Goal: Information Seeking & Learning: Learn about a topic

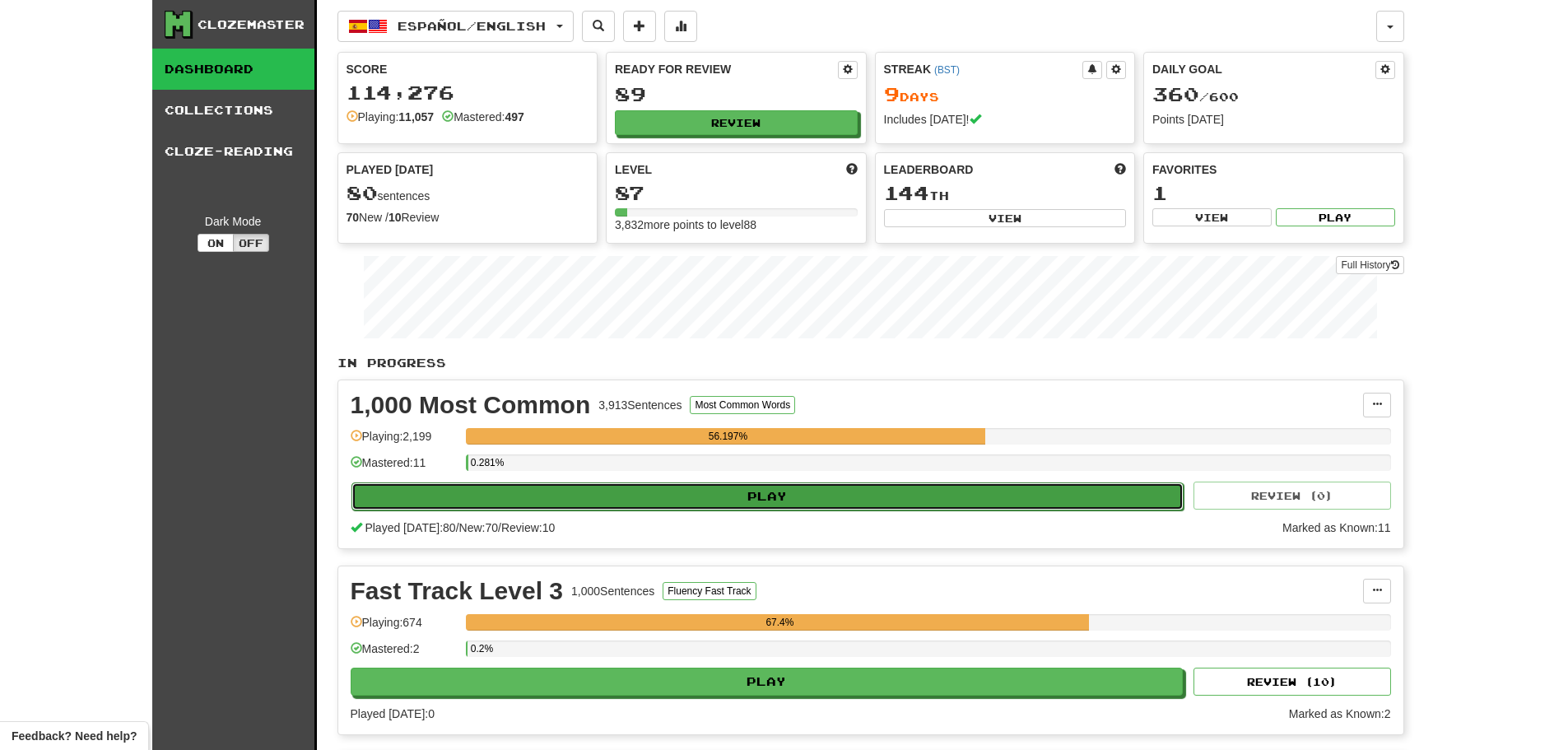
click at [704, 496] on button "Play" at bounding box center [768, 496] width 833 height 28
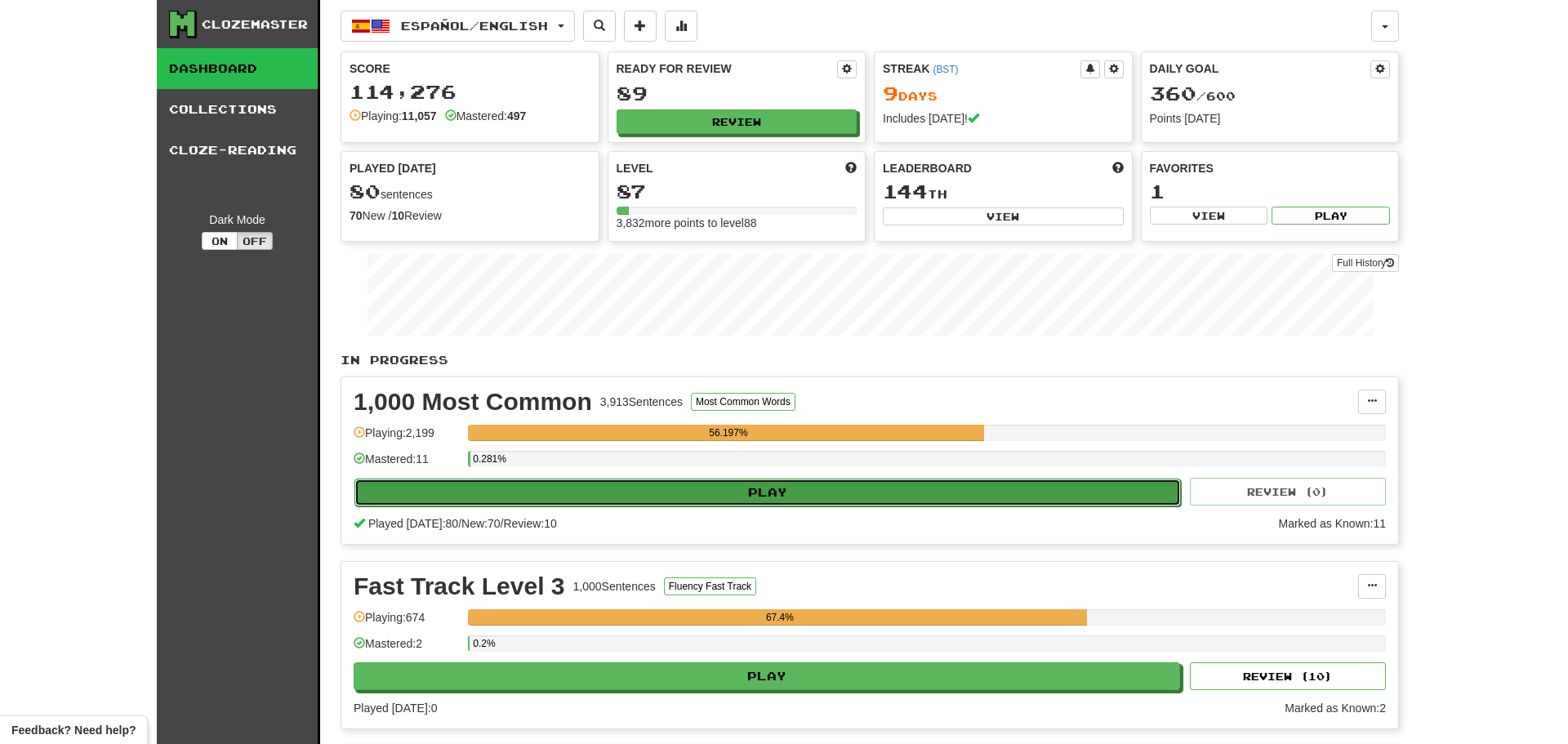
select select "**"
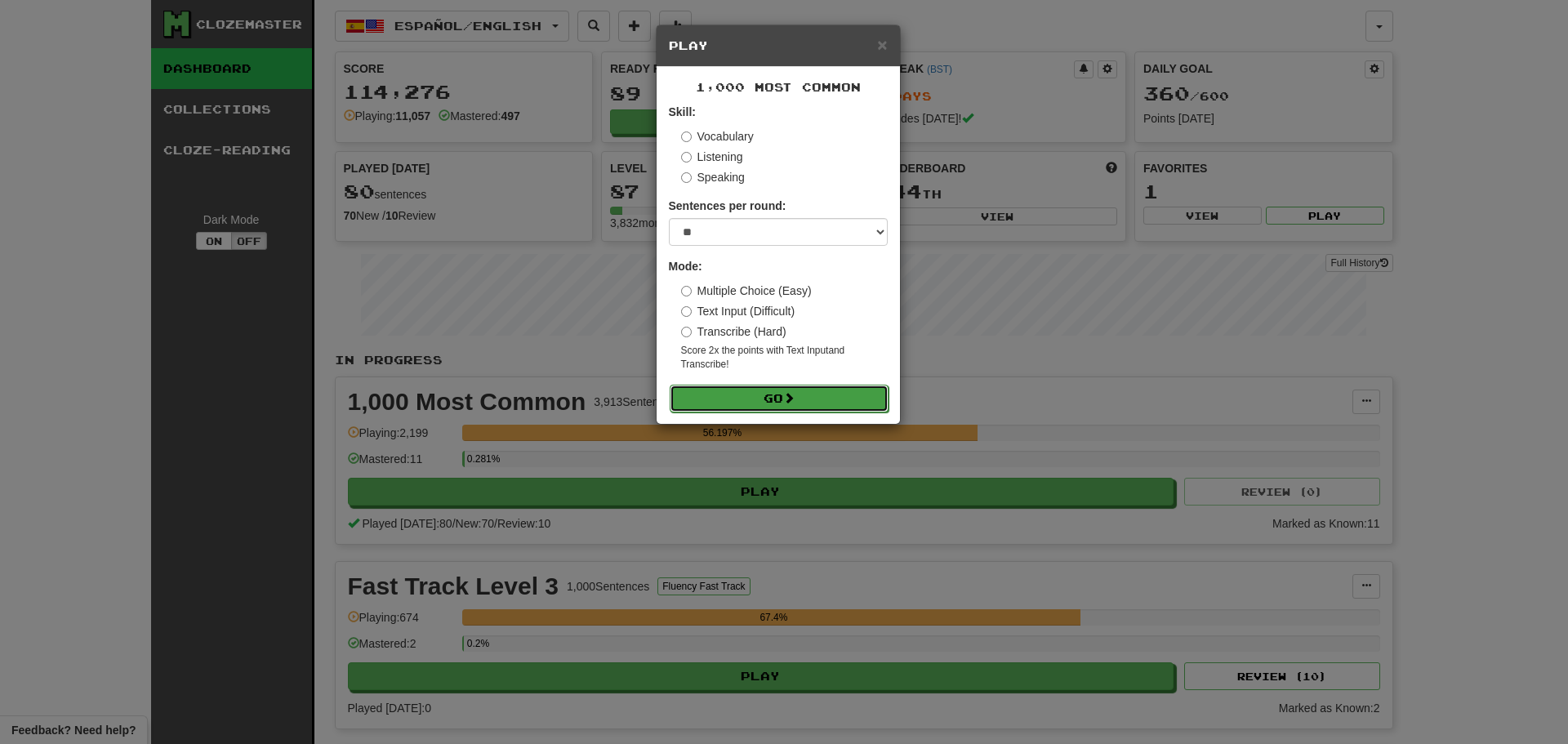
click at [780, 396] on button "Go" at bounding box center [779, 398] width 219 height 28
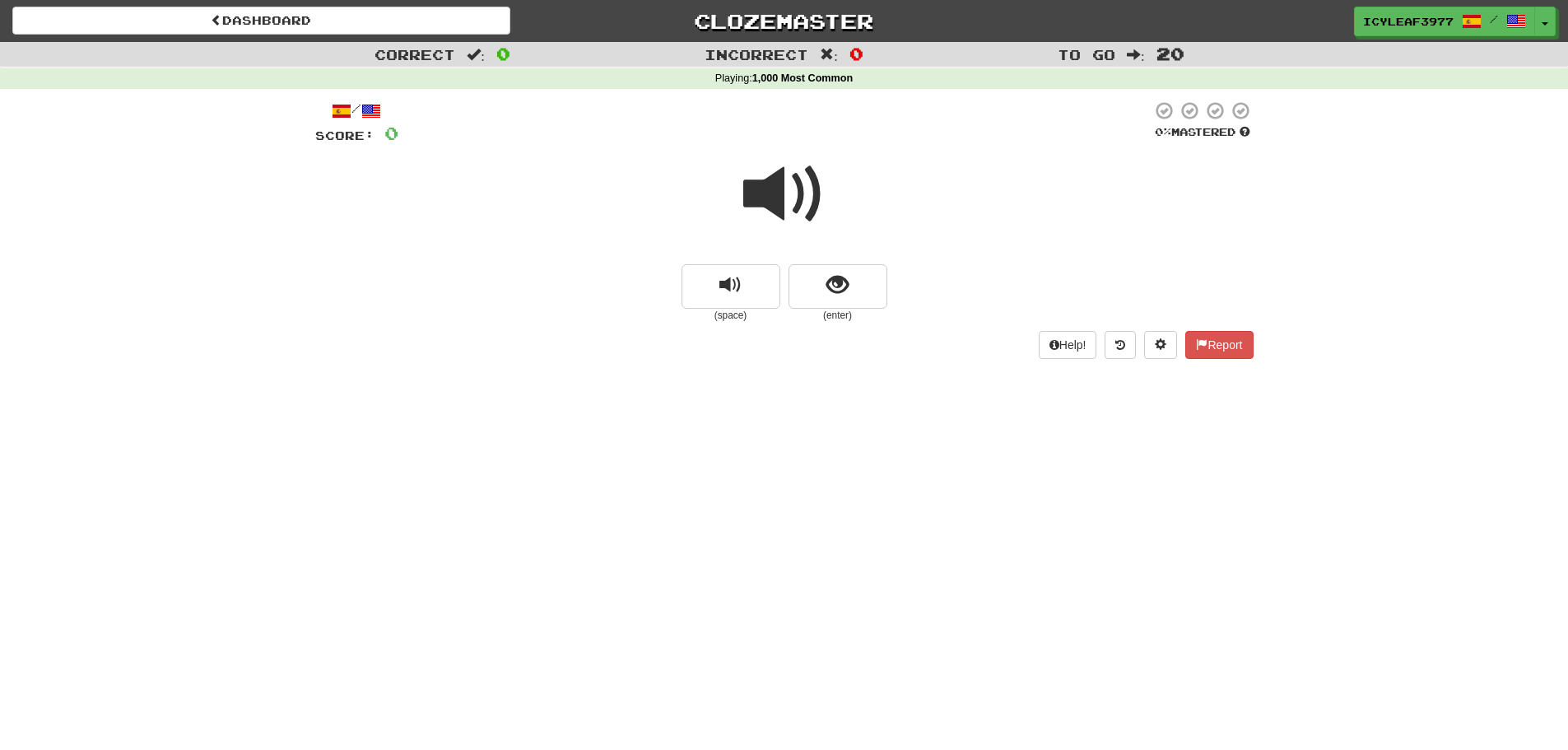
click at [771, 168] on span at bounding box center [785, 194] width 82 height 82
click at [785, 212] on span at bounding box center [785, 194] width 82 height 82
click at [847, 286] on span "show sentence" at bounding box center [837, 285] width 22 height 22
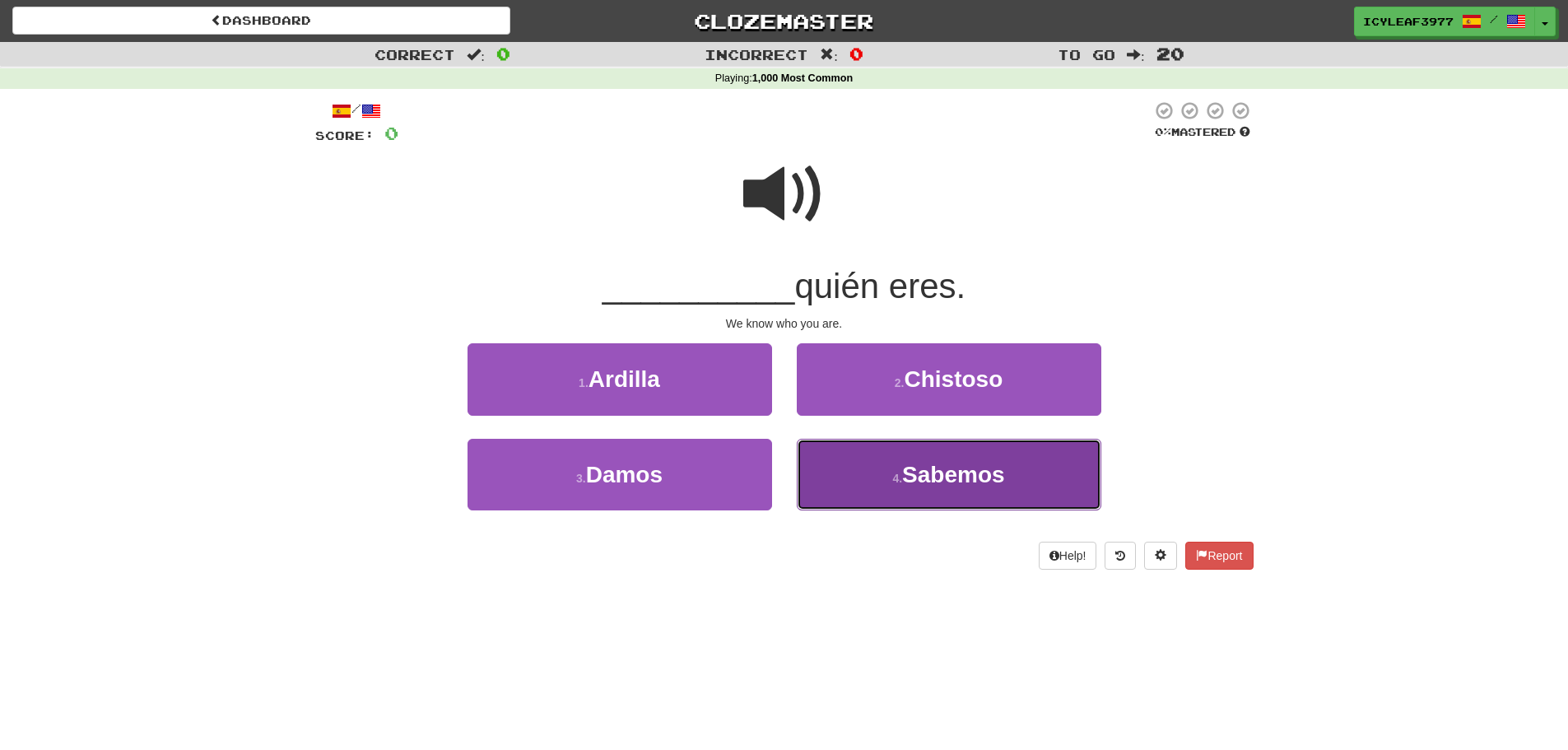
click at [904, 478] on span "Sabemos" at bounding box center [953, 474] width 103 height 25
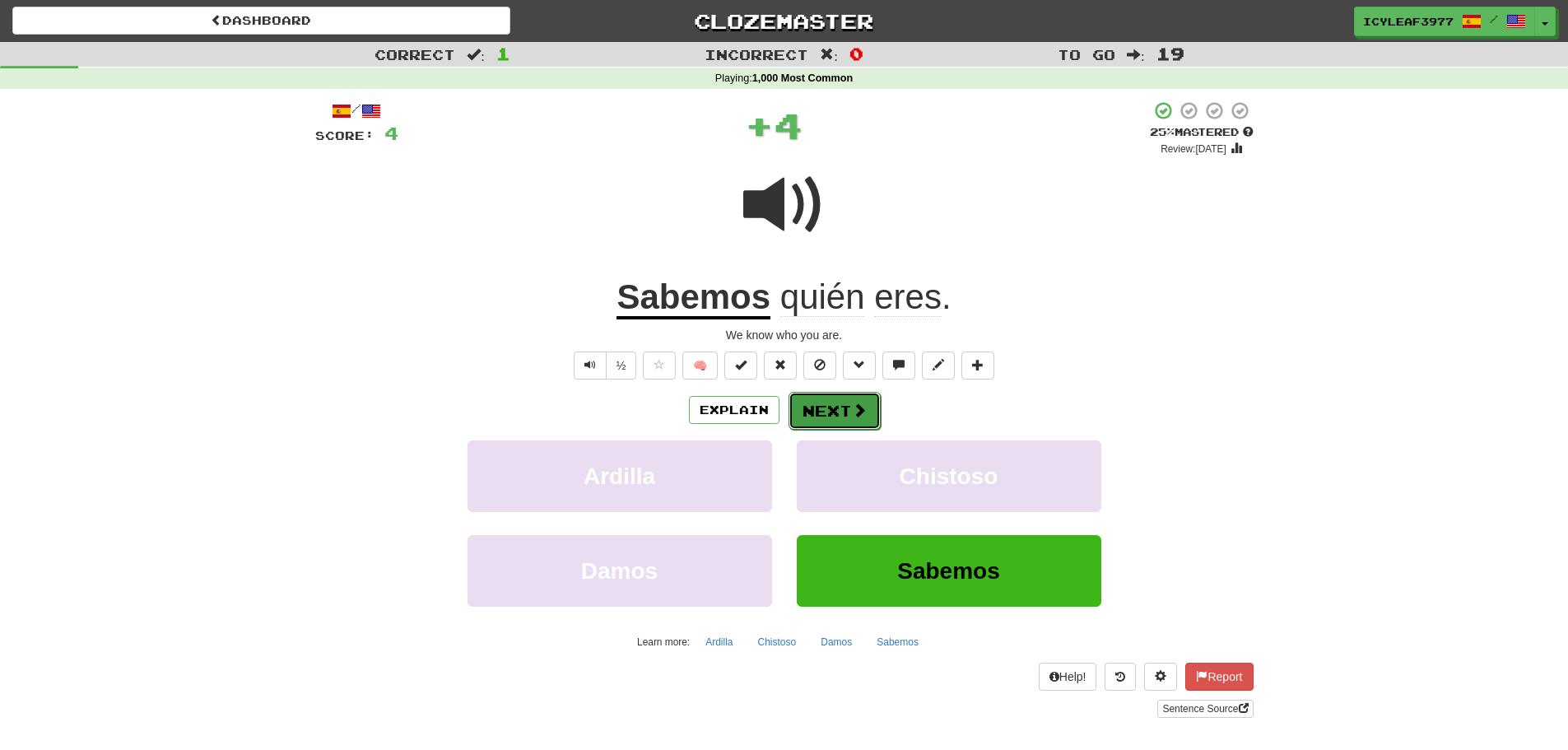
click at [841, 406] on button "Next" at bounding box center [834, 410] width 92 height 38
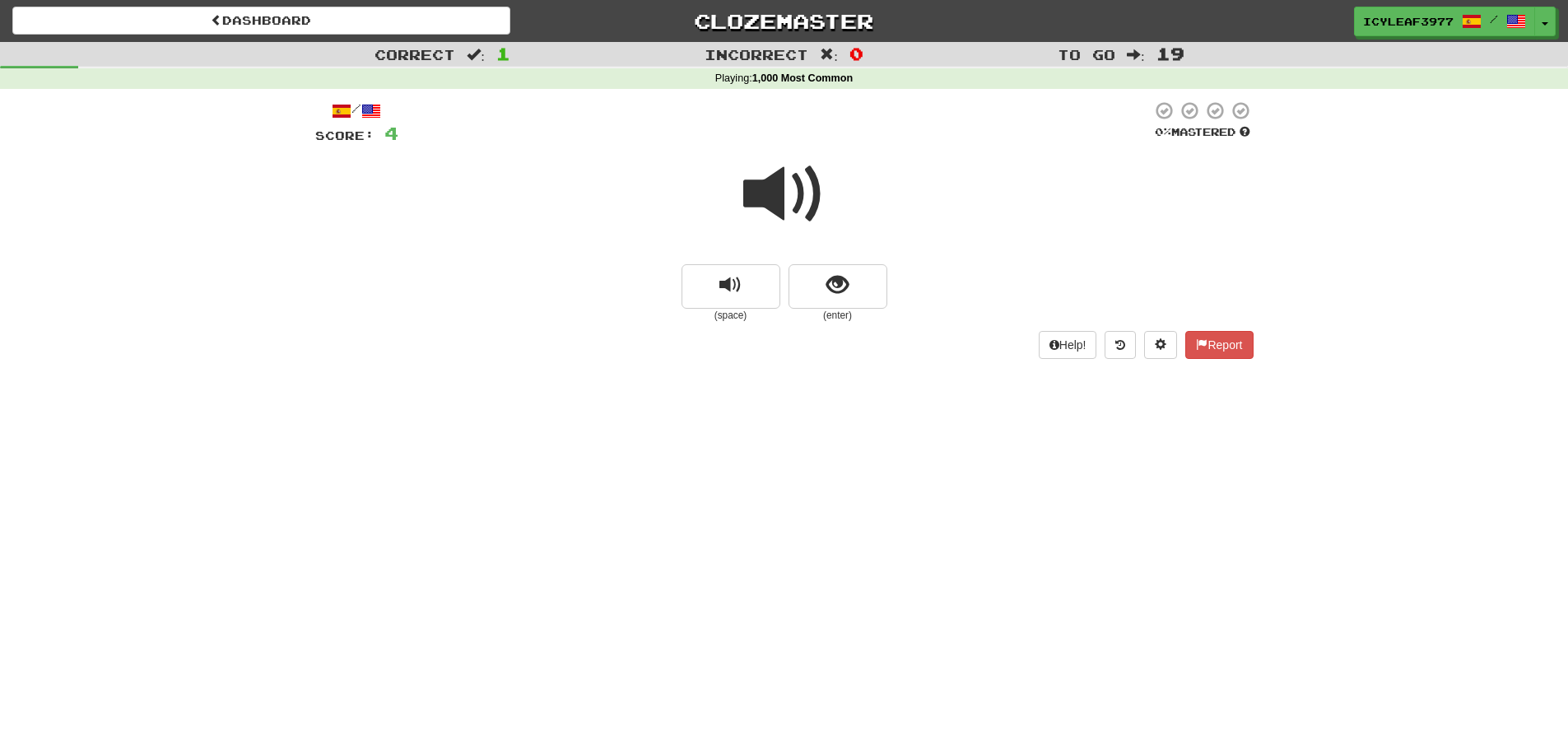
click at [784, 195] on span at bounding box center [785, 194] width 82 height 82
click at [818, 276] on button "show sentence" at bounding box center [838, 287] width 99 height 45
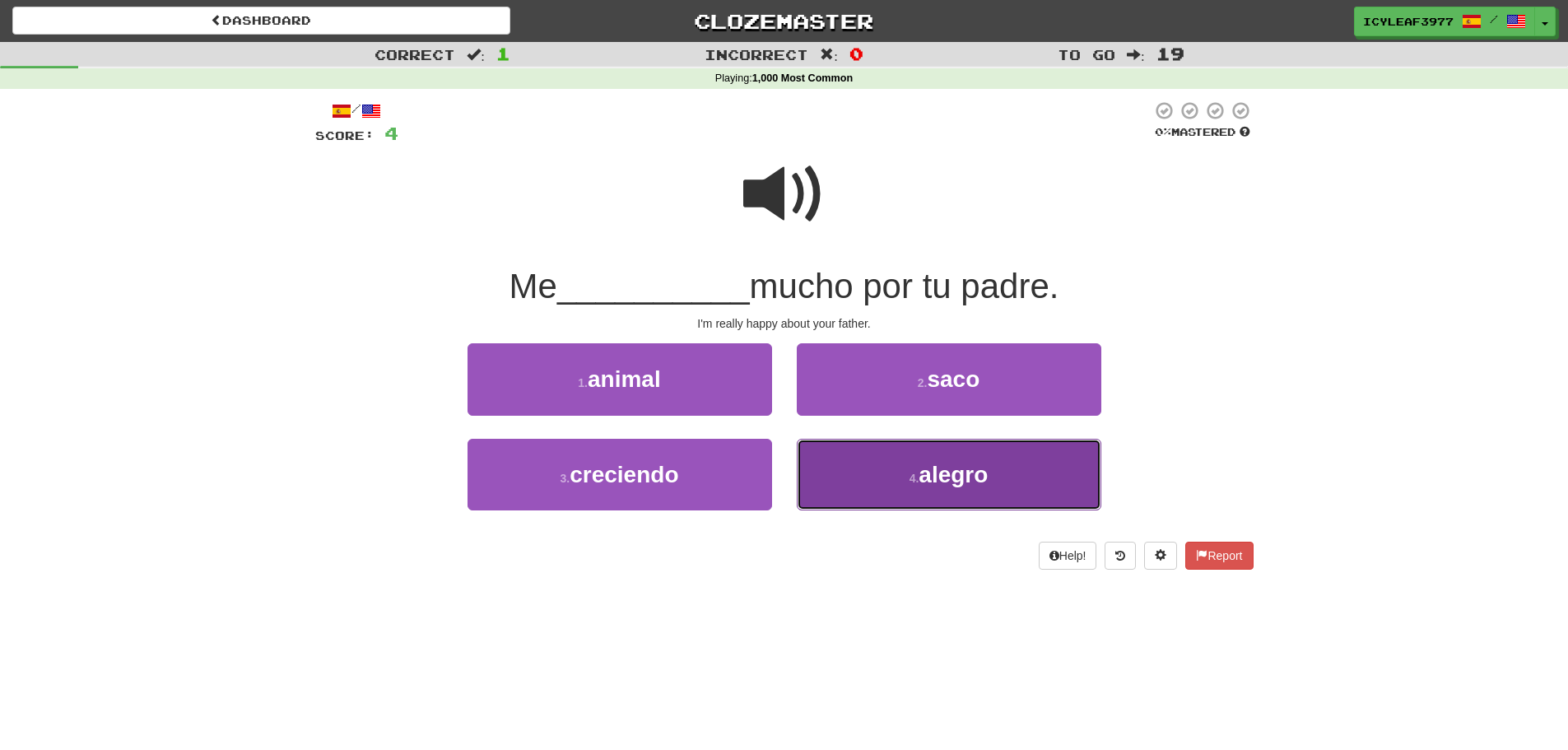
click at [905, 464] on button "4 . alegro" at bounding box center [949, 475] width 305 height 72
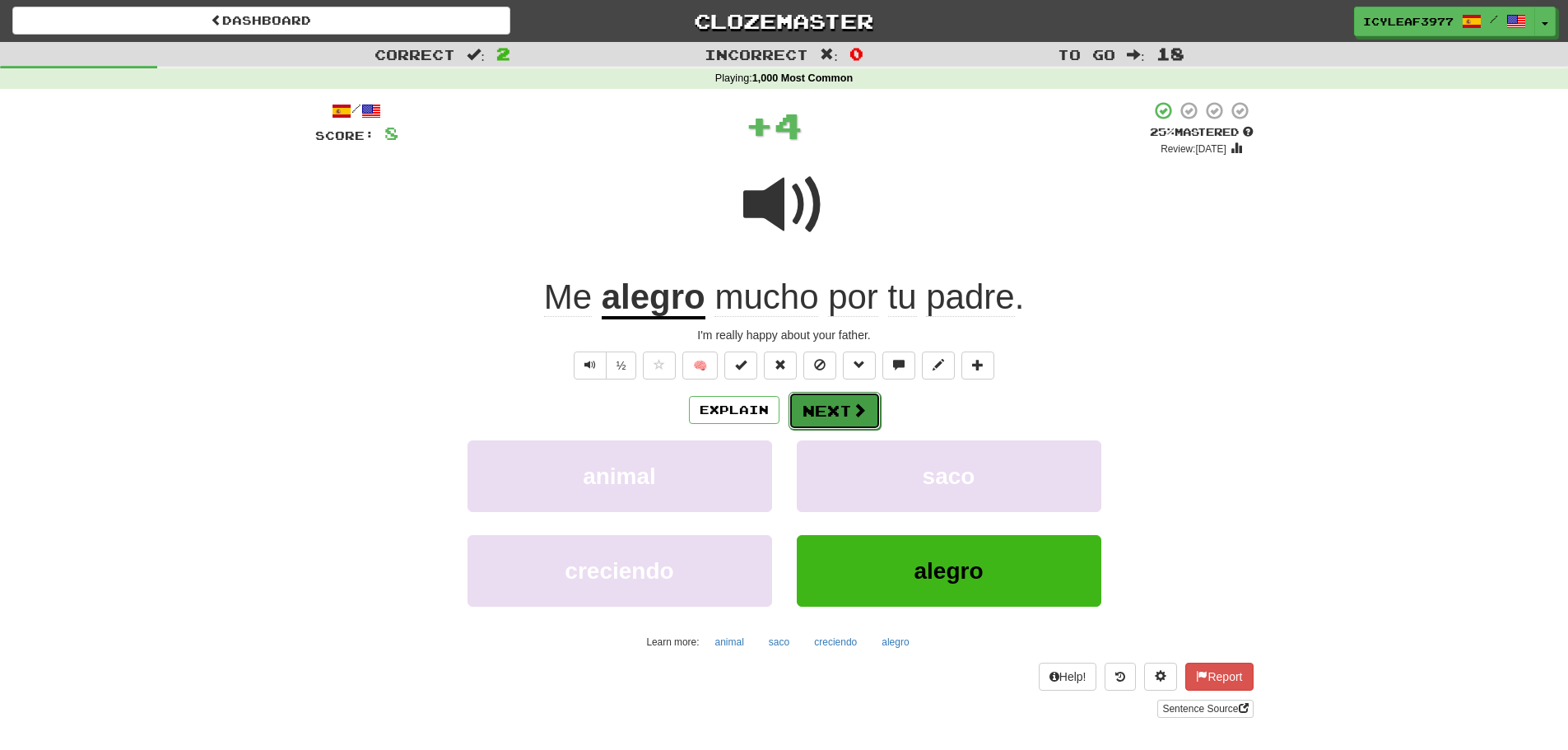
click at [834, 412] on button "Next" at bounding box center [834, 410] width 92 height 38
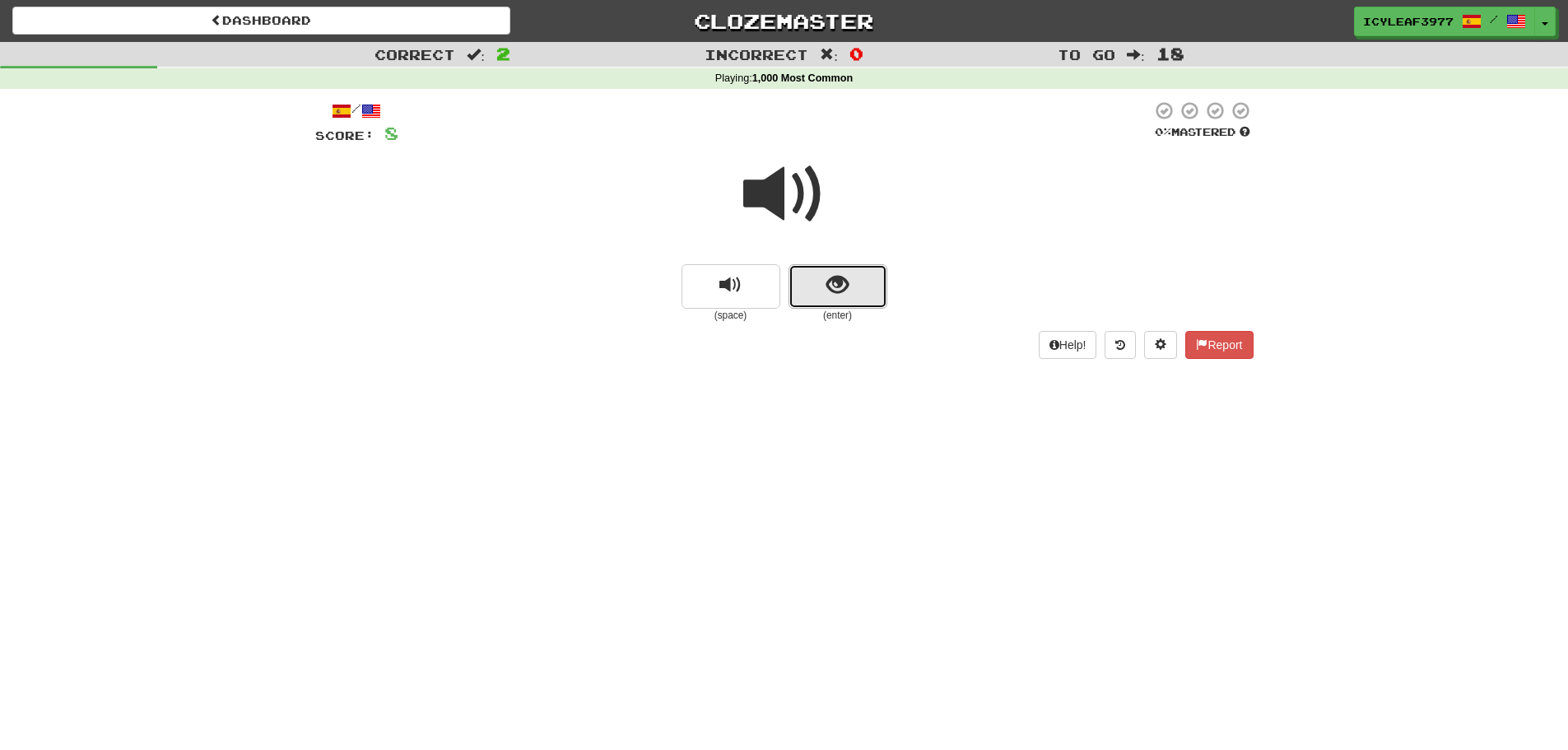
click at [843, 287] on span "show sentence" at bounding box center [837, 285] width 22 height 22
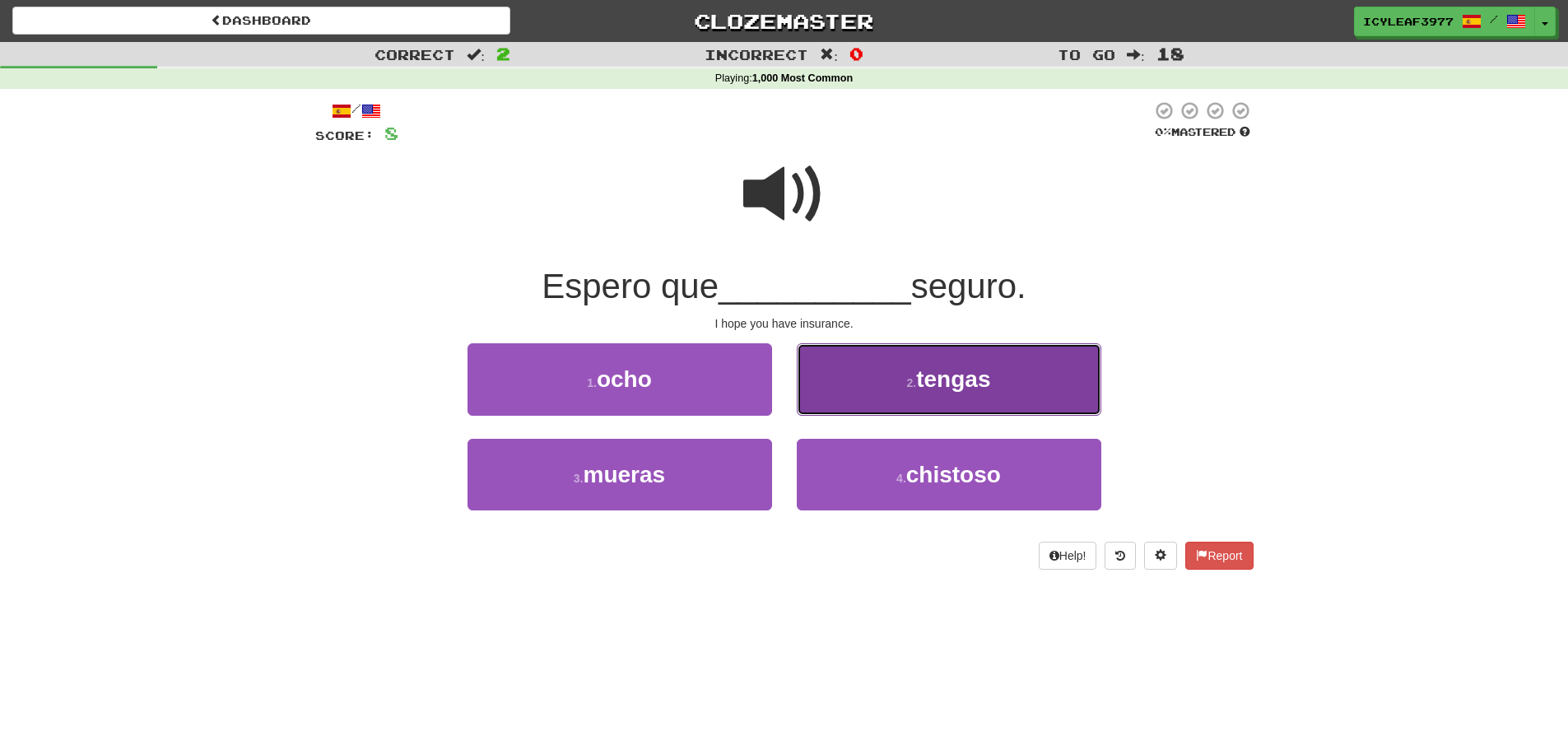
click at [890, 390] on button "2 . tengas" at bounding box center [949, 379] width 305 height 72
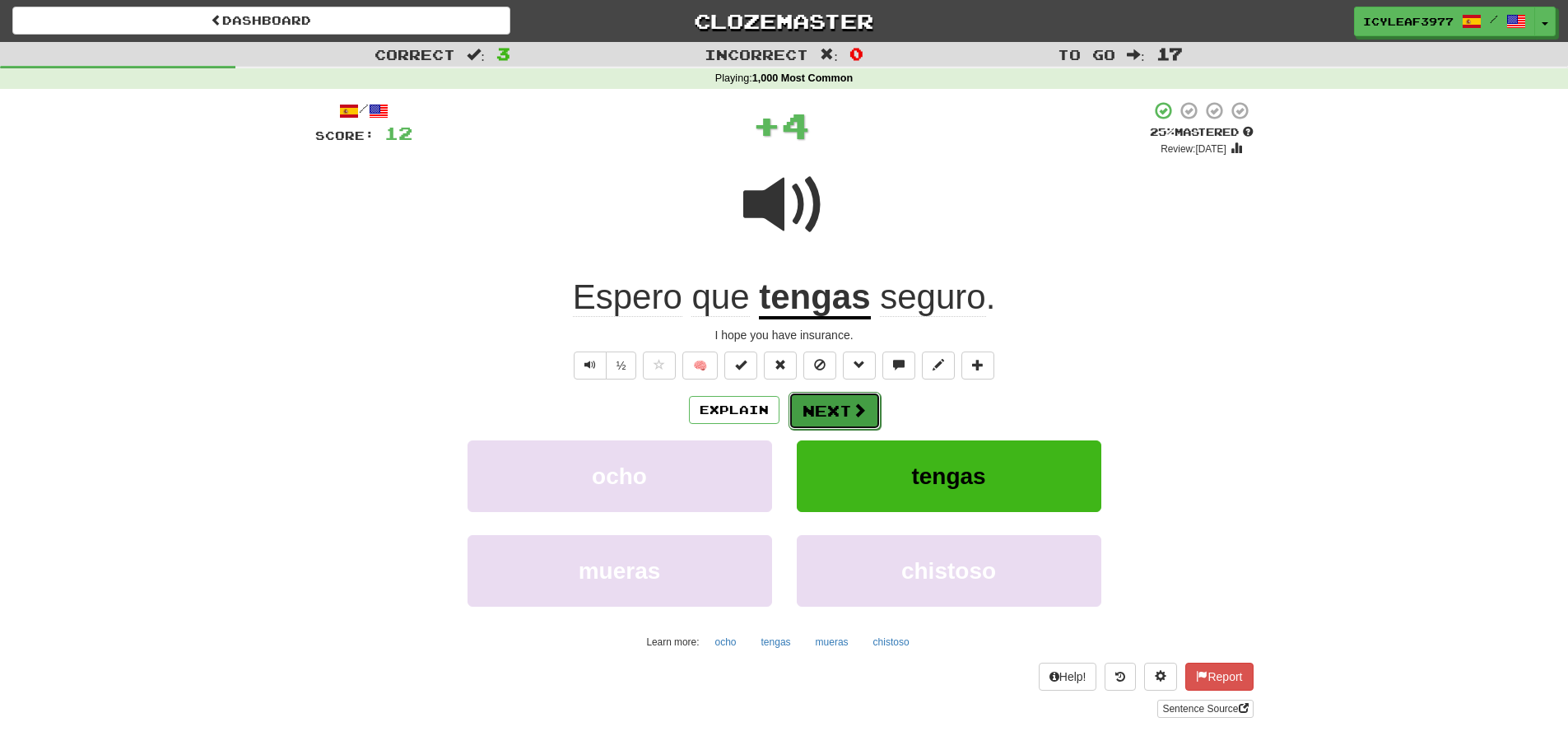
click at [840, 418] on button "Next" at bounding box center [834, 410] width 92 height 38
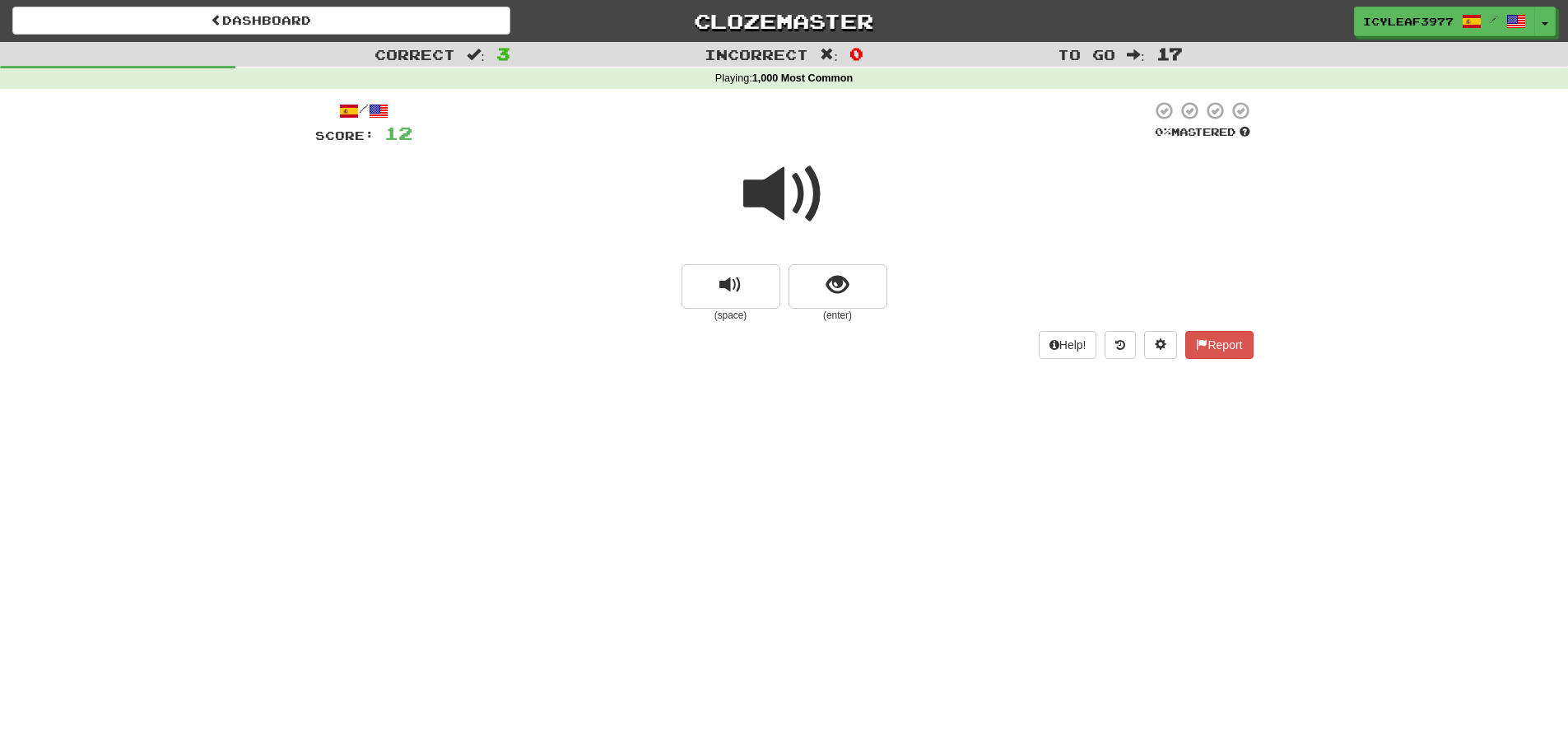
click at [789, 184] on span at bounding box center [785, 194] width 82 height 82
click at [829, 288] on span "show sentence" at bounding box center [837, 285] width 22 height 22
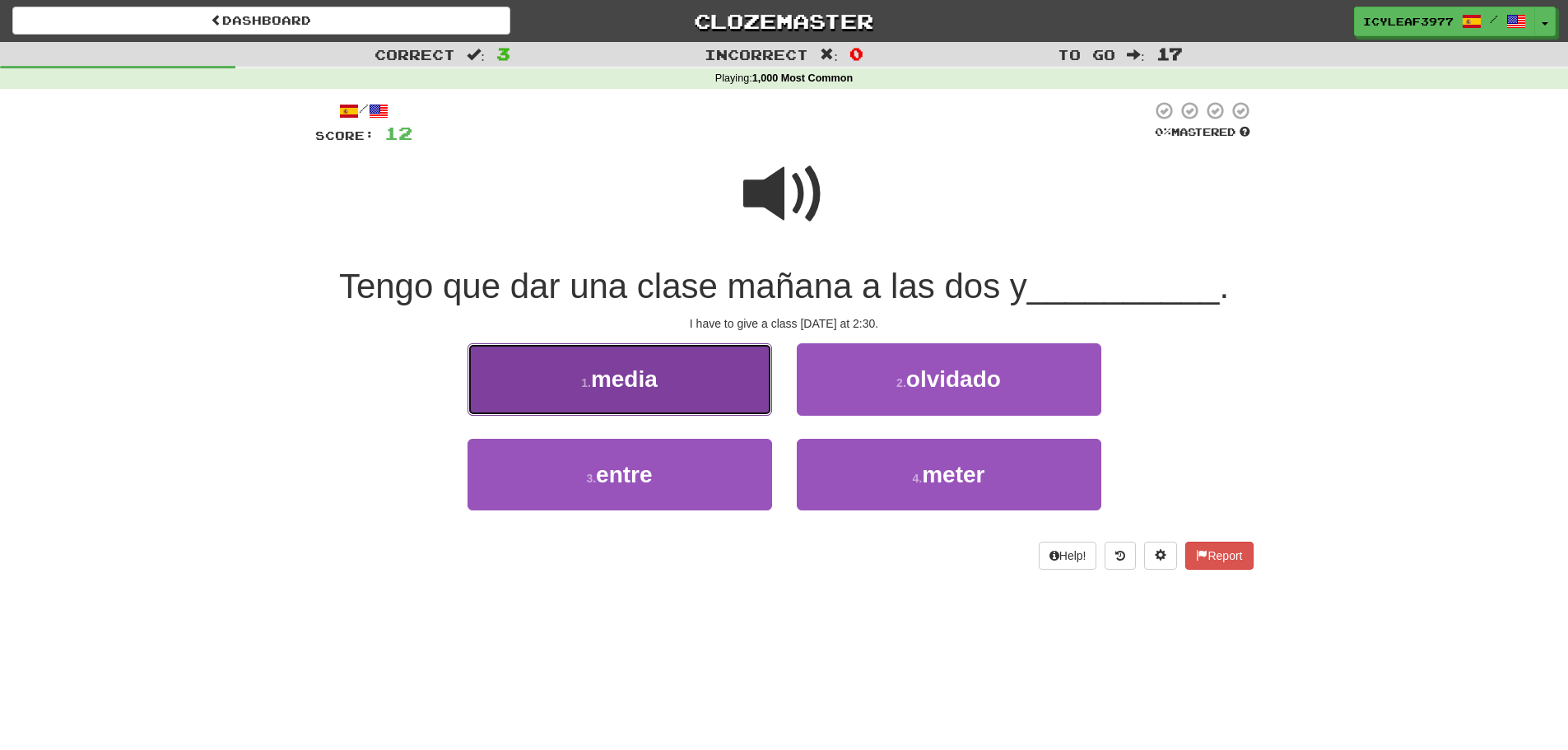
click at [689, 390] on button "1 . media" at bounding box center [620, 379] width 305 height 72
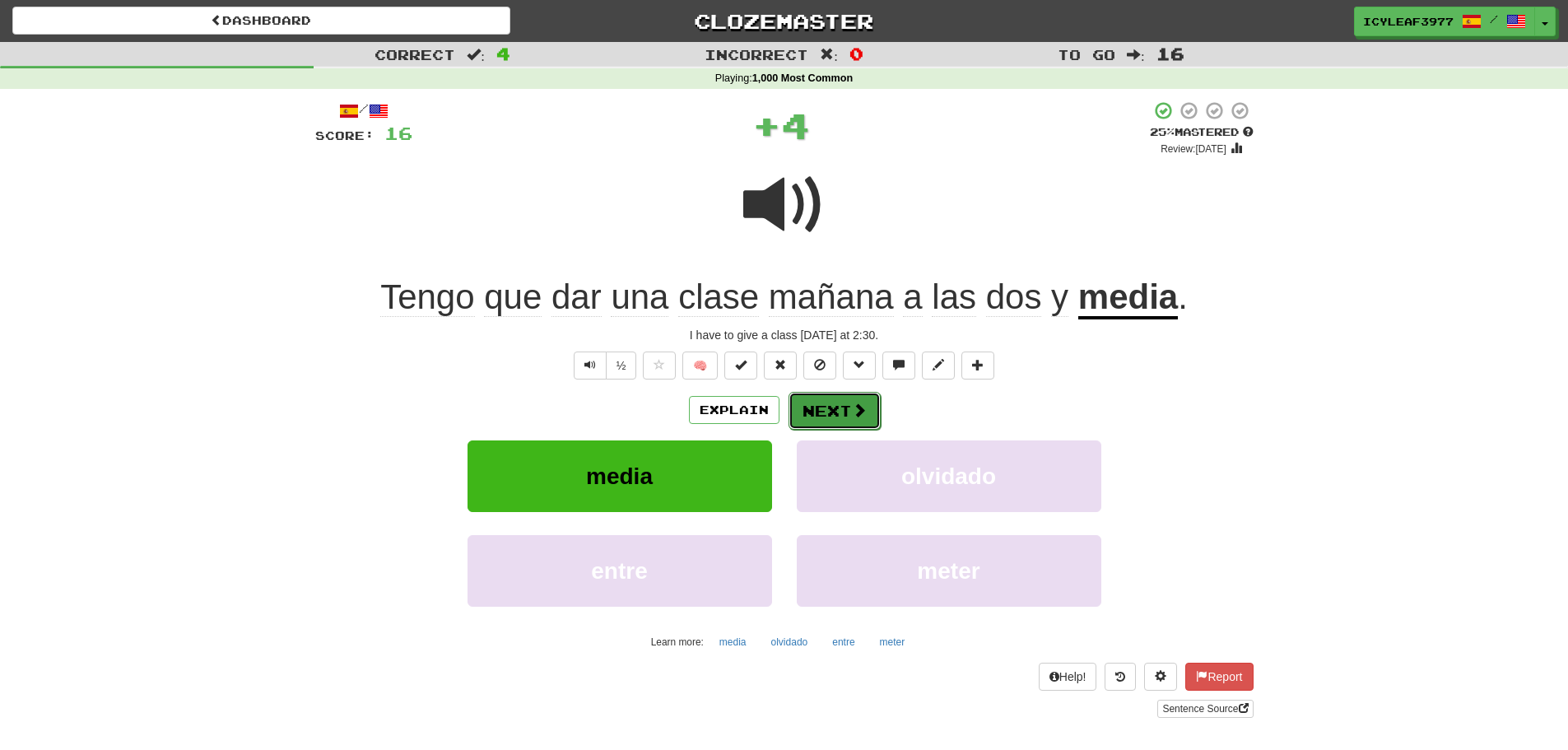
click at [825, 400] on button "Next" at bounding box center [834, 410] width 92 height 38
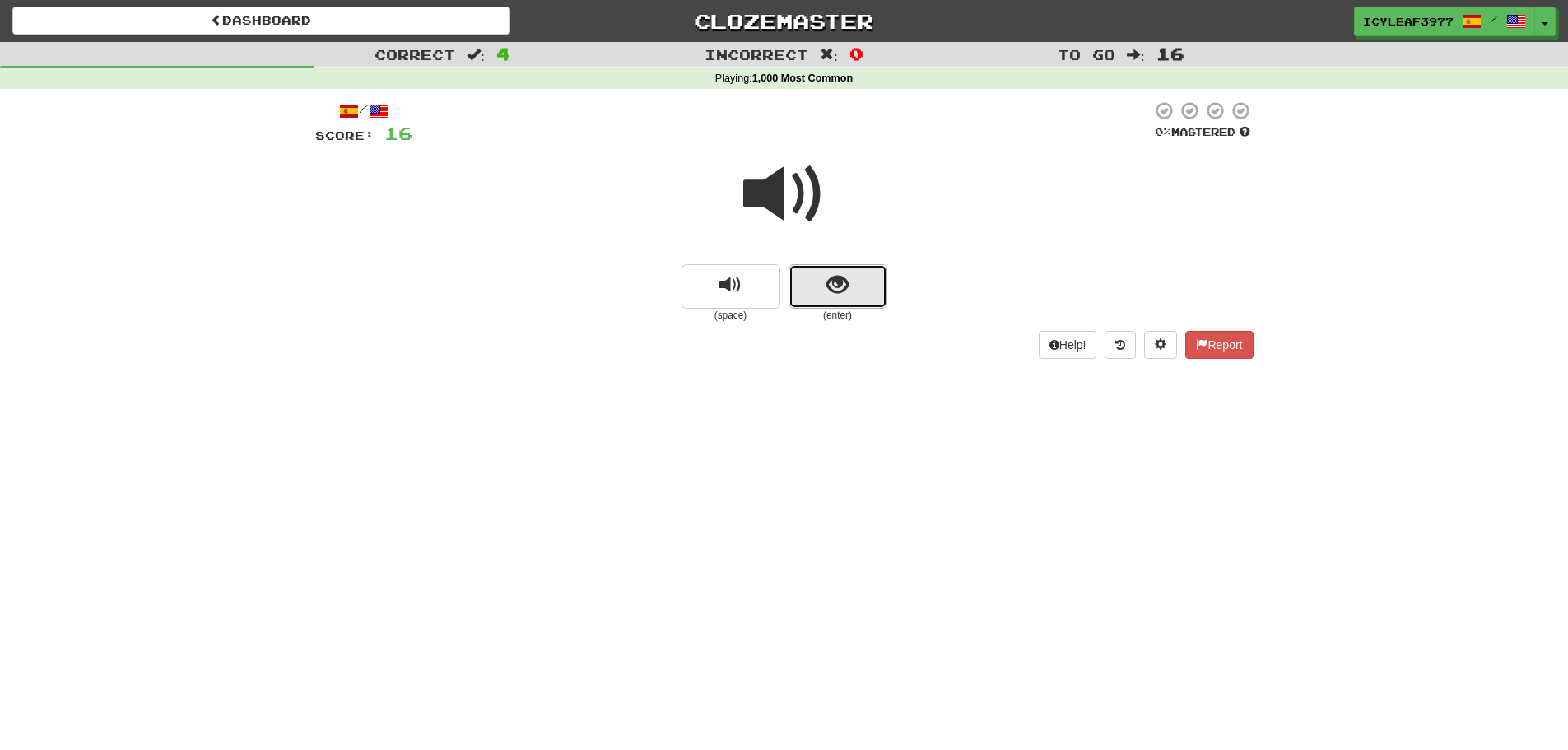
click at [819, 290] on button "show sentence" at bounding box center [838, 287] width 99 height 45
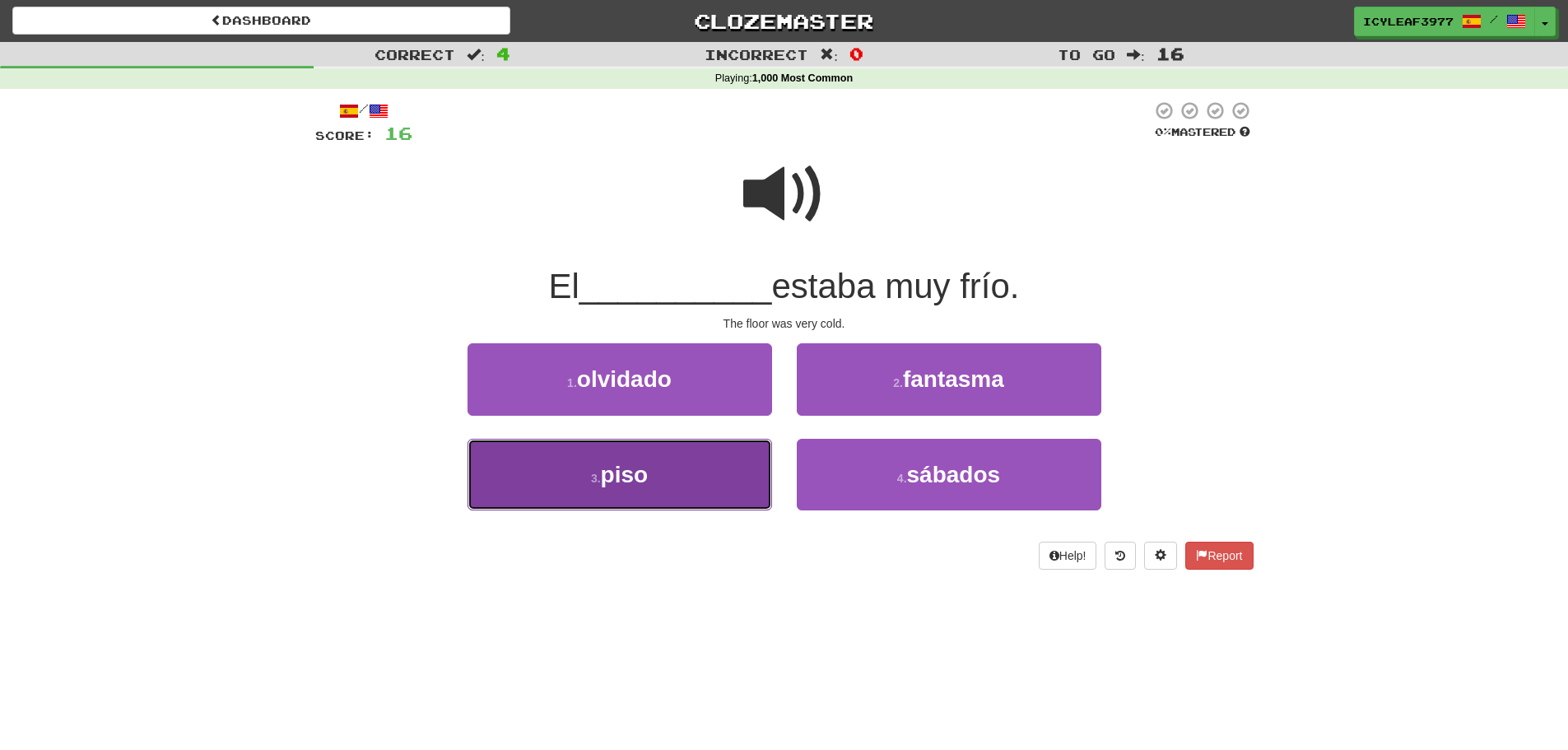
click at [670, 460] on button "3 . piso" at bounding box center [620, 475] width 305 height 72
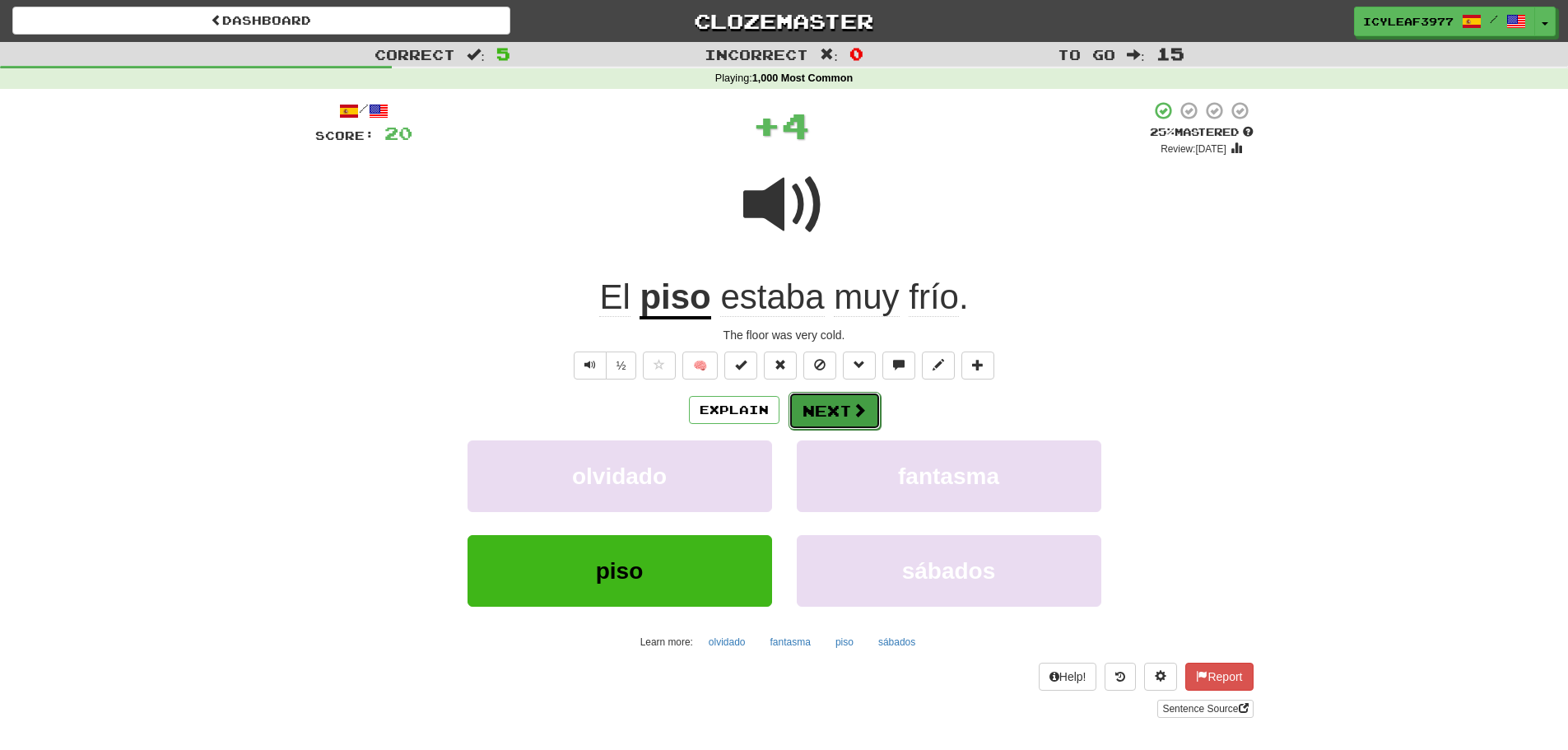
click at [834, 415] on button "Next" at bounding box center [834, 410] width 92 height 38
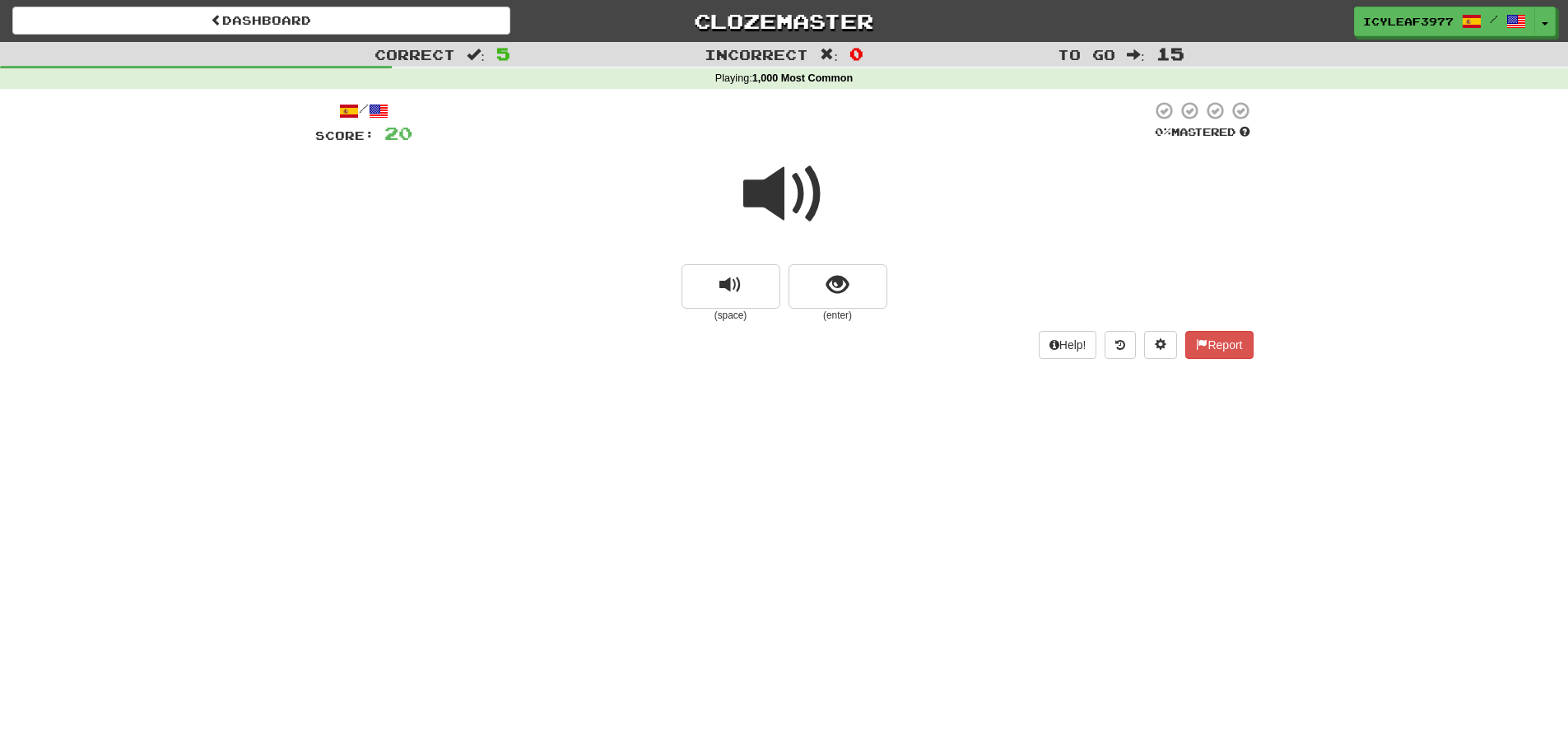
click at [771, 198] on span at bounding box center [785, 194] width 82 height 82
click at [830, 285] on span "show sentence" at bounding box center [837, 285] width 22 height 22
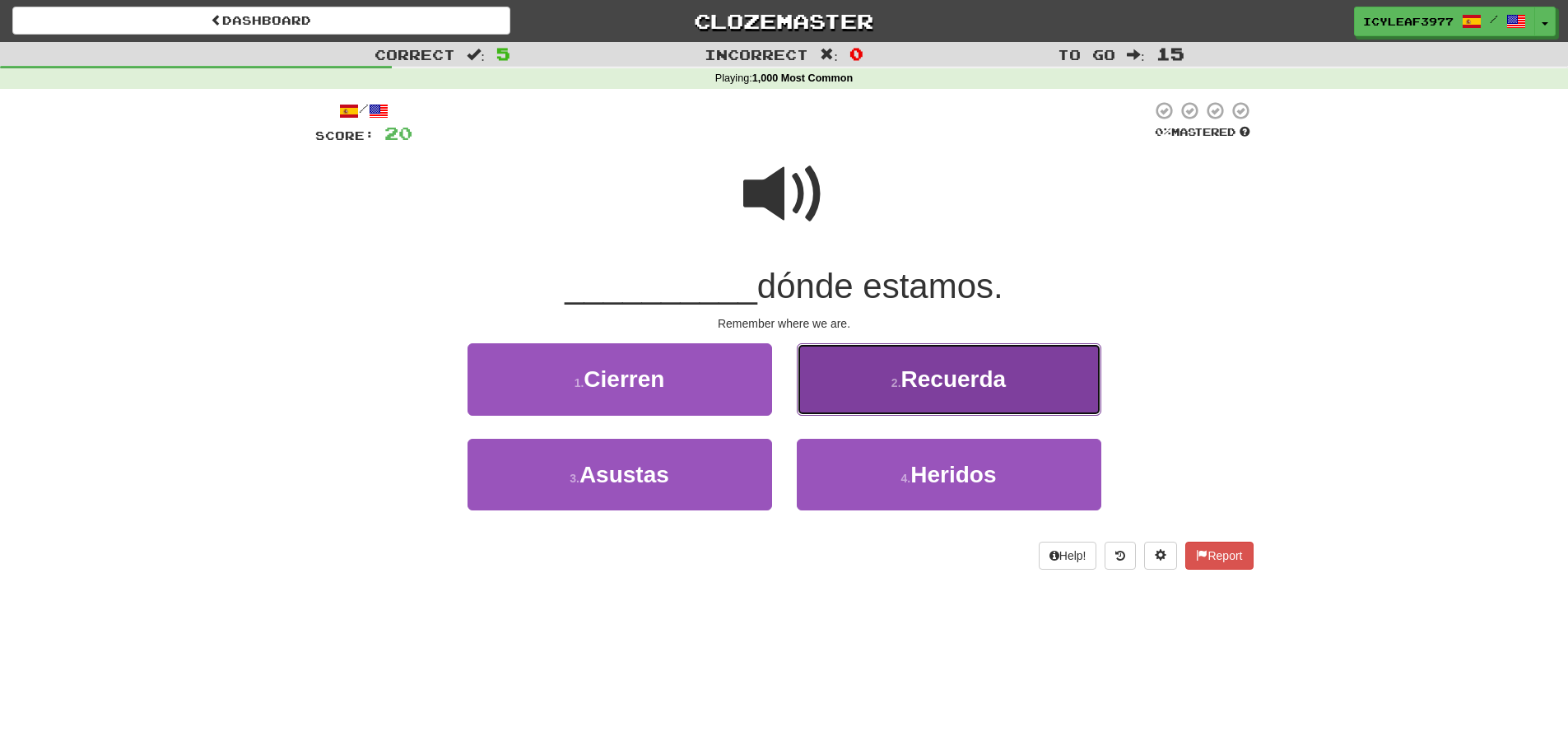
click at [865, 374] on button "2 . Recuerda" at bounding box center [949, 379] width 305 height 72
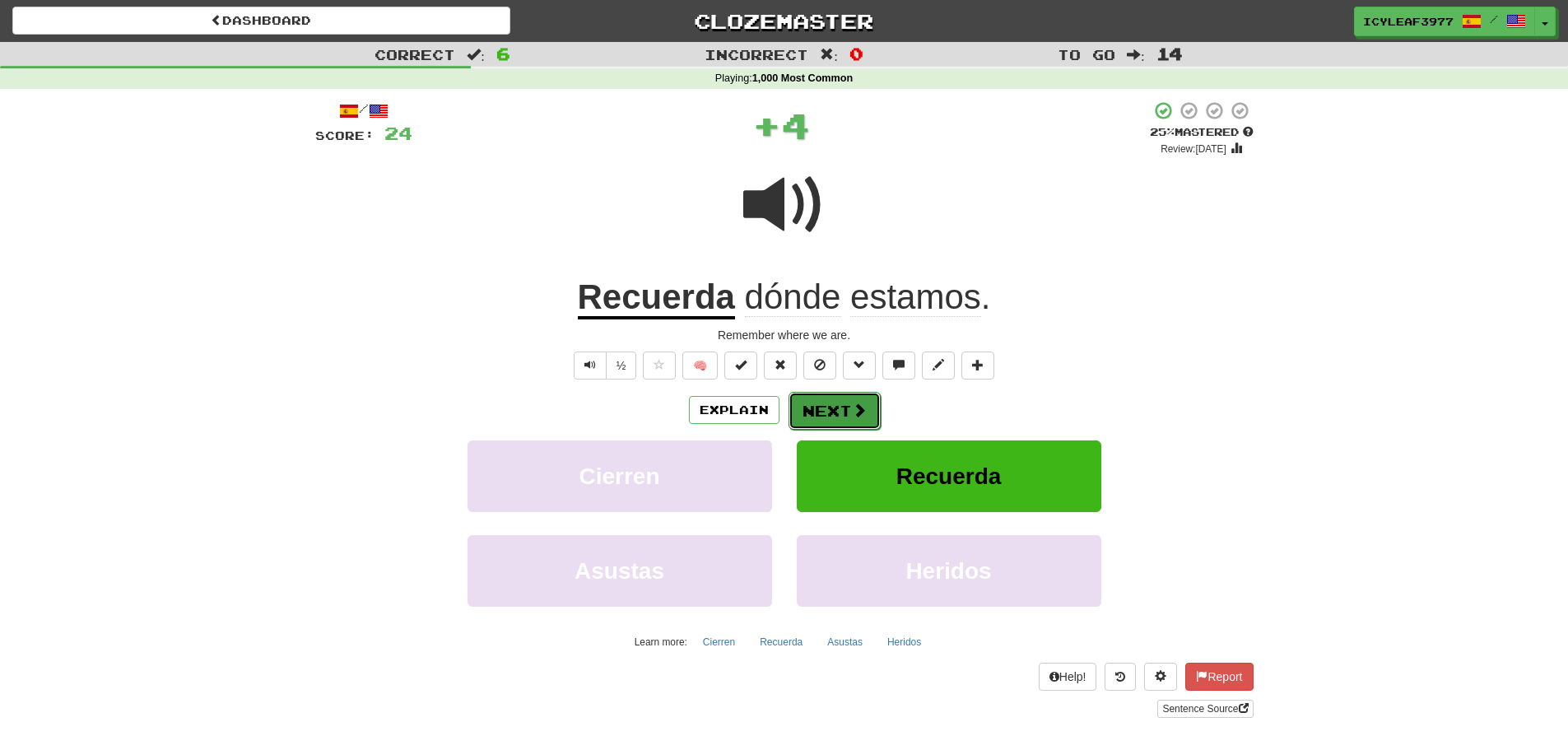
click at [836, 401] on button "Next" at bounding box center [834, 410] width 92 height 38
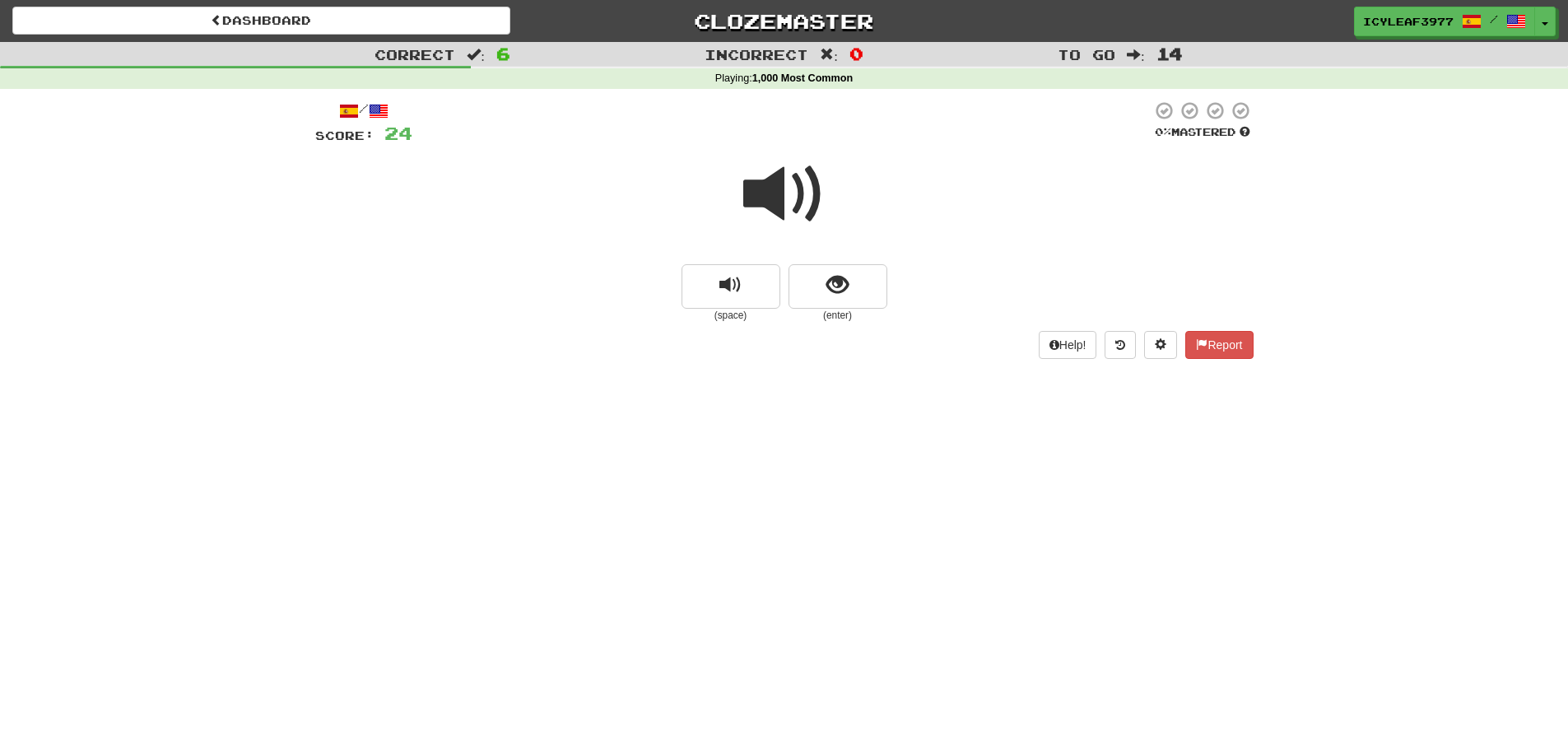
click at [767, 206] on span at bounding box center [785, 194] width 82 height 82
click at [849, 286] on button "show sentence" at bounding box center [838, 287] width 99 height 45
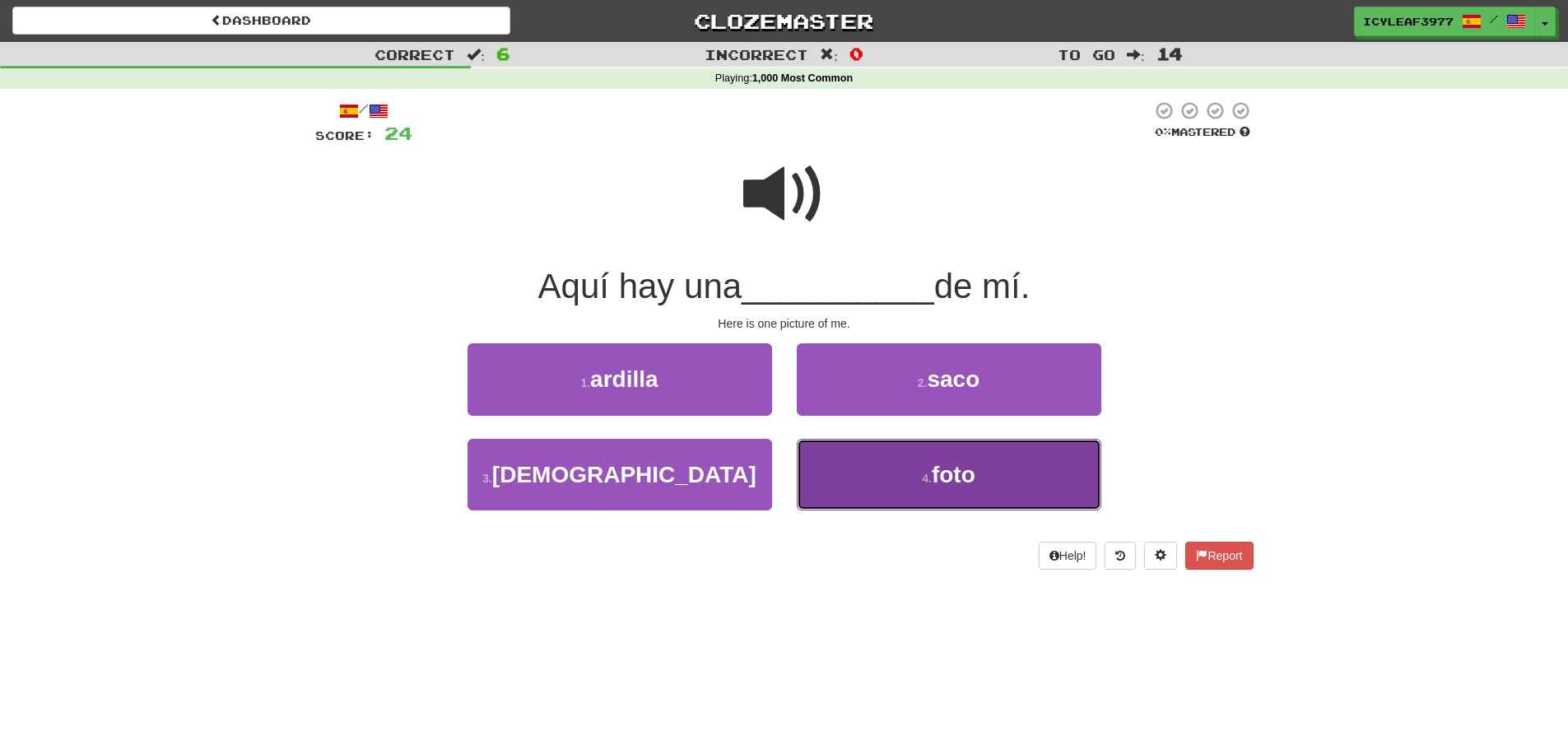
click at [841, 471] on button "4 . foto" at bounding box center [949, 475] width 305 height 72
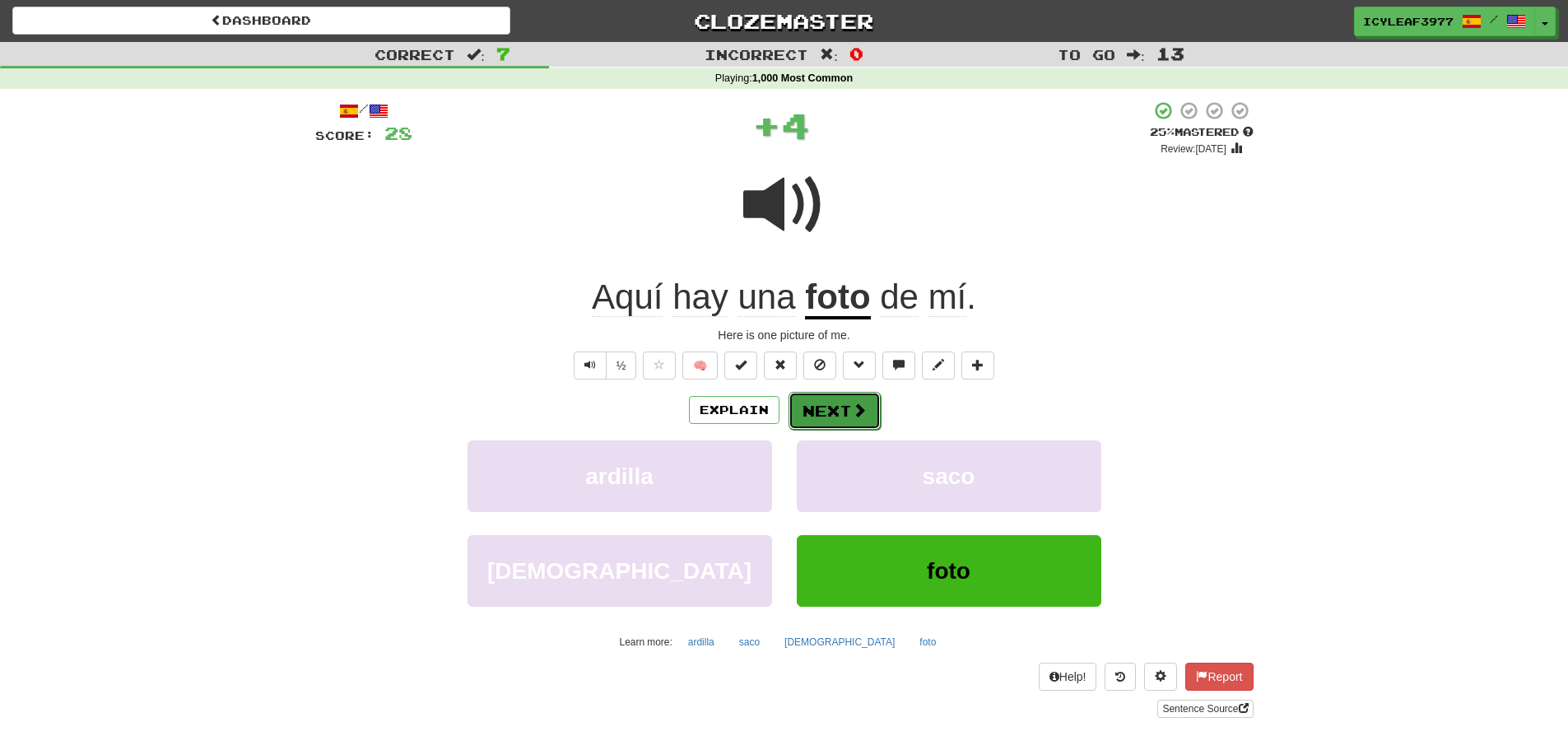
click at [825, 400] on button "Next" at bounding box center [834, 410] width 92 height 38
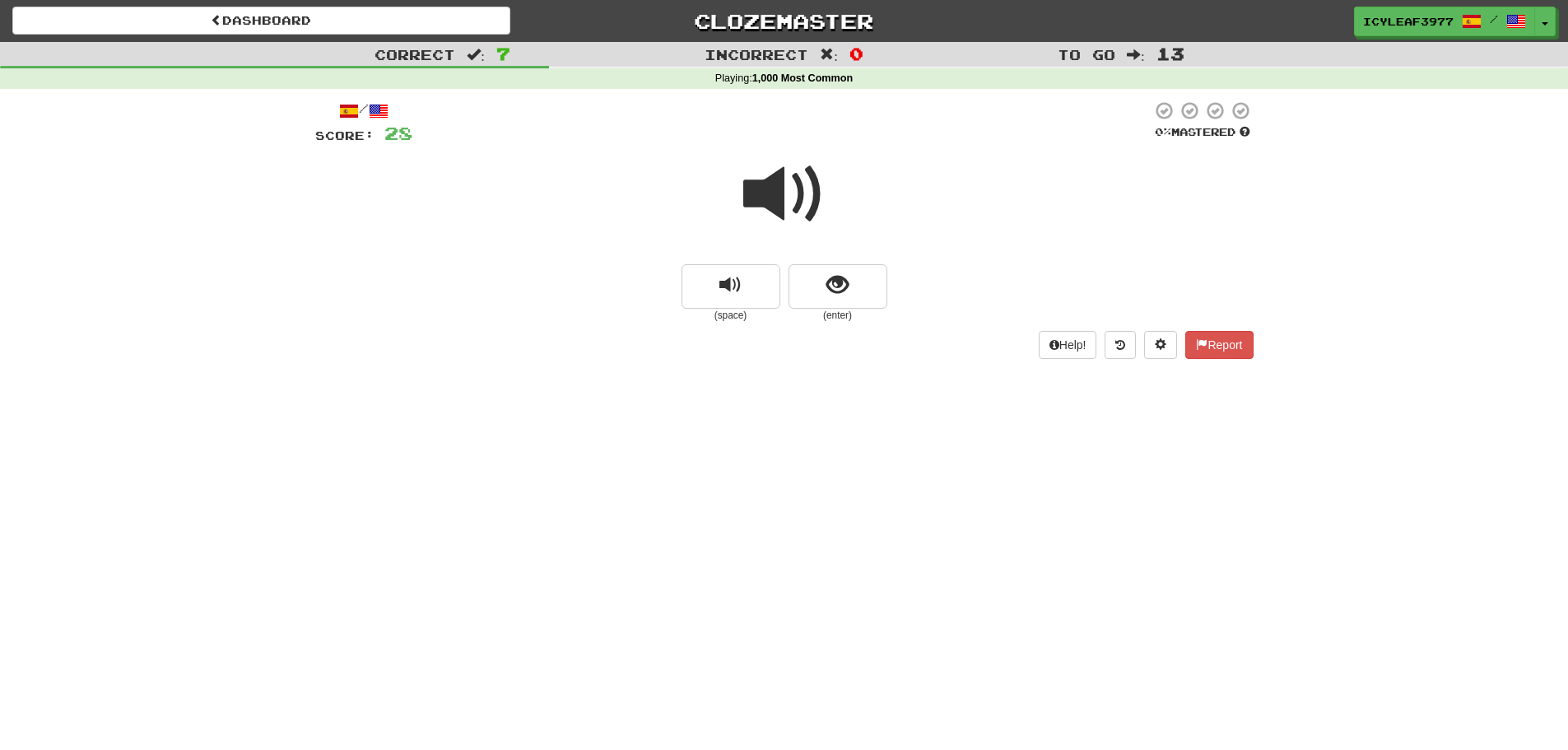
click at [775, 201] on span at bounding box center [785, 194] width 82 height 82
click at [843, 288] on span "show sentence" at bounding box center [837, 285] width 22 height 22
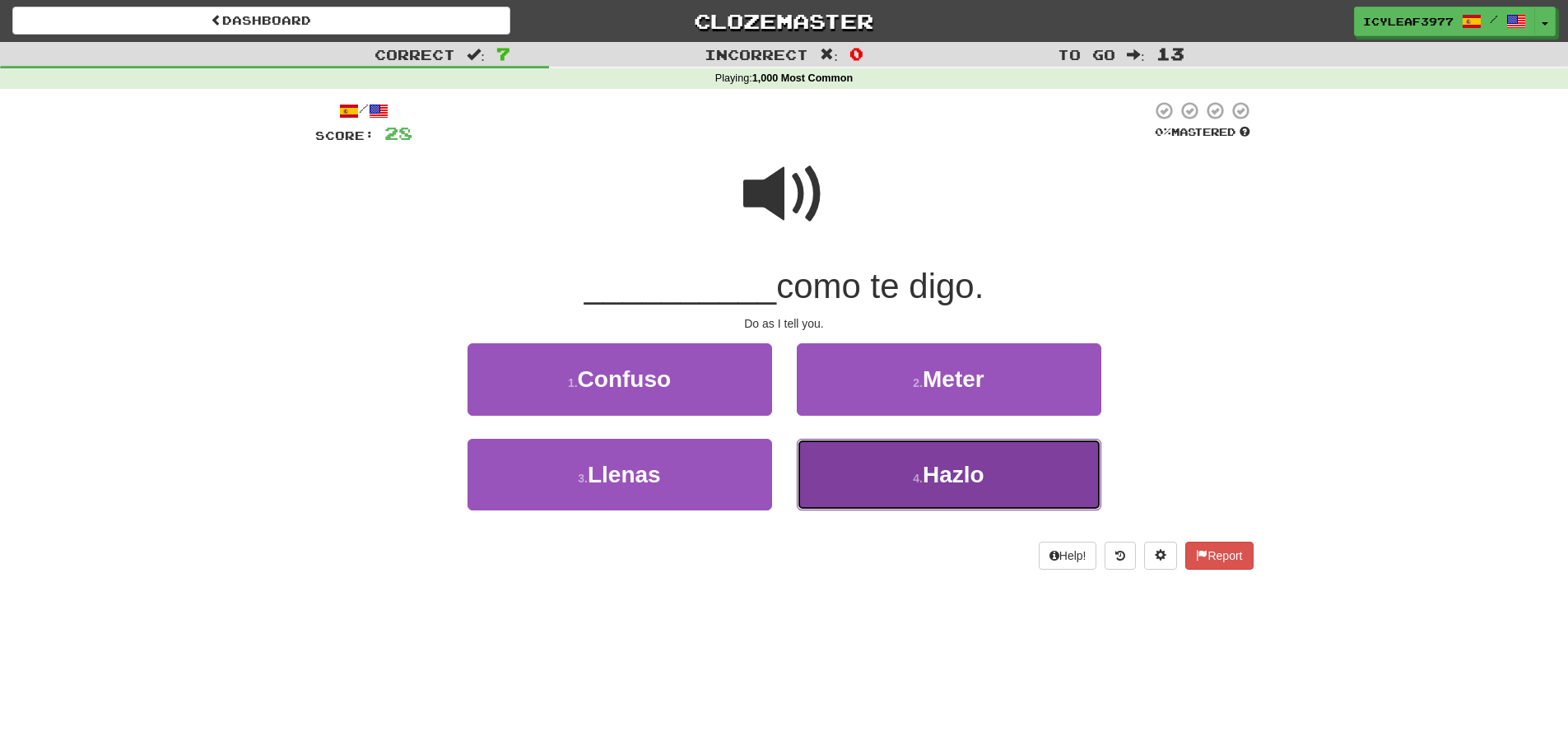
click at [842, 467] on button "4 . Hazlo" at bounding box center [949, 475] width 305 height 72
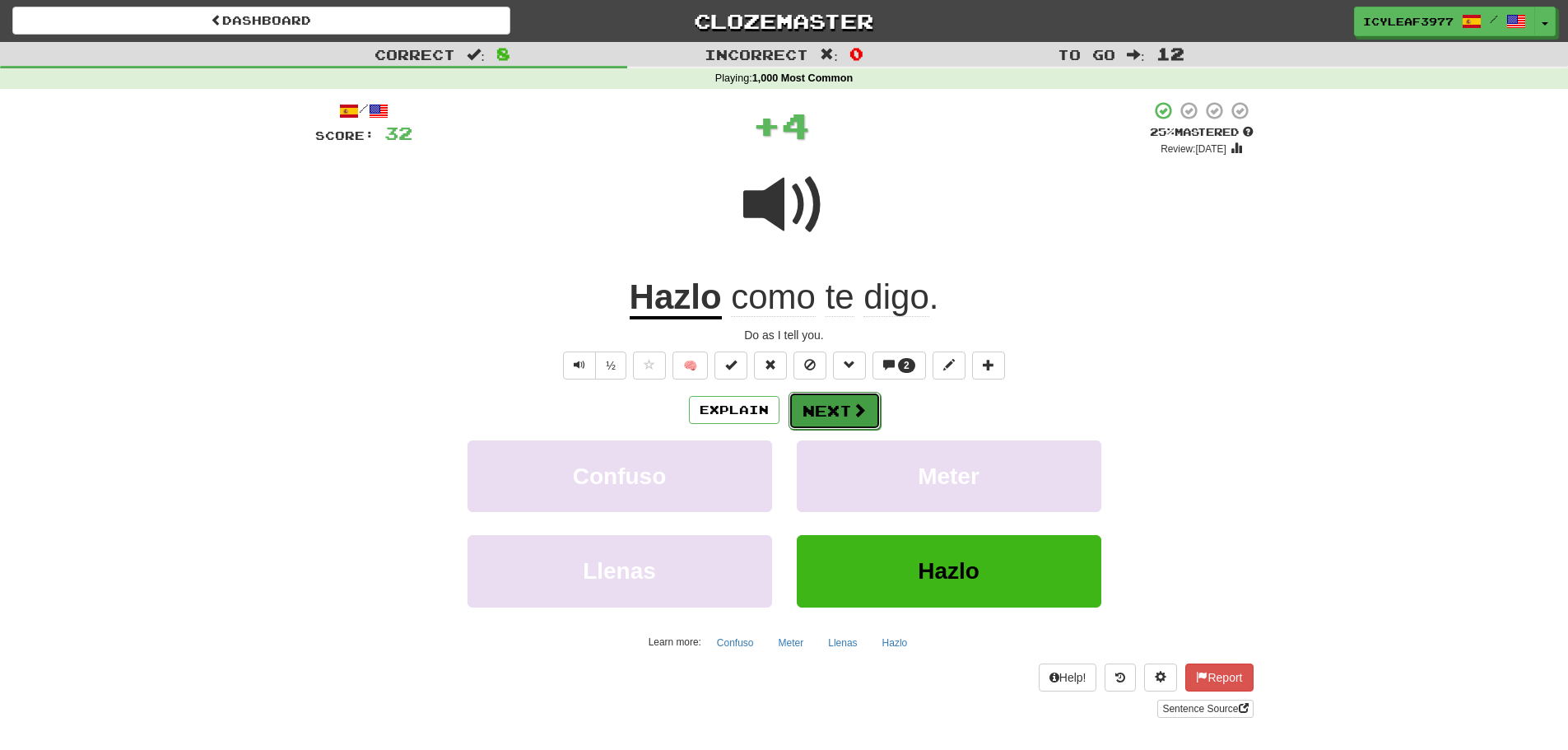
click at [836, 405] on button "Next" at bounding box center [834, 410] width 92 height 38
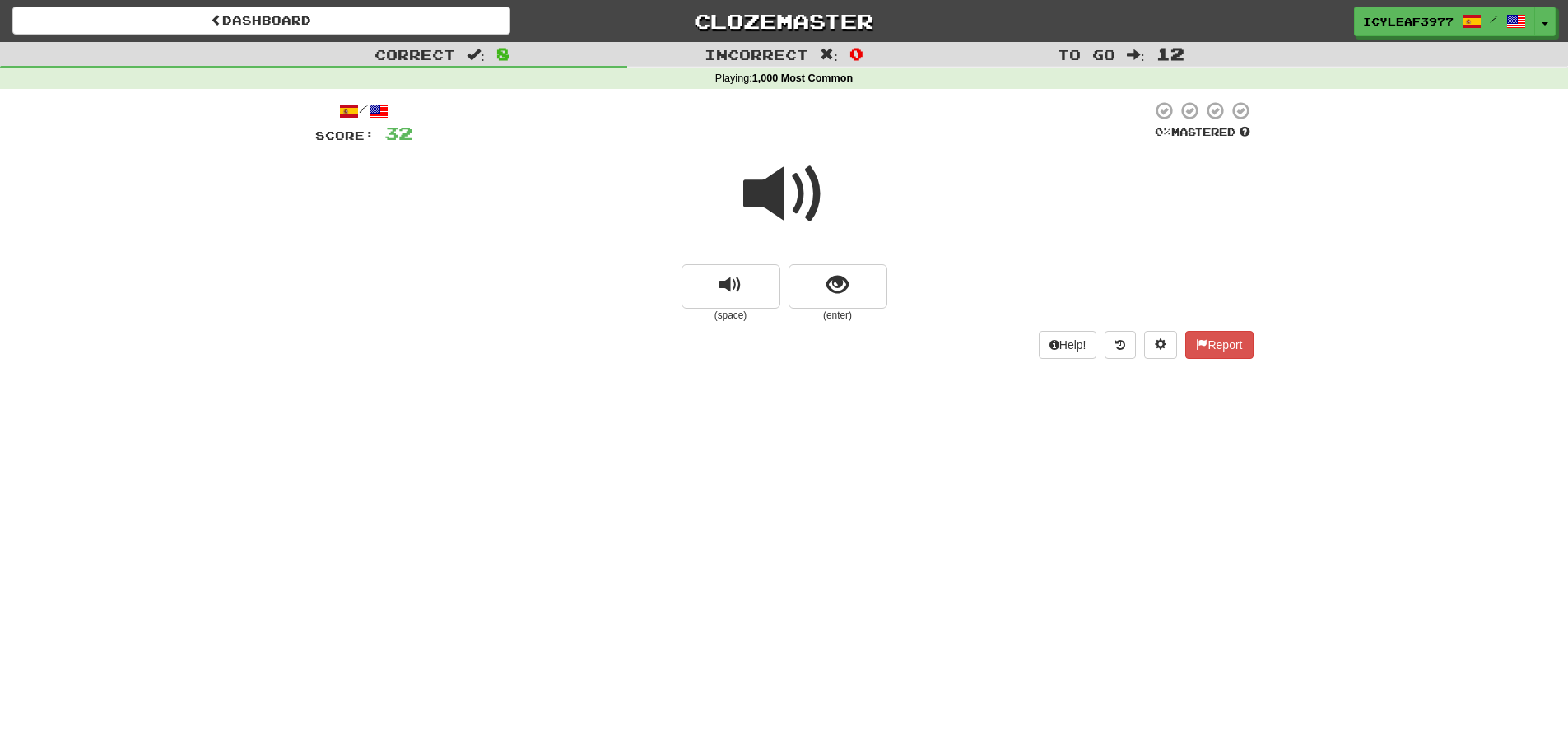
click at [780, 202] on span at bounding box center [785, 194] width 82 height 82
click at [841, 287] on span "show sentence" at bounding box center [837, 285] width 22 height 22
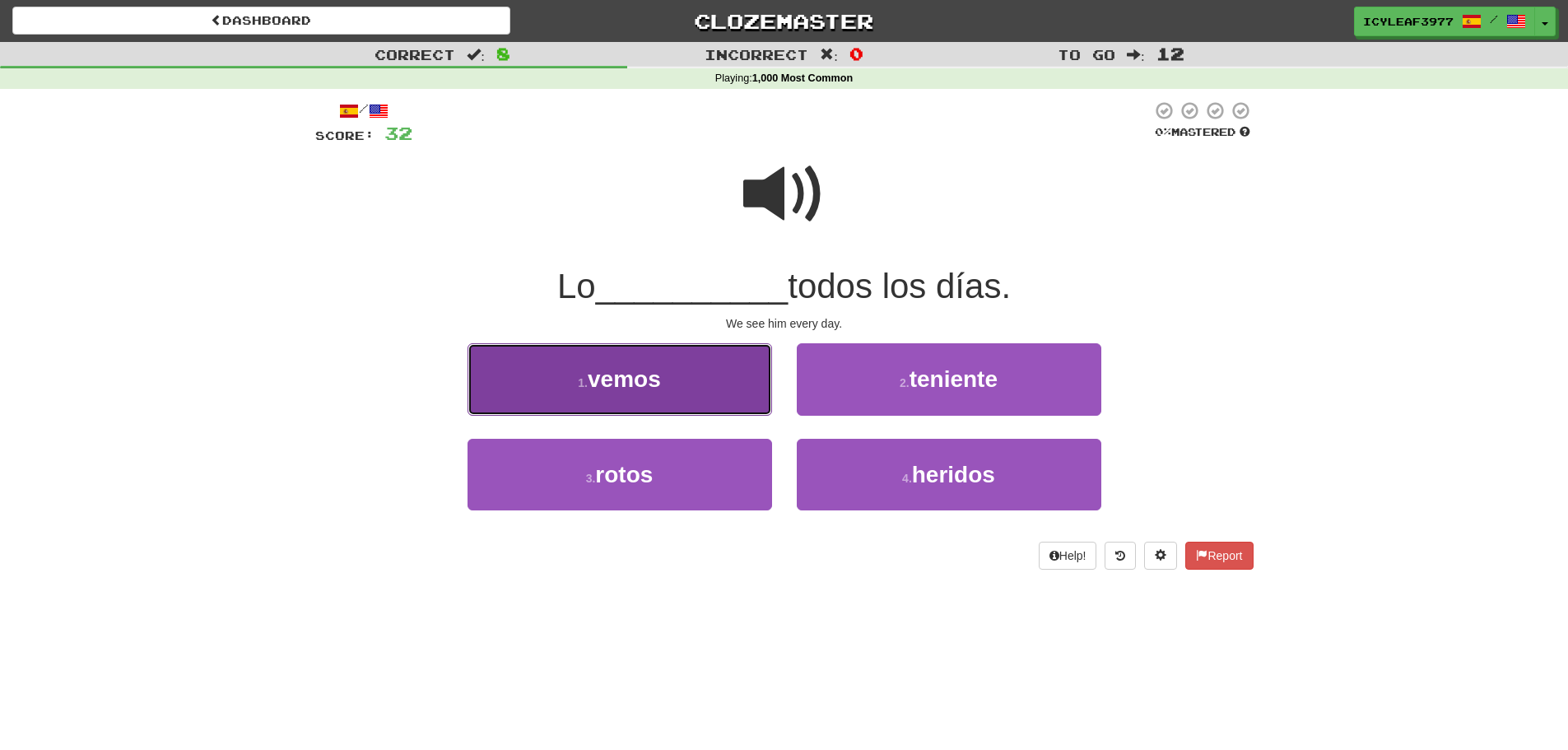
click at [685, 374] on button "1 . vemos" at bounding box center [620, 379] width 305 height 72
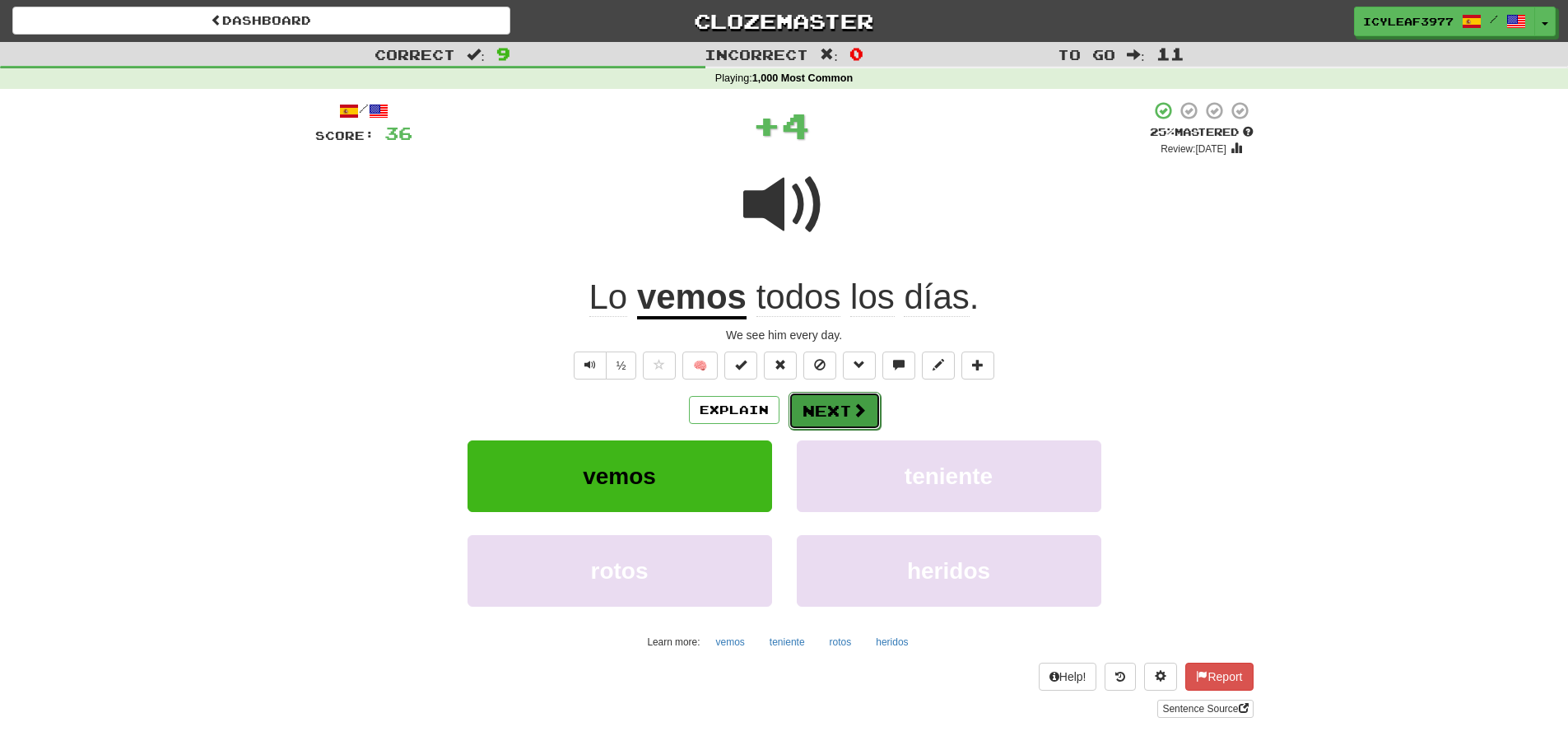
click at [822, 407] on button "Next" at bounding box center [834, 410] width 92 height 38
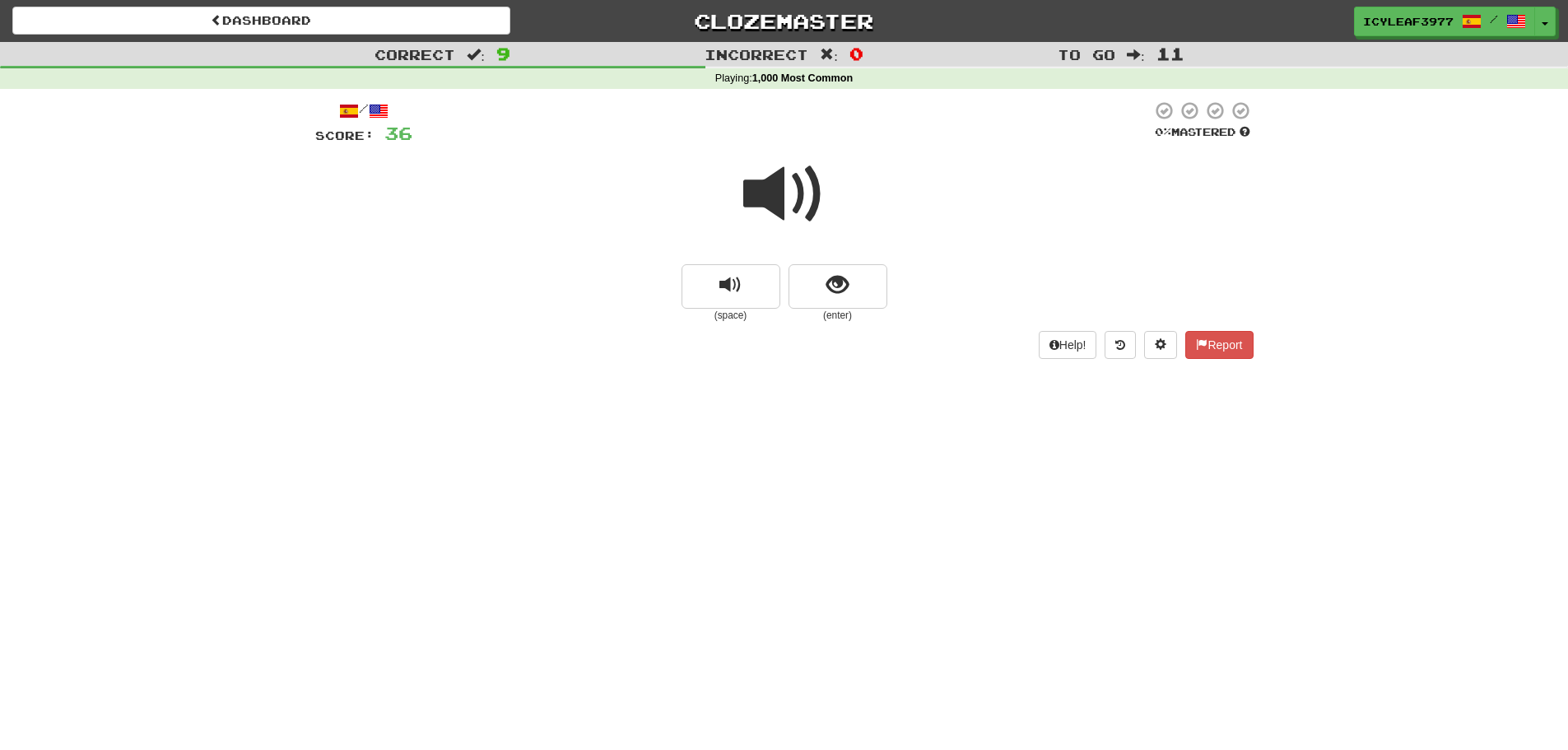
click at [785, 186] on span at bounding box center [785, 194] width 82 height 82
click at [828, 277] on span "show sentence" at bounding box center [837, 285] width 22 height 22
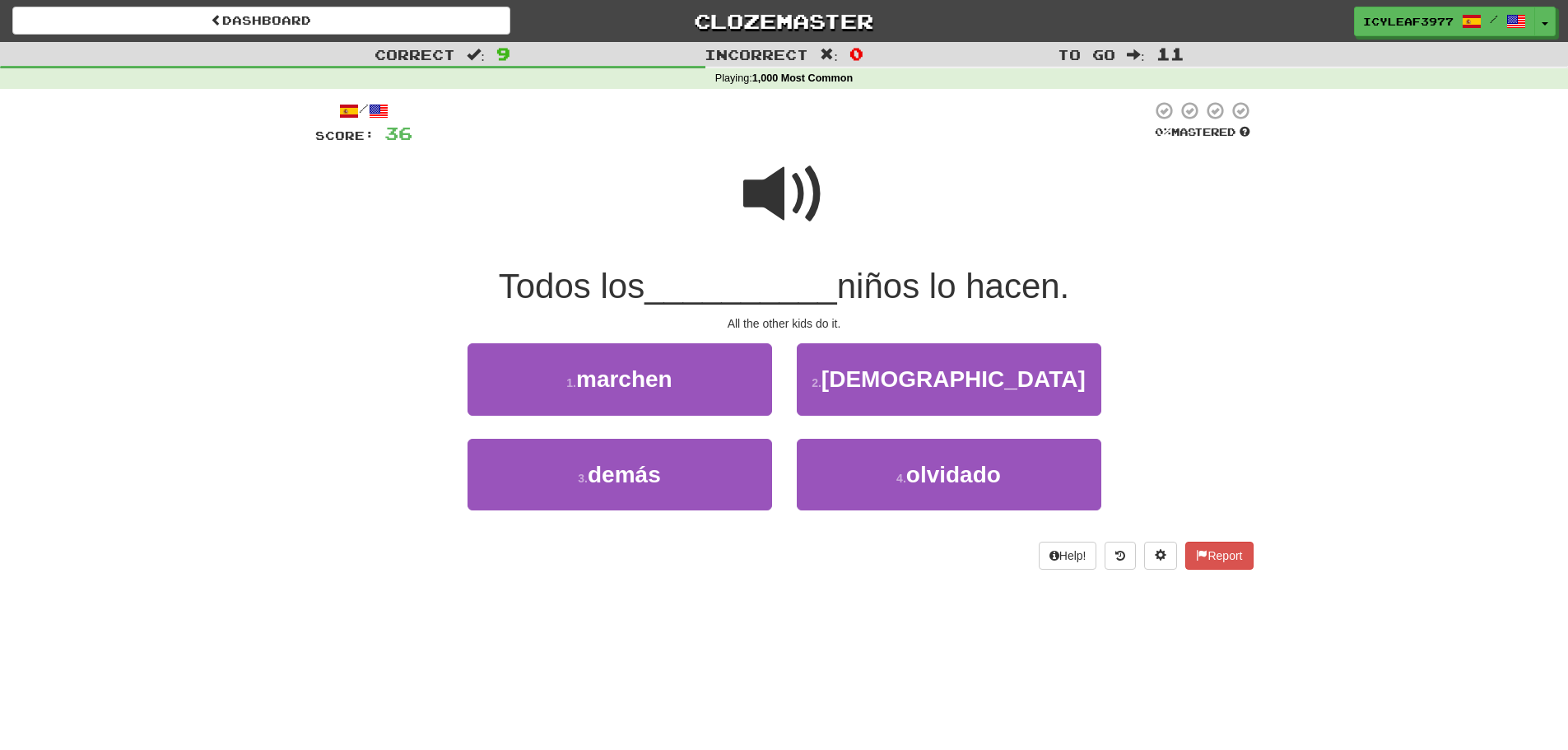
click at [788, 224] on span at bounding box center [785, 194] width 82 height 82
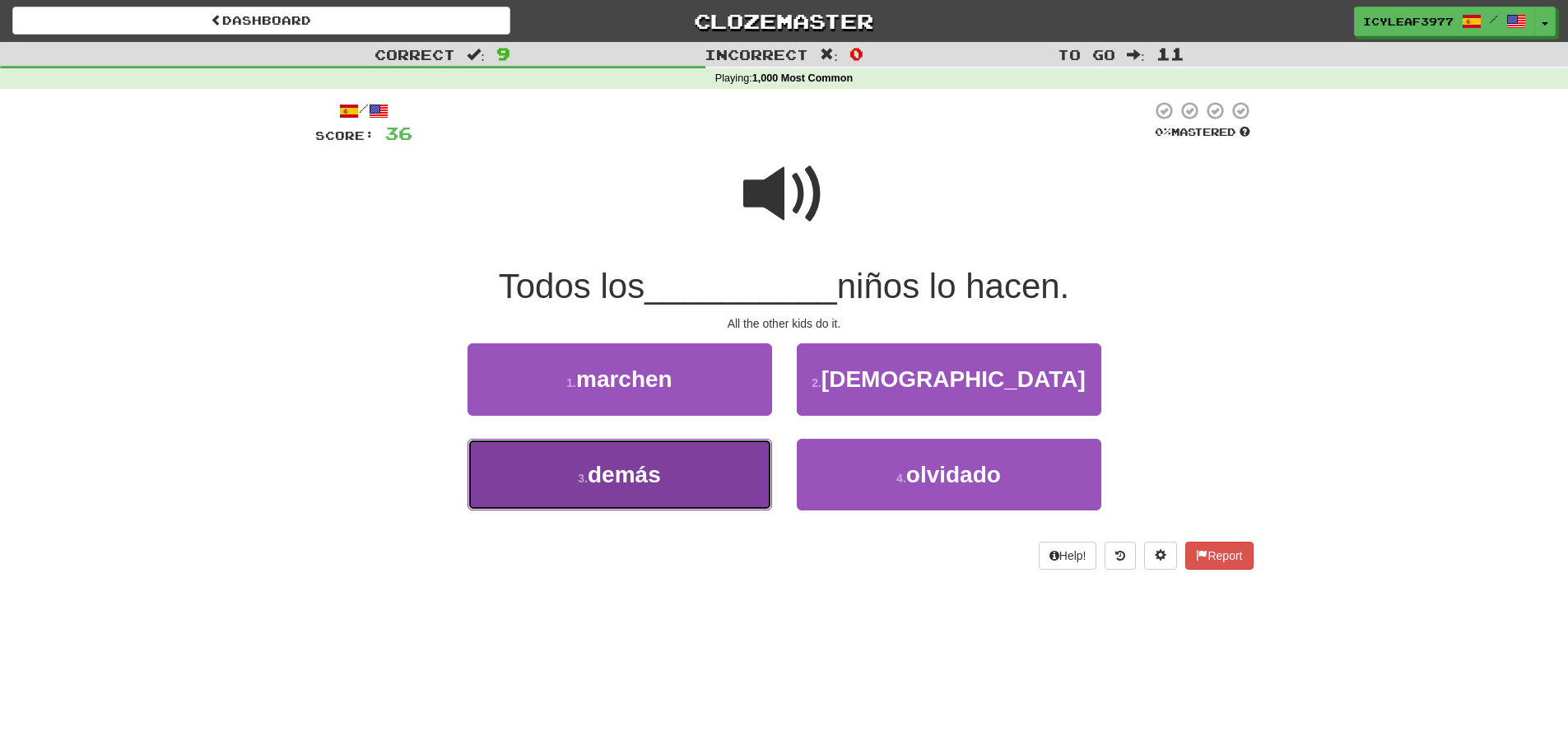
click at [705, 460] on button "3 . demás" at bounding box center [620, 475] width 305 height 72
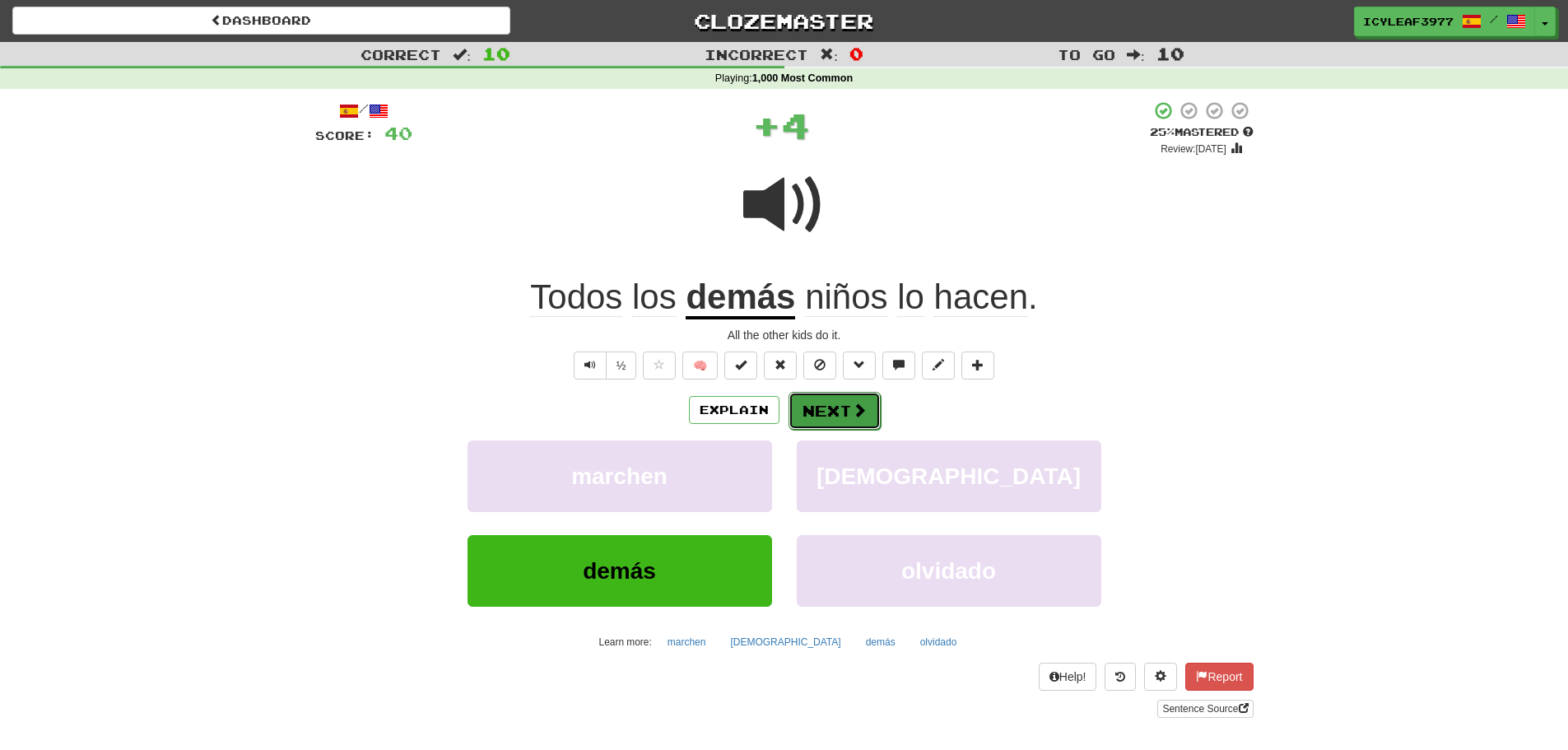
click at [826, 418] on button "Next" at bounding box center [834, 410] width 92 height 38
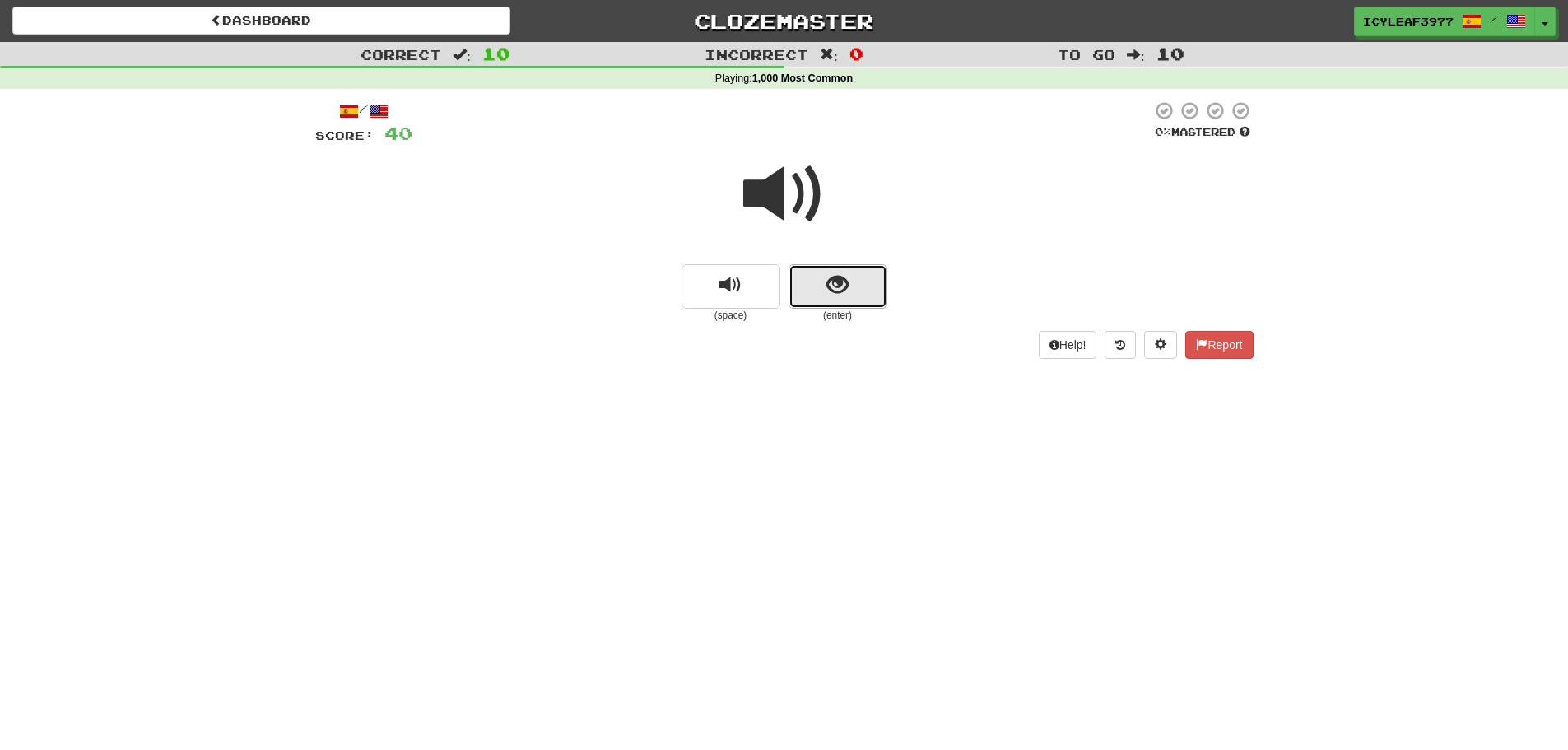
click at [815, 284] on button "show sentence" at bounding box center [838, 287] width 99 height 45
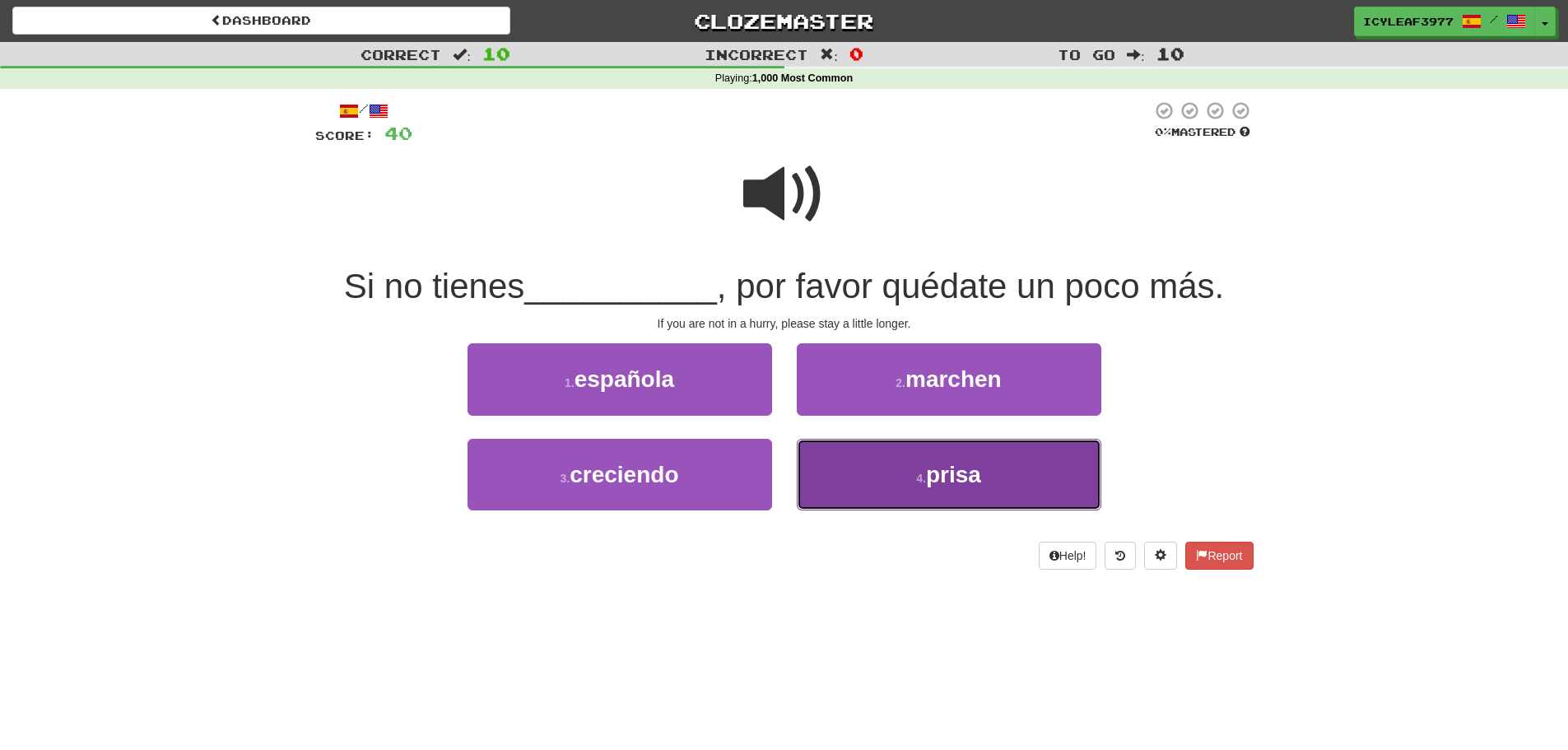
click at [830, 452] on button "4 . prisa" at bounding box center [949, 475] width 305 height 72
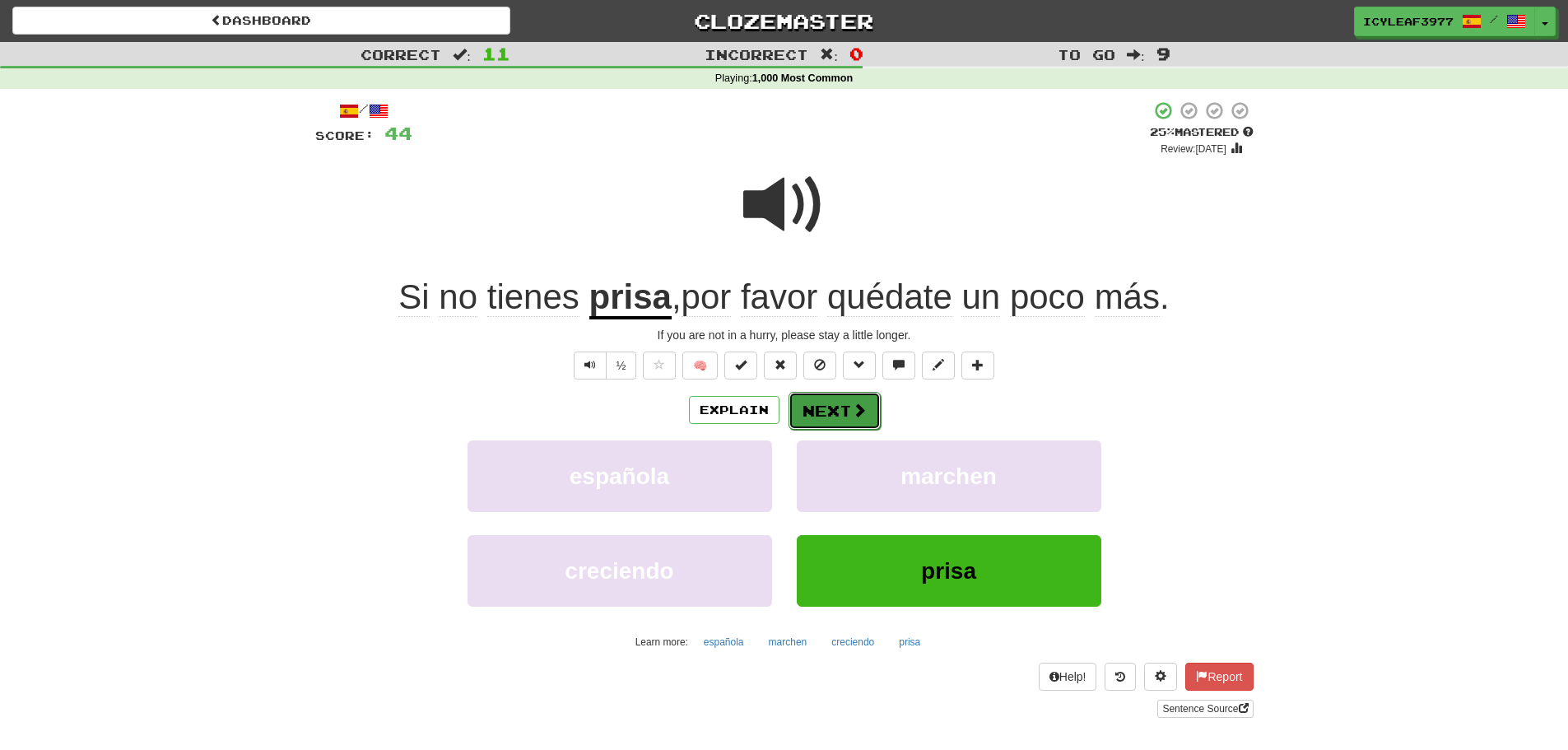
click at [829, 399] on button "Next" at bounding box center [834, 410] width 92 height 38
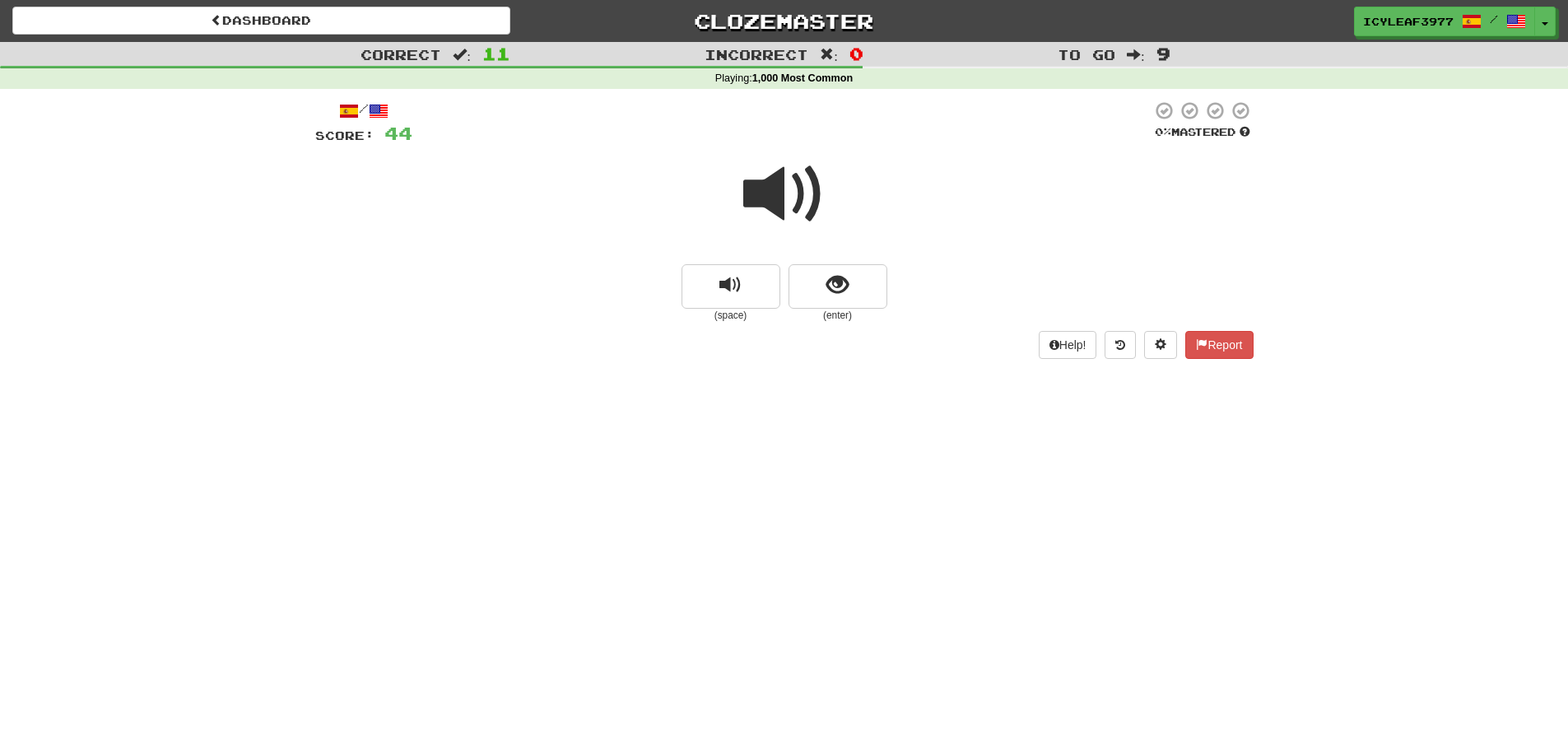
click at [779, 211] on span at bounding box center [785, 194] width 82 height 82
click at [802, 281] on button "show sentence" at bounding box center [838, 287] width 99 height 45
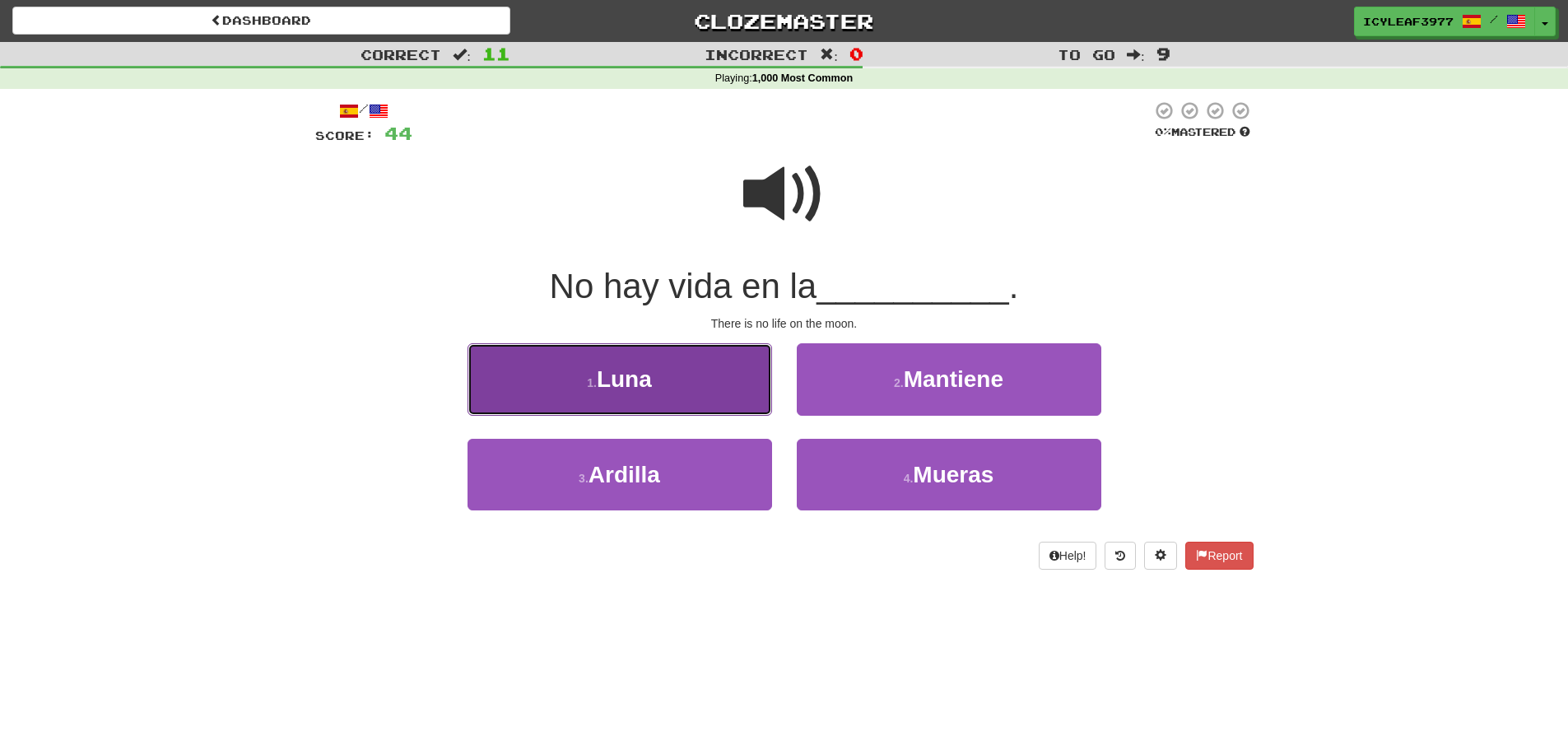
click at [662, 381] on button "1 . Luna" at bounding box center [620, 379] width 305 height 72
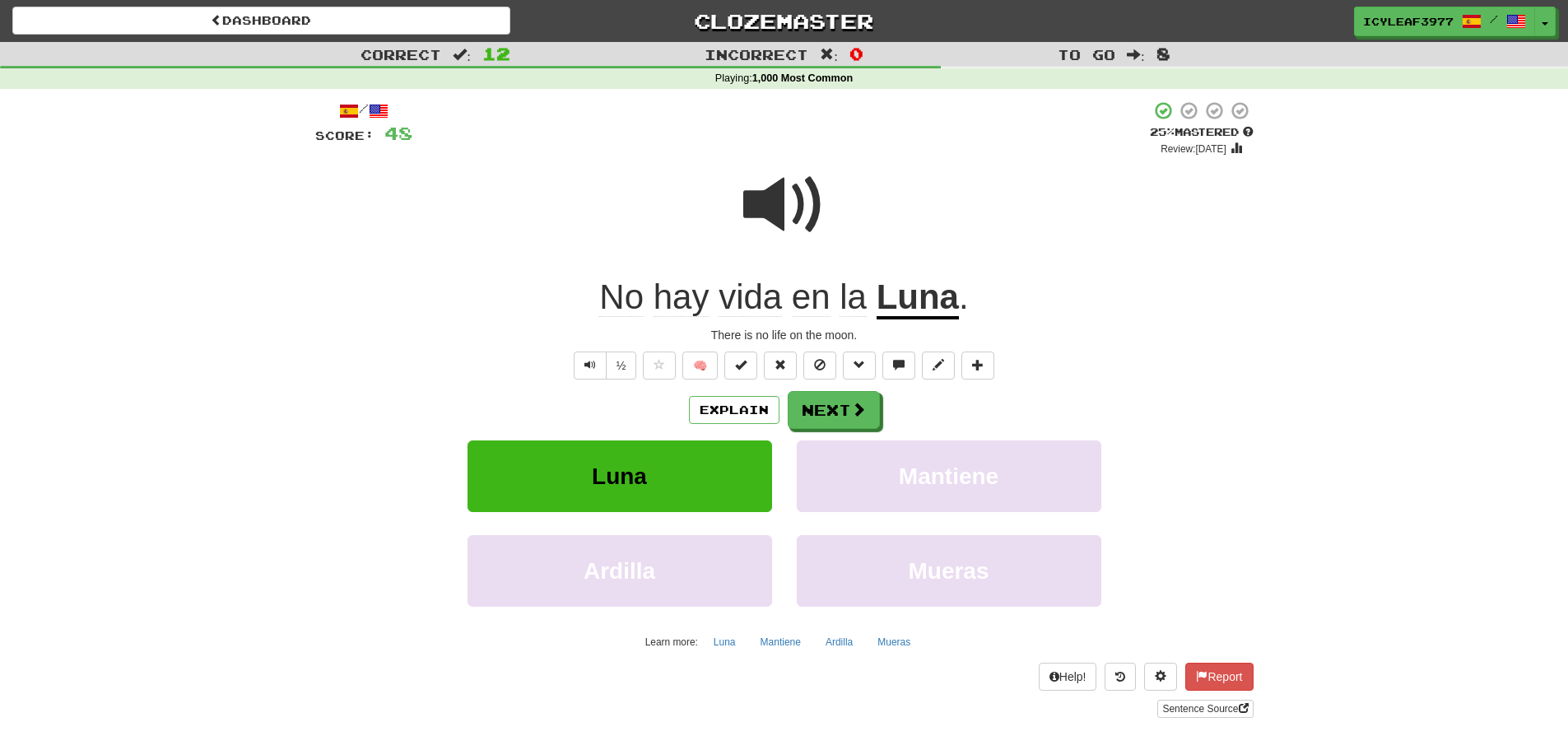
click at [768, 211] on span at bounding box center [785, 205] width 82 height 82
click at [767, 211] on span at bounding box center [785, 205] width 82 height 82
click at [805, 392] on button "Next" at bounding box center [834, 410] width 92 height 38
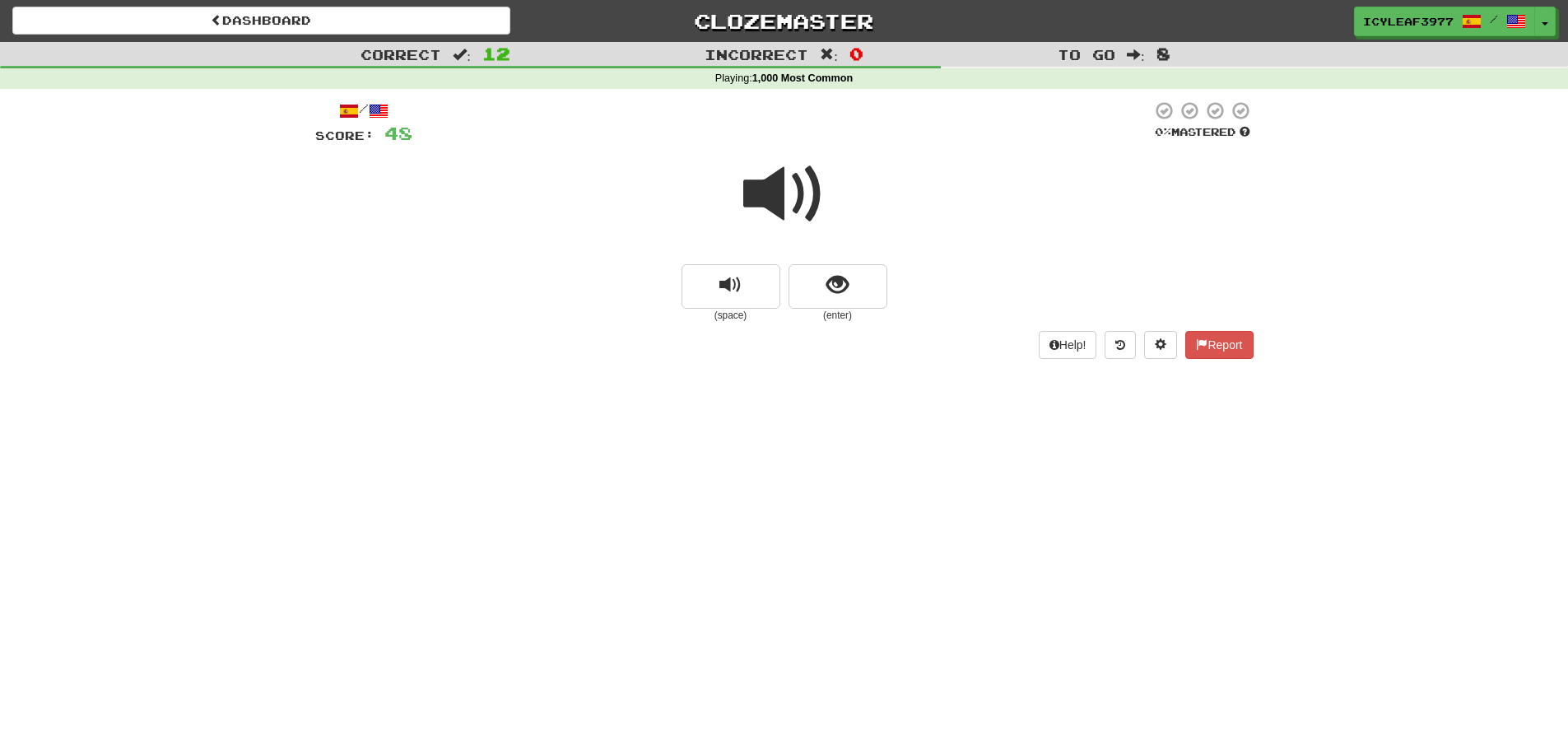
click at [781, 210] on span at bounding box center [785, 194] width 82 height 82
click at [776, 198] on span at bounding box center [785, 194] width 82 height 82
click at [832, 269] on button "show sentence" at bounding box center [838, 287] width 99 height 45
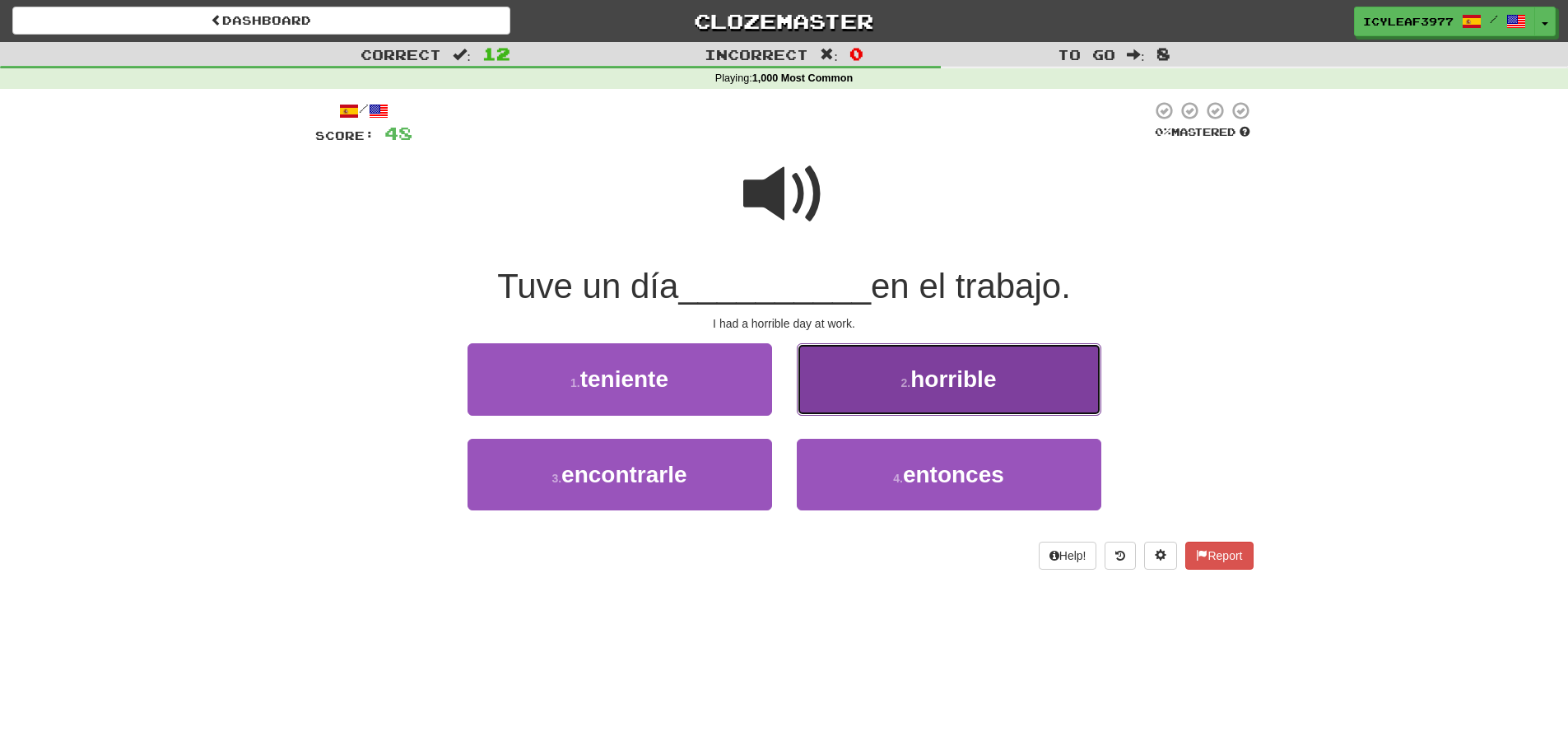
click at [841, 369] on button "2 . horrible" at bounding box center [949, 379] width 305 height 72
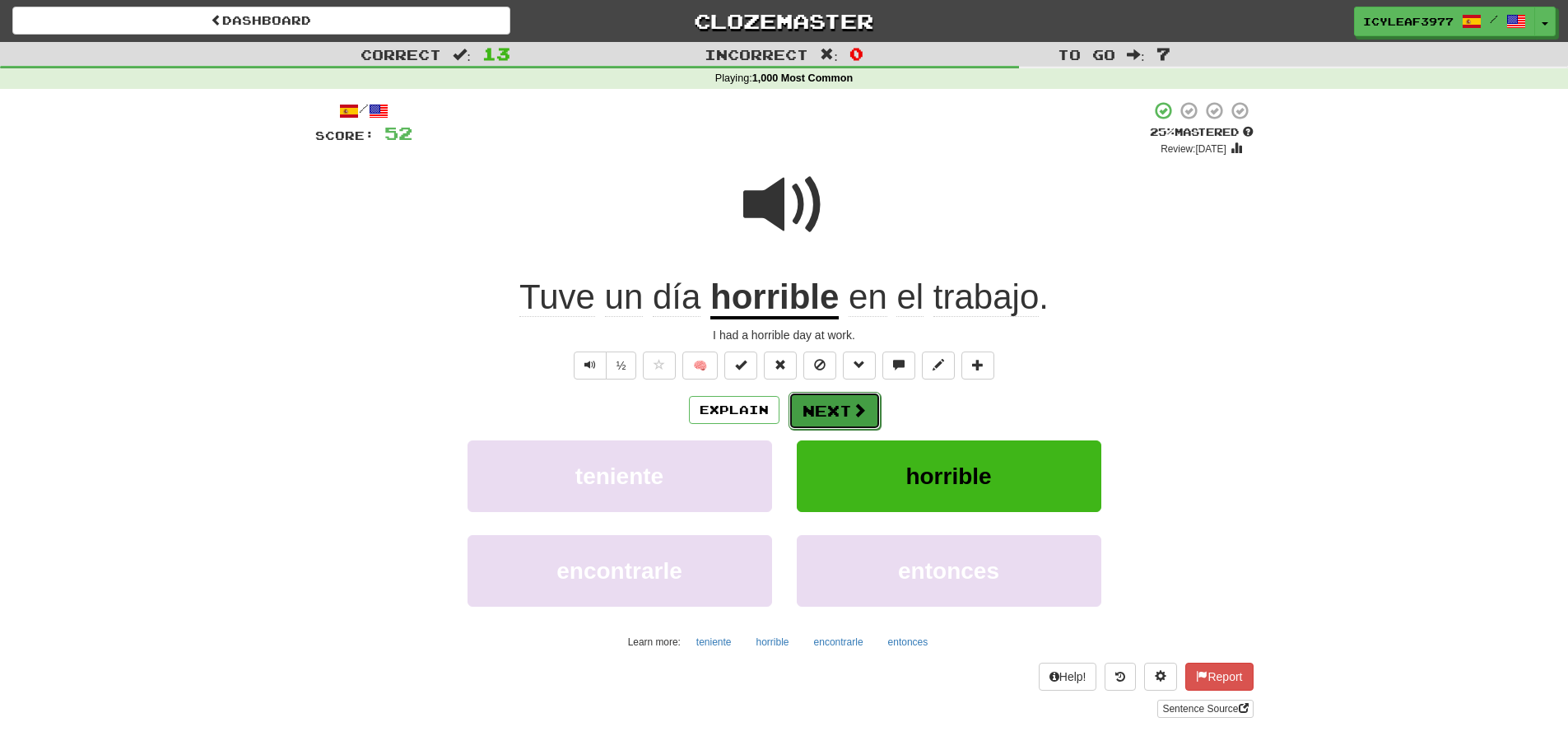
click at [835, 416] on button "Next" at bounding box center [834, 410] width 92 height 38
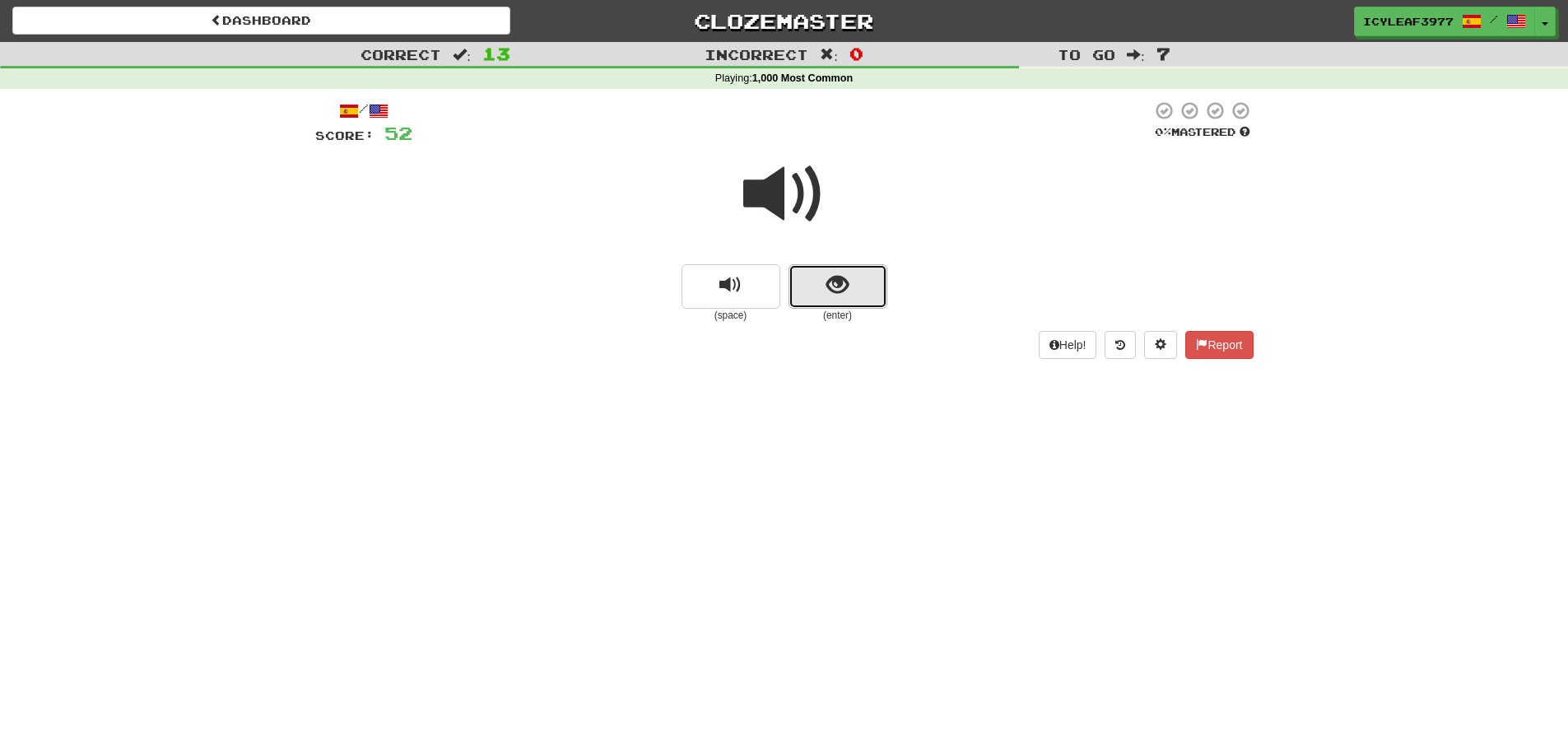
click at [818, 288] on button "show sentence" at bounding box center [838, 287] width 99 height 45
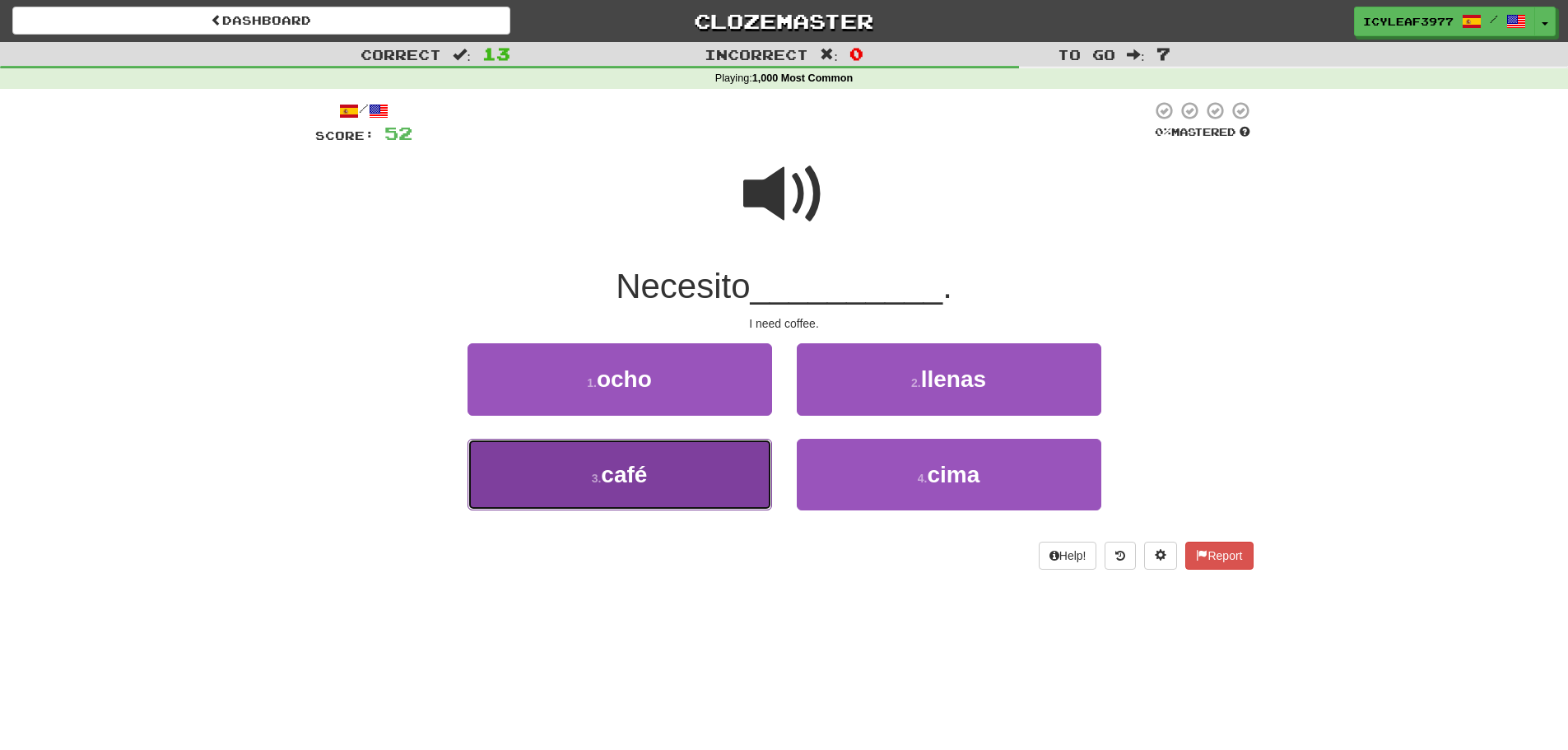
click at [699, 448] on button "3 . café" at bounding box center [620, 475] width 305 height 72
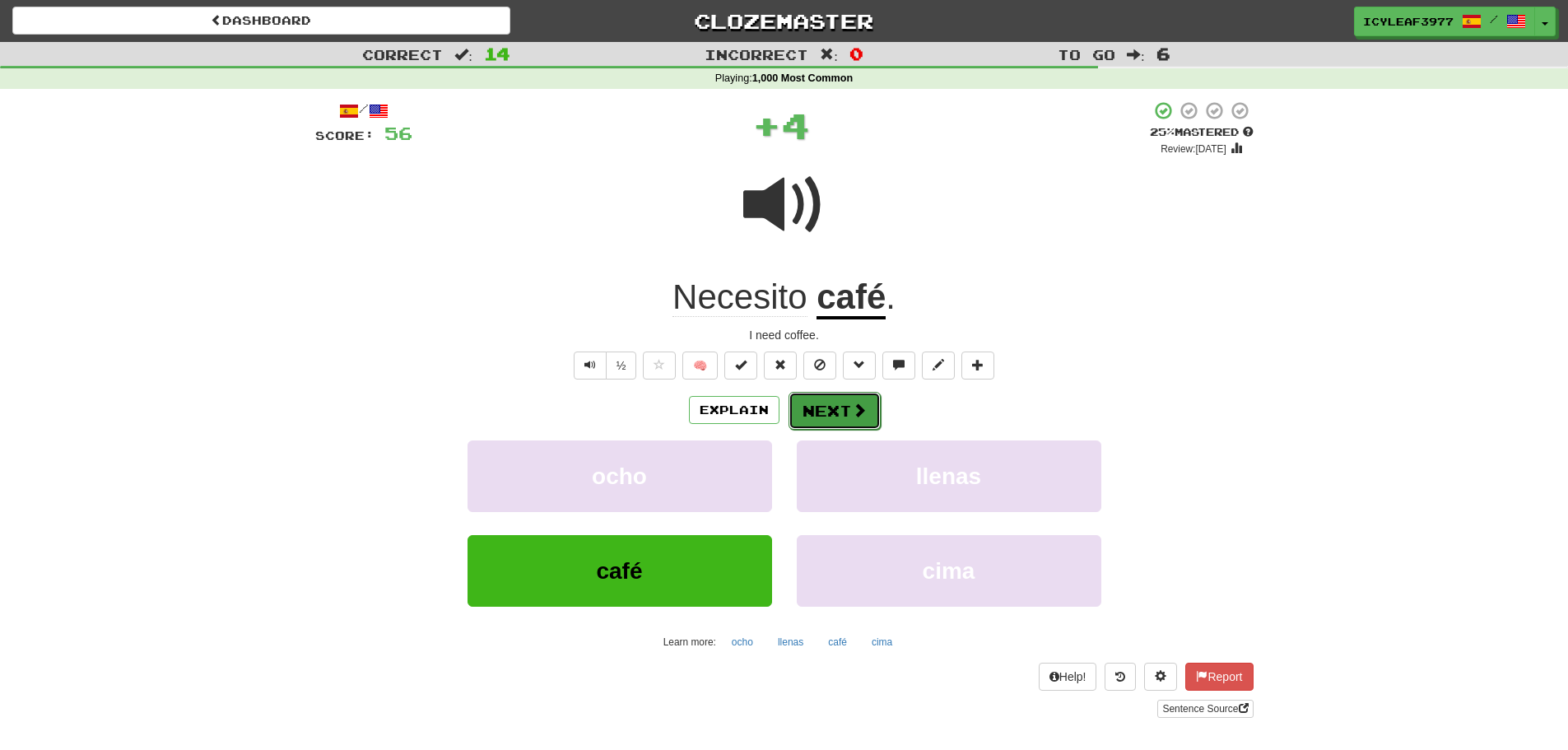
click at [823, 404] on button "Next" at bounding box center [834, 410] width 92 height 38
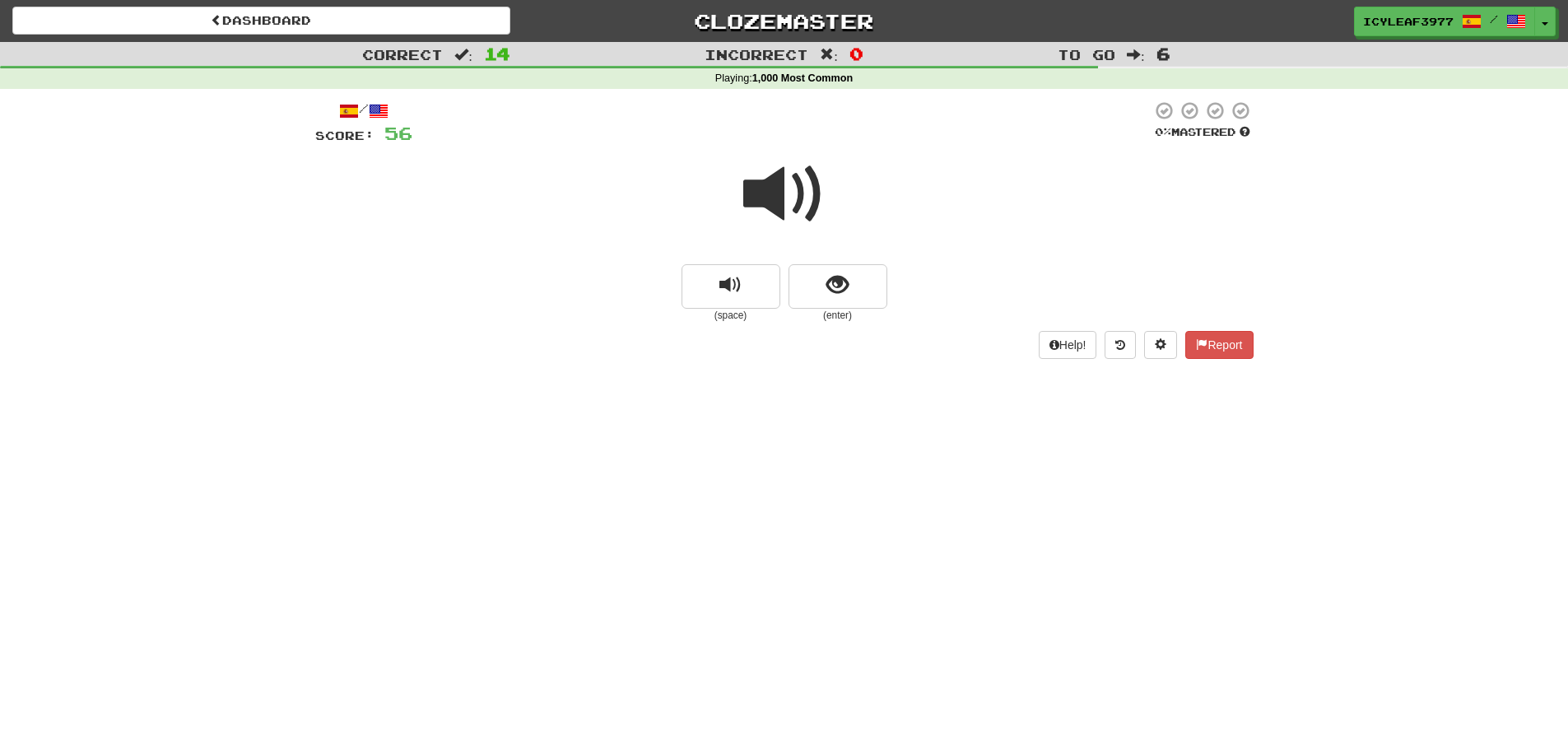
click at [760, 187] on span at bounding box center [785, 194] width 82 height 82
click at [759, 189] on span at bounding box center [785, 194] width 82 height 82
click at [823, 278] on button "show sentence" at bounding box center [838, 287] width 99 height 45
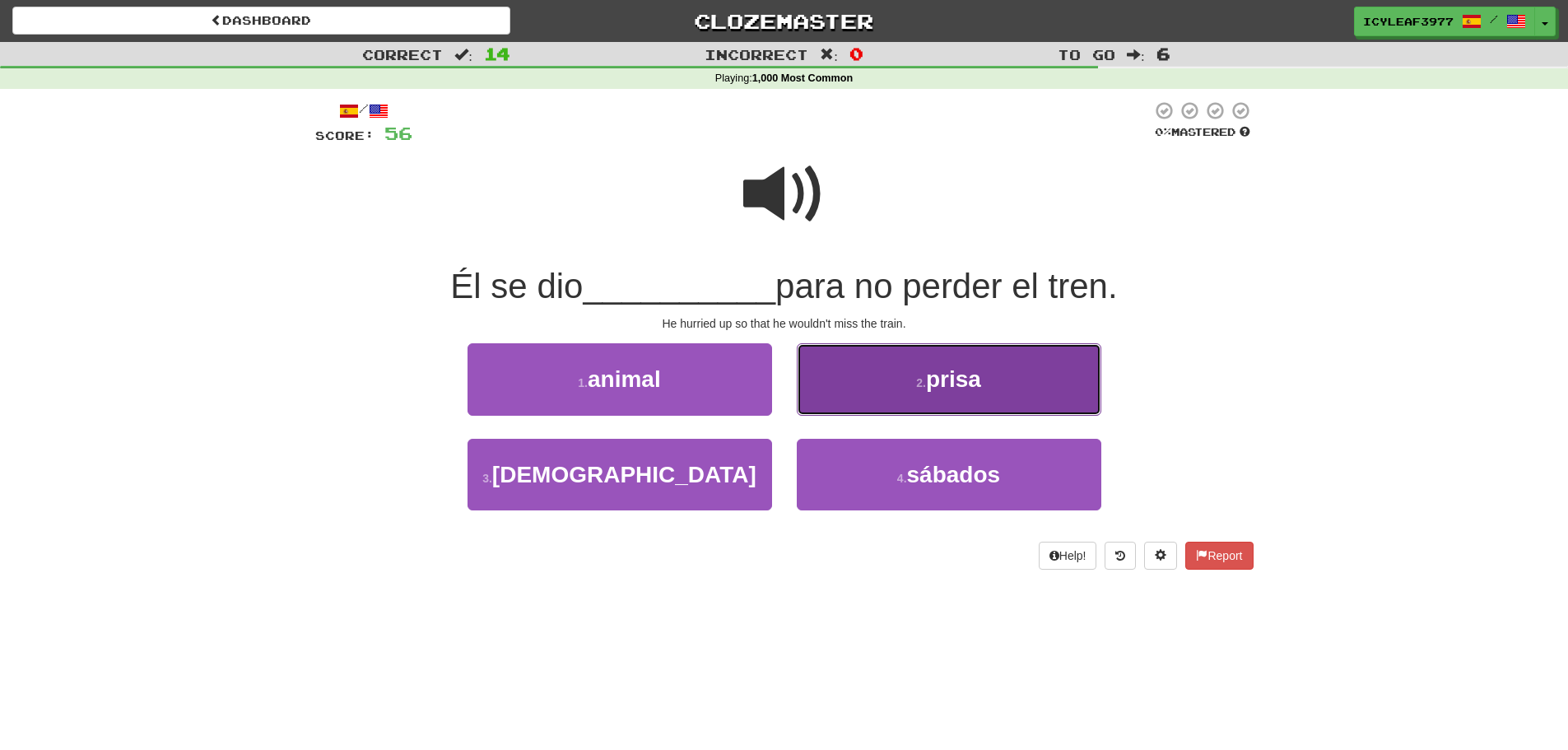
click at [827, 371] on button "2 . prisa" at bounding box center [949, 379] width 305 height 72
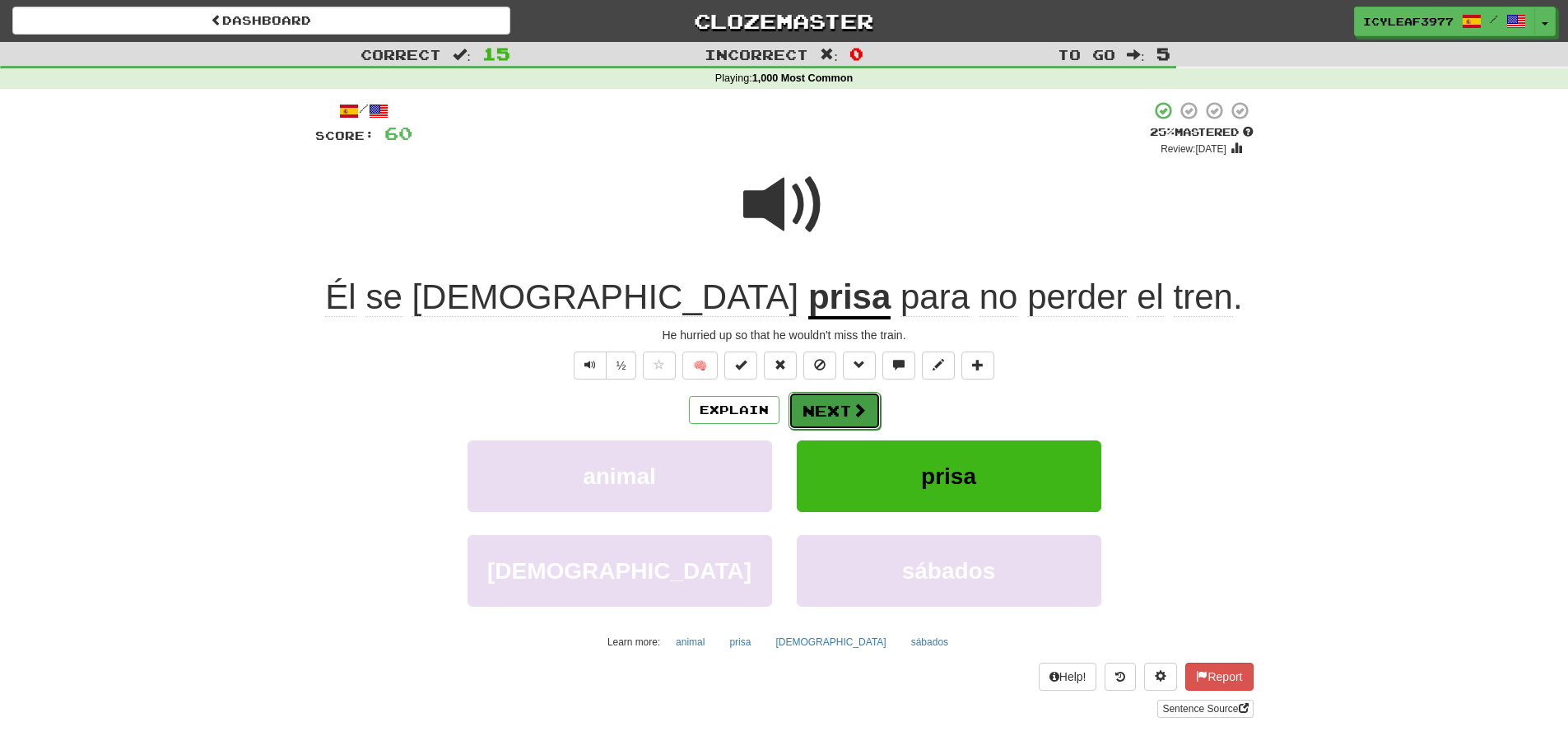
click at [824, 401] on button "Next" at bounding box center [834, 410] width 92 height 38
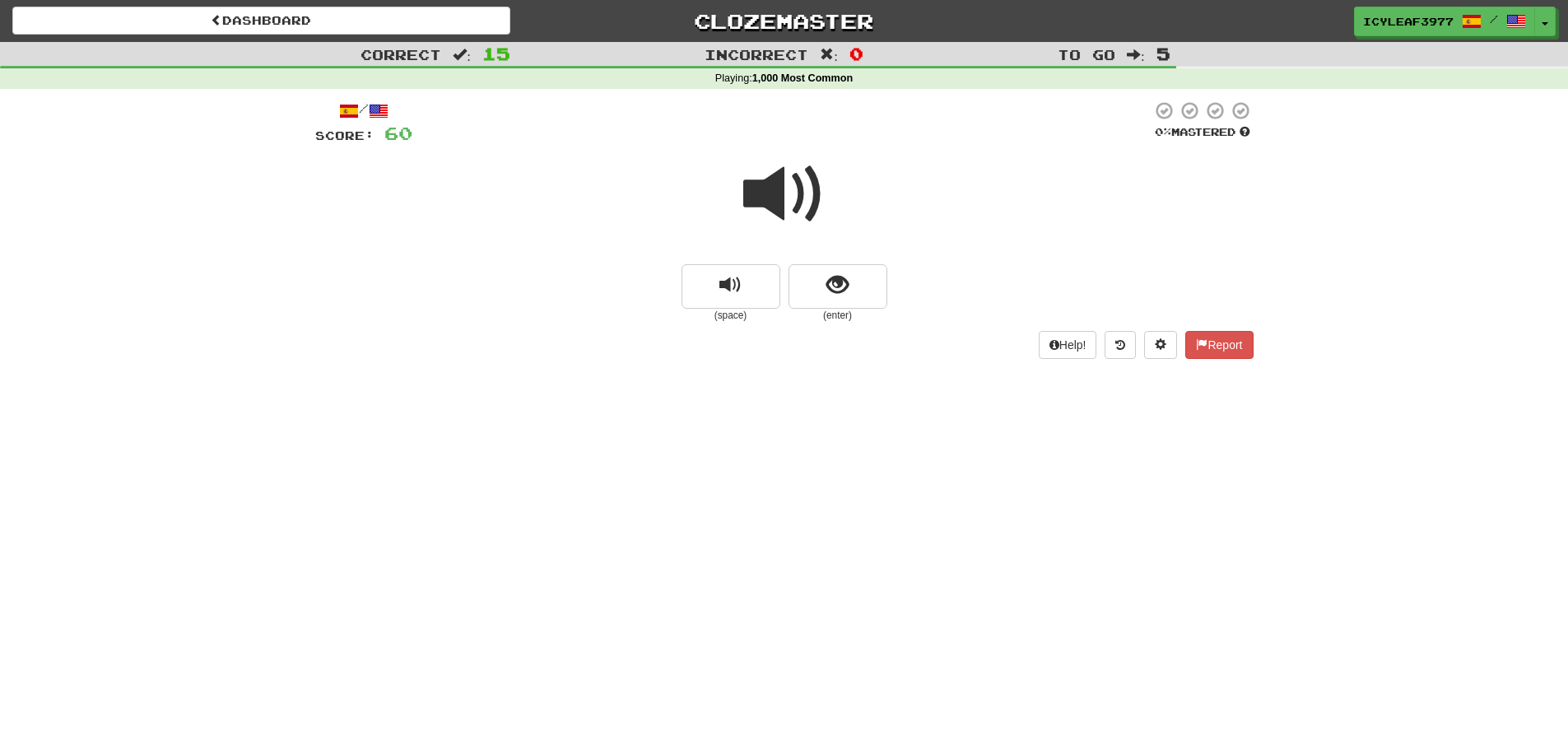
click at [775, 205] on span at bounding box center [785, 194] width 82 height 82
click at [828, 280] on span "show sentence" at bounding box center [837, 285] width 22 height 22
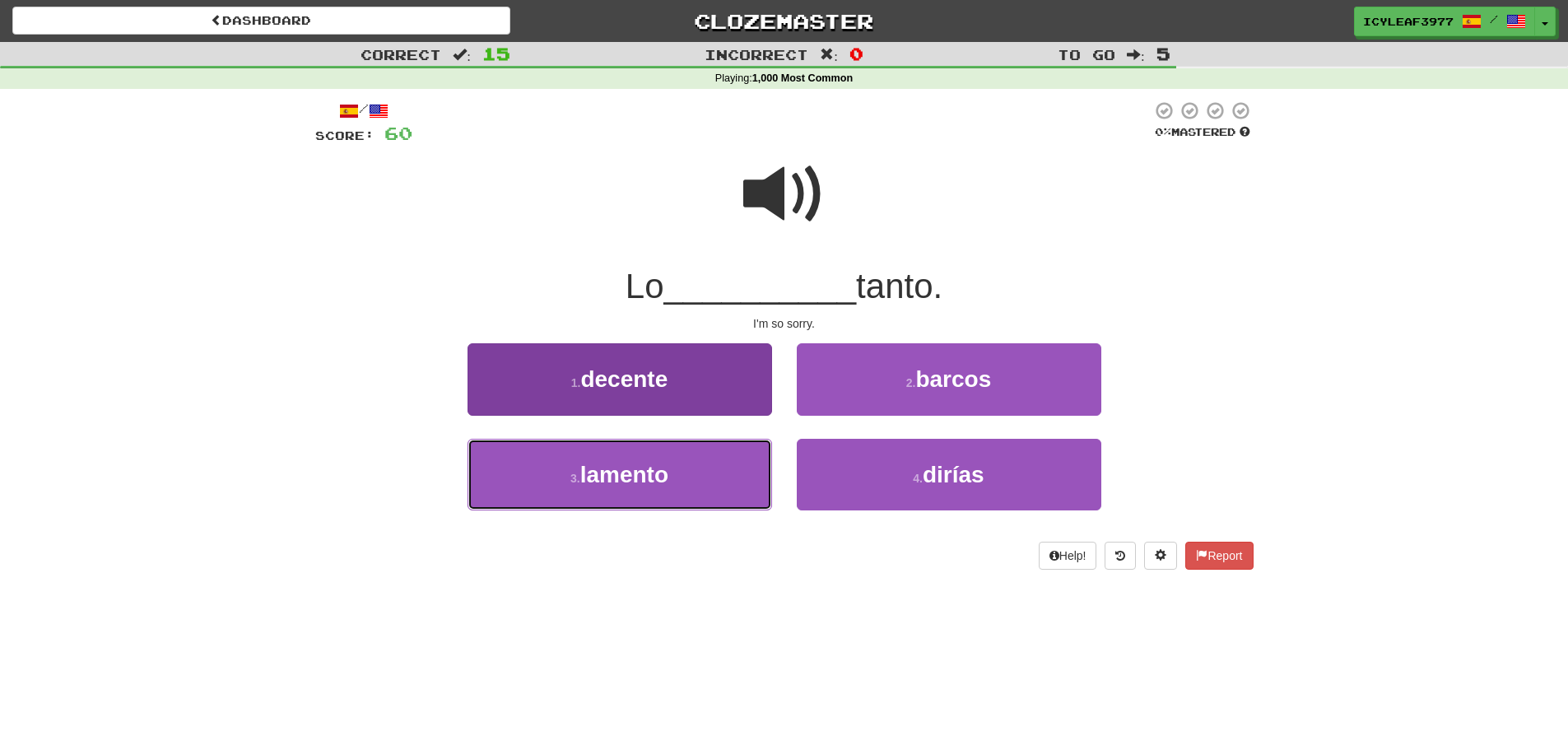
click at [638, 453] on button "3 . lamento" at bounding box center [620, 475] width 305 height 72
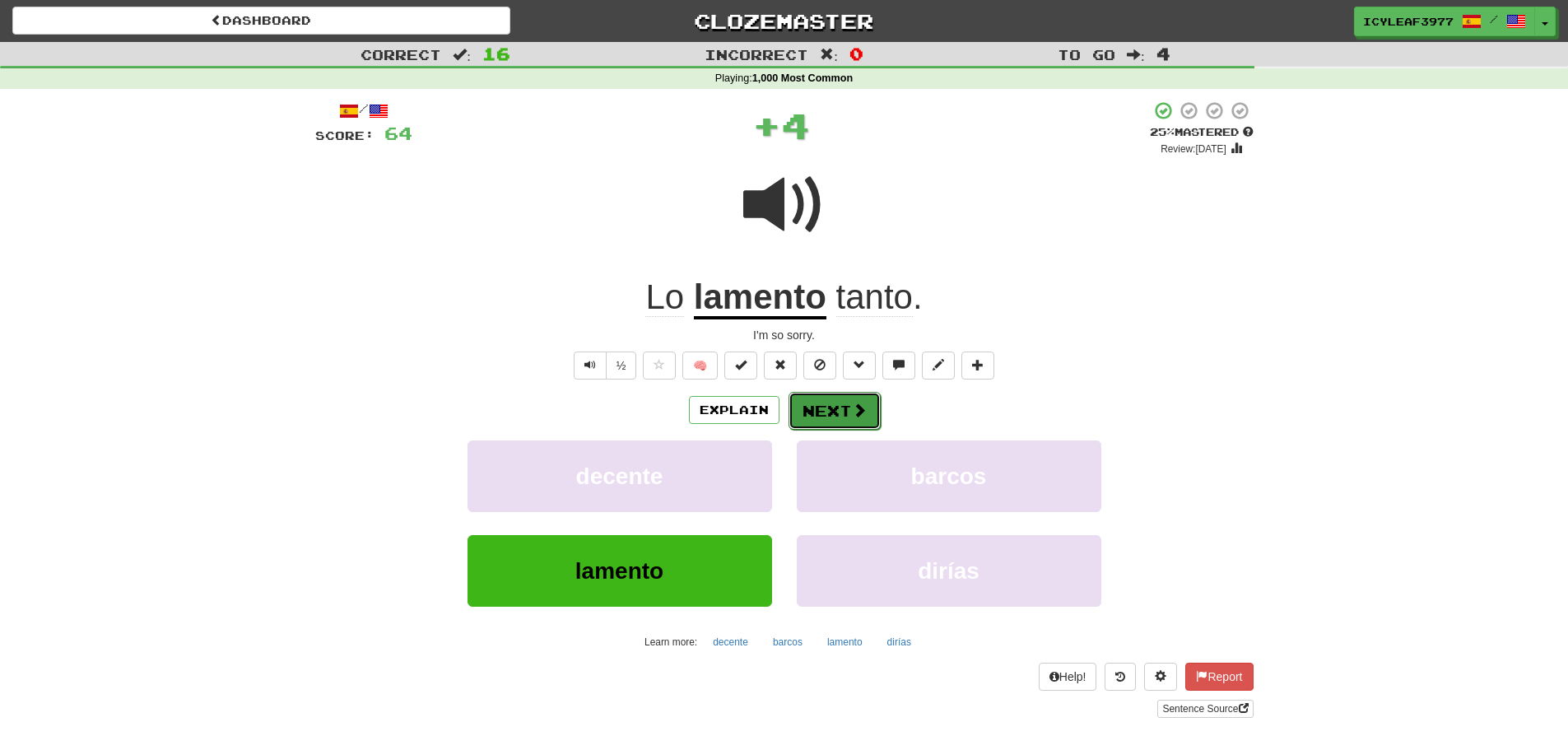
click at [823, 400] on button "Next" at bounding box center [834, 410] width 92 height 38
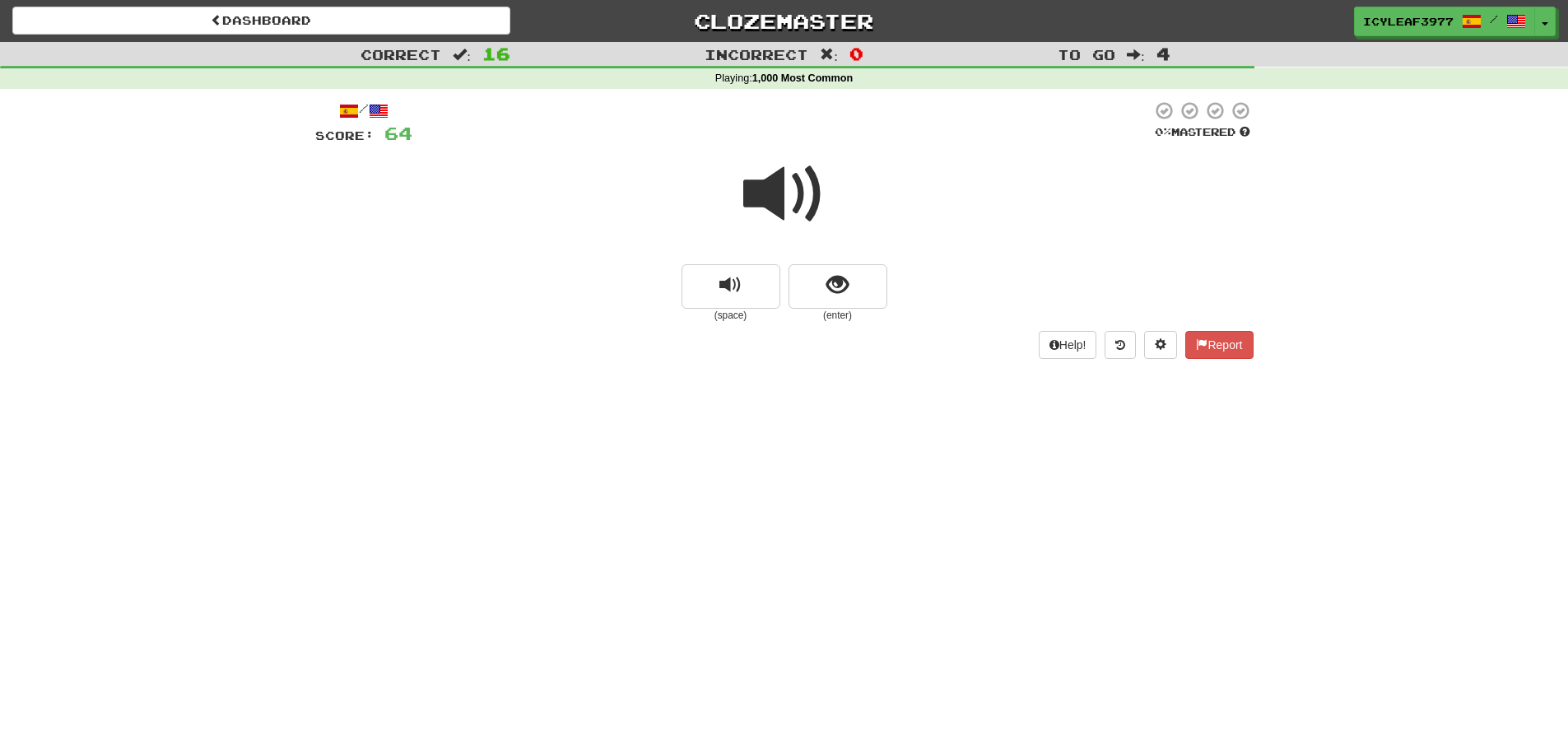
click at [767, 211] on span at bounding box center [785, 194] width 82 height 82
drag, startPoint x: 848, startPoint y: 297, endPoint x: 864, endPoint y: 233, distance: 66.0
click at [864, 234] on div "(space) (enter)" at bounding box center [784, 235] width 938 height 177
click at [794, 197] on span at bounding box center [785, 194] width 82 height 82
click at [843, 288] on span "show sentence" at bounding box center [837, 285] width 22 height 22
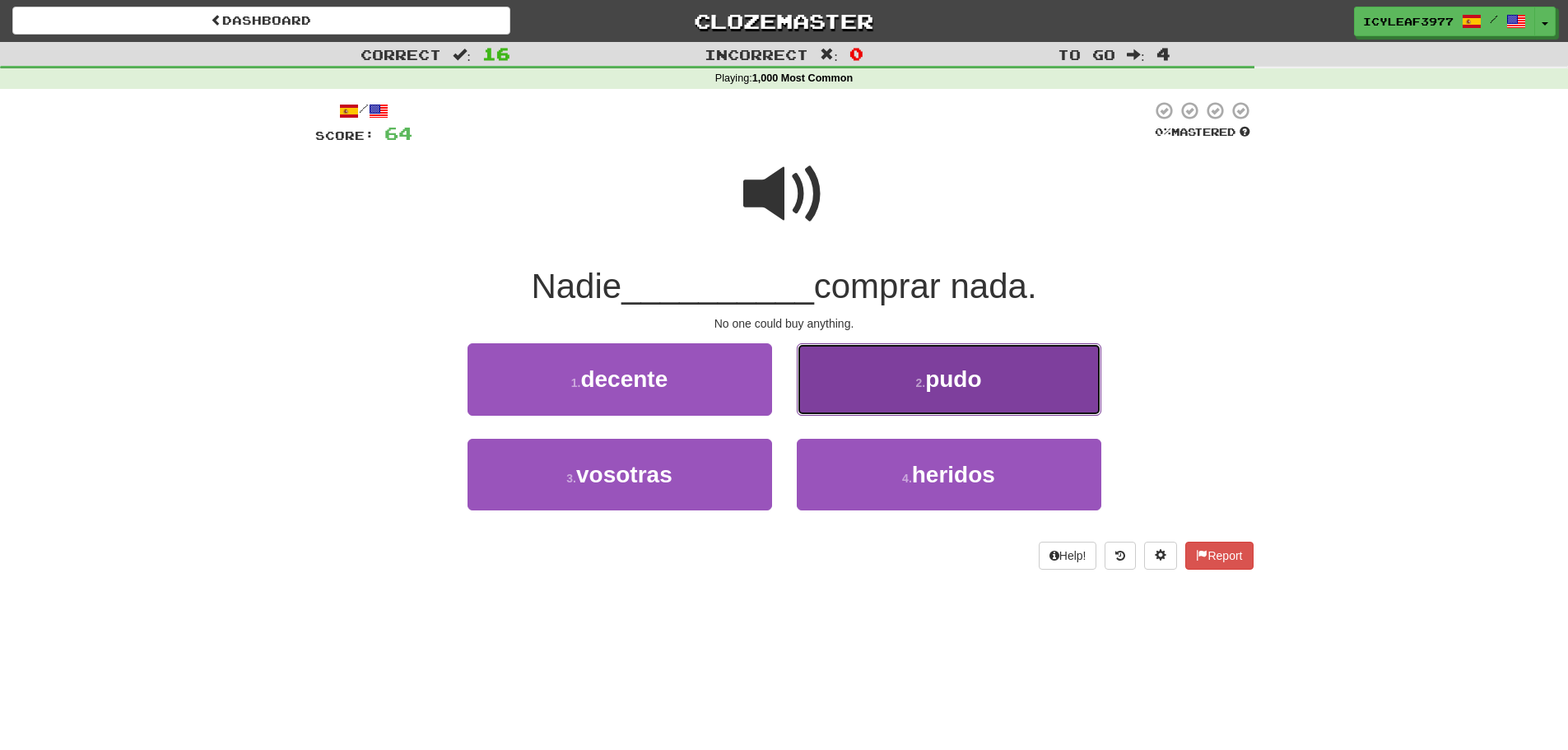
click at [842, 367] on button "2 . pudo" at bounding box center [949, 379] width 305 height 72
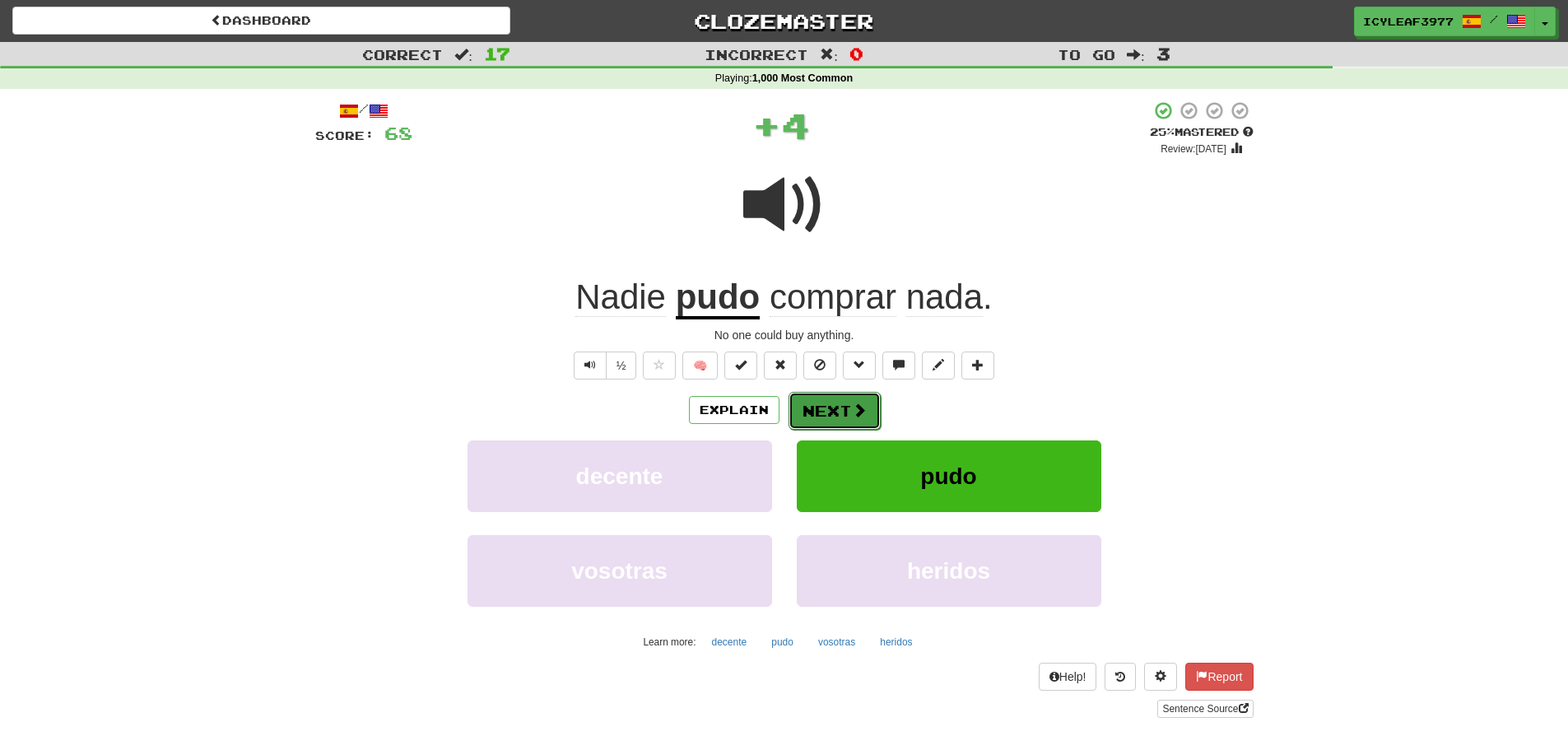
click at [813, 406] on button "Next" at bounding box center [834, 410] width 92 height 38
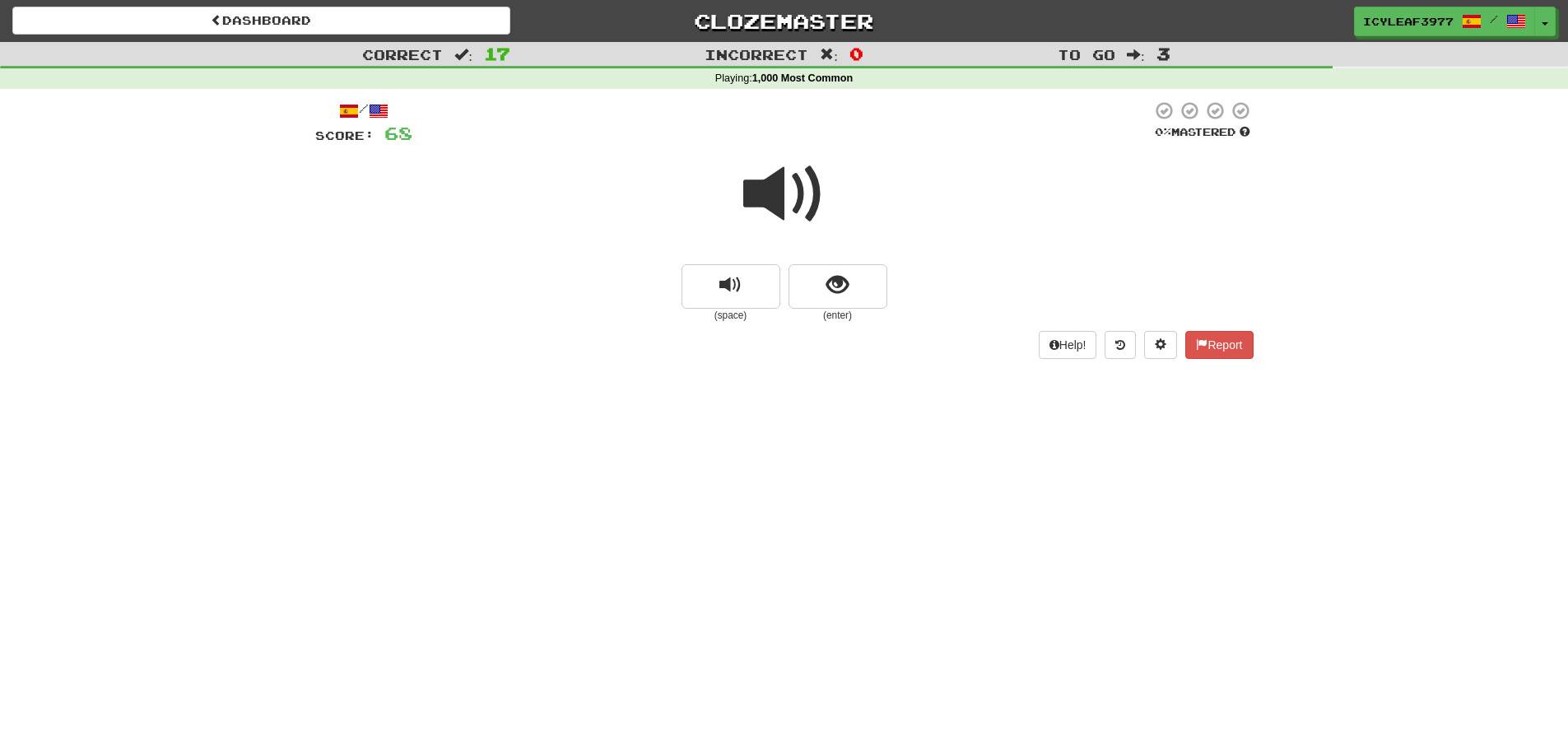
click at [780, 209] on span at bounding box center [785, 194] width 82 height 82
click at [831, 295] on span "show sentence" at bounding box center [837, 285] width 22 height 22
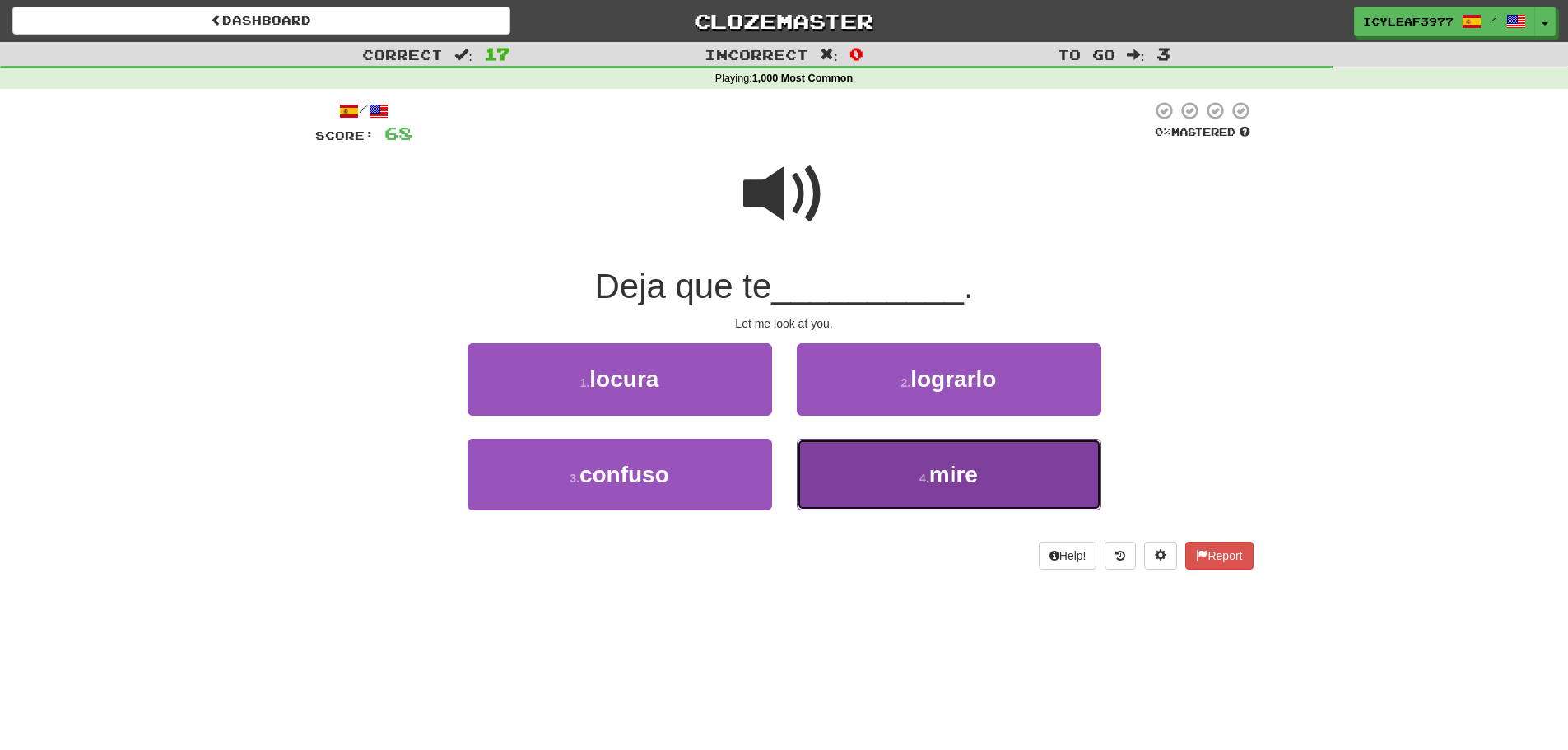
click at [823, 455] on button "4 . mire" at bounding box center [949, 475] width 305 height 72
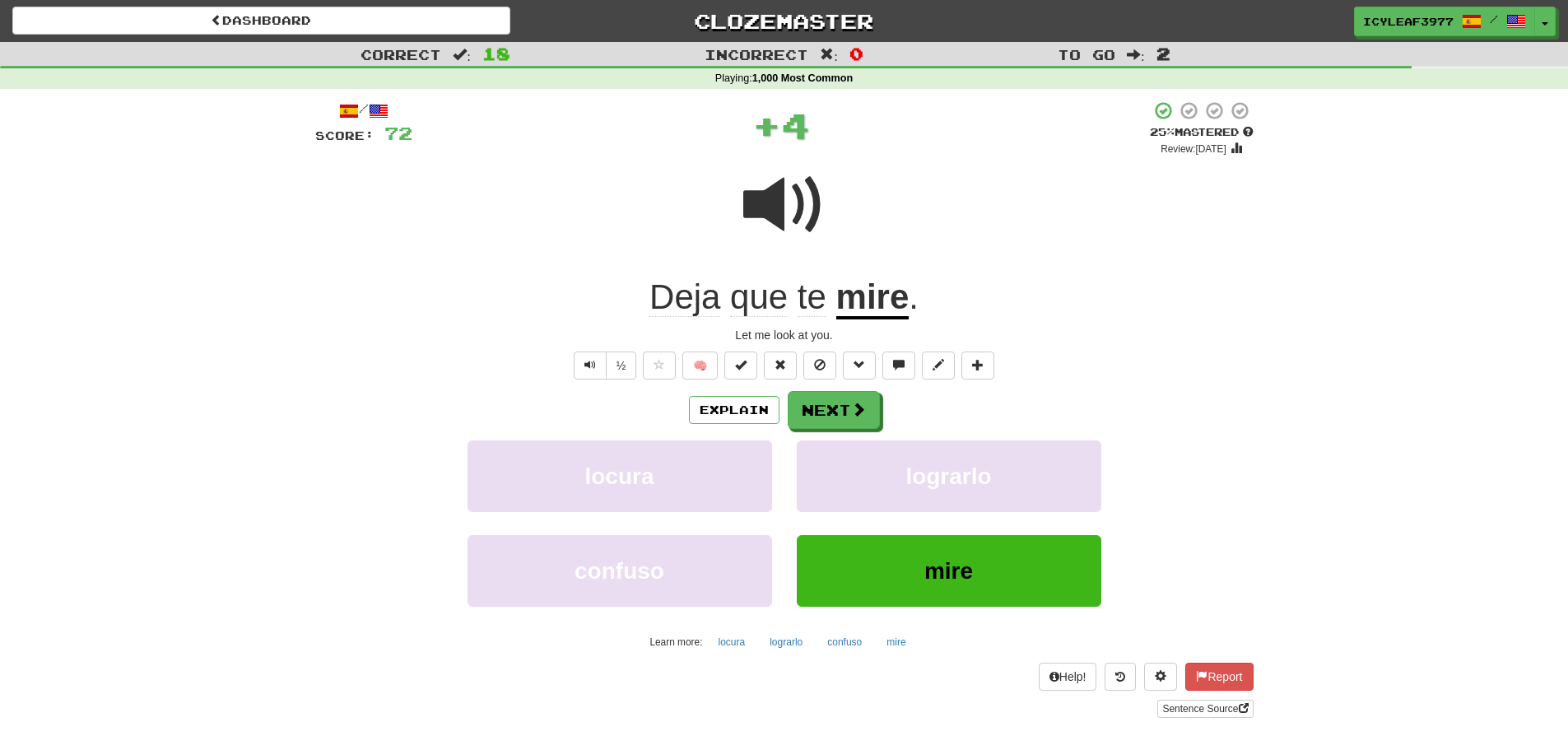
click at [692, 300] on span "Deja" at bounding box center [685, 297] width 71 height 39
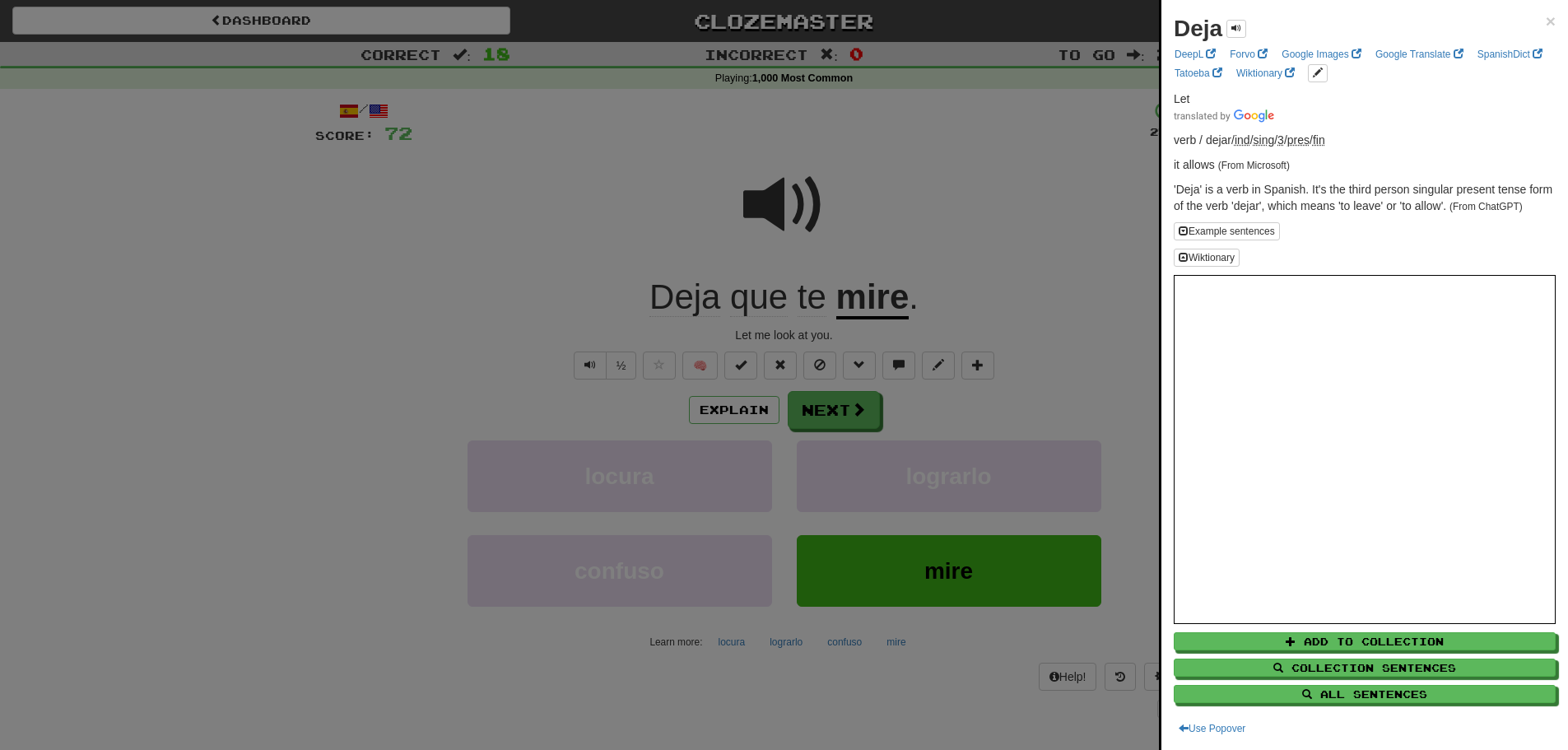
click at [1531, 18] on div "Deja ×" at bounding box center [1365, 29] width 382 height 33
click at [1546, 22] on span "×" at bounding box center [1550, 21] width 10 height 19
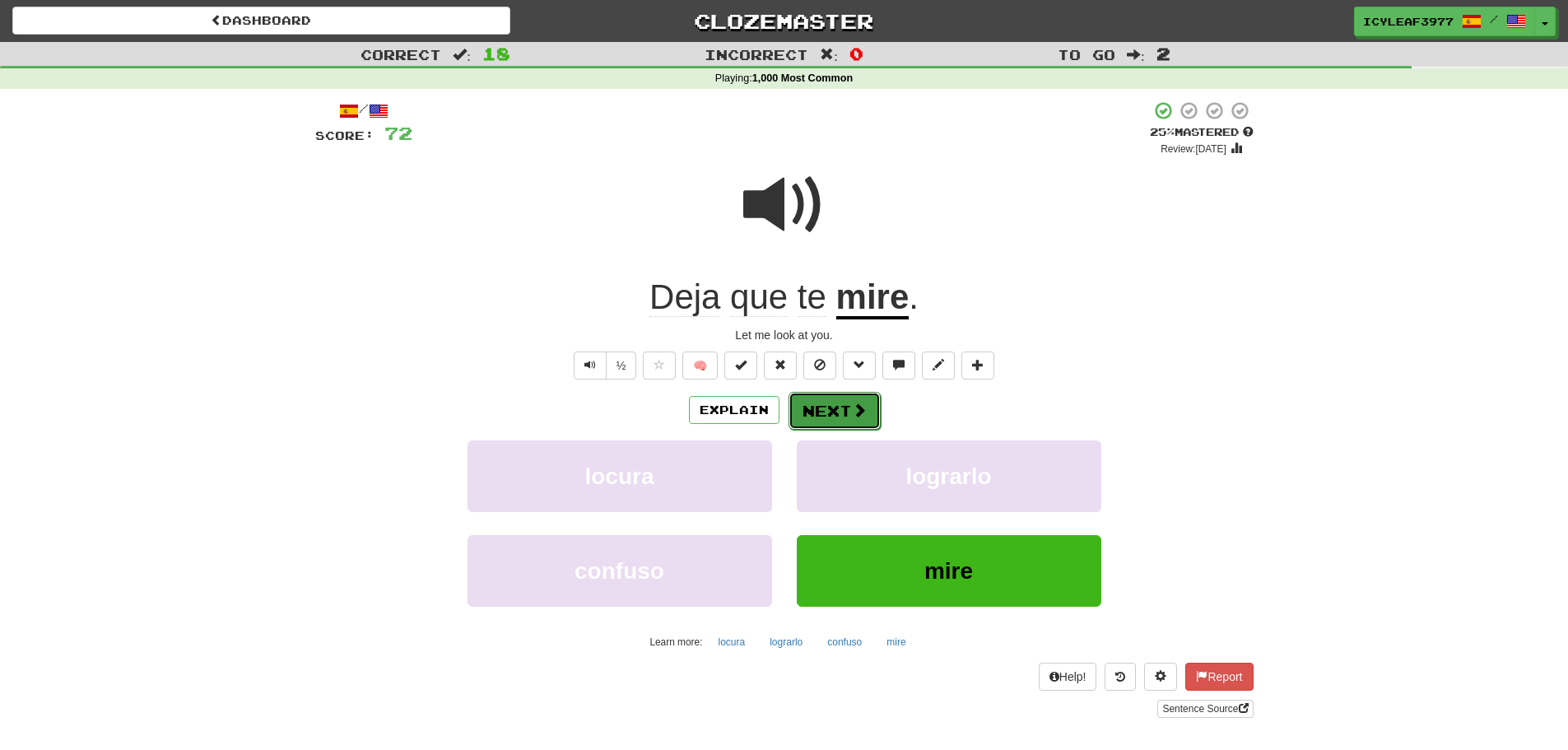
click at [825, 403] on button "Next" at bounding box center [834, 410] width 92 height 38
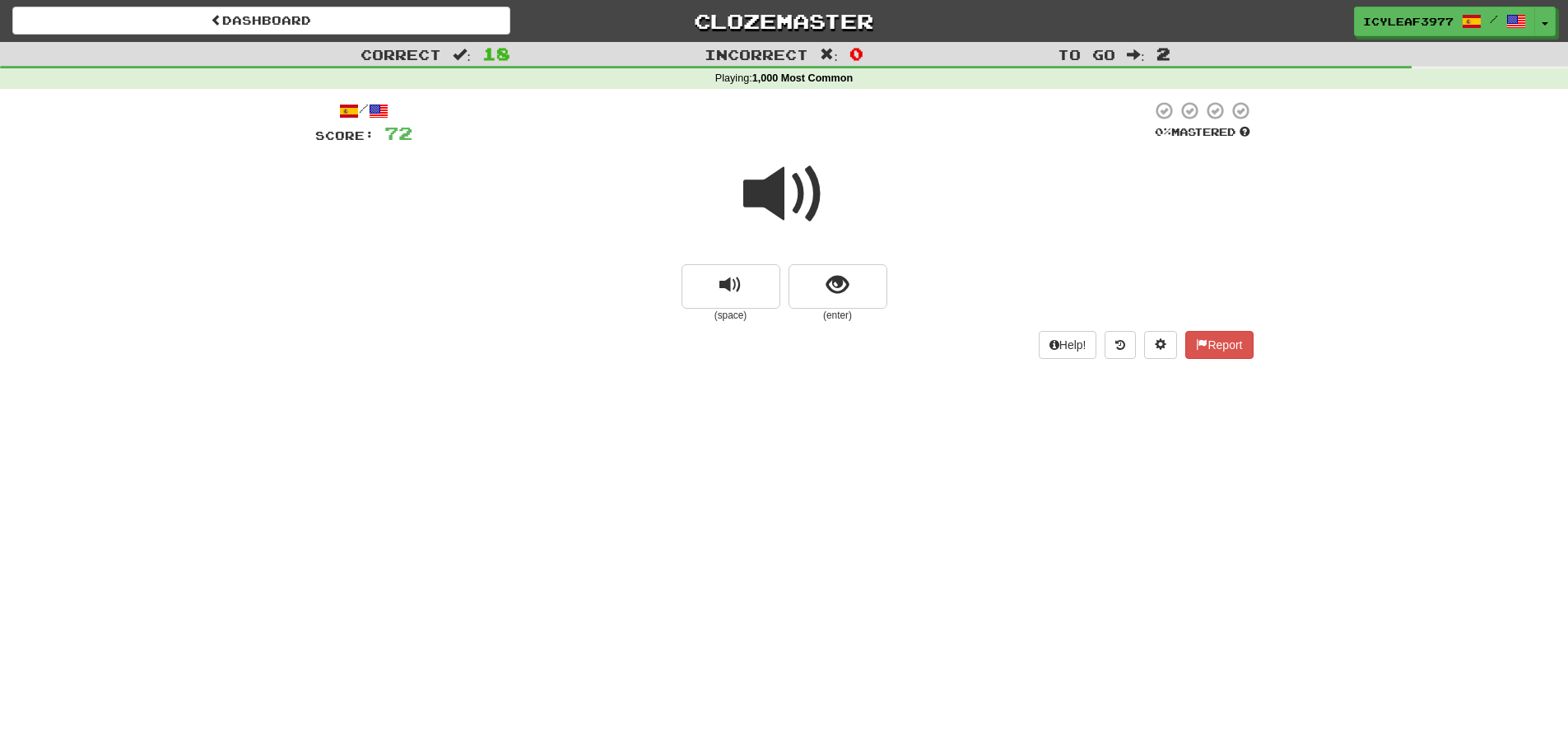
click at [784, 203] on span at bounding box center [785, 194] width 82 height 82
click at [820, 271] on button "show sentence" at bounding box center [838, 287] width 99 height 45
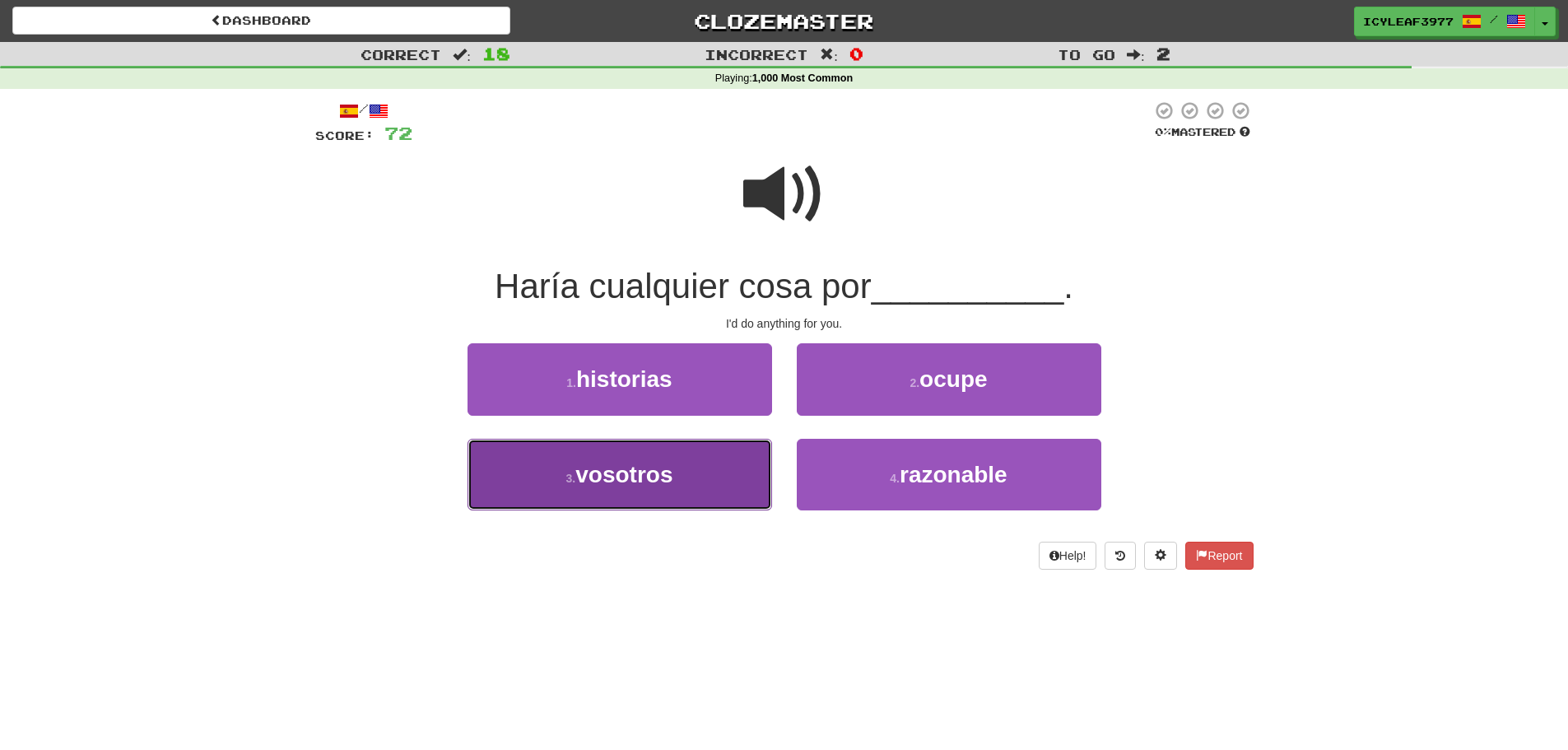
click at [697, 463] on button "3 . vosotros" at bounding box center [620, 475] width 305 height 72
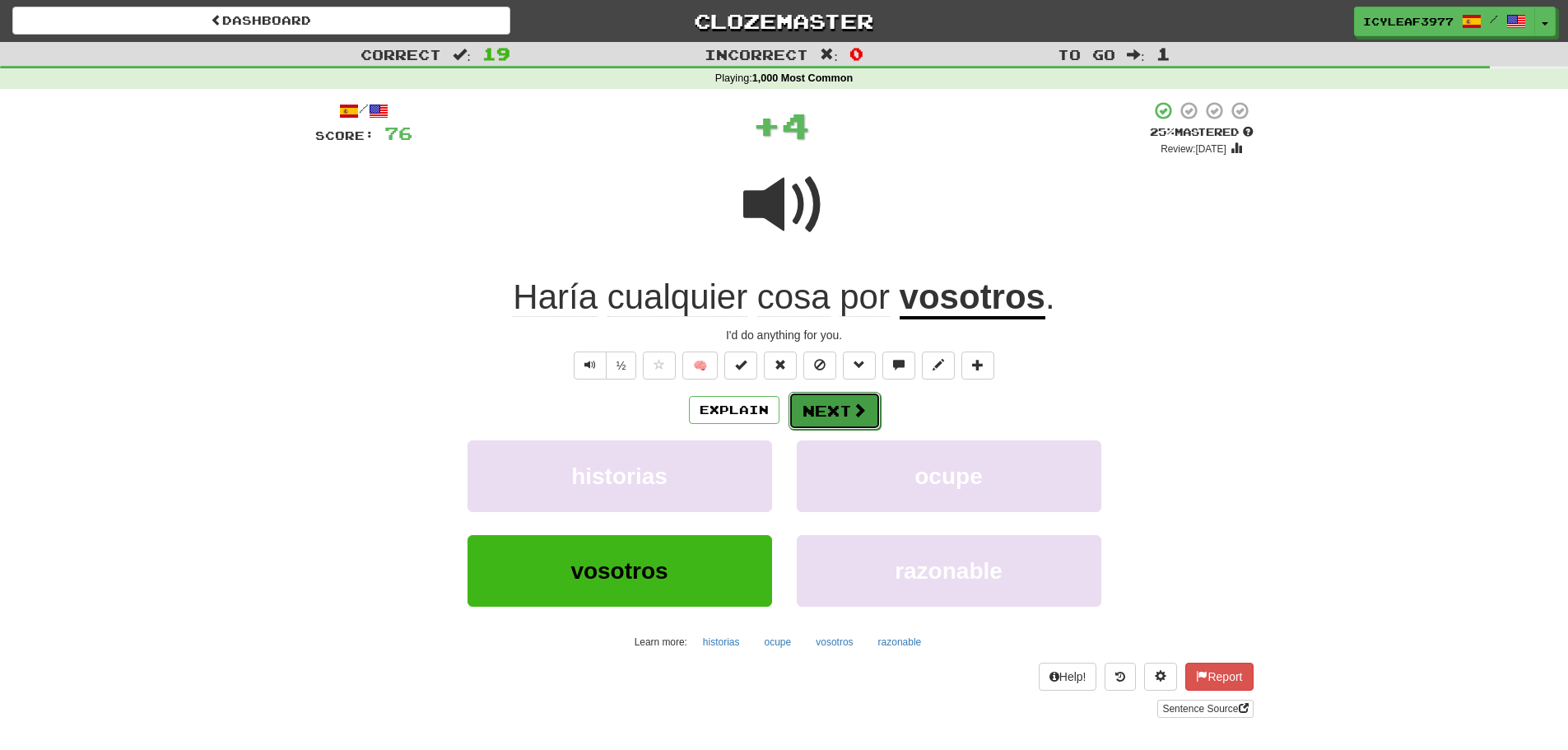
click at [816, 401] on button "Next" at bounding box center [834, 410] width 92 height 38
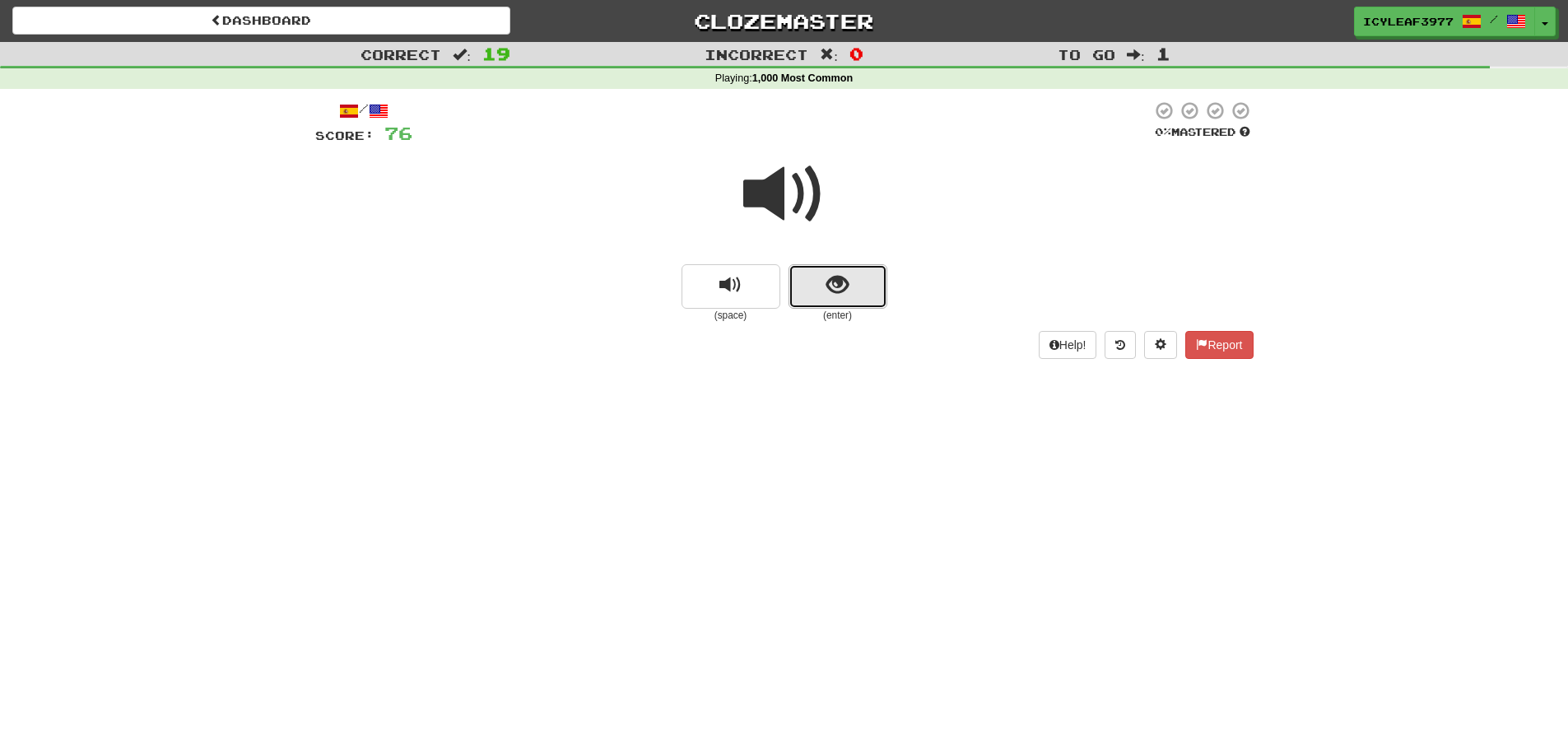
click at [818, 271] on button "show sentence" at bounding box center [838, 287] width 99 height 45
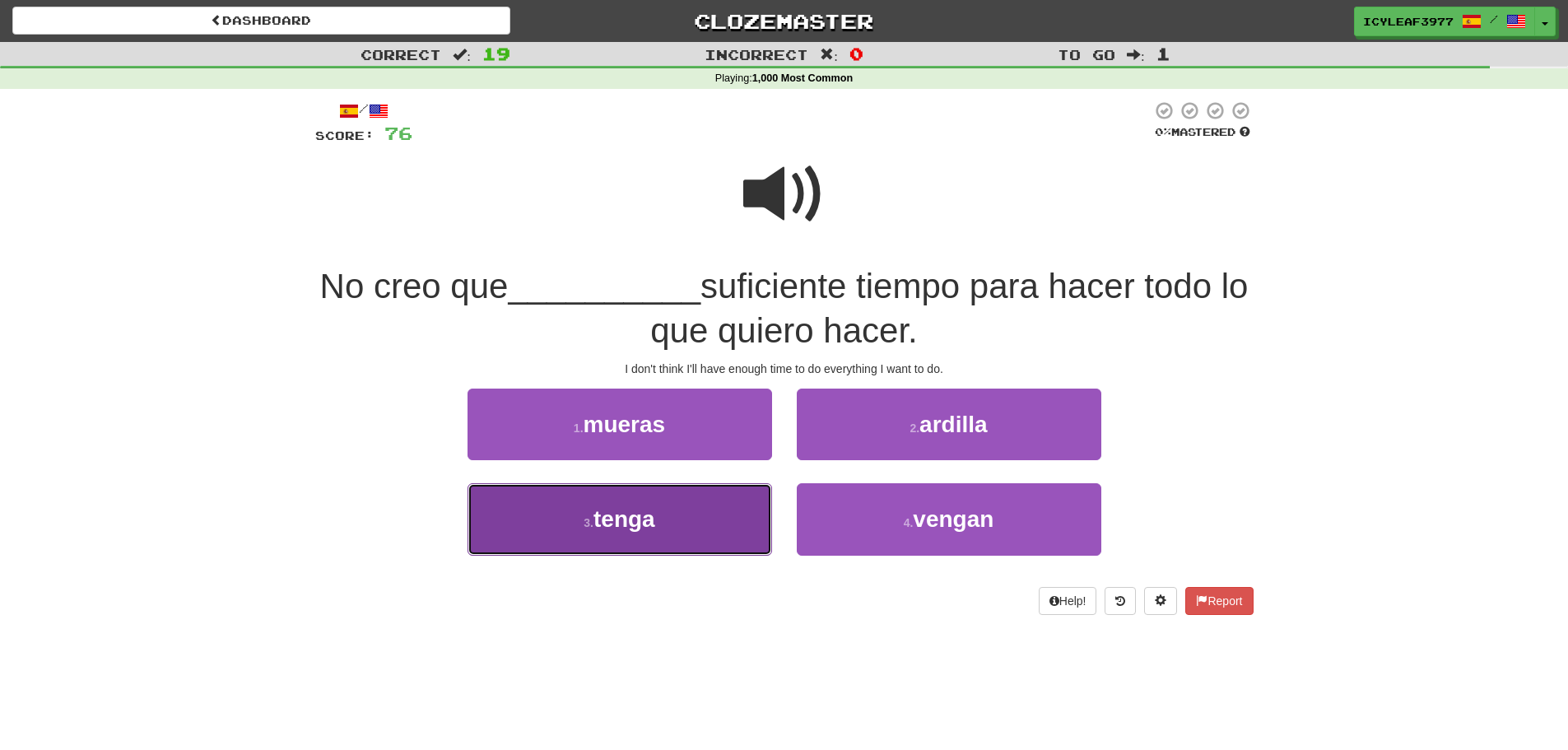
click at [685, 496] on button "3 . tenga" at bounding box center [620, 519] width 305 height 72
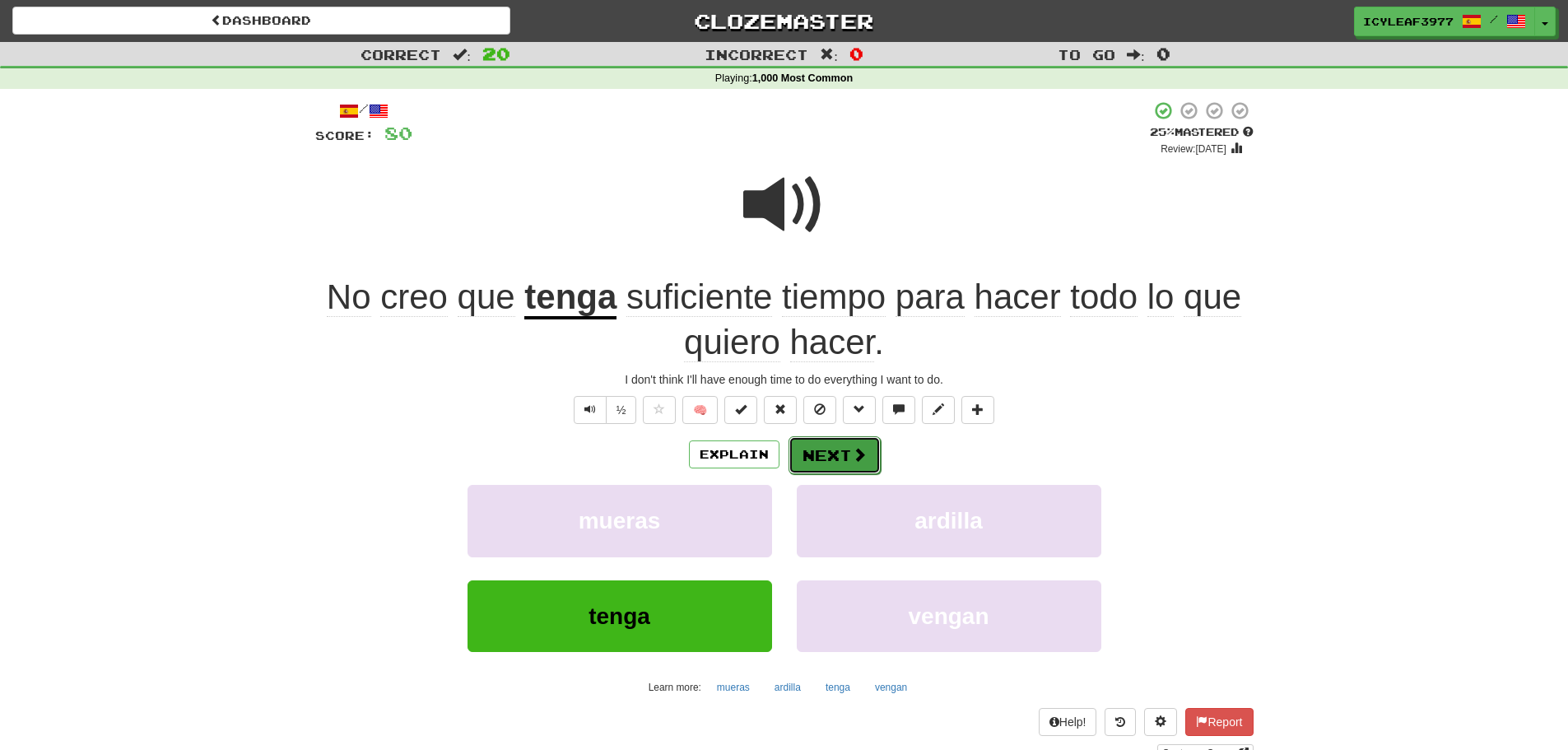
click at [869, 456] on button "Next" at bounding box center [834, 455] width 92 height 38
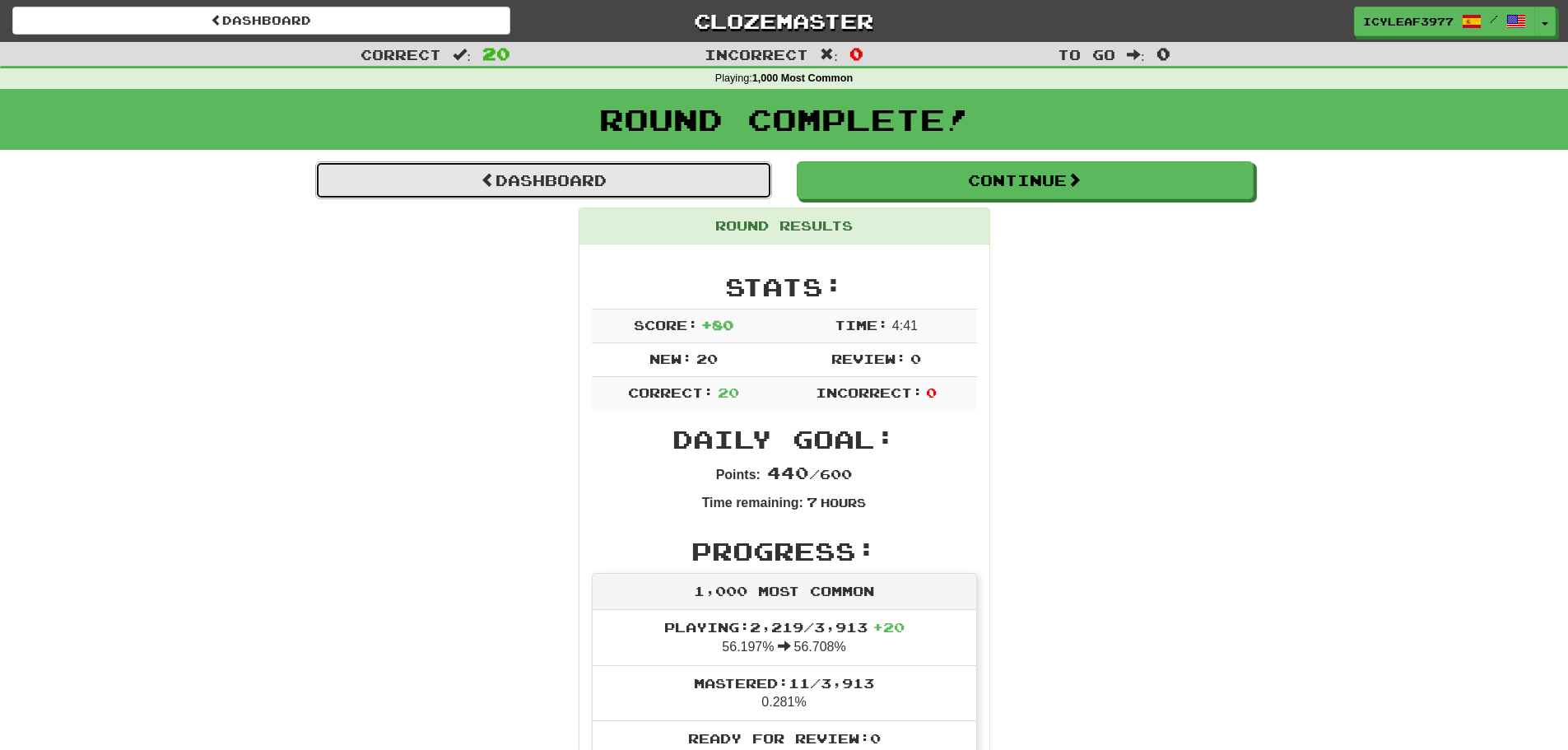
click at [528, 191] on link "Dashboard" at bounding box center [544, 180] width 457 height 38
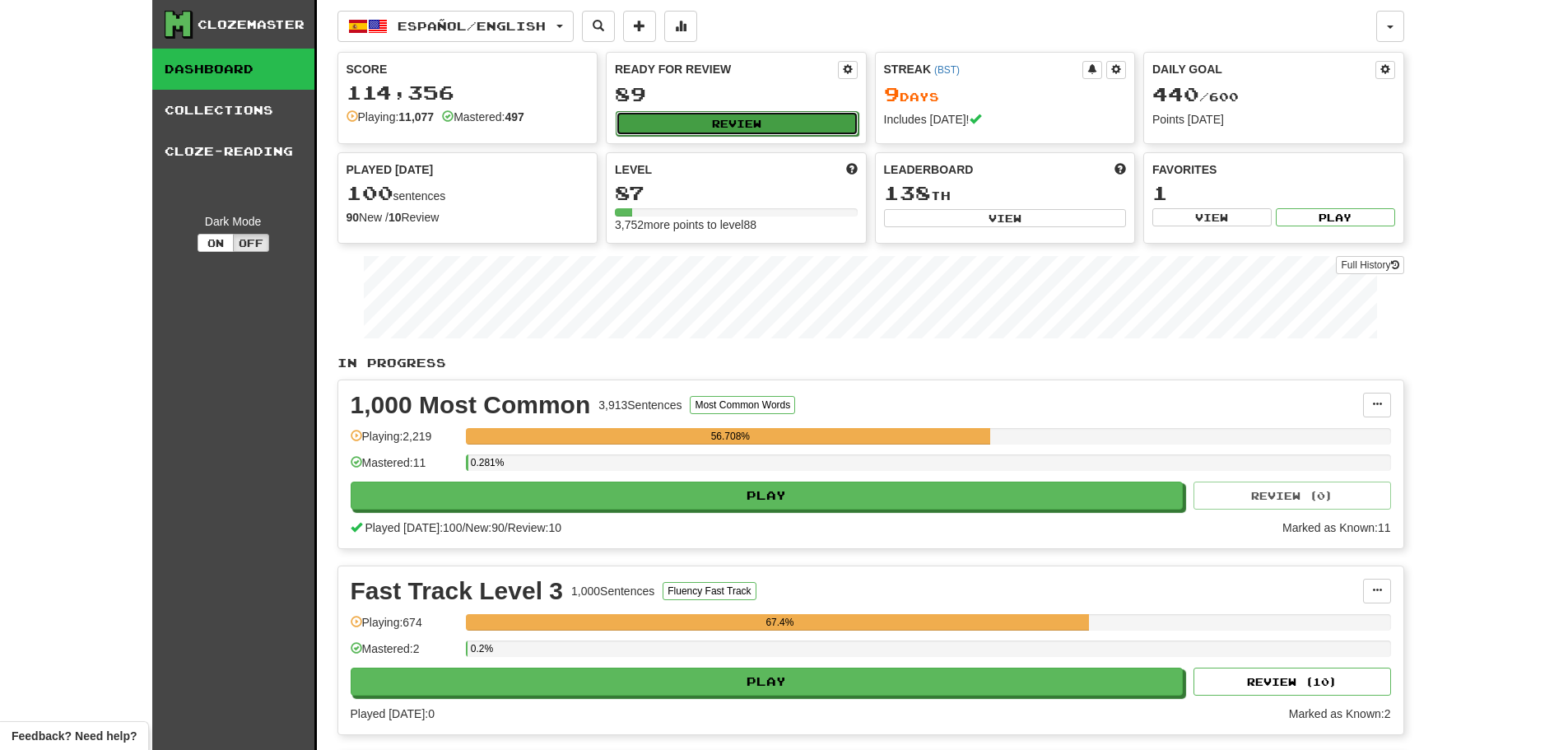
click at [675, 125] on button "Review" at bounding box center [737, 124] width 243 height 25
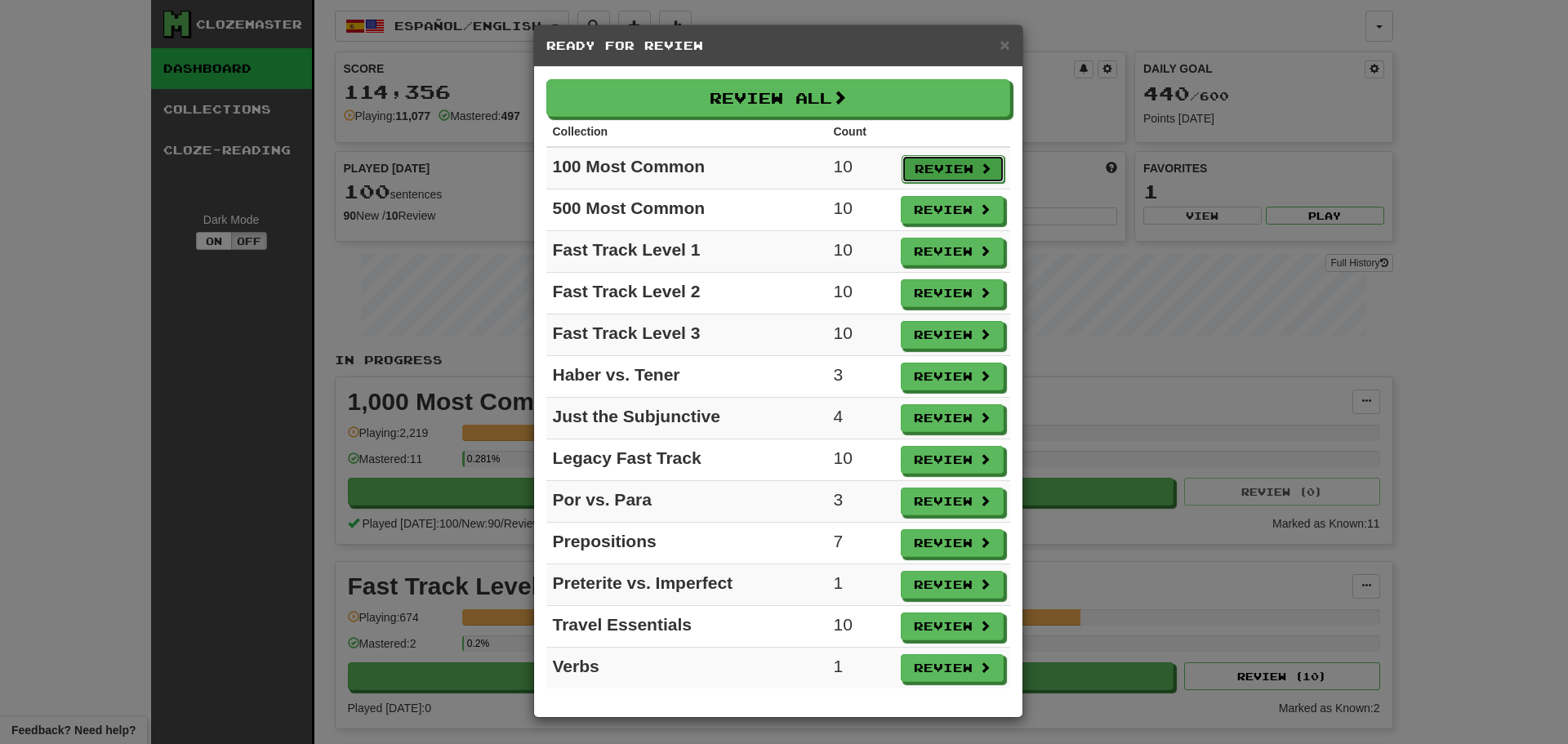
click at [928, 164] on button "Review" at bounding box center [953, 169] width 103 height 28
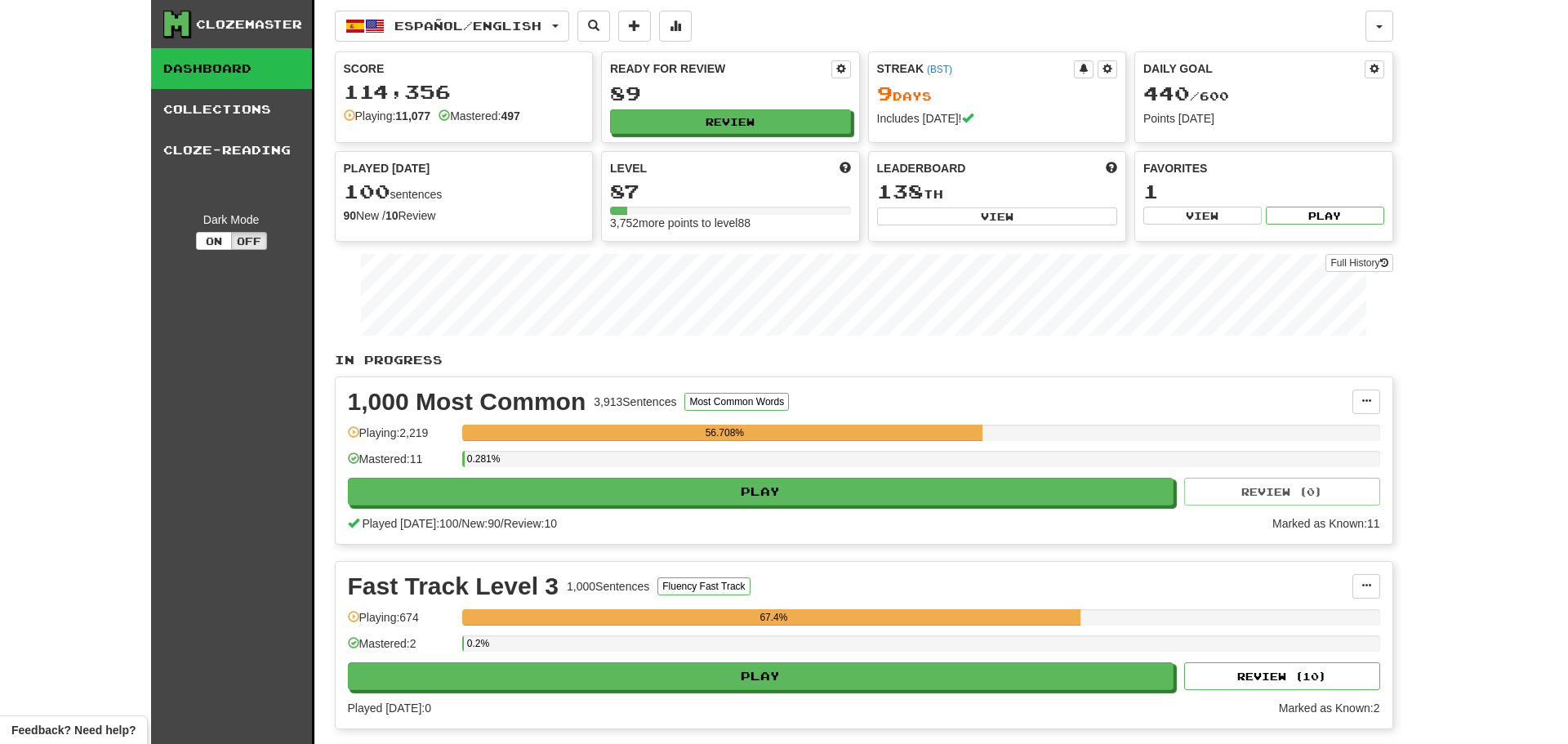
select select "**"
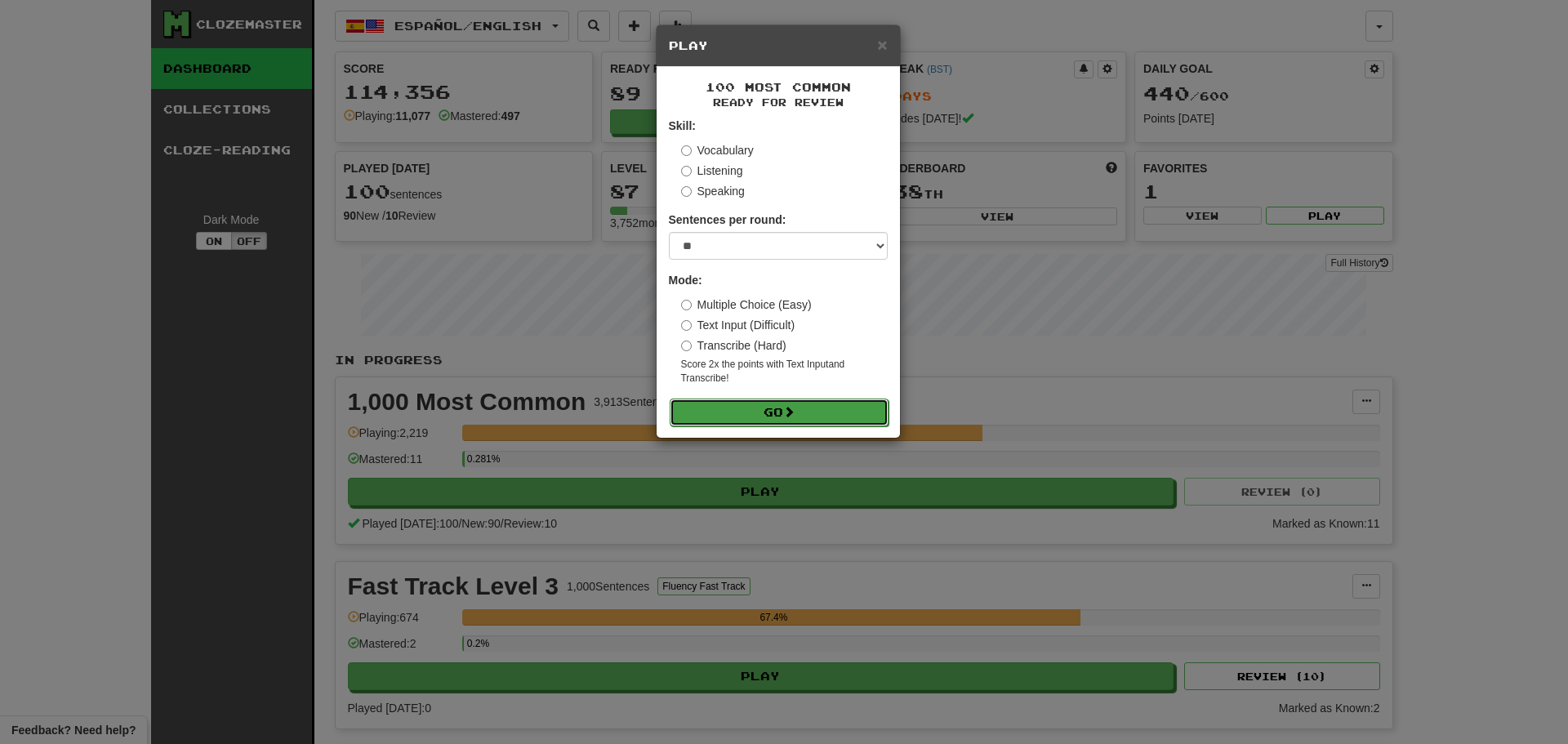
click at [767, 404] on button "Go" at bounding box center [779, 412] width 219 height 28
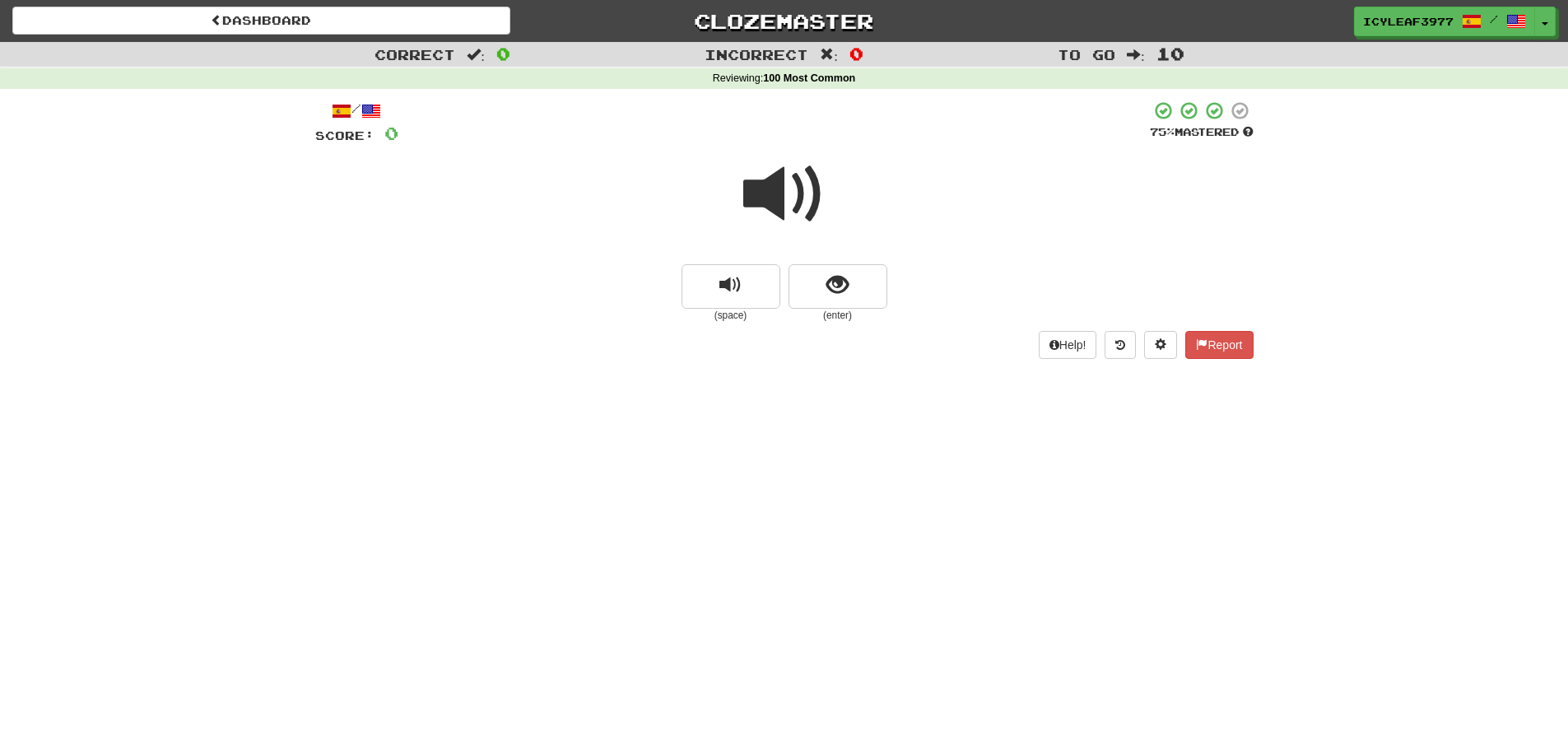
click at [773, 206] on span at bounding box center [785, 194] width 82 height 82
click at [818, 280] on button "show sentence" at bounding box center [838, 287] width 99 height 45
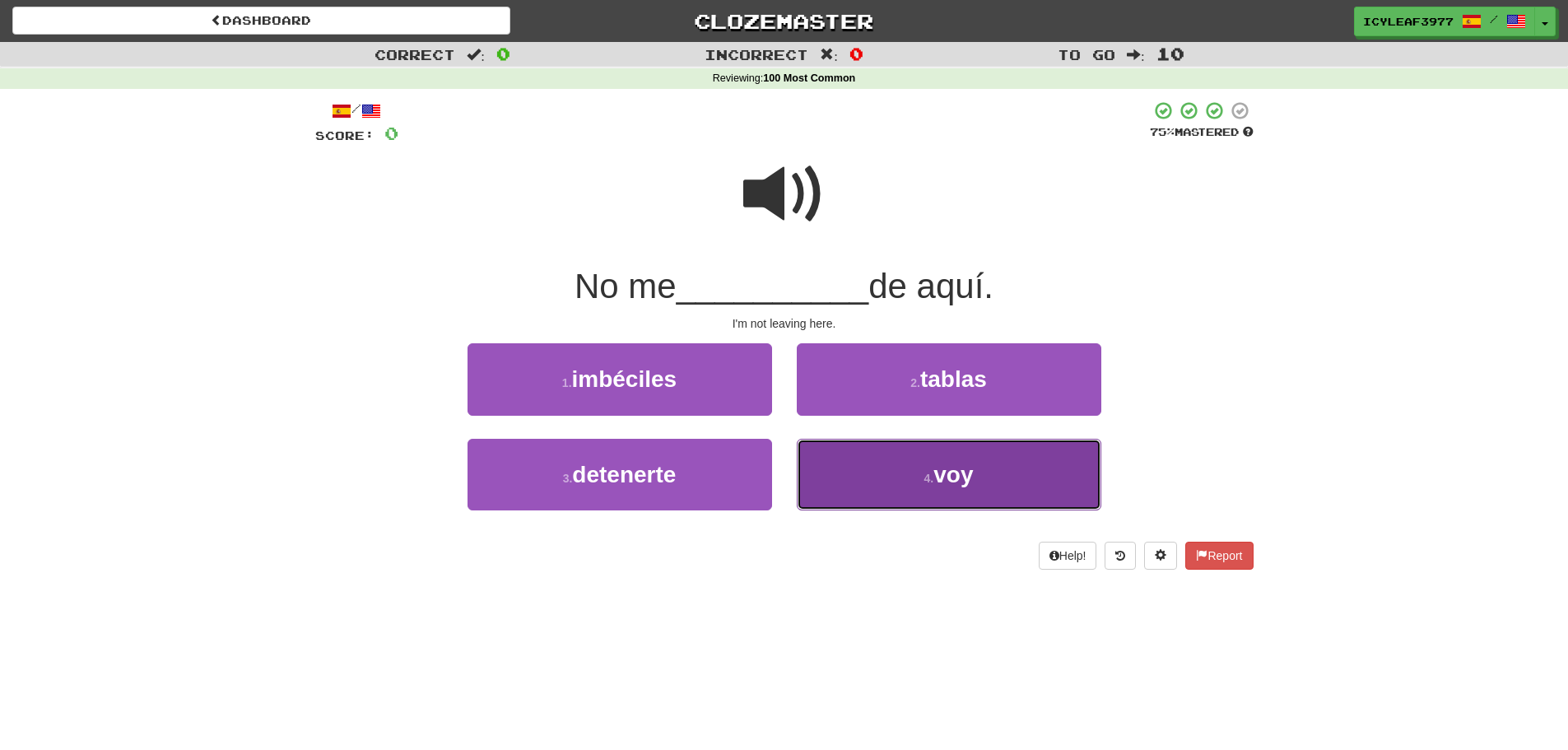
click at [834, 456] on button "4 . voy" at bounding box center [949, 475] width 305 height 72
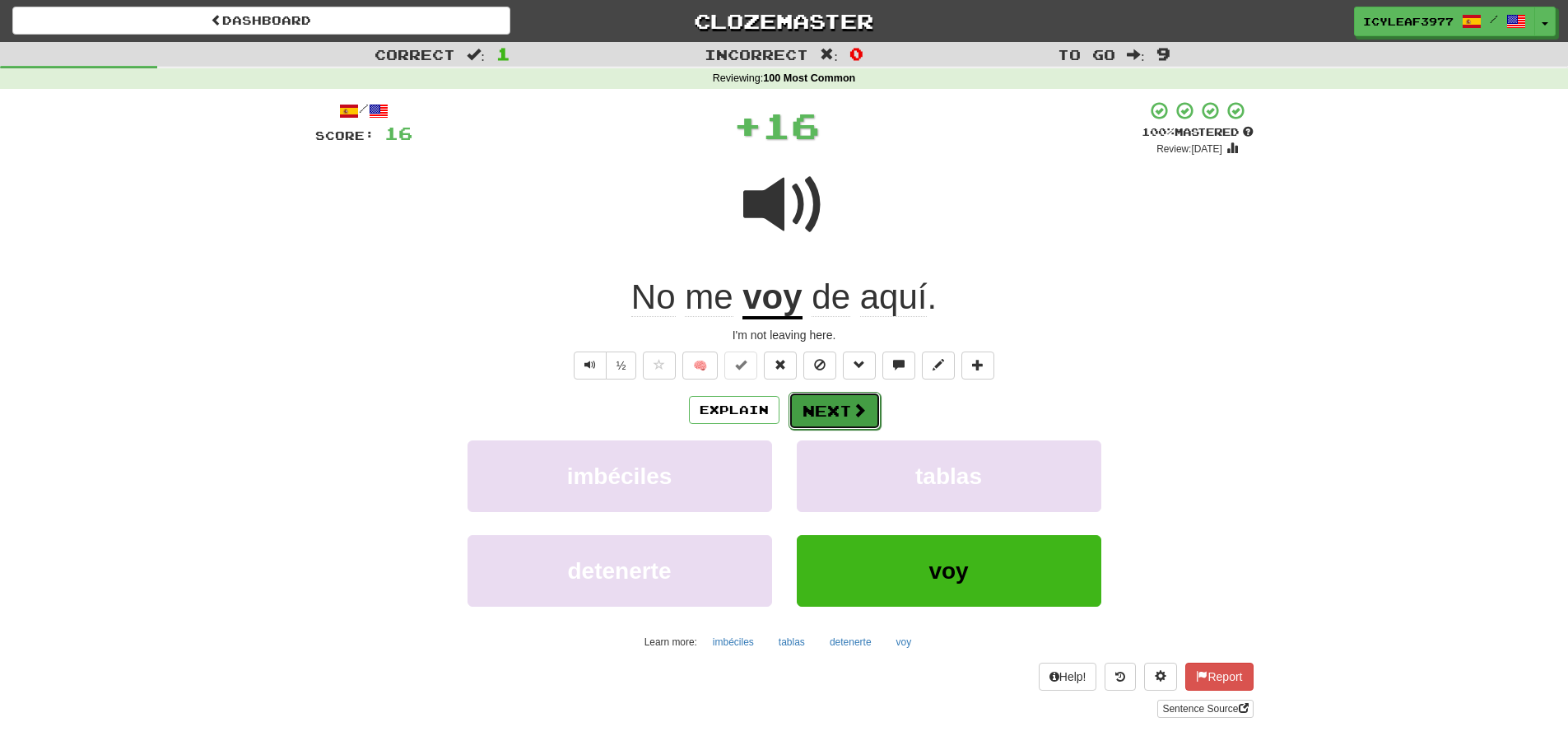
click at [809, 401] on button "Next" at bounding box center [834, 410] width 92 height 38
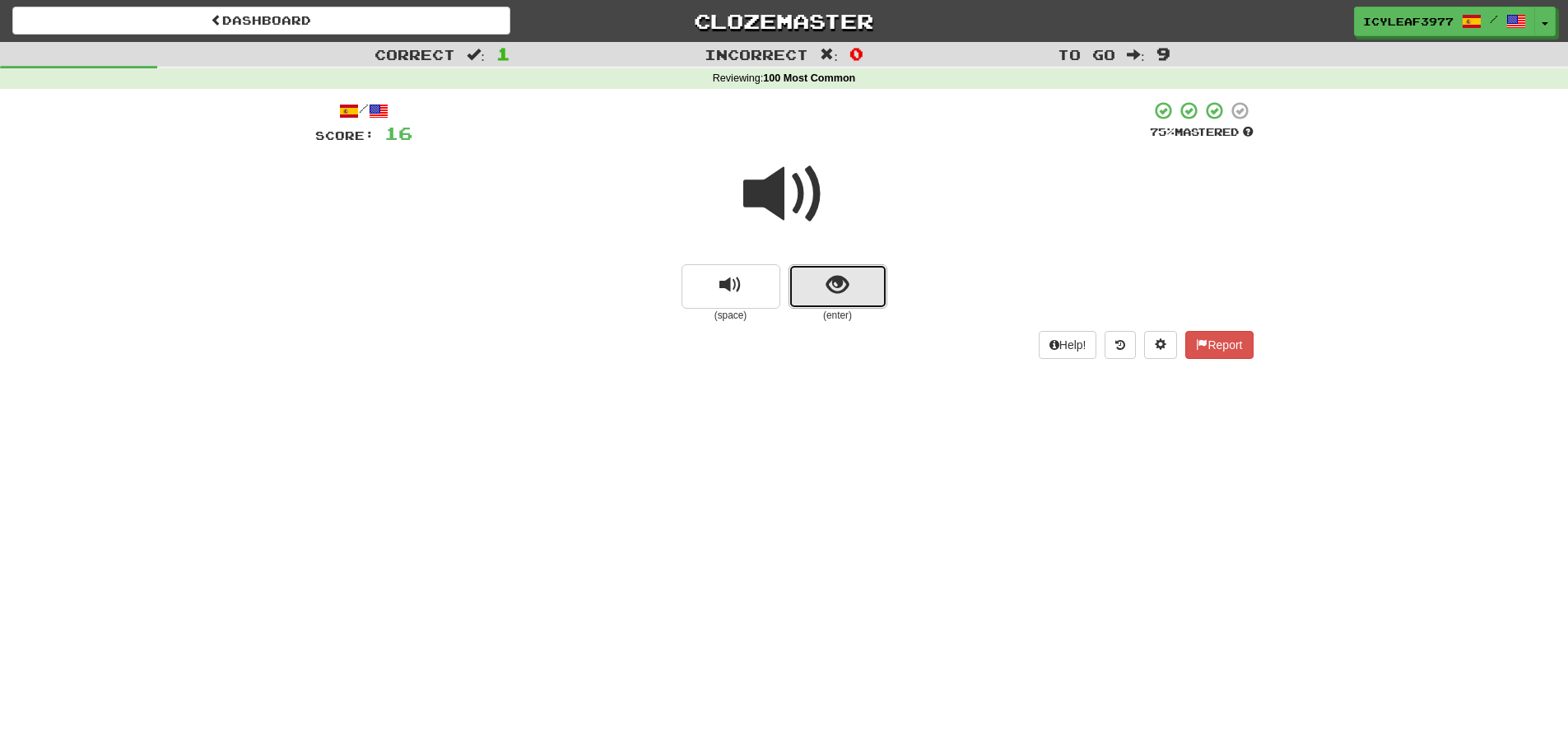
click at [818, 295] on button "show sentence" at bounding box center [838, 287] width 99 height 45
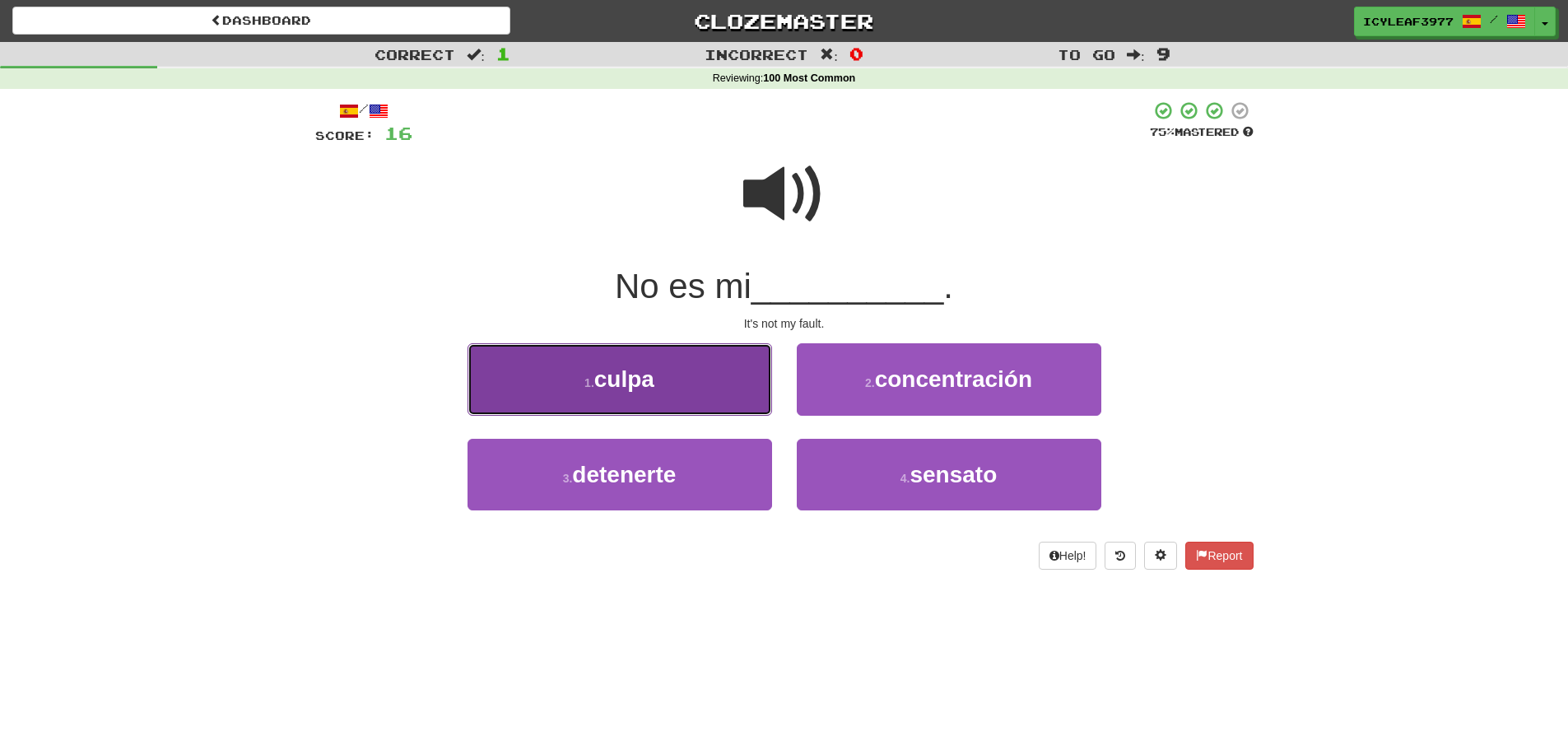
click at [728, 388] on button "1 . culpa" at bounding box center [620, 379] width 305 height 72
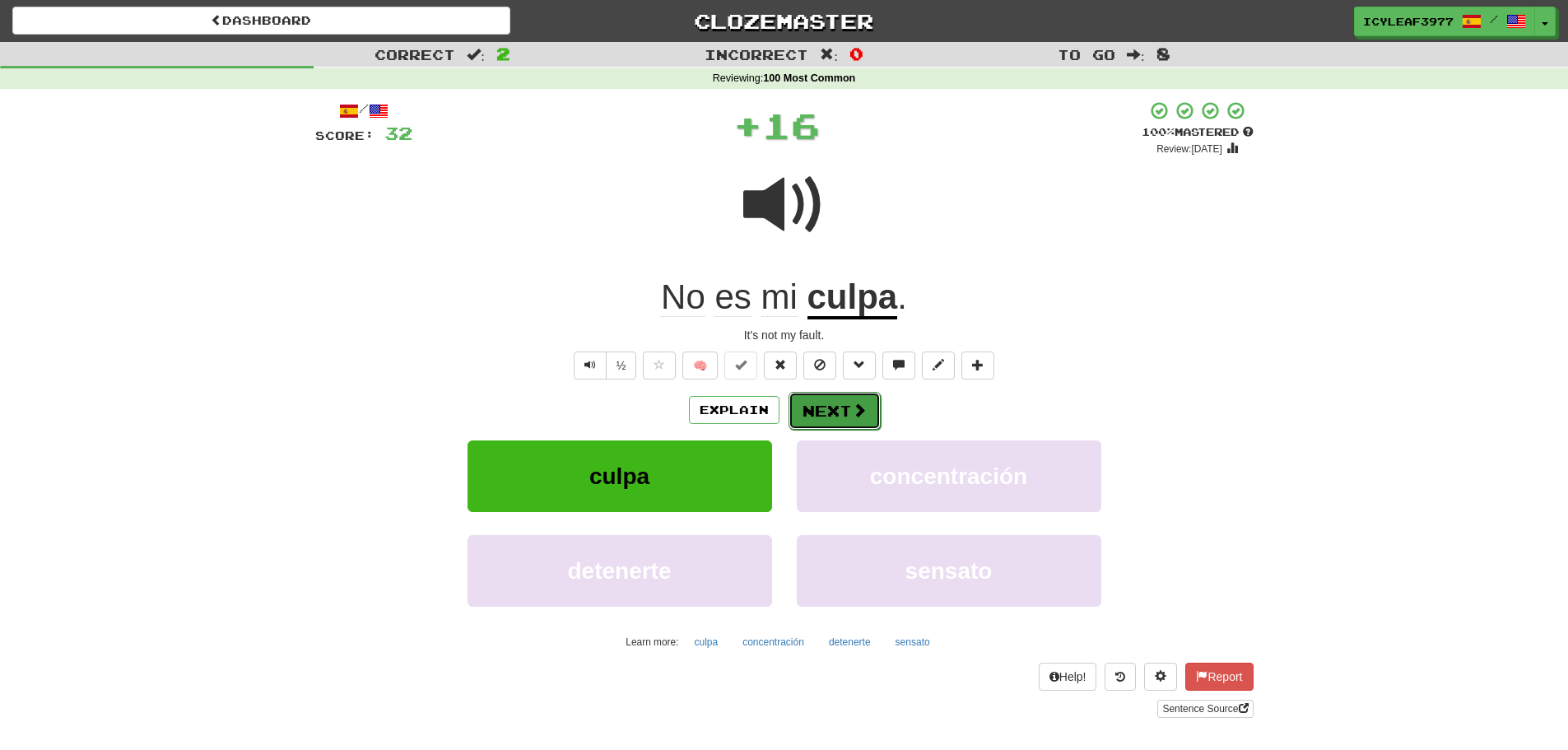
click at [852, 402] on span at bounding box center [859, 409] width 15 height 15
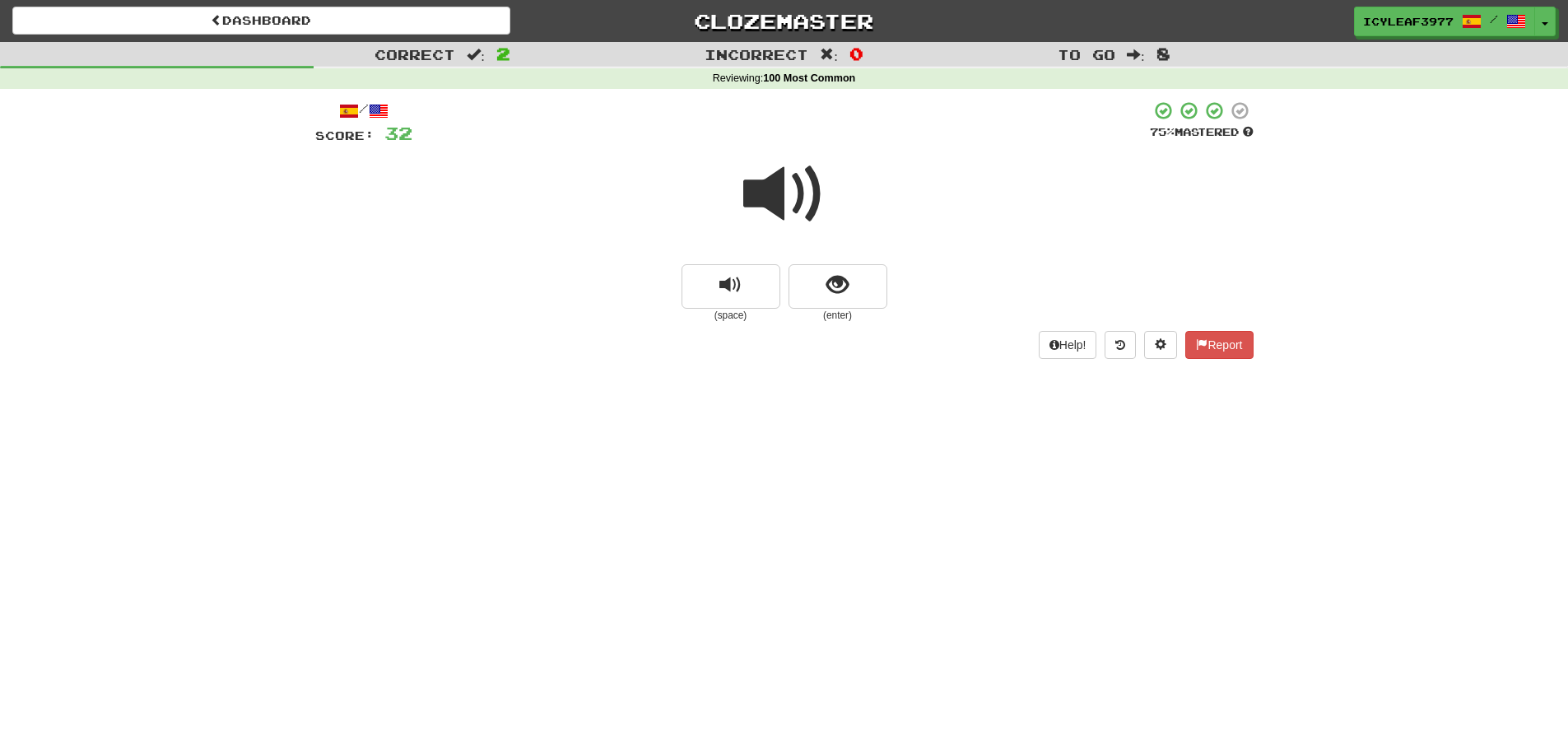
click at [819, 311] on small "(enter)" at bounding box center [838, 315] width 99 height 14
click at [821, 302] on button "show sentence" at bounding box center [838, 287] width 99 height 45
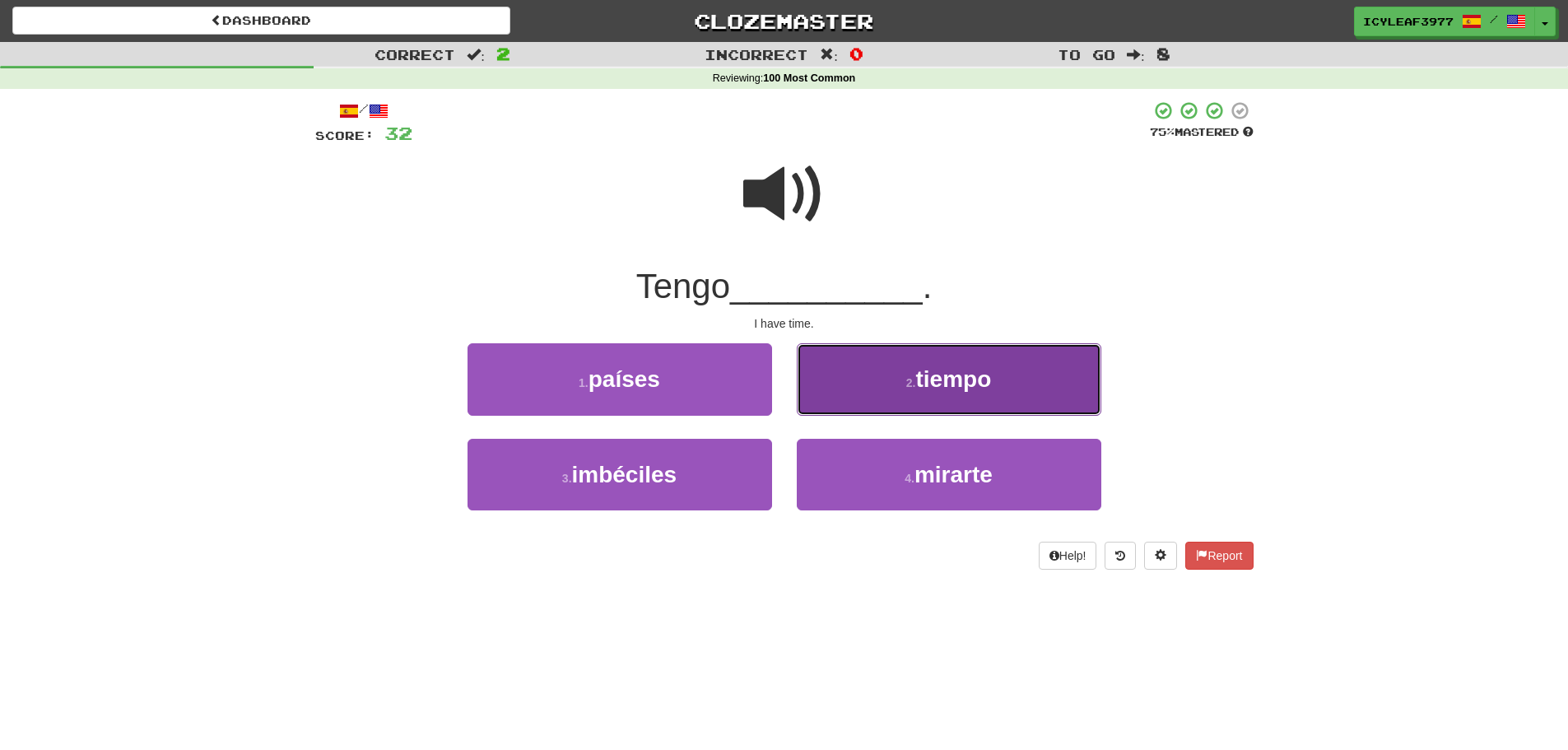
click at [830, 375] on button "2 . tiempo" at bounding box center [949, 379] width 305 height 72
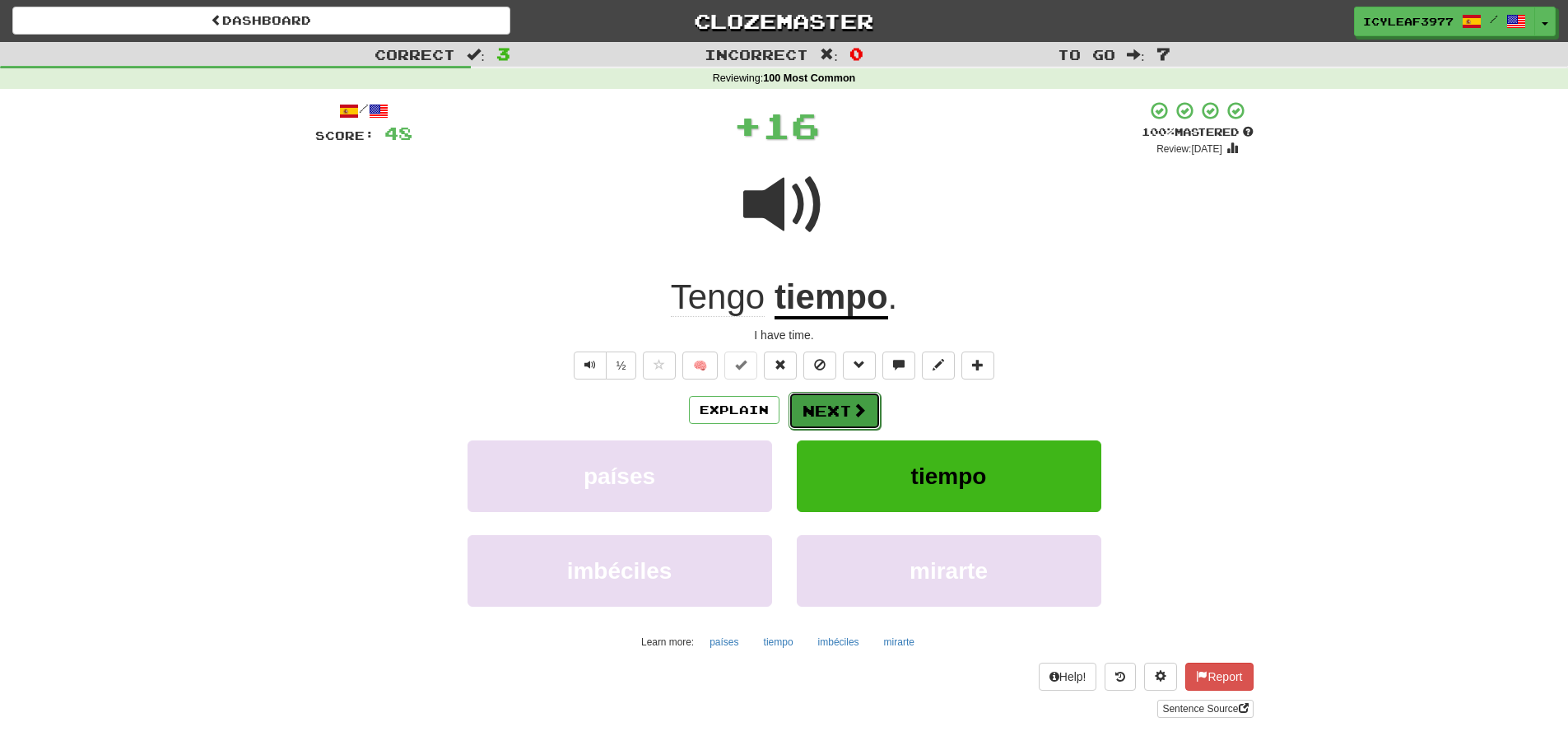
click at [813, 402] on button "Next" at bounding box center [834, 410] width 92 height 38
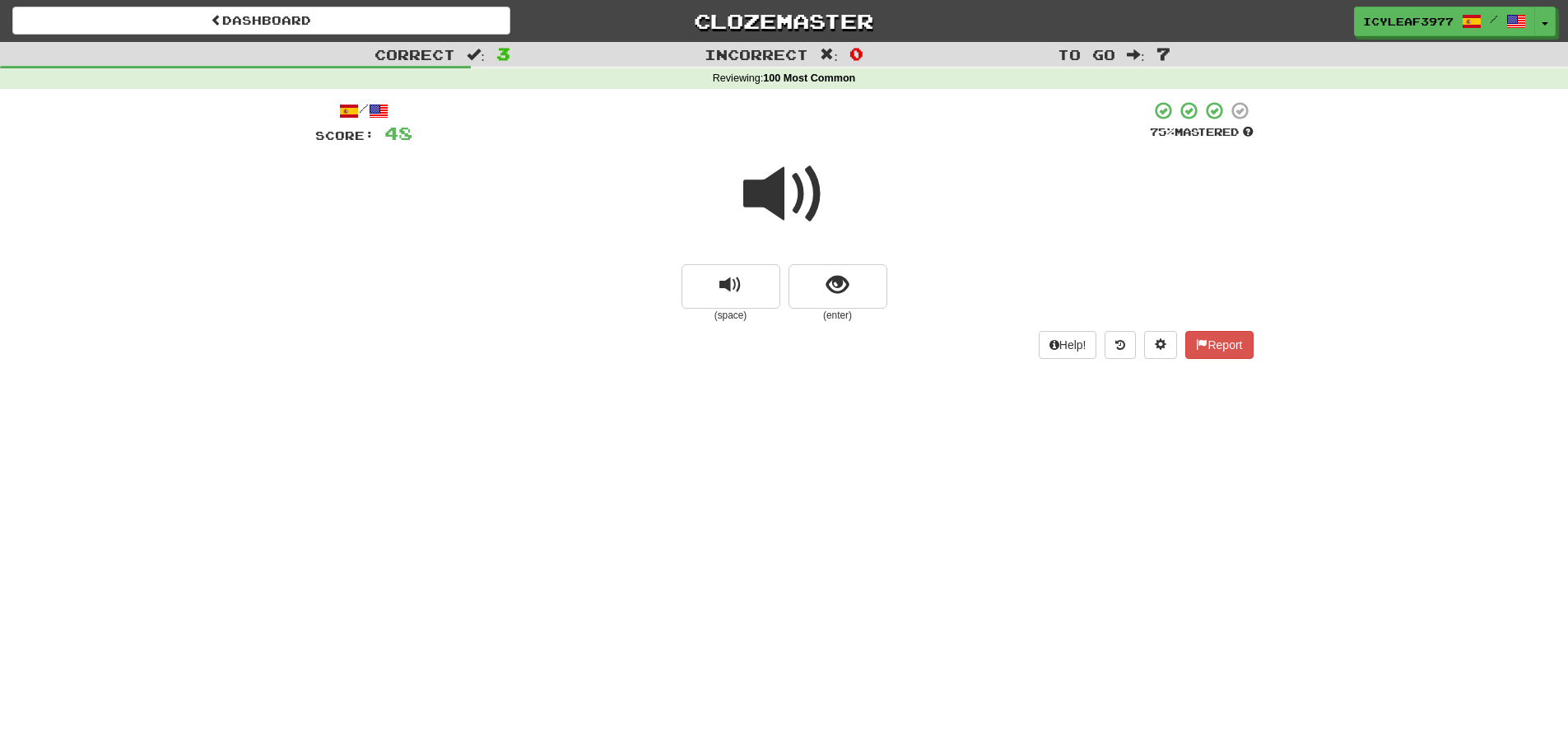
click at [792, 211] on span at bounding box center [785, 194] width 82 height 82
click at [829, 283] on span "show sentence" at bounding box center [837, 285] width 22 height 22
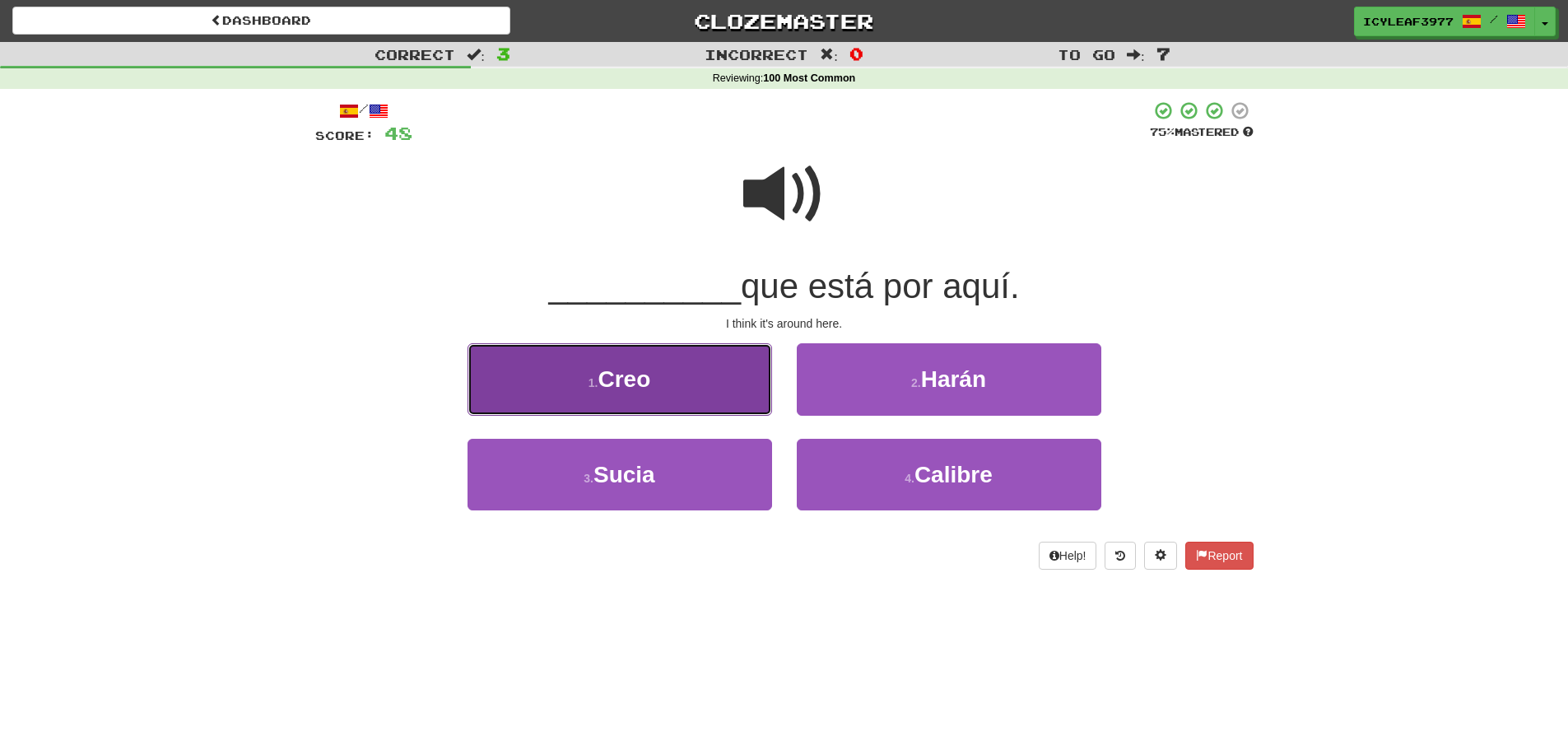
click at [692, 362] on button "1 . Creo" at bounding box center [620, 379] width 305 height 72
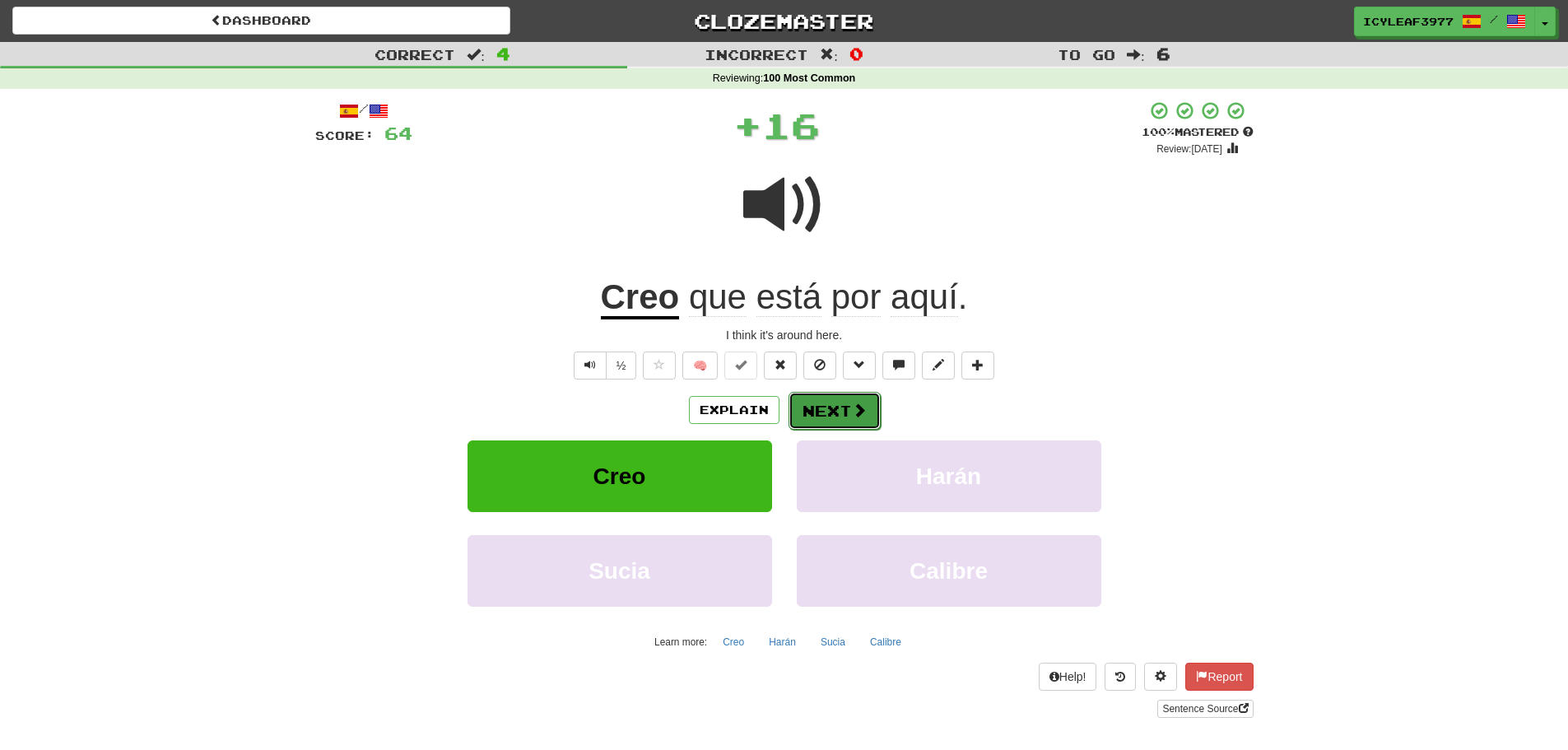
click at [808, 401] on button "Next" at bounding box center [834, 410] width 92 height 38
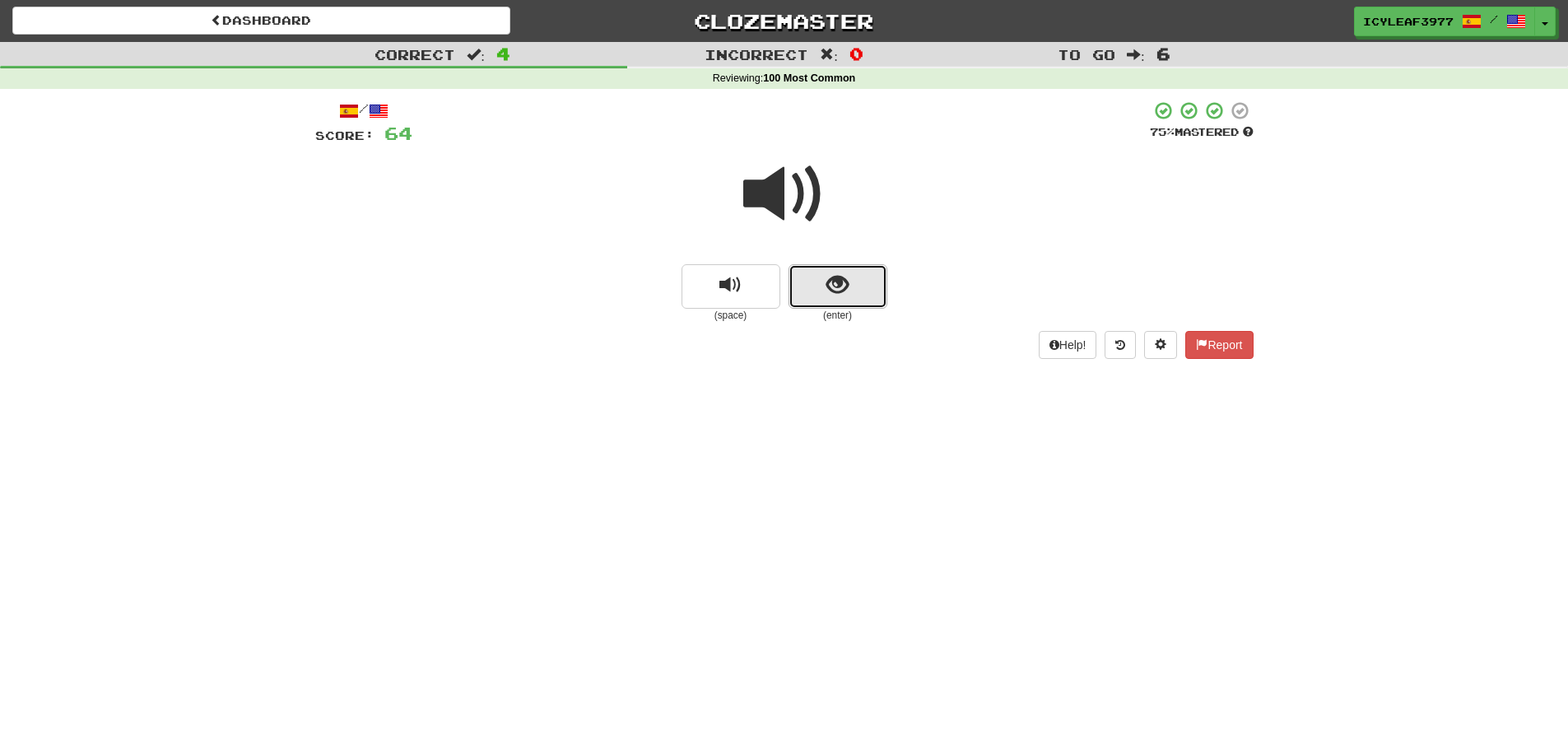
click at [817, 289] on button "show sentence" at bounding box center [838, 287] width 99 height 45
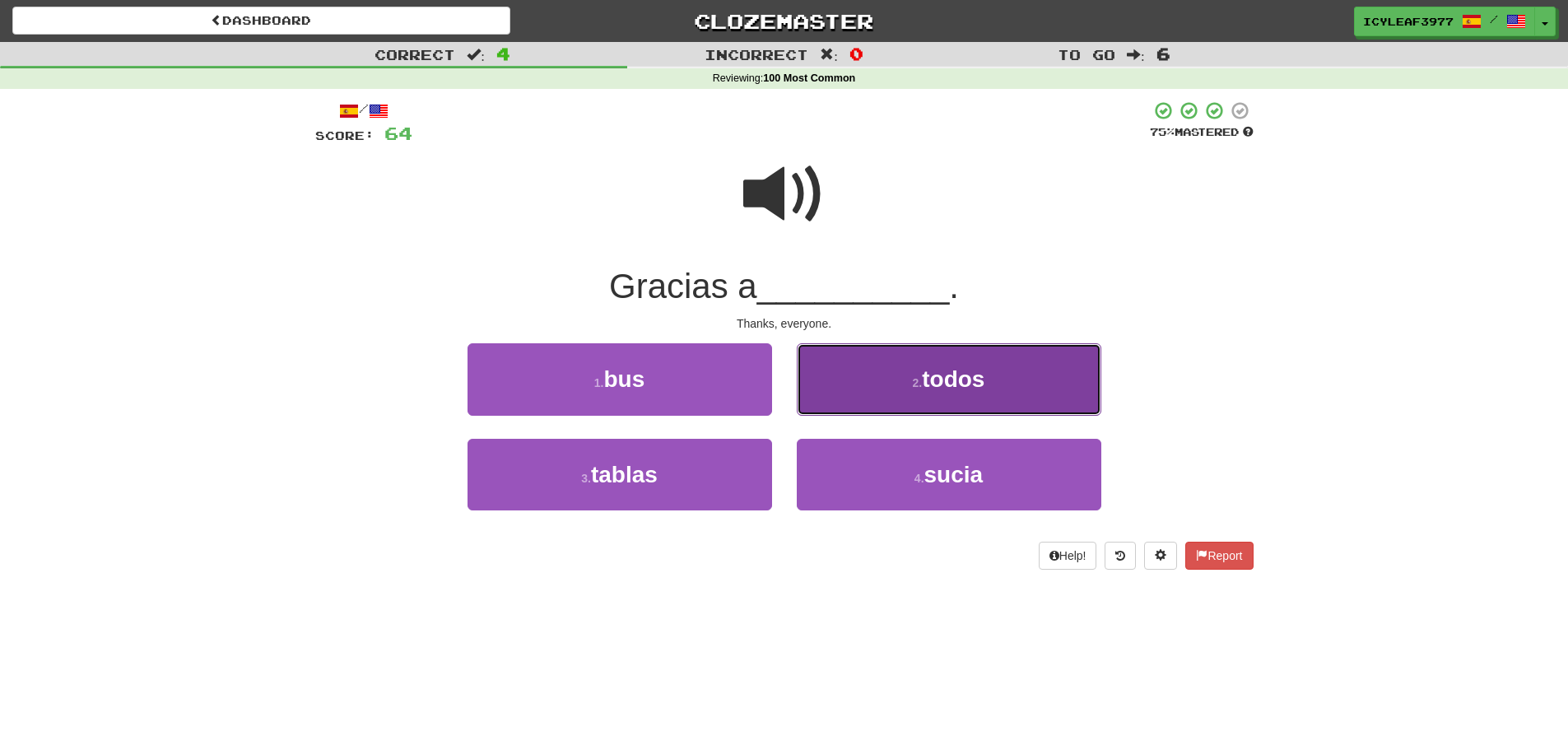
click at [834, 371] on button "2 . todos" at bounding box center [949, 379] width 305 height 72
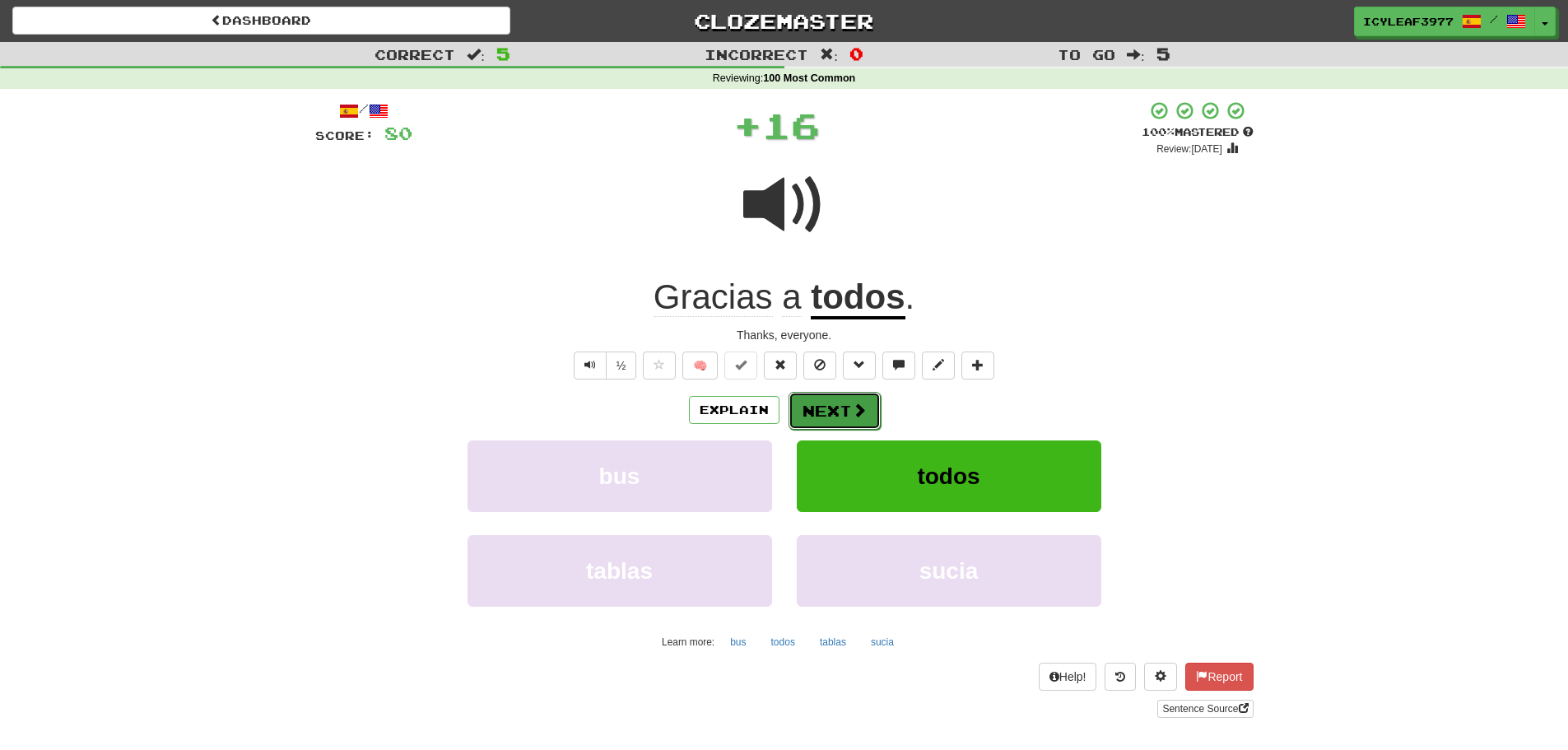
click at [819, 402] on button "Next" at bounding box center [834, 410] width 92 height 38
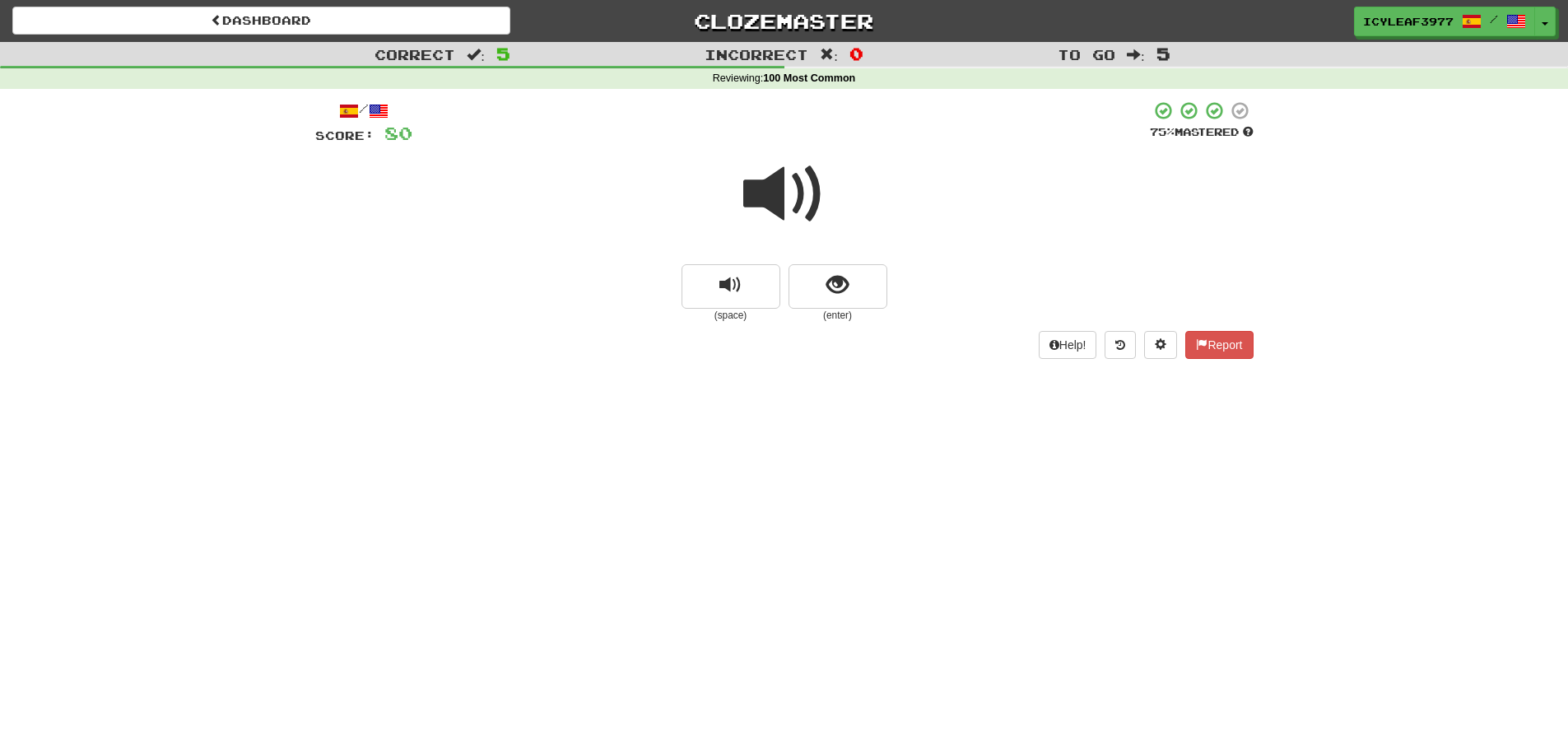
click at [785, 211] on span at bounding box center [785, 194] width 82 height 82
click at [828, 283] on span "show sentence" at bounding box center [837, 285] width 22 height 22
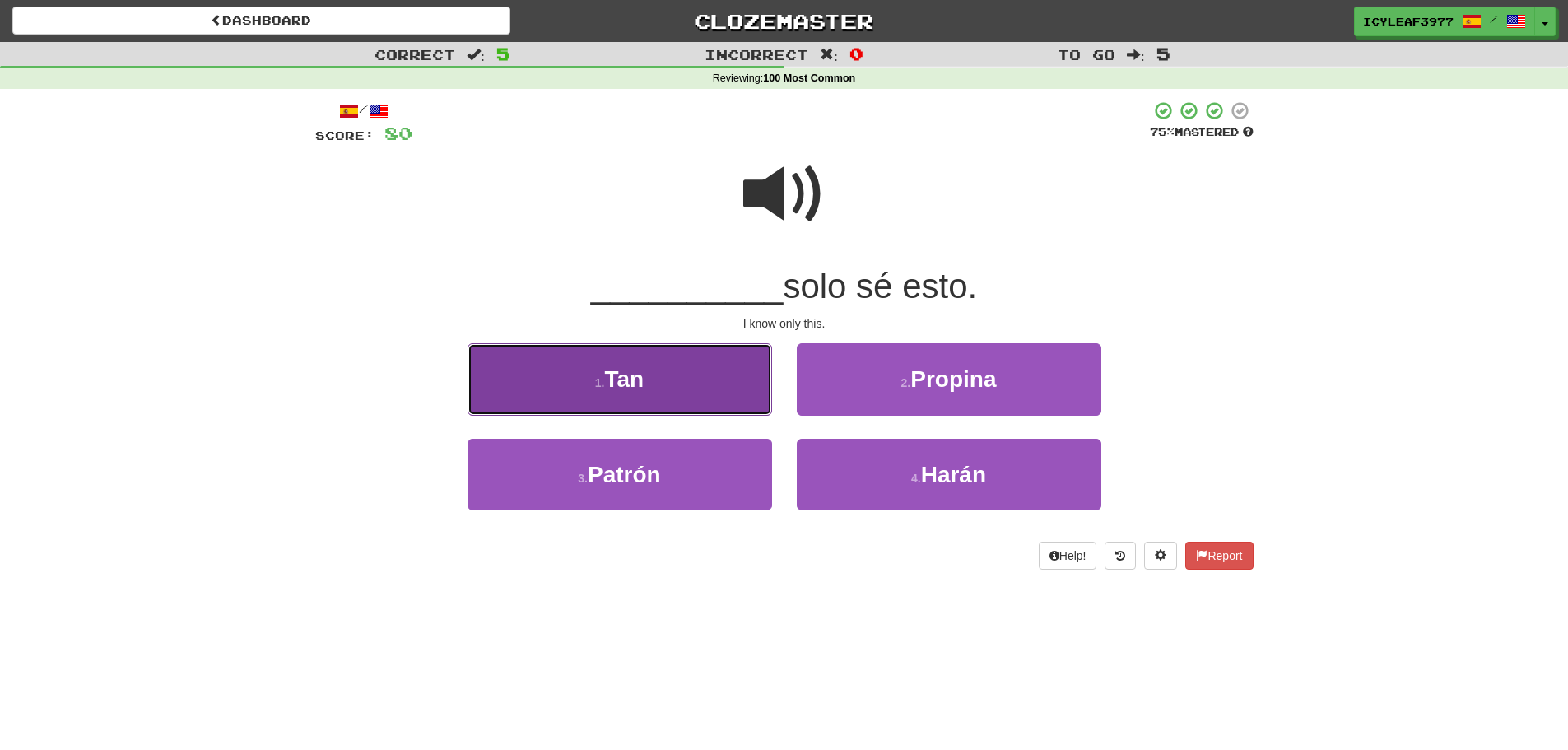
click at [713, 369] on button "1 . Tan" at bounding box center [620, 379] width 305 height 72
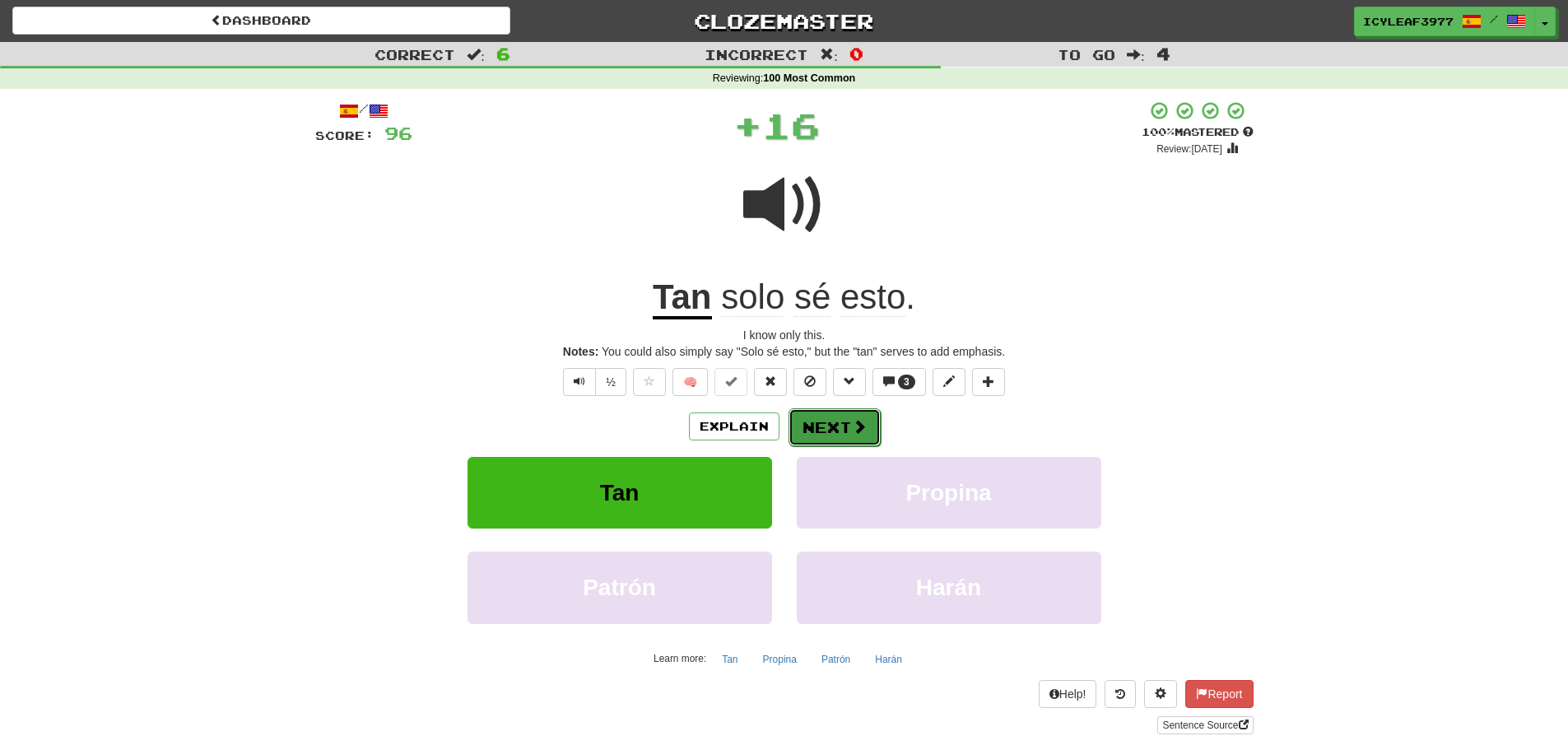
click at [809, 416] on button "Next" at bounding box center [834, 427] width 92 height 38
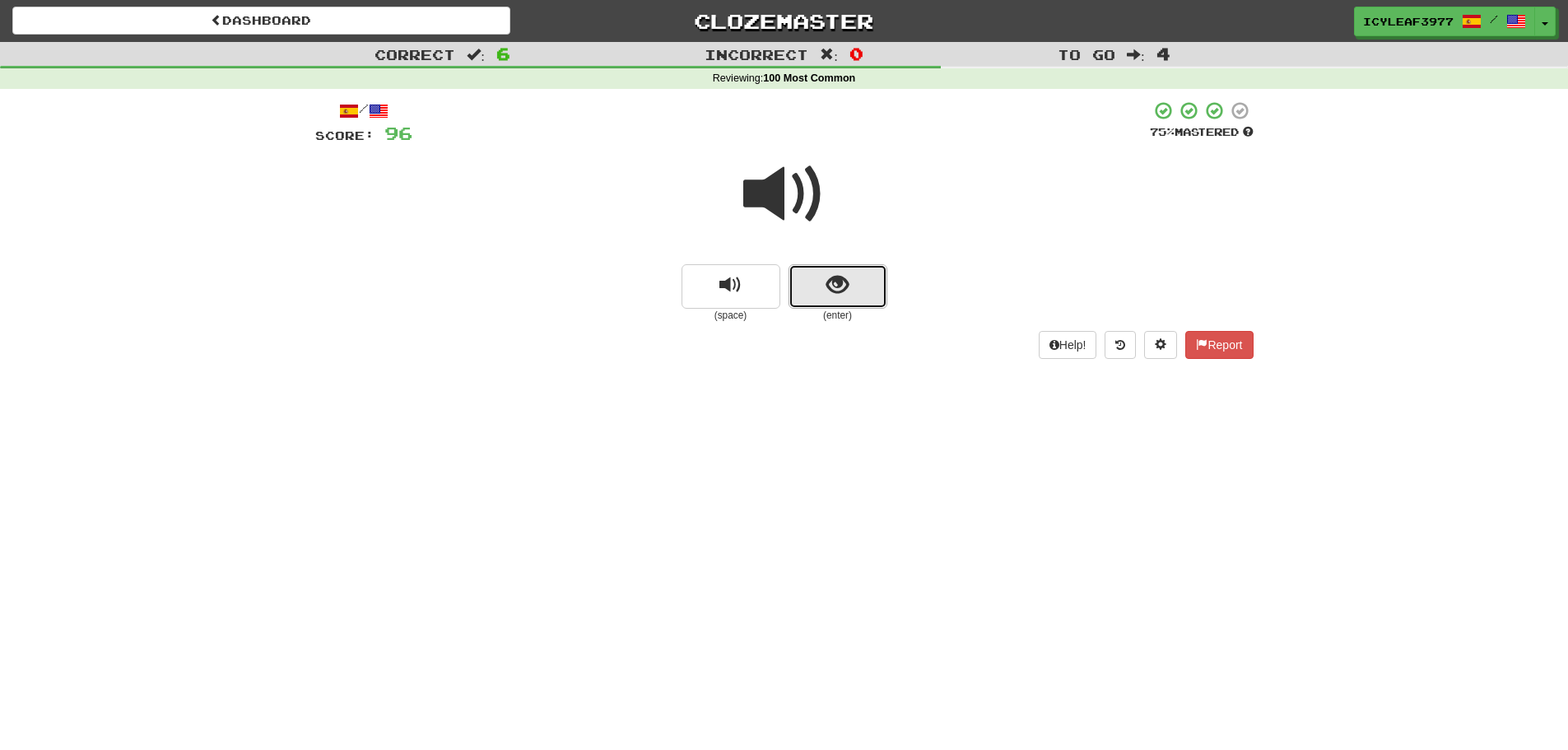
click at [824, 296] on button "show sentence" at bounding box center [838, 287] width 99 height 45
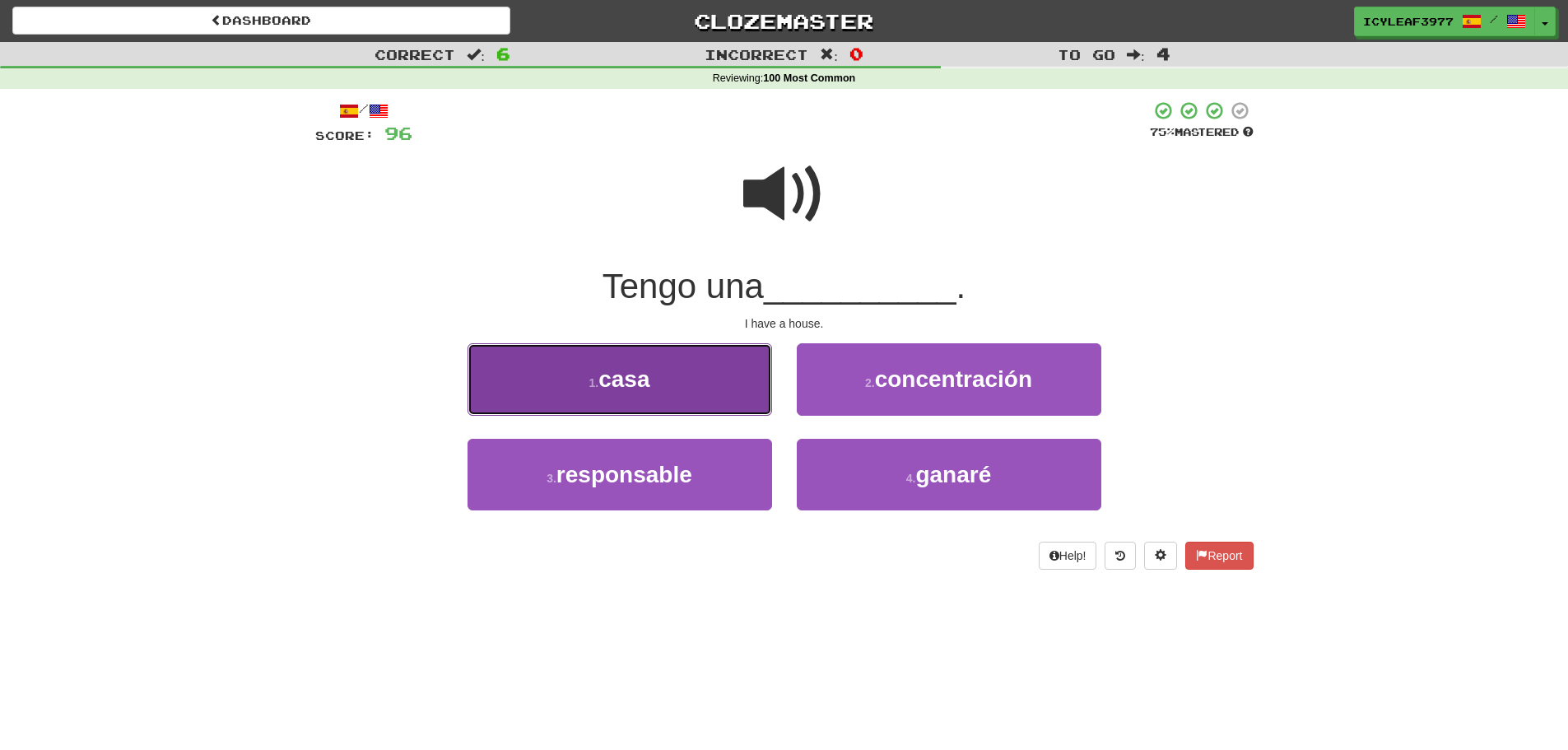
click at [731, 380] on button "1 . casa" at bounding box center [620, 379] width 305 height 72
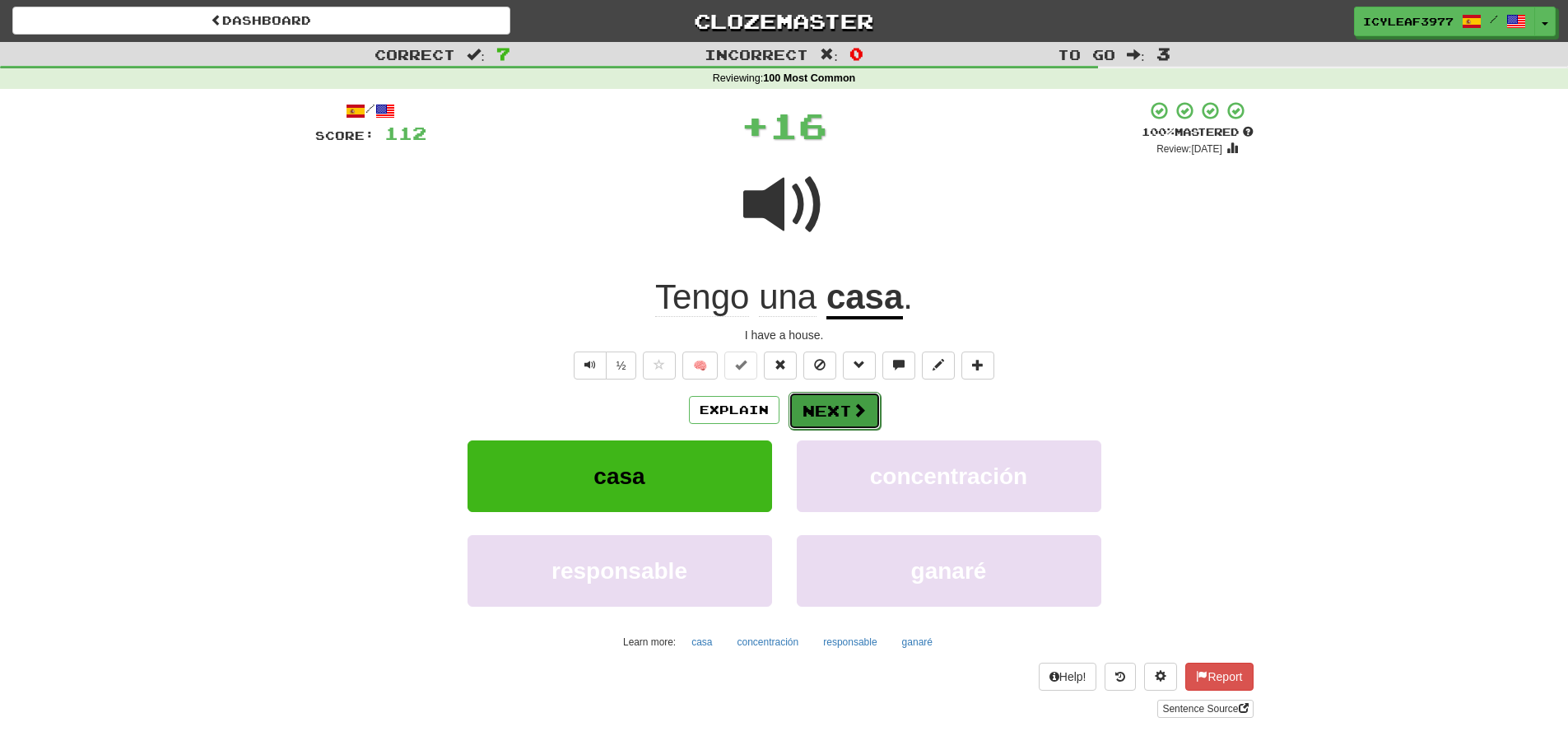
click at [820, 401] on button "Next" at bounding box center [834, 410] width 92 height 38
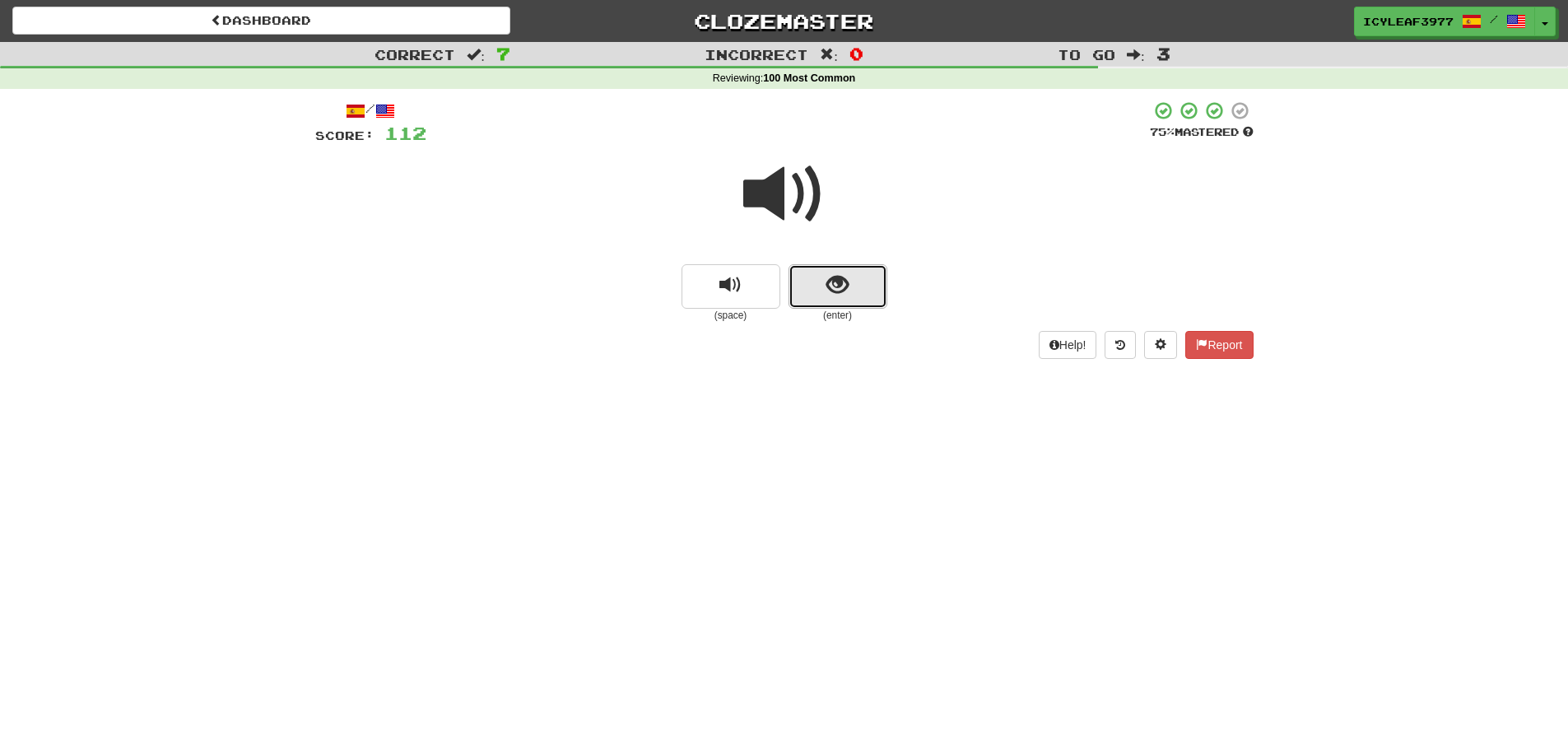
click at [822, 293] on button "show sentence" at bounding box center [838, 287] width 99 height 45
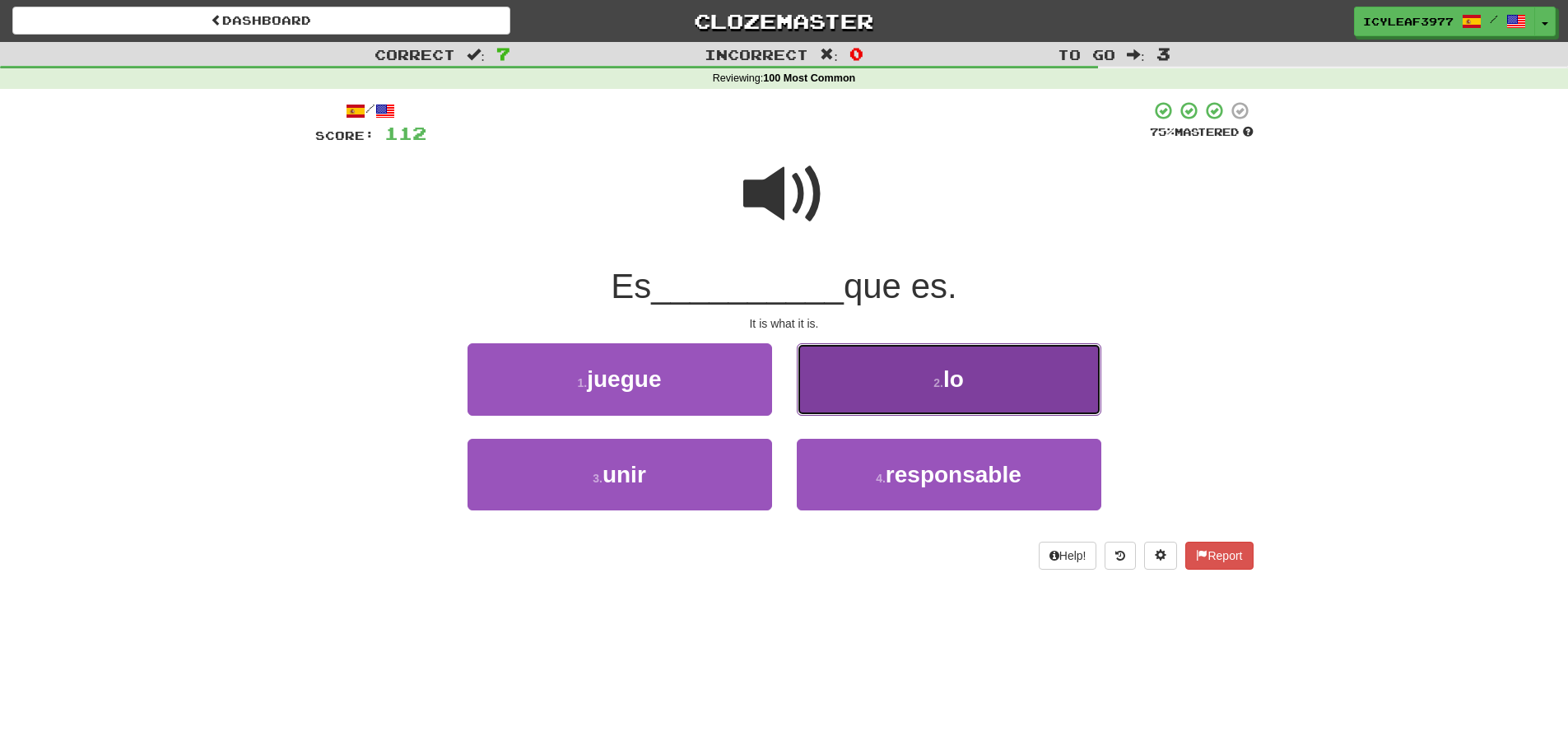
click at [829, 369] on button "2 . lo" at bounding box center [949, 379] width 305 height 72
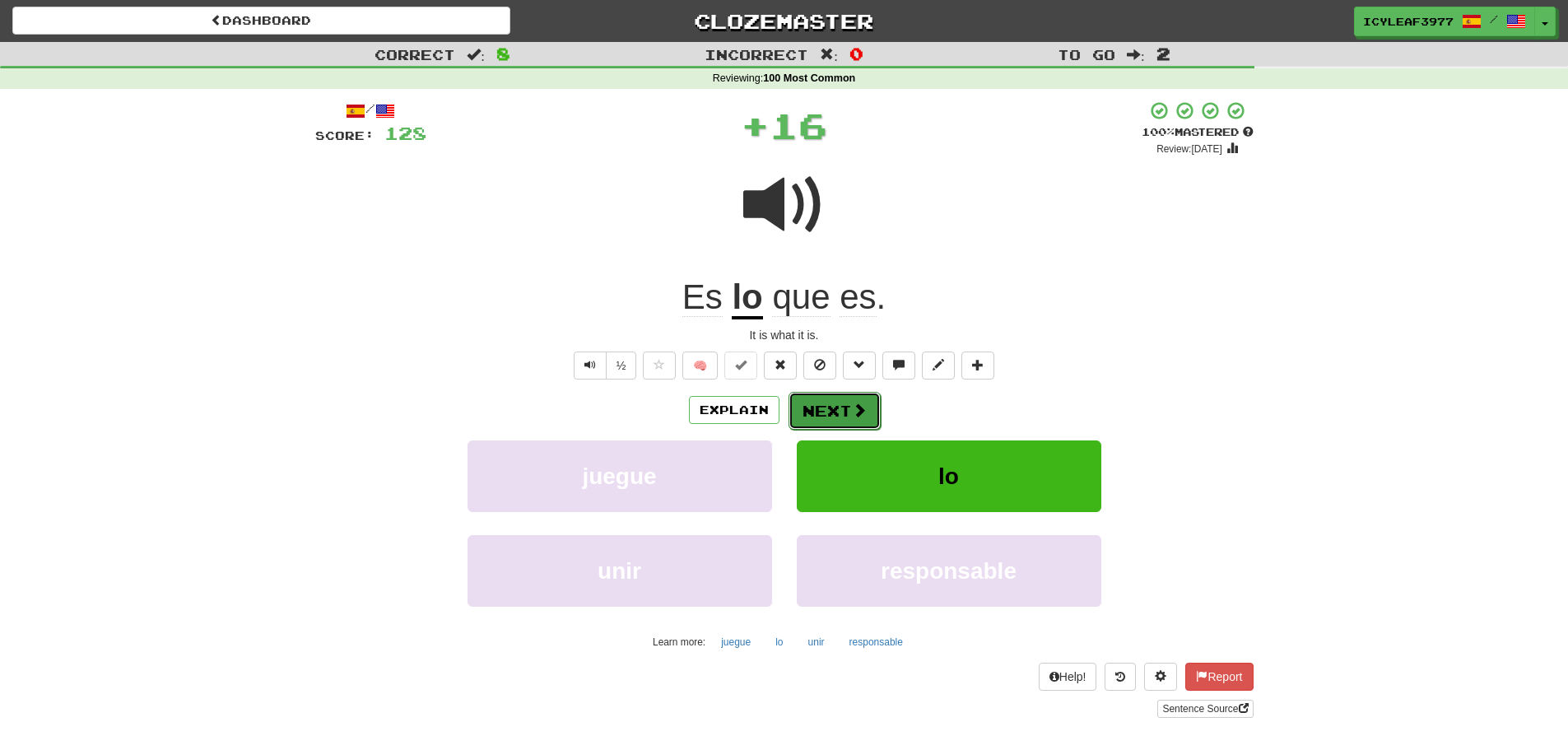
click at [823, 402] on button "Next" at bounding box center [834, 410] width 92 height 38
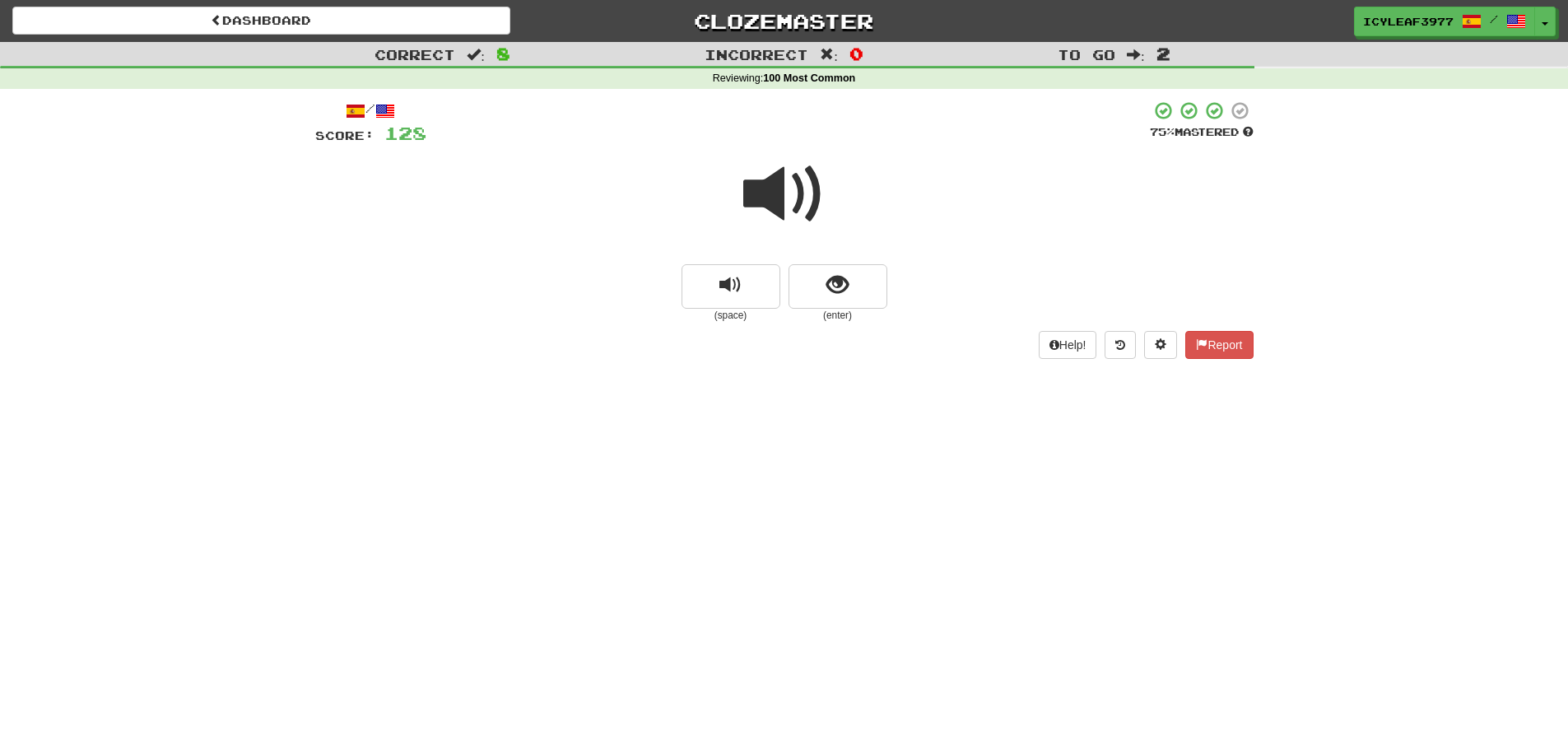
click at [784, 210] on span at bounding box center [785, 194] width 82 height 82
click at [822, 289] on button "show sentence" at bounding box center [838, 287] width 99 height 45
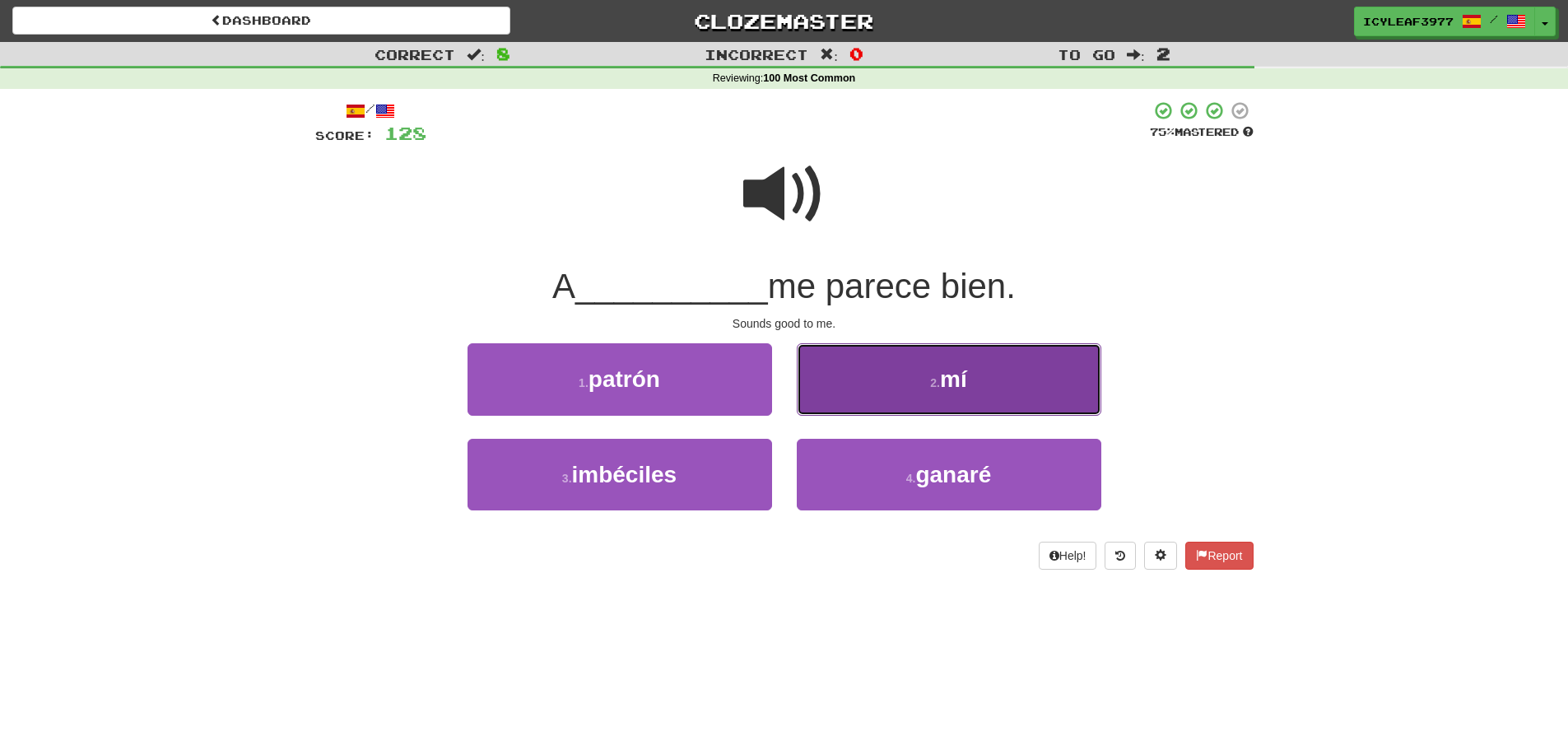
click at [817, 361] on button "2 . mí" at bounding box center [949, 379] width 305 height 72
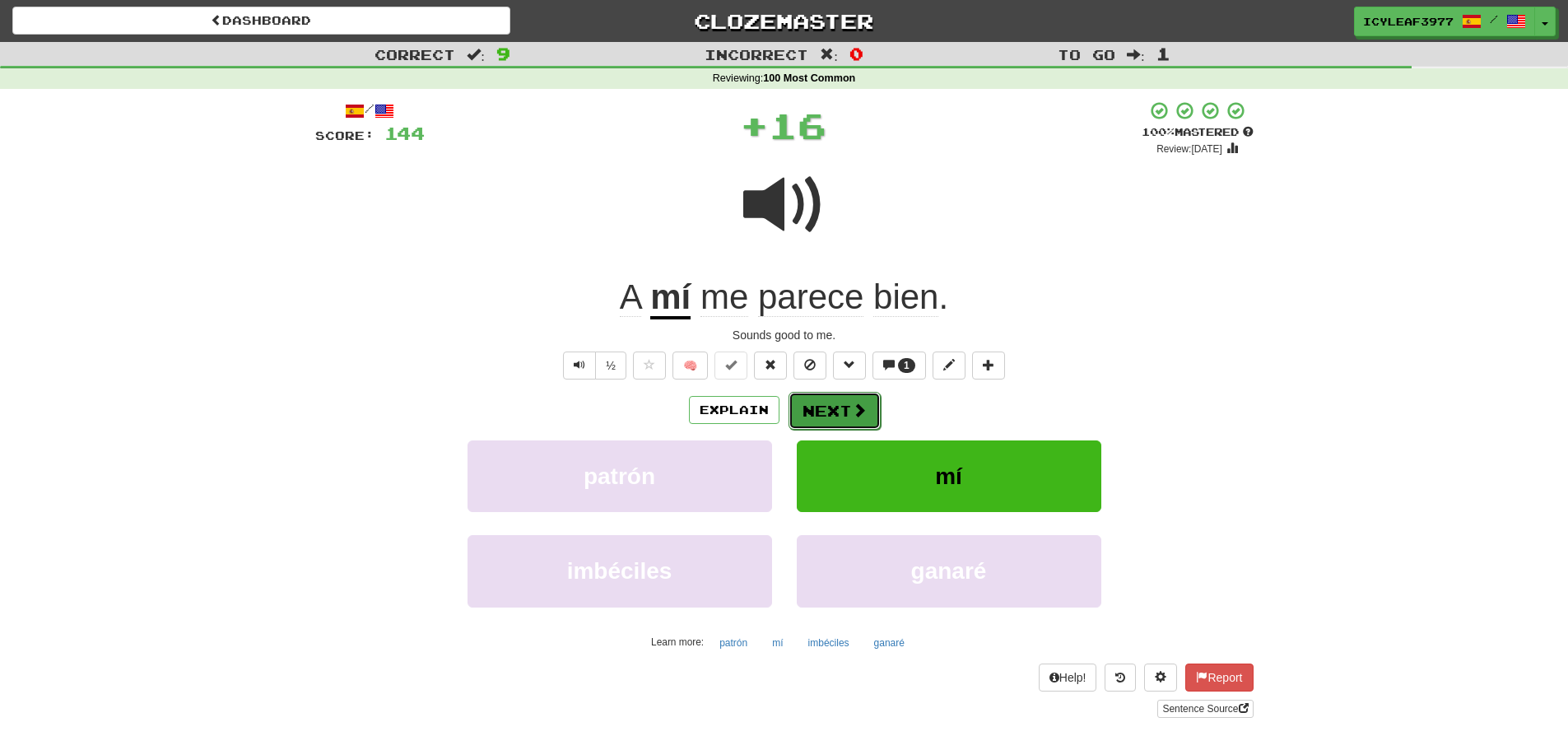
click at [809, 397] on button "Next" at bounding box center [834, 410] width 92 height 38
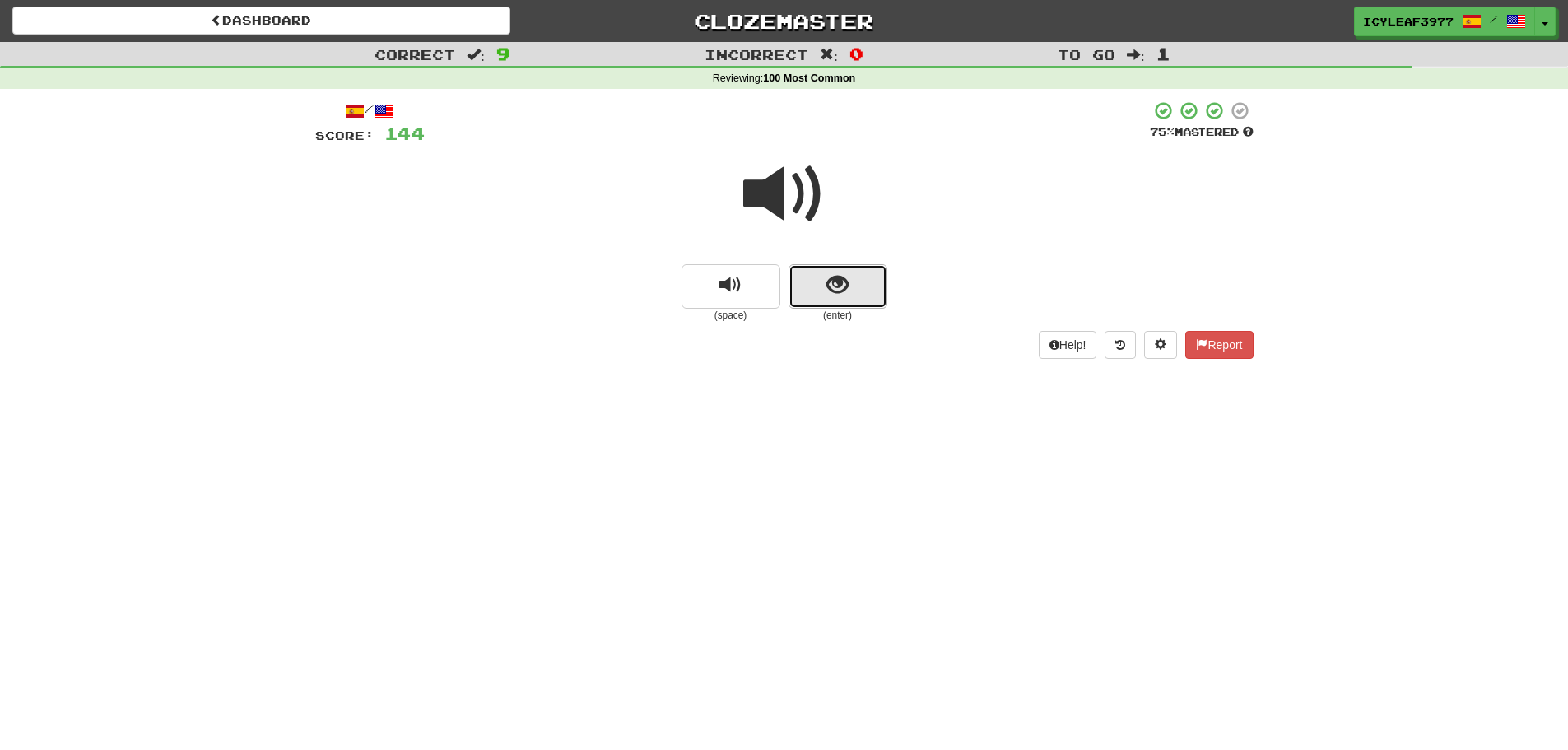
click at [804, 283] on button "show sentence" at bounding box center [838, 287] width 99 height 45
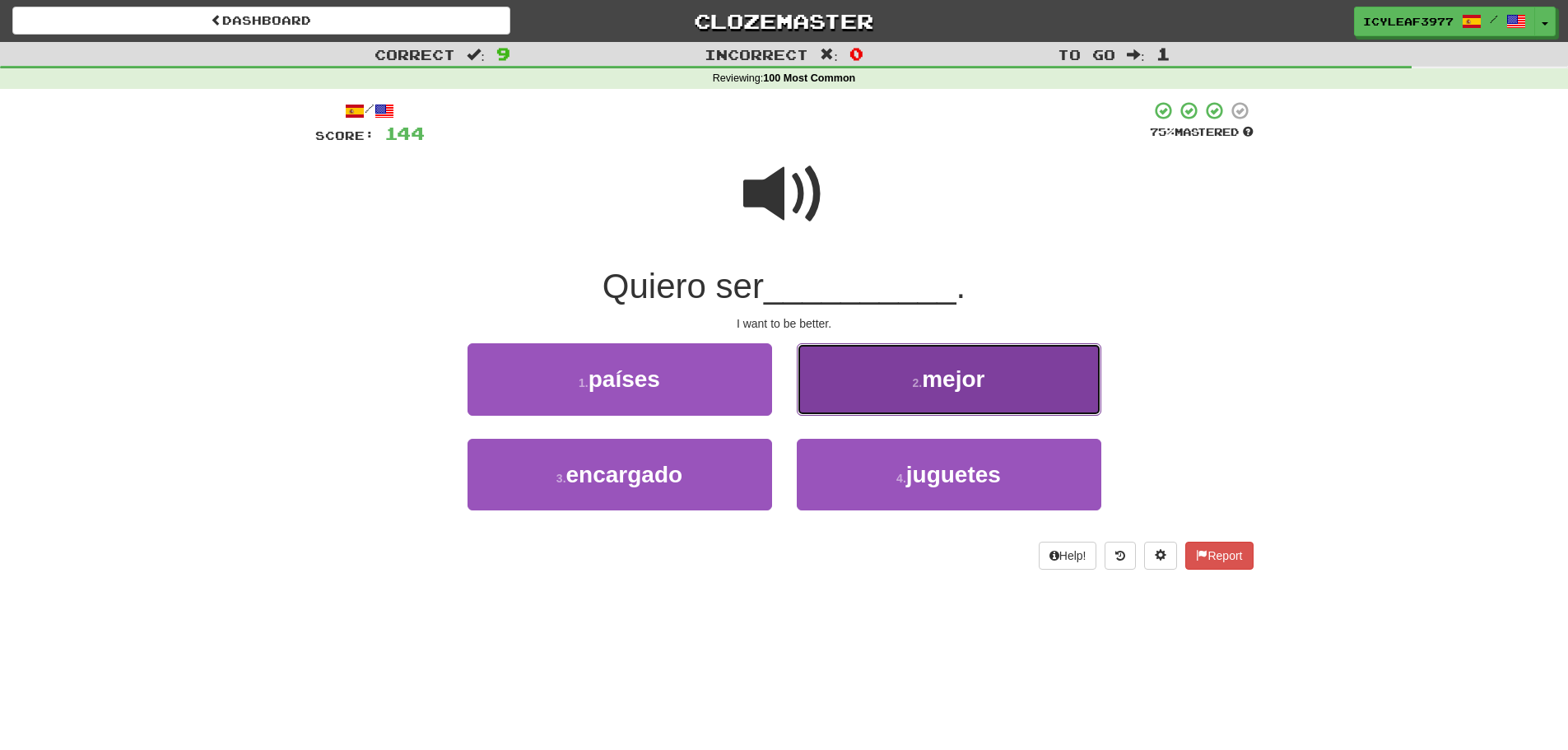
click at [808, 366] on button "2 . mejor" at bounding box center [949, 379] width 305 height 72
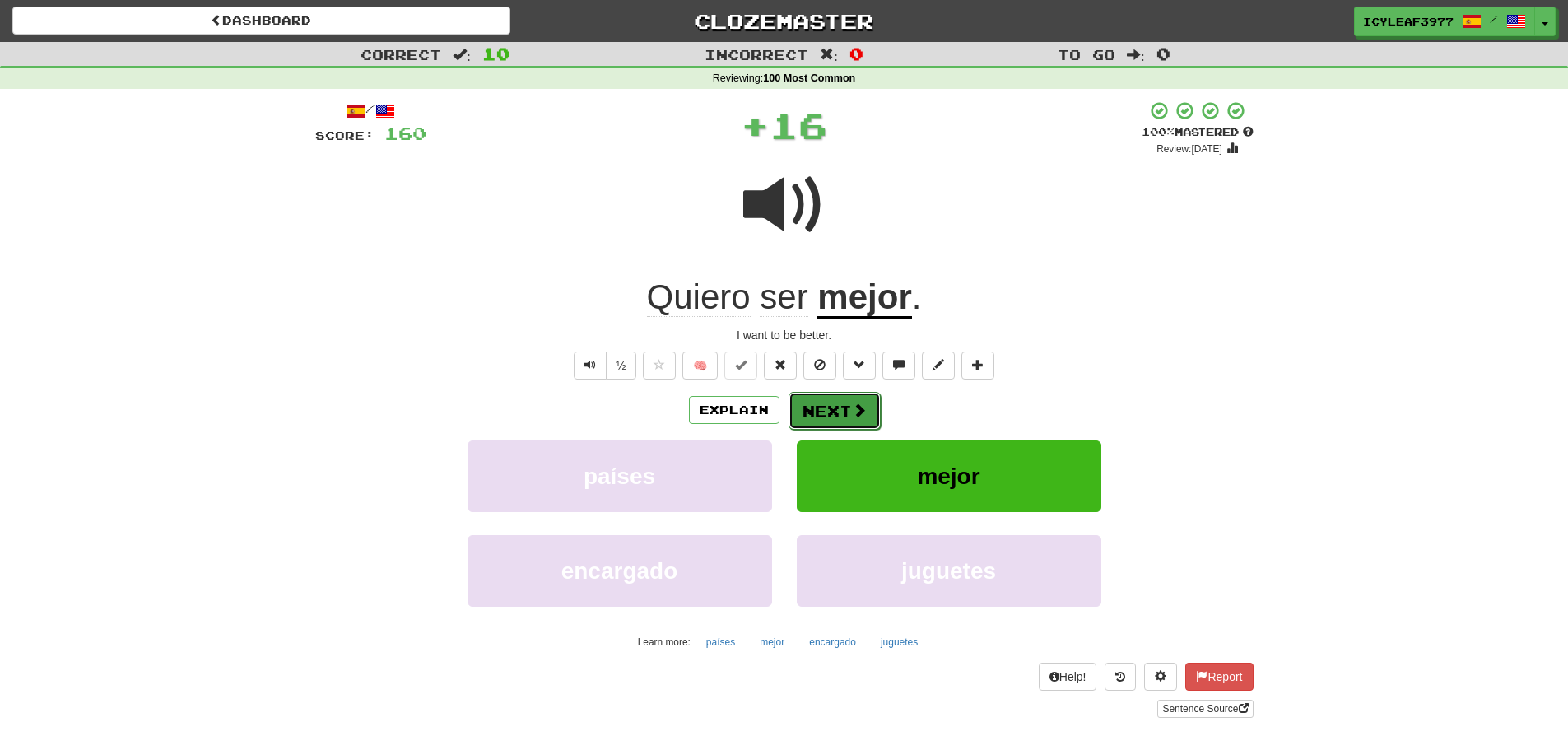
click at [831, 404] on button "Next" at bounding box center [834, 410] width 92 height 38
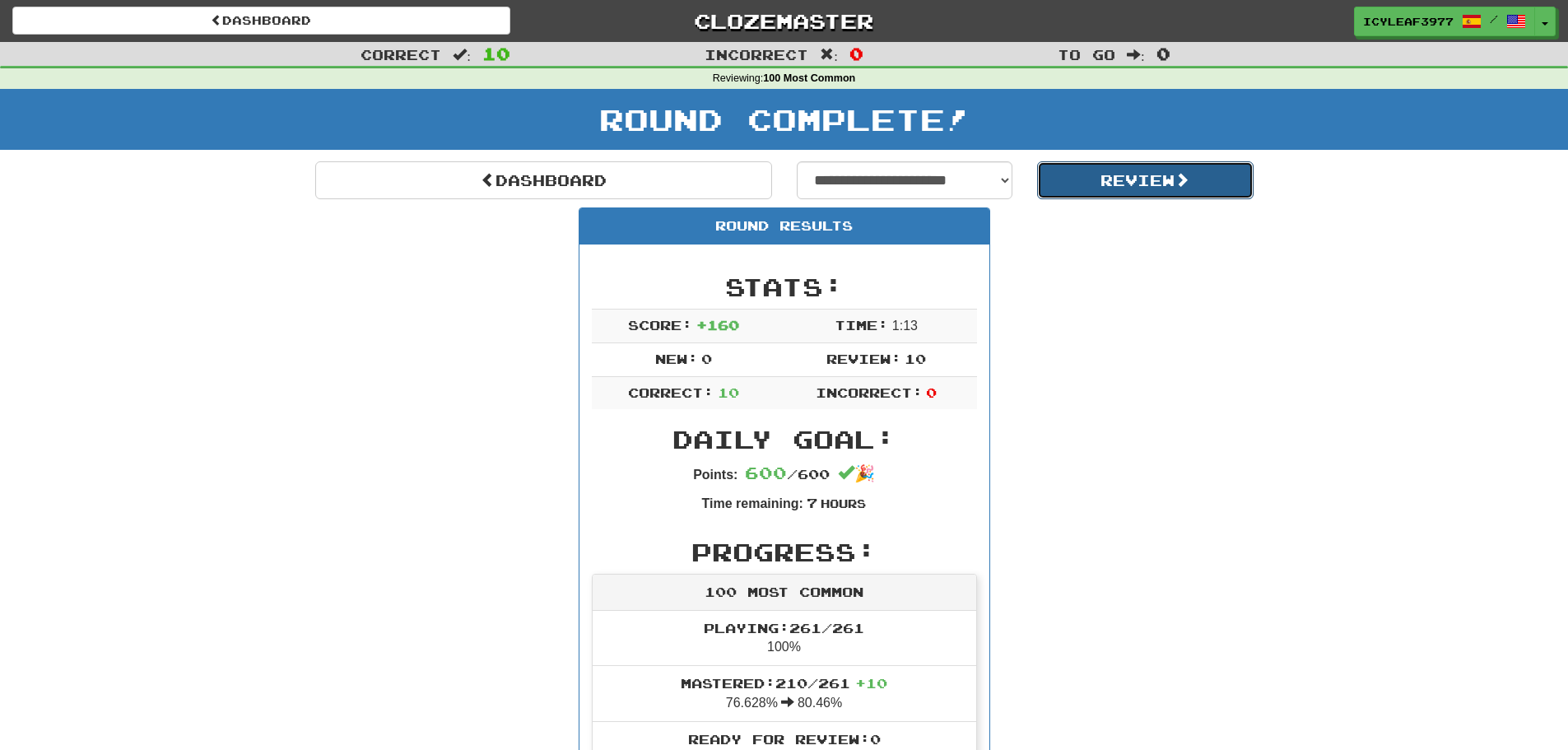
click at [1047, 185] on button "Review" at bounding box center [1145, 180] width 217 height 38
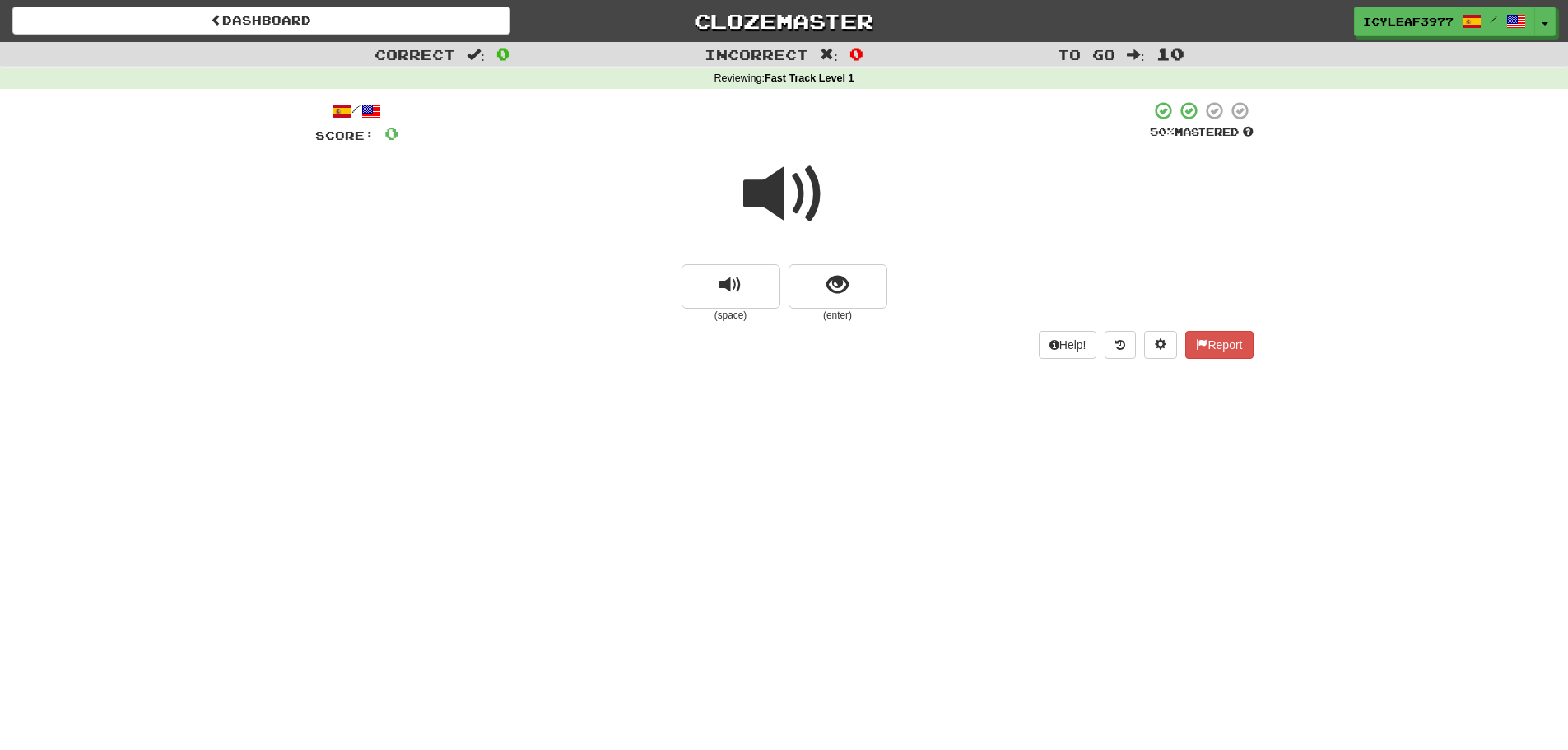
click at [789, 207] on span at bounding box center [785, 194] width 82 height 82
click at [830, 280] on span "show sentence" at bounding box center [837, 285] width 22 height 22
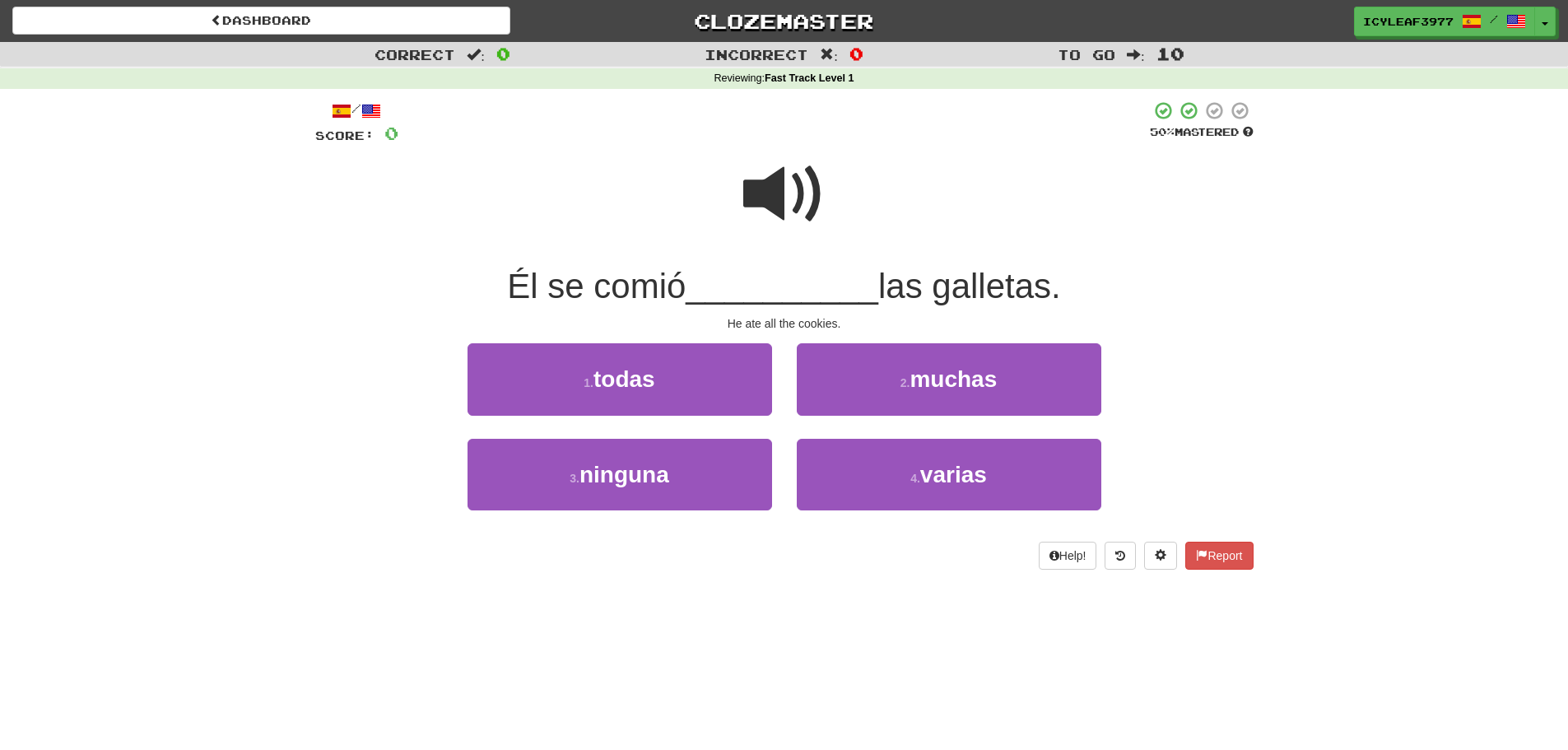
click at [805, 217] on span at bounding box center [785, 194] width 82 height 82
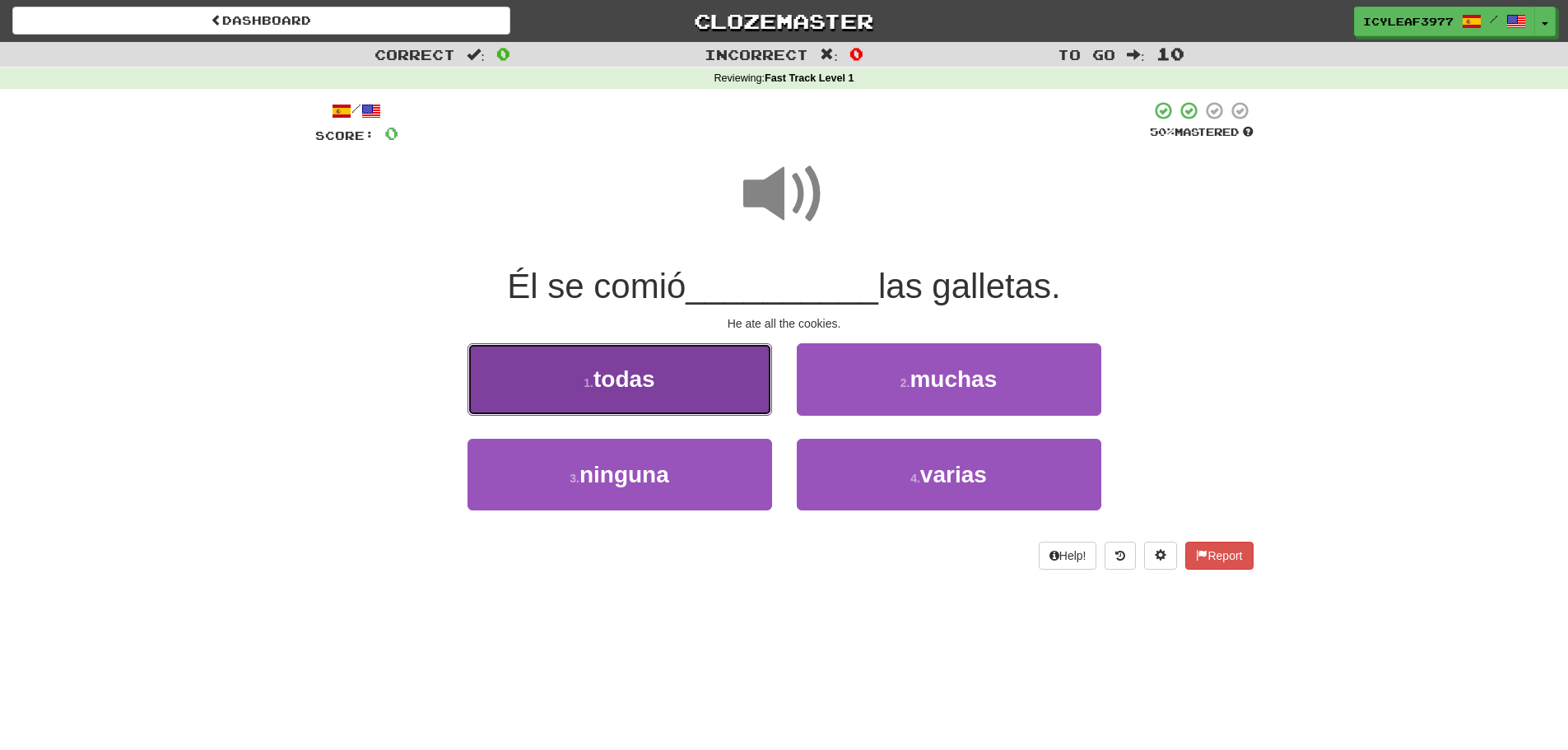
click at [694, 377] on button "1 . todas" at bounding box center [620, 379] width 305 height 72
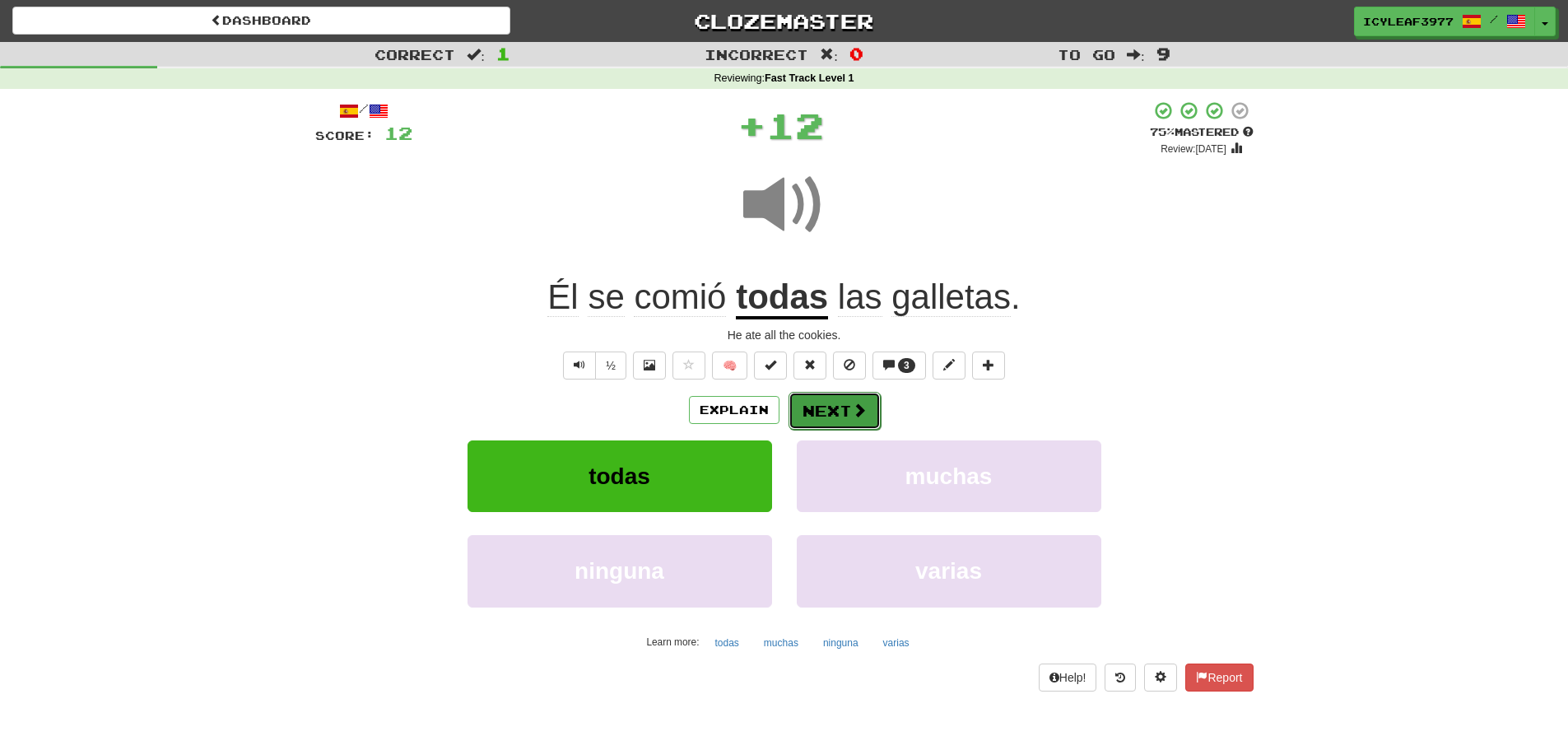
click at [807, 392] on button "Next" at bounding box center [834, 410] width 92 height 38
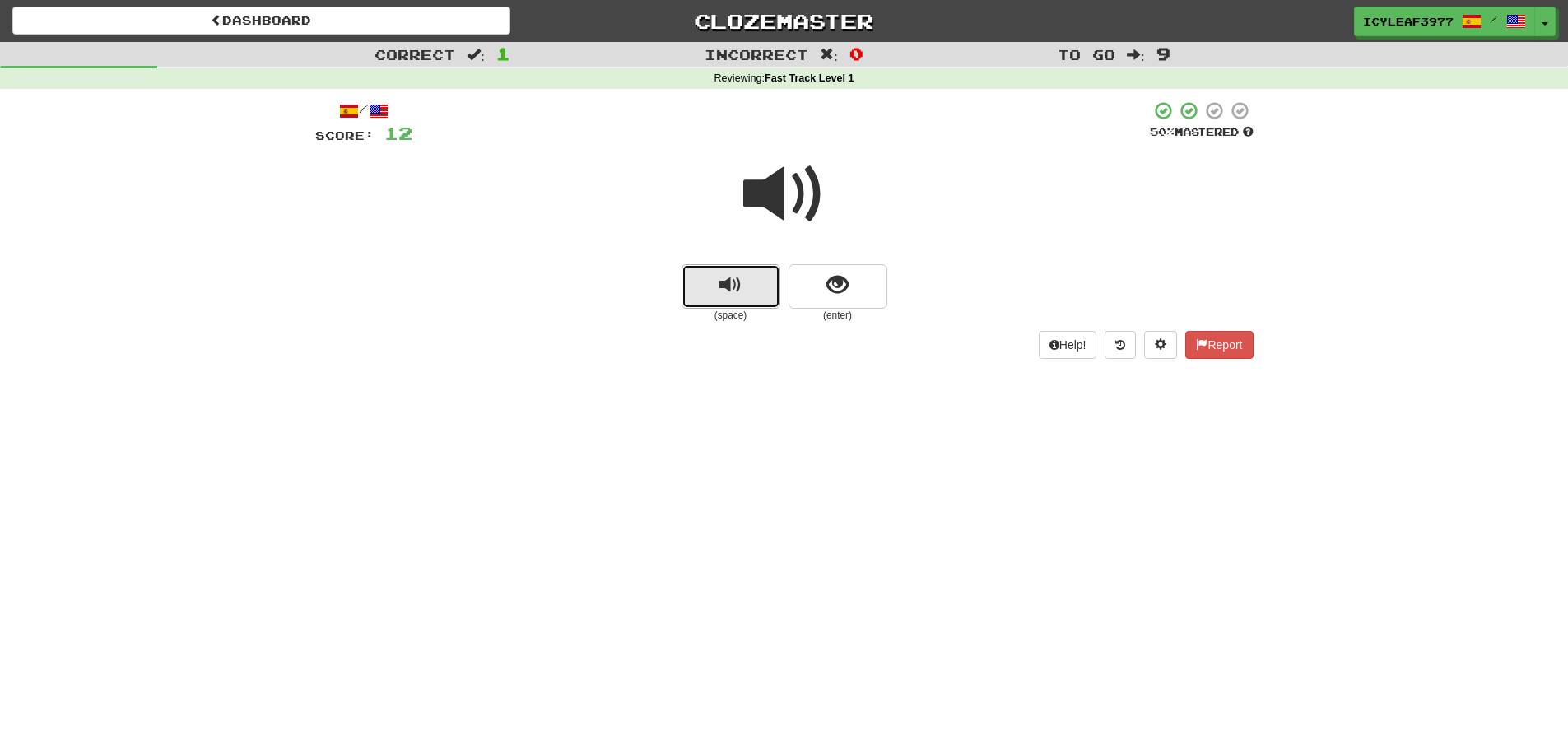
click at [763, 298] on button "replay audio" at bounding box center [731, 287] width 99 height 45
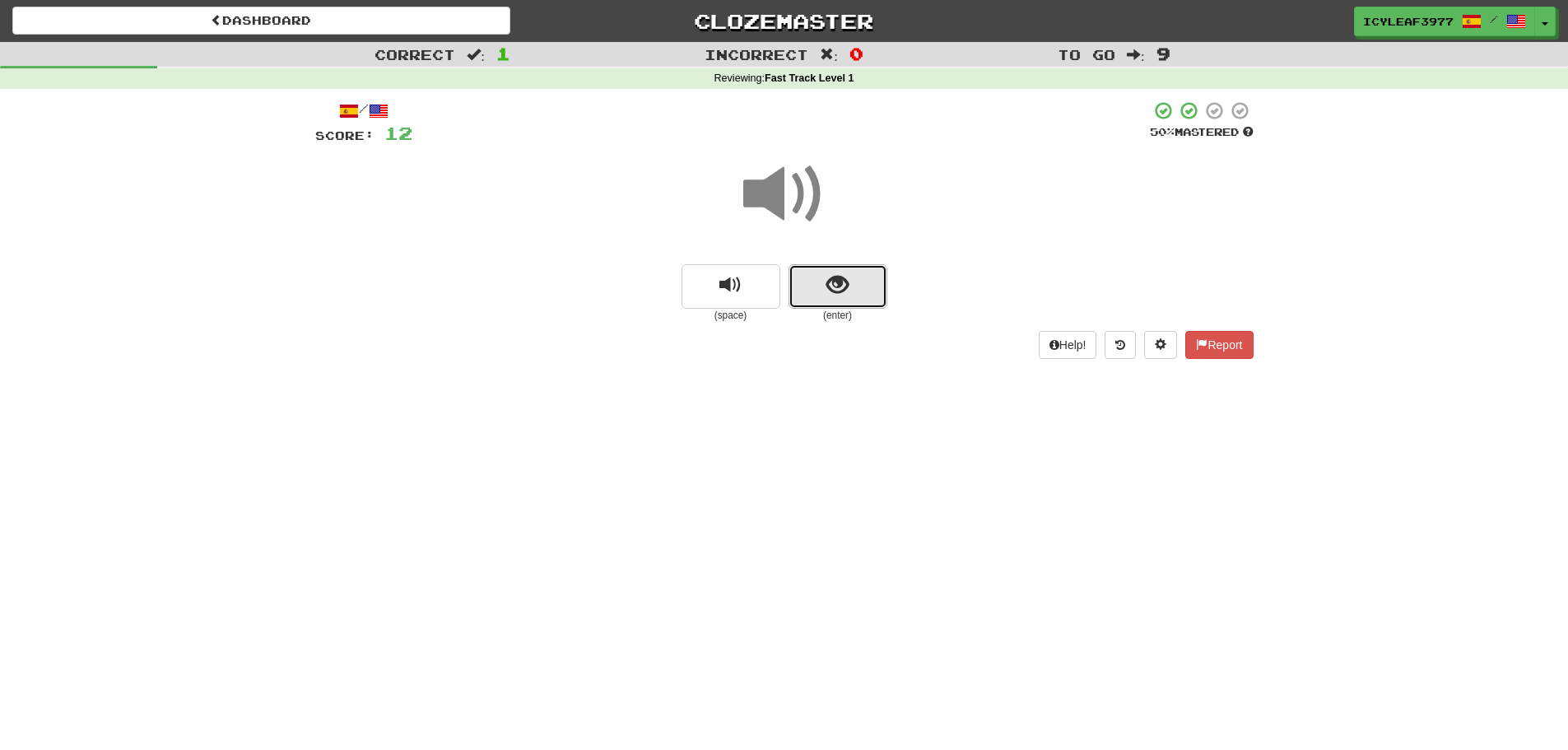
click at [802, 294] on button "show sentence" at bounding box center [838, 287] width 99 height 45
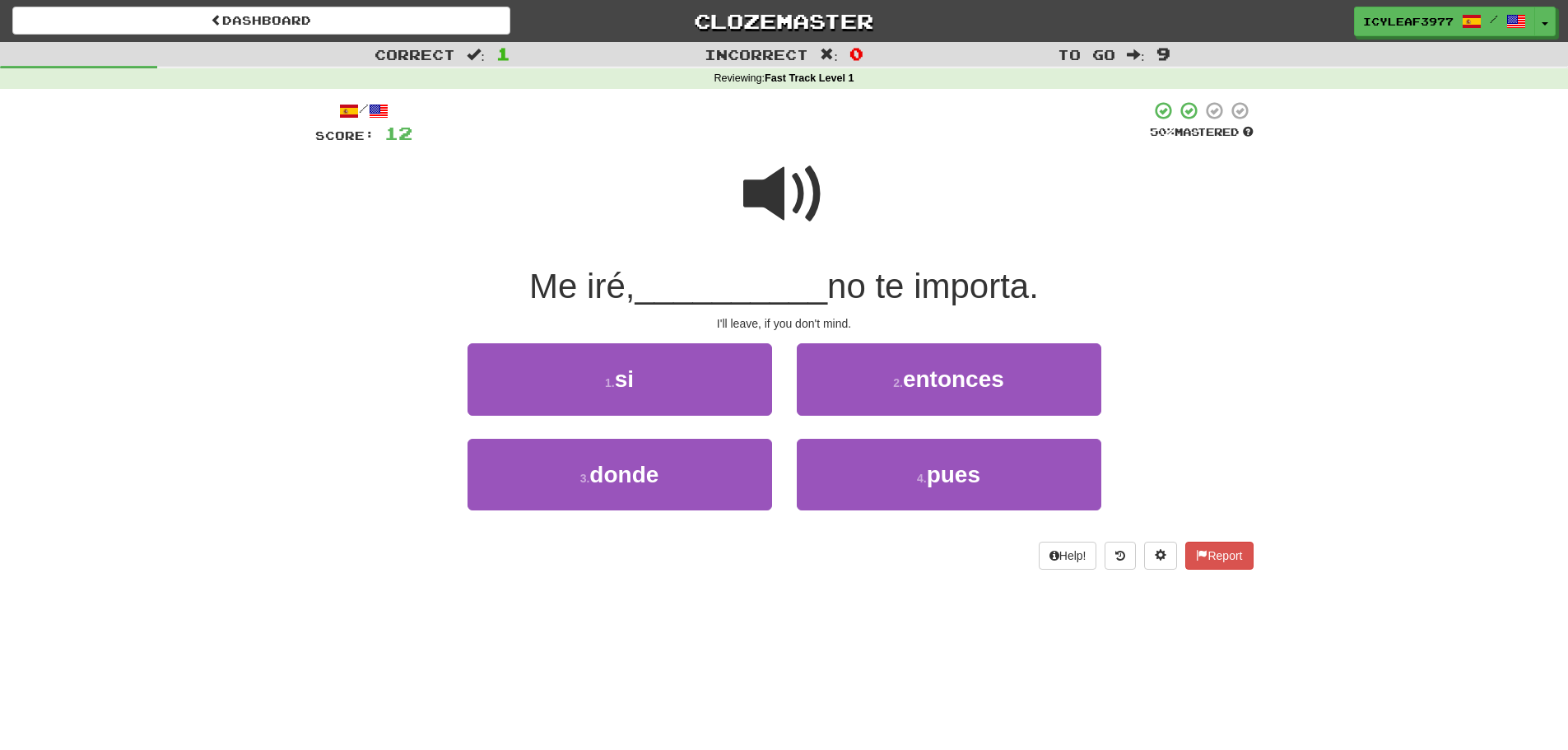
click at [790, 197] on span at bounding box center [785, 194] width 82 height 82
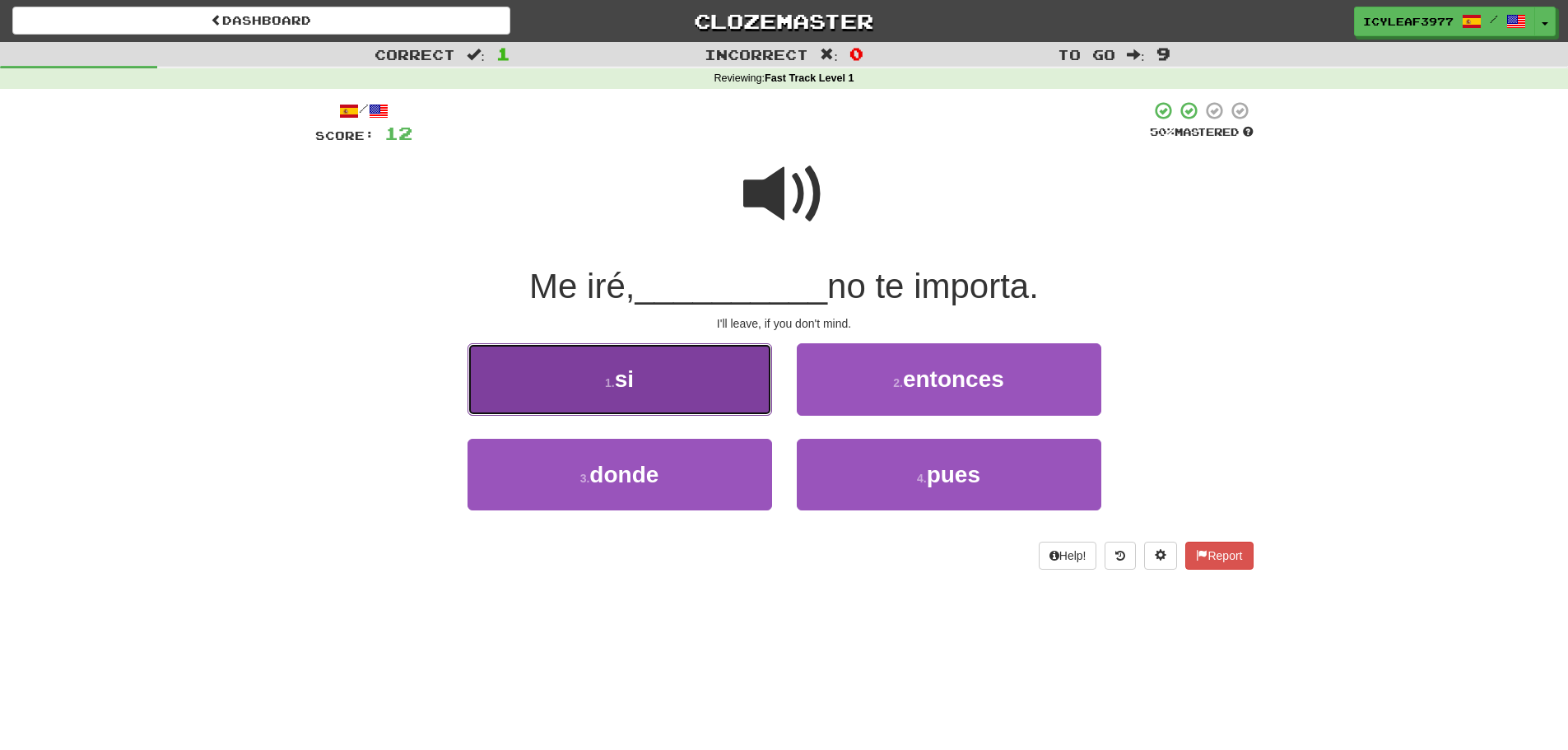
click at [705, 358] on button "1 . si" at bounding box center [620, 379] width 305 height 72
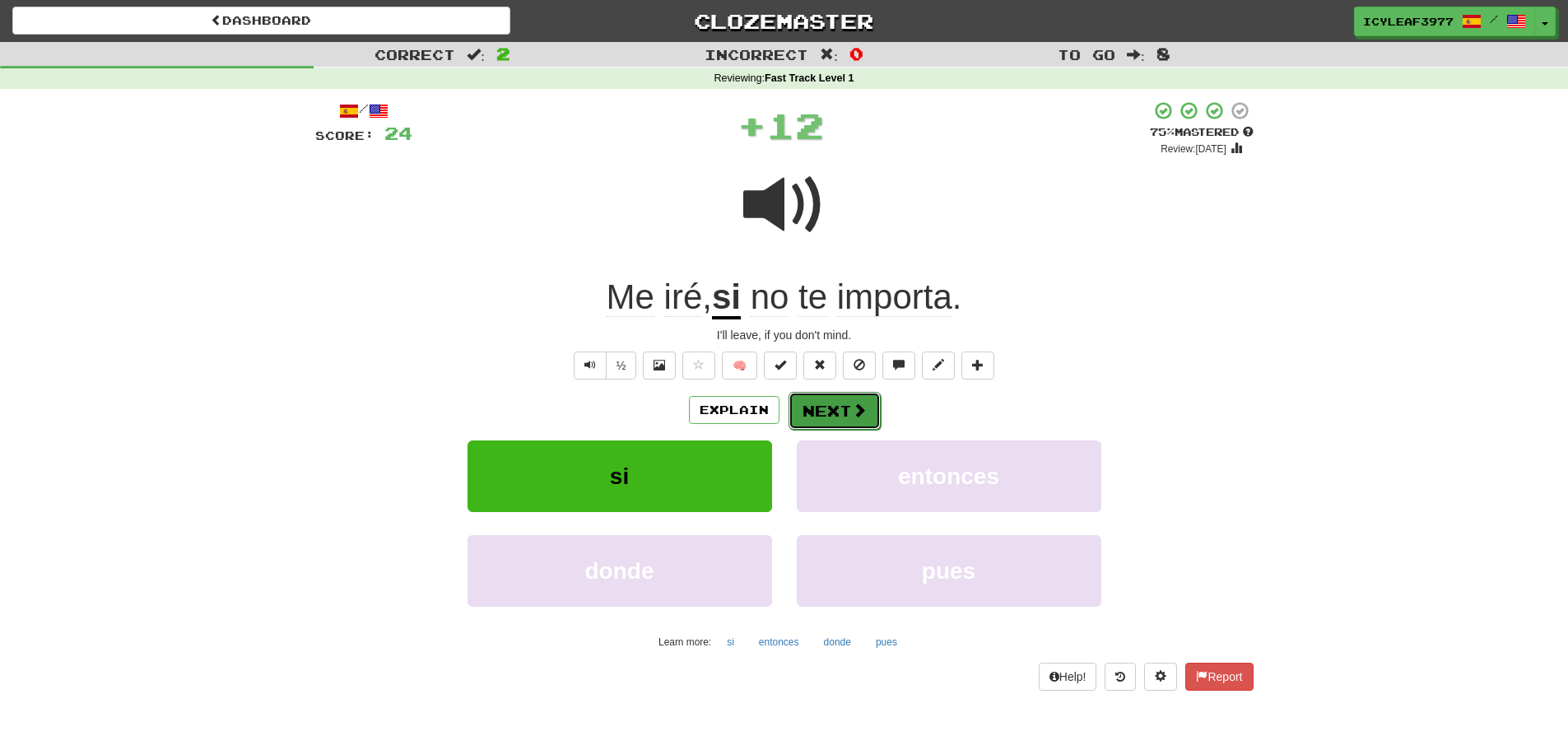
click at [828, 403] on button "Next" at bounding box center [834, 410] width 92 height 38
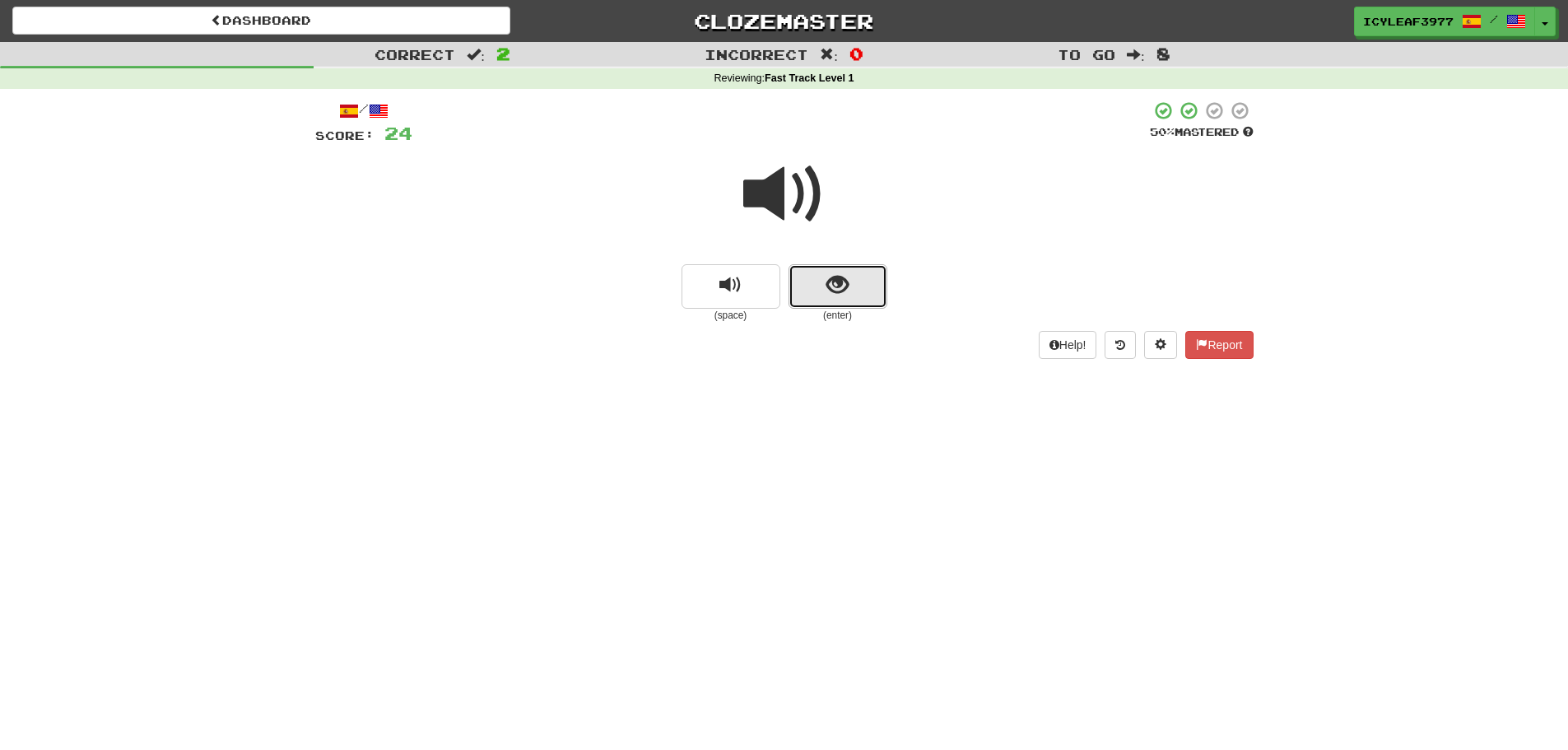
click at [841, 296] on span "show sentence" at bounding box center [837, 285] width 22 height 22
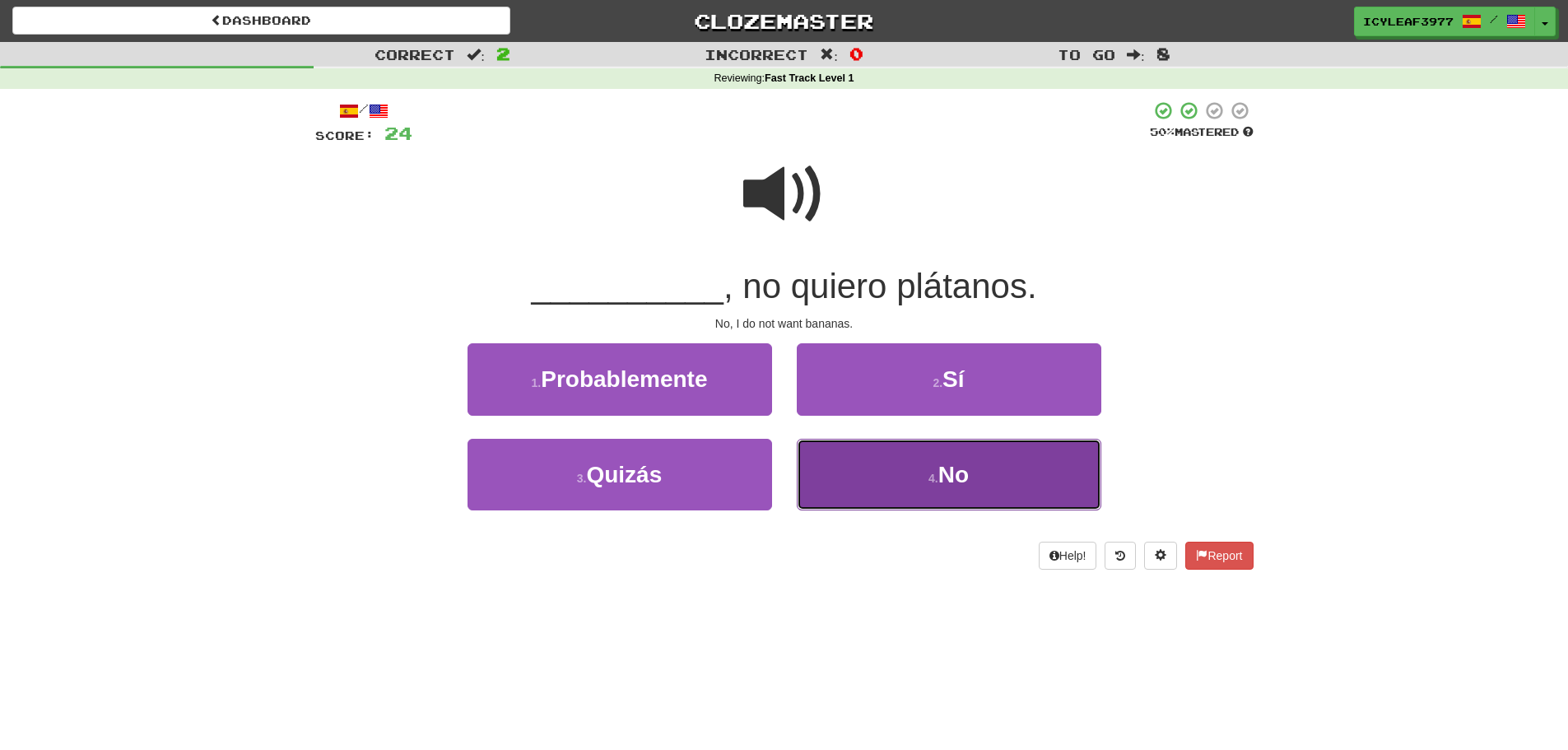
click at [832, 450] on button "4 . No" at bounding box center [949, 475] width 305 height 72
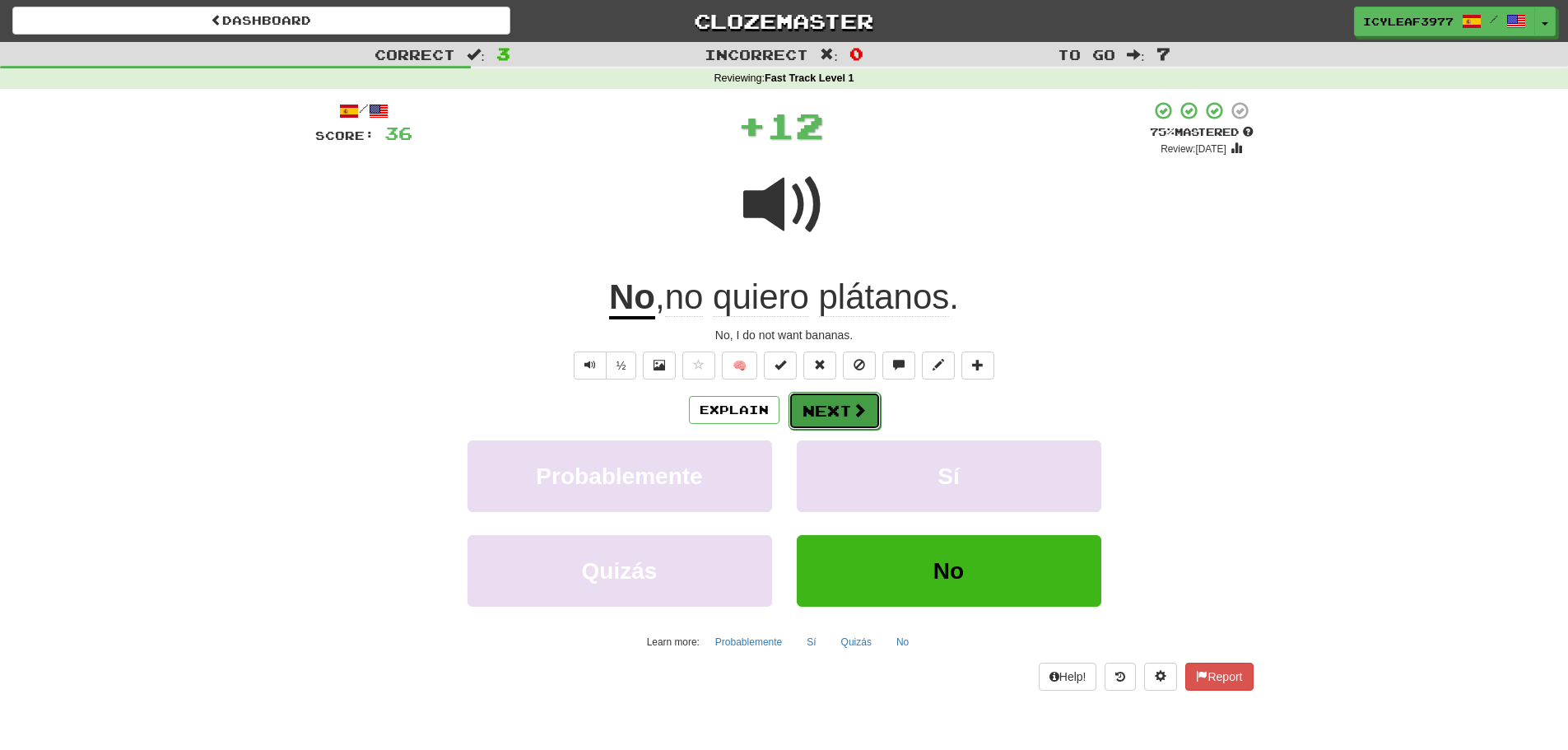
click at [827, 405] on button "Next" at bounding box center [834, 410] width 92 height 38
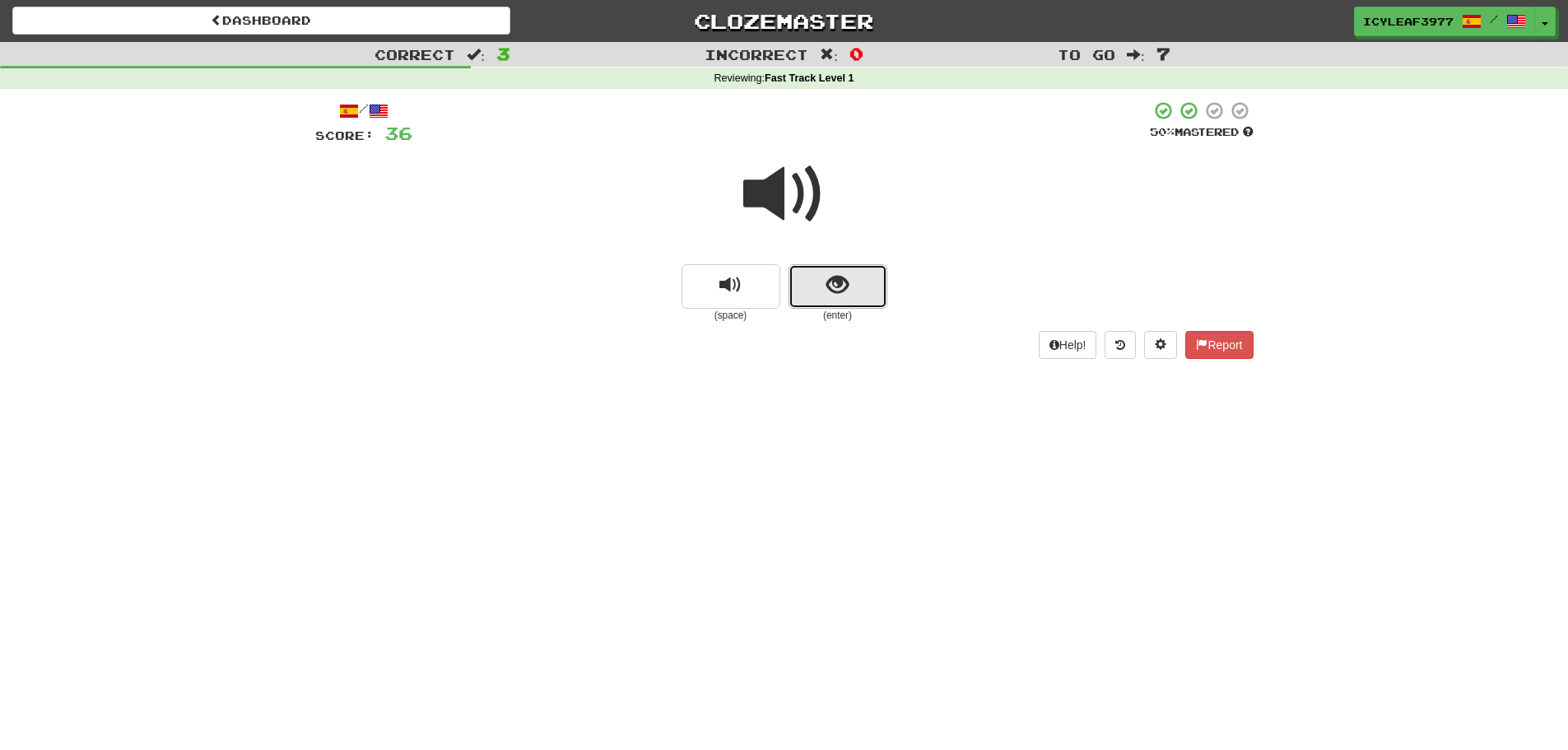
click at [823, 292] on button "show sentence" at bounding box center [838, 287] width 99 height 45
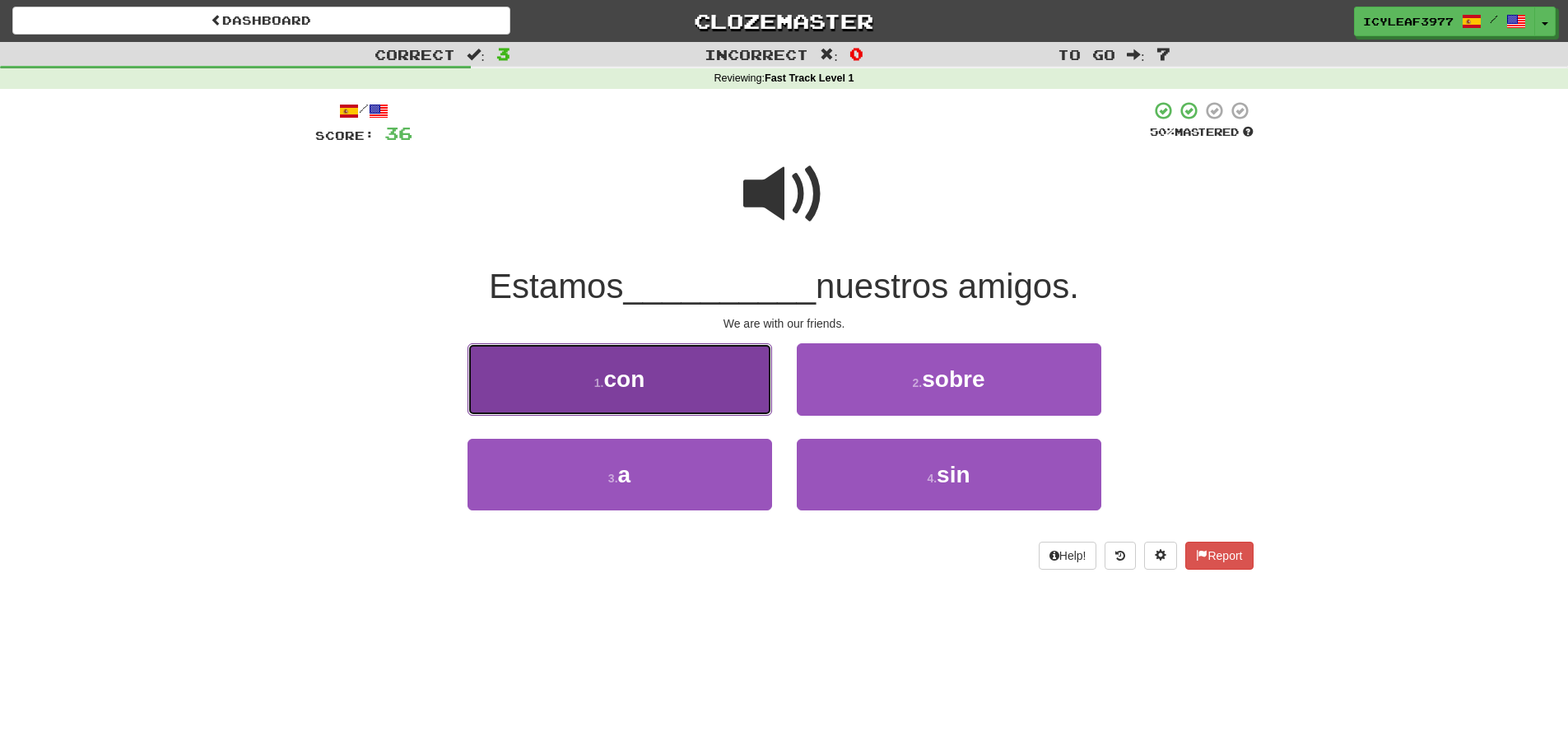
click at [721, 384] on button "1 . con" at bounding box center [620, 379] width 305 height 72
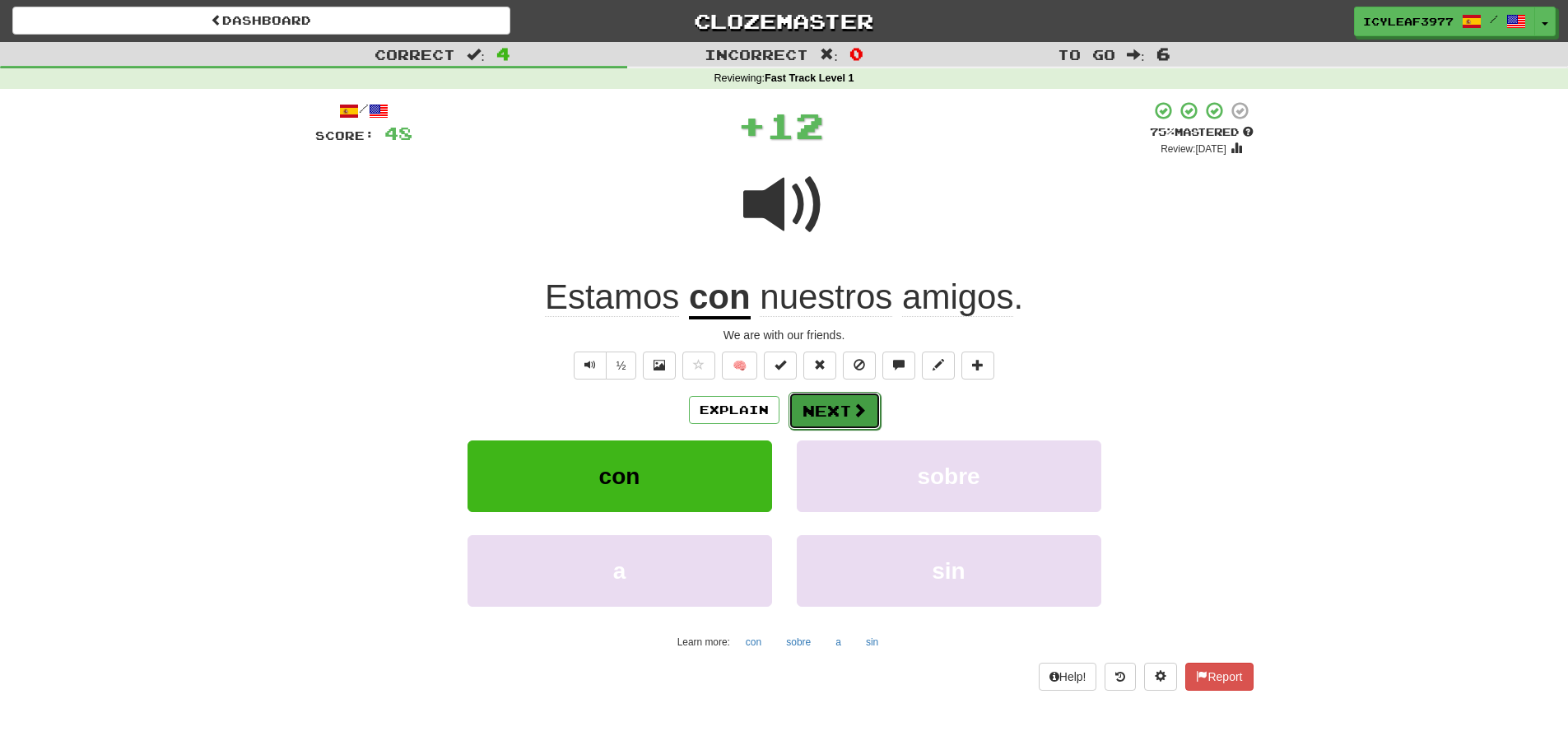
click at [820, 411] on button "Next" at bounding box center [834, 410] width 92 height 38
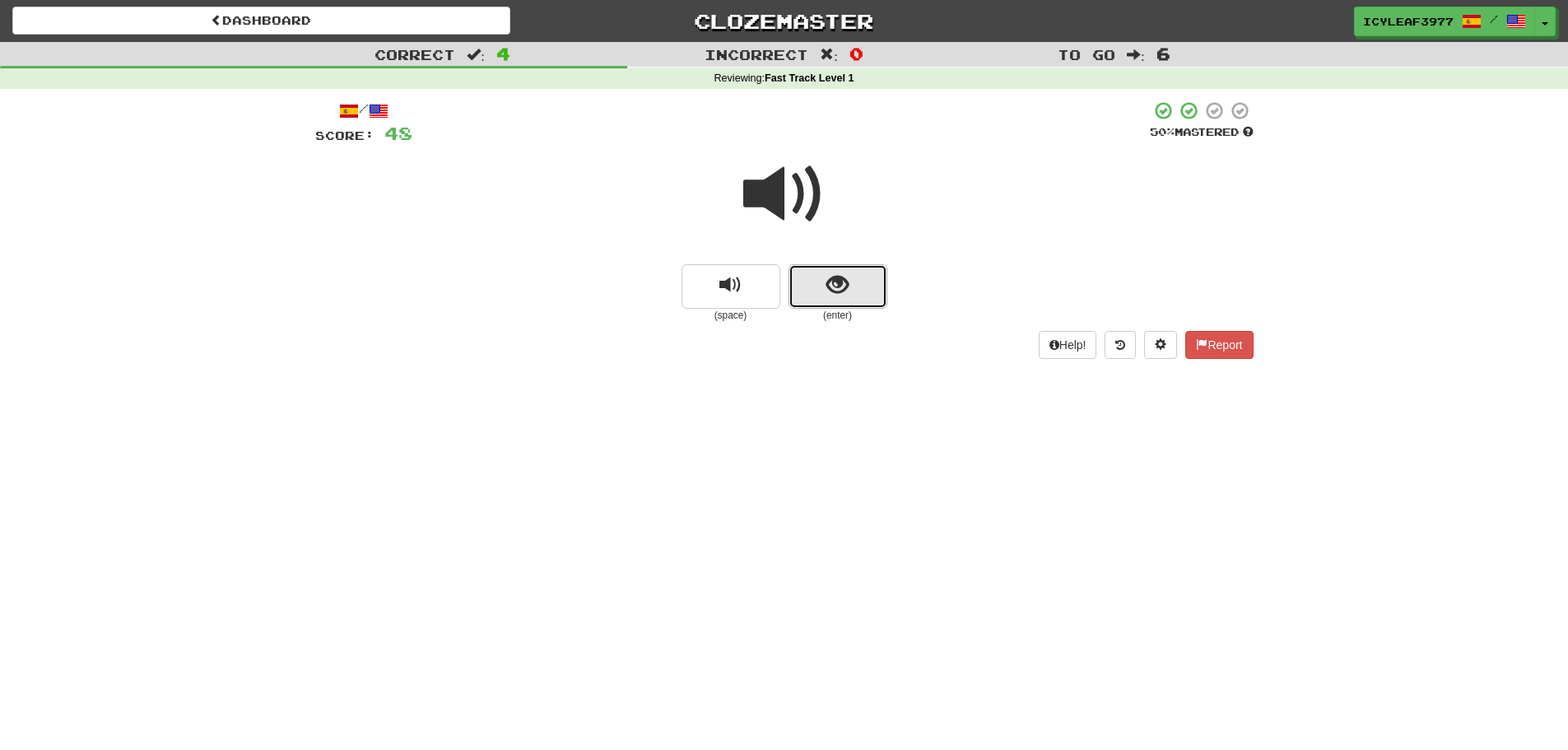
click at [822, 292] on button "show sentence" at bounding box center [838, 287] width 99 height 45
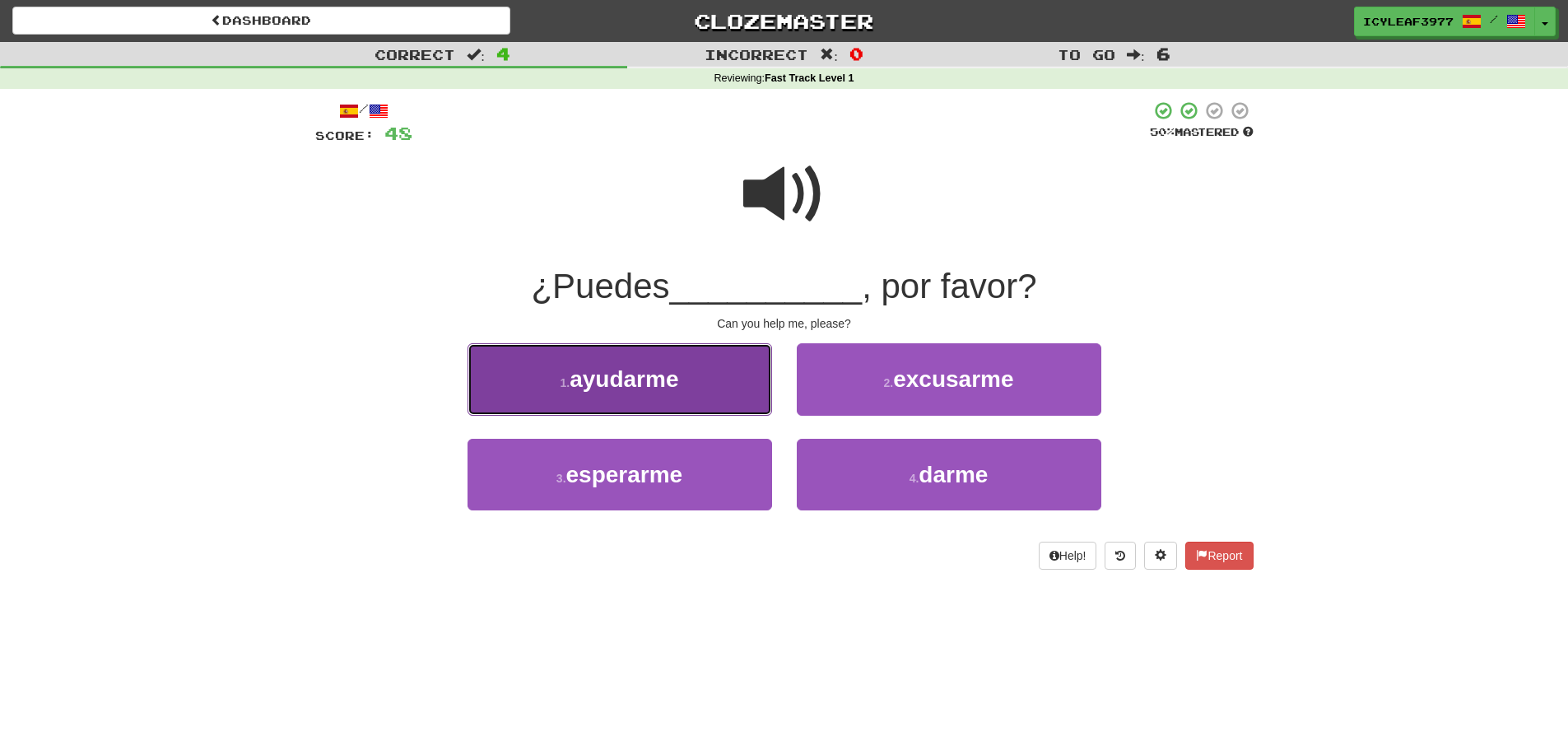
click at [761, 361] on button "1 . ayudarme" at bounding box center [620, 379] width 305 height 72
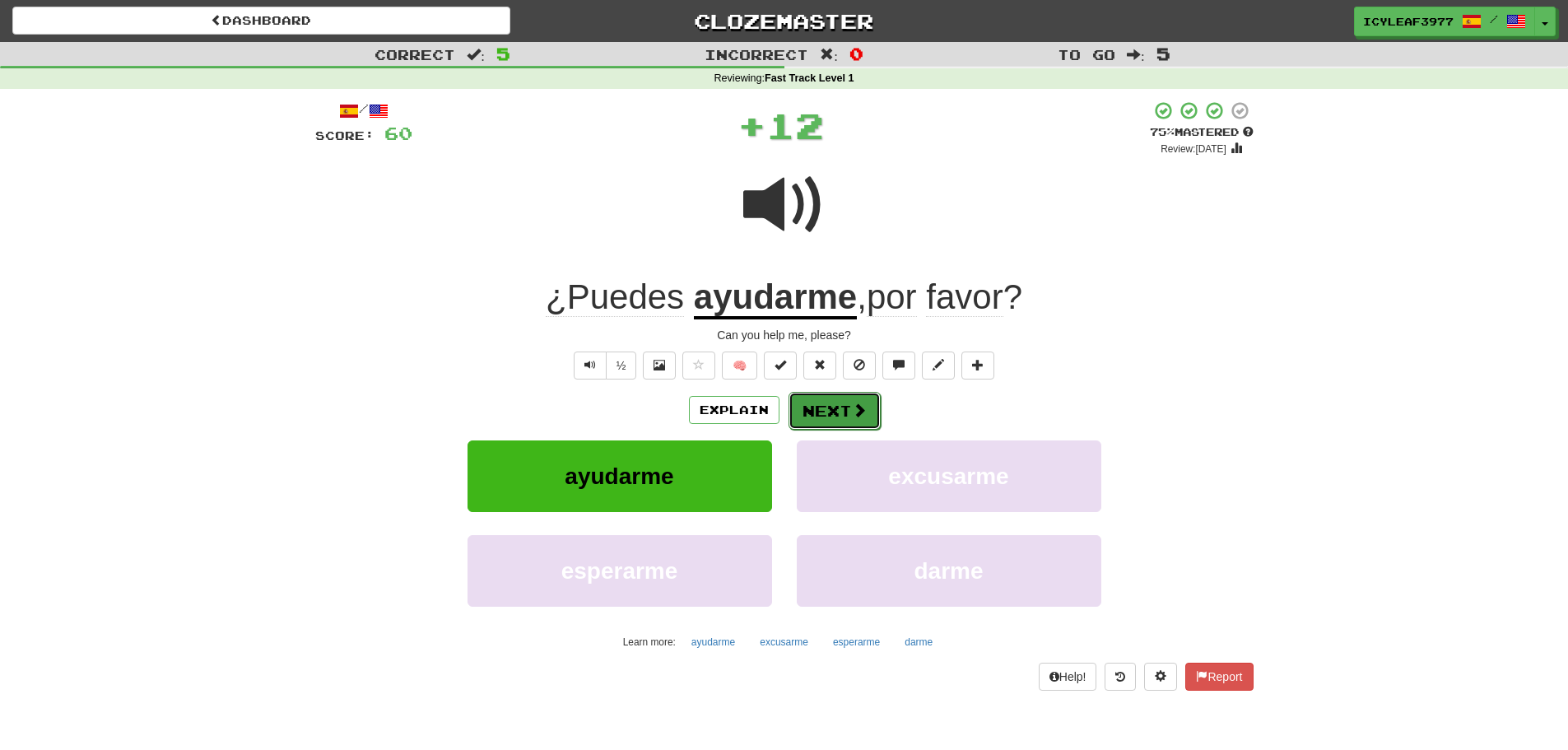
click at [811, 400] on button "Next" at bounding box center [834, 410] width 92 height 38
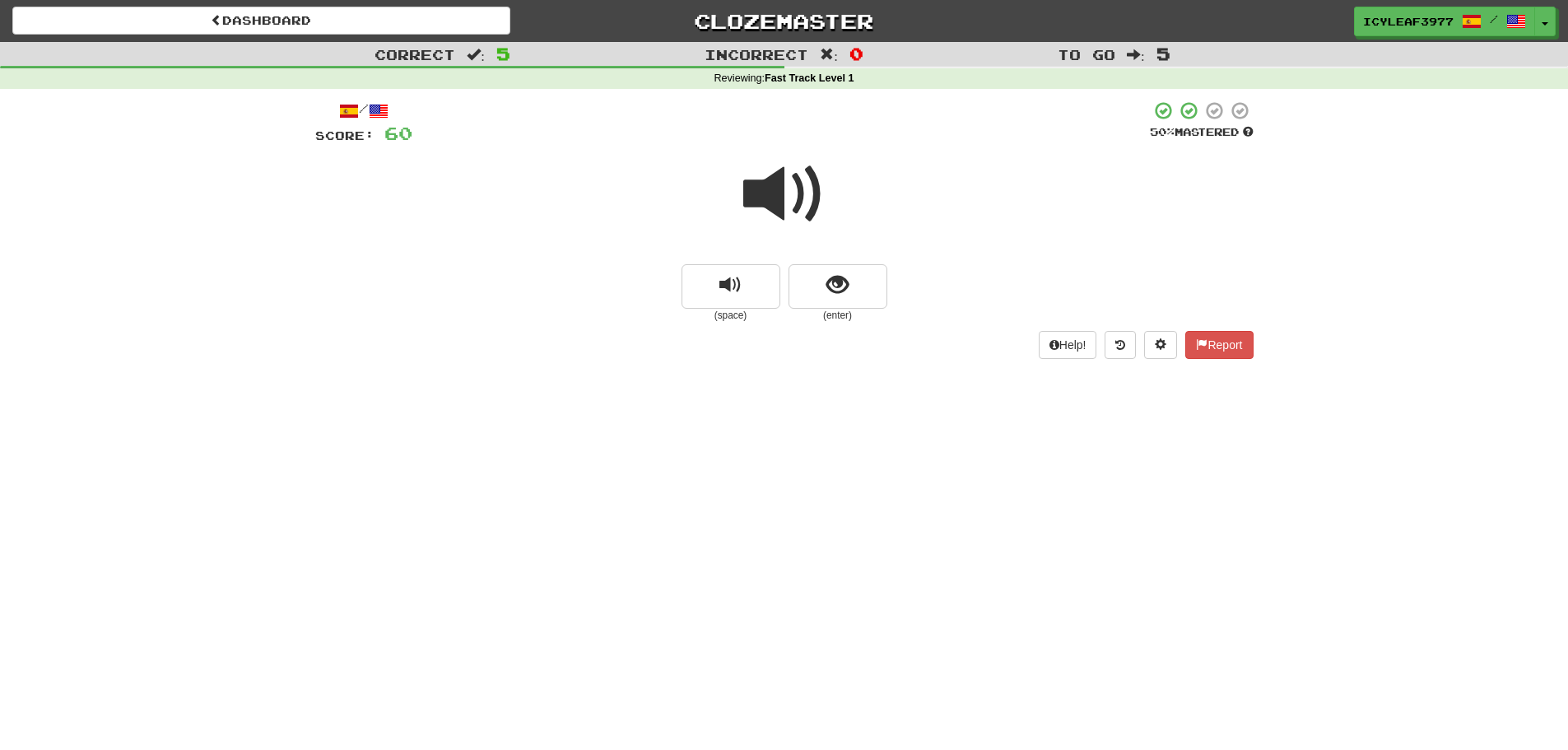
click at [785, 209] on span at bounding box center [785, 194] width 82 height 82
click at [809, 276] on button "show sentence" at bounding box center [838, 287] width 99 height 45
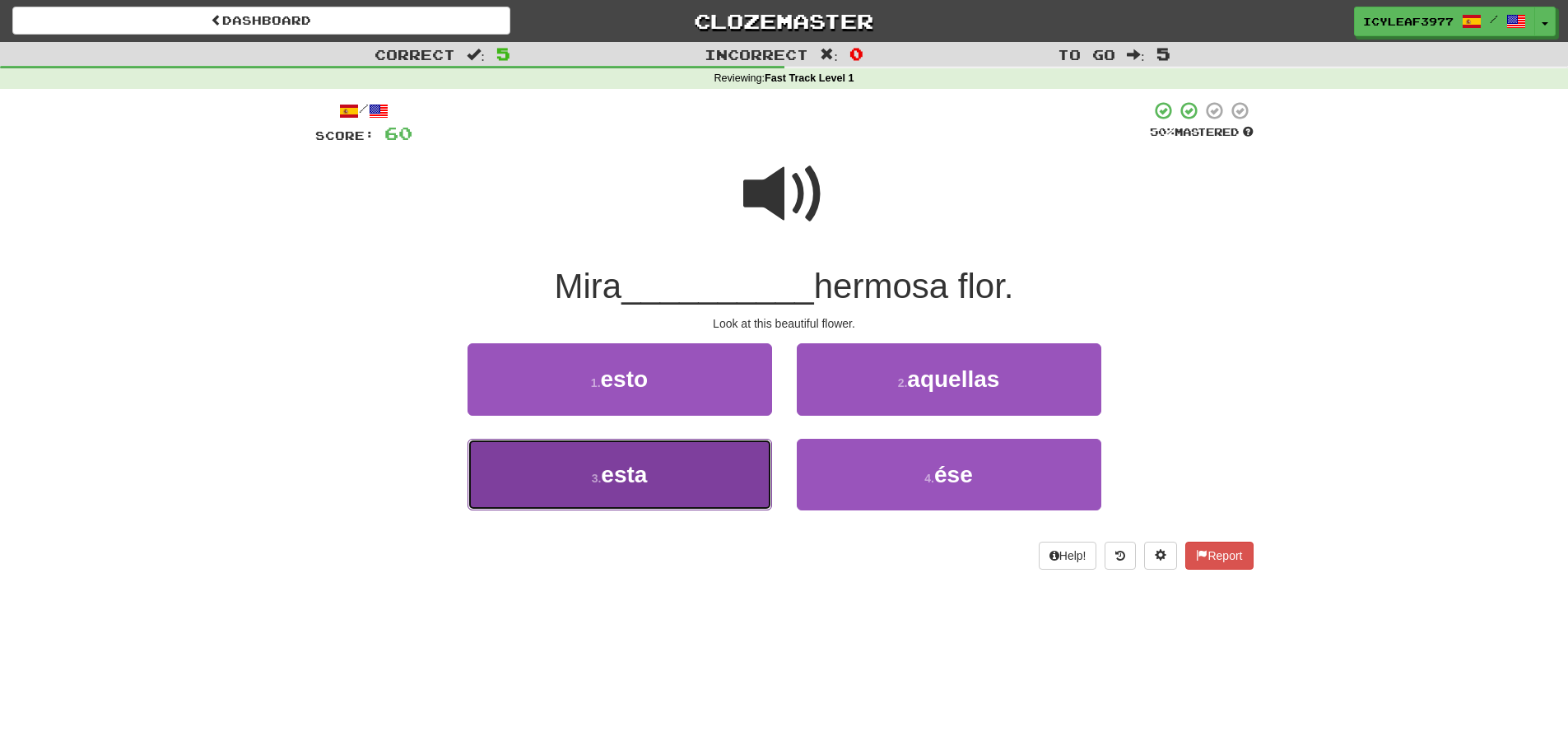
click at [739, 475] on button "3 . esta" at bounding box center [620, 475] width 305 height 72
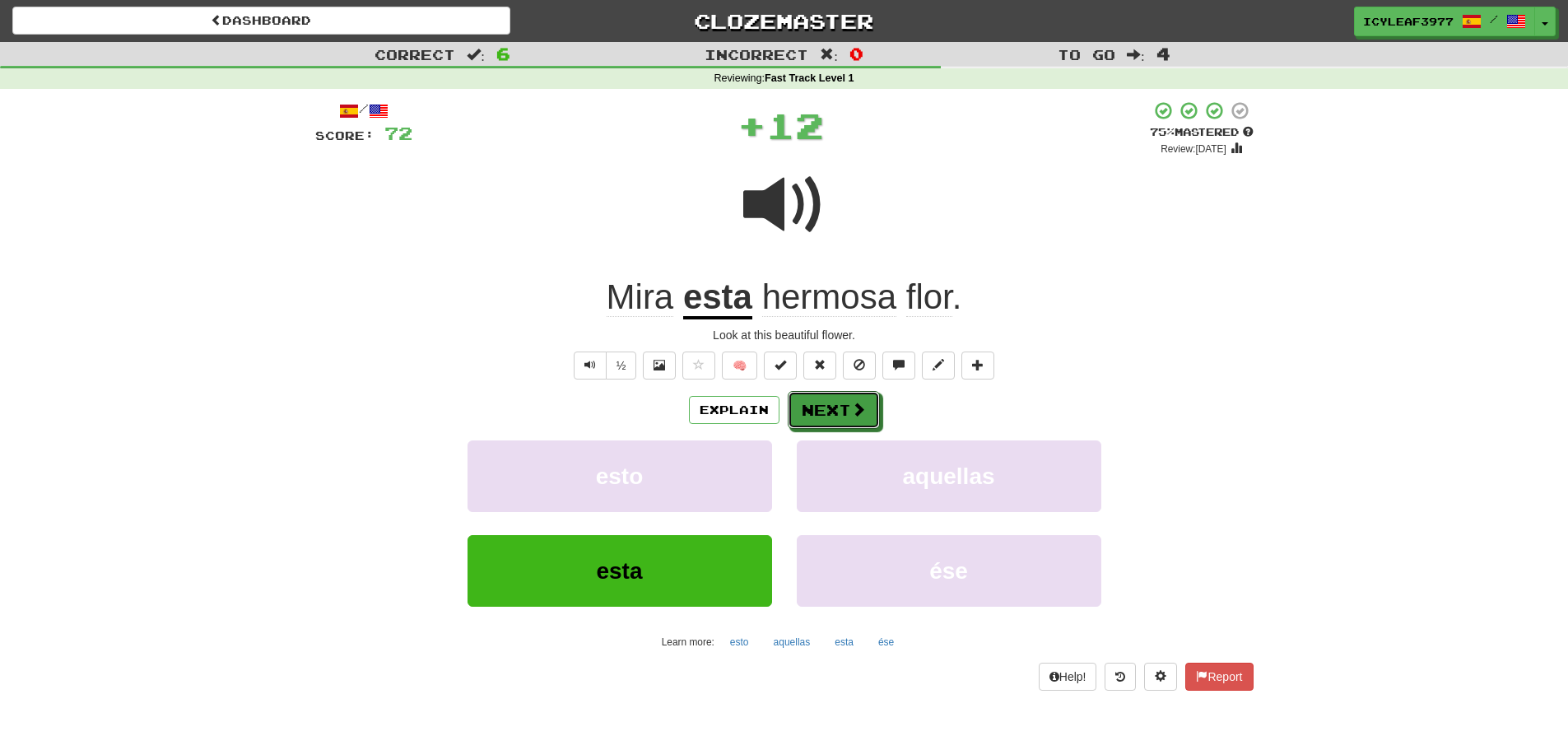
click at [794, 400] on button "Next" at bounding box center [833, 409] width 92 height 38
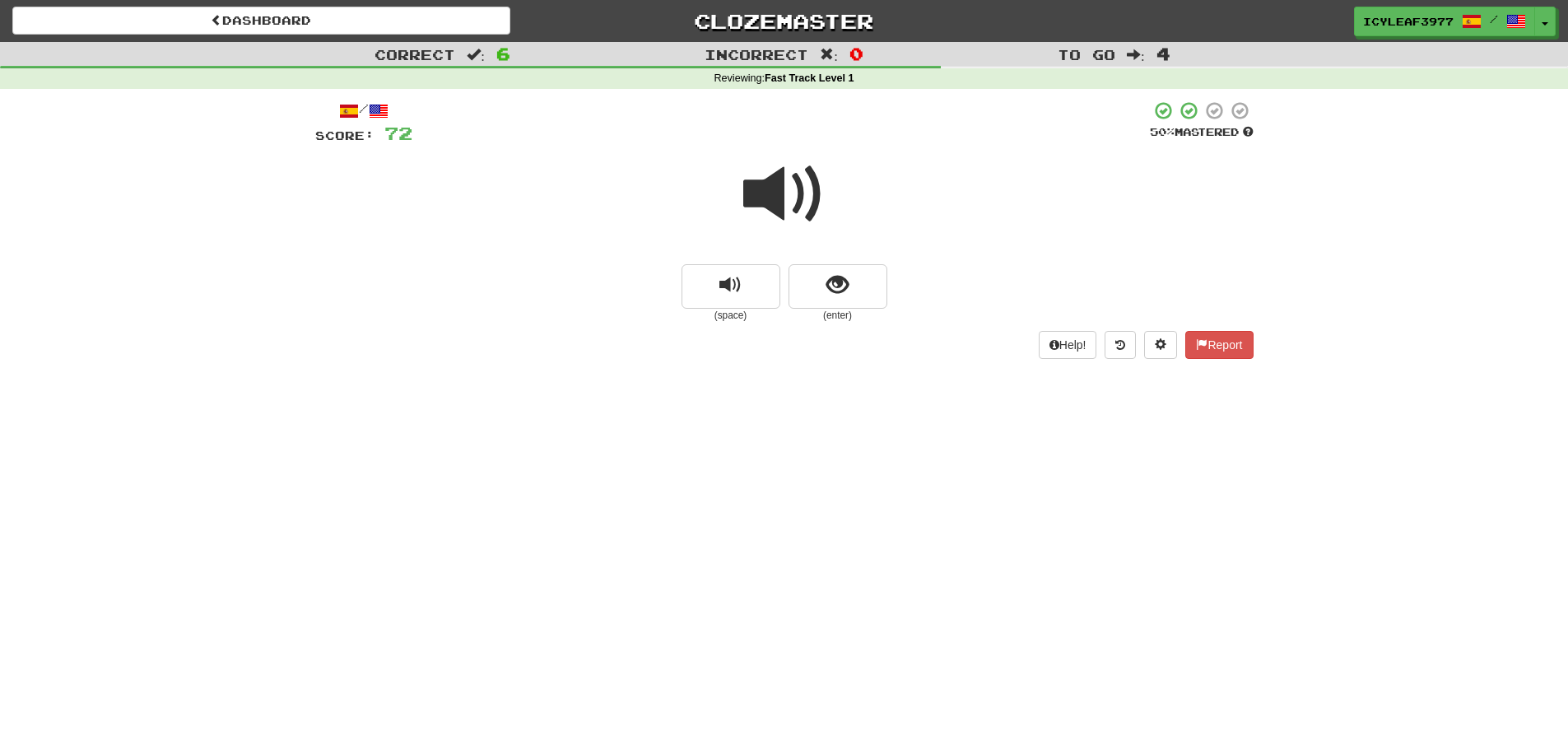
click at [776, 207] on span at bounding box center [785, 194] width 82 height 82
click at [805, 289] on button "show sentence" at bounding box center [838, 287] width 99 height 45
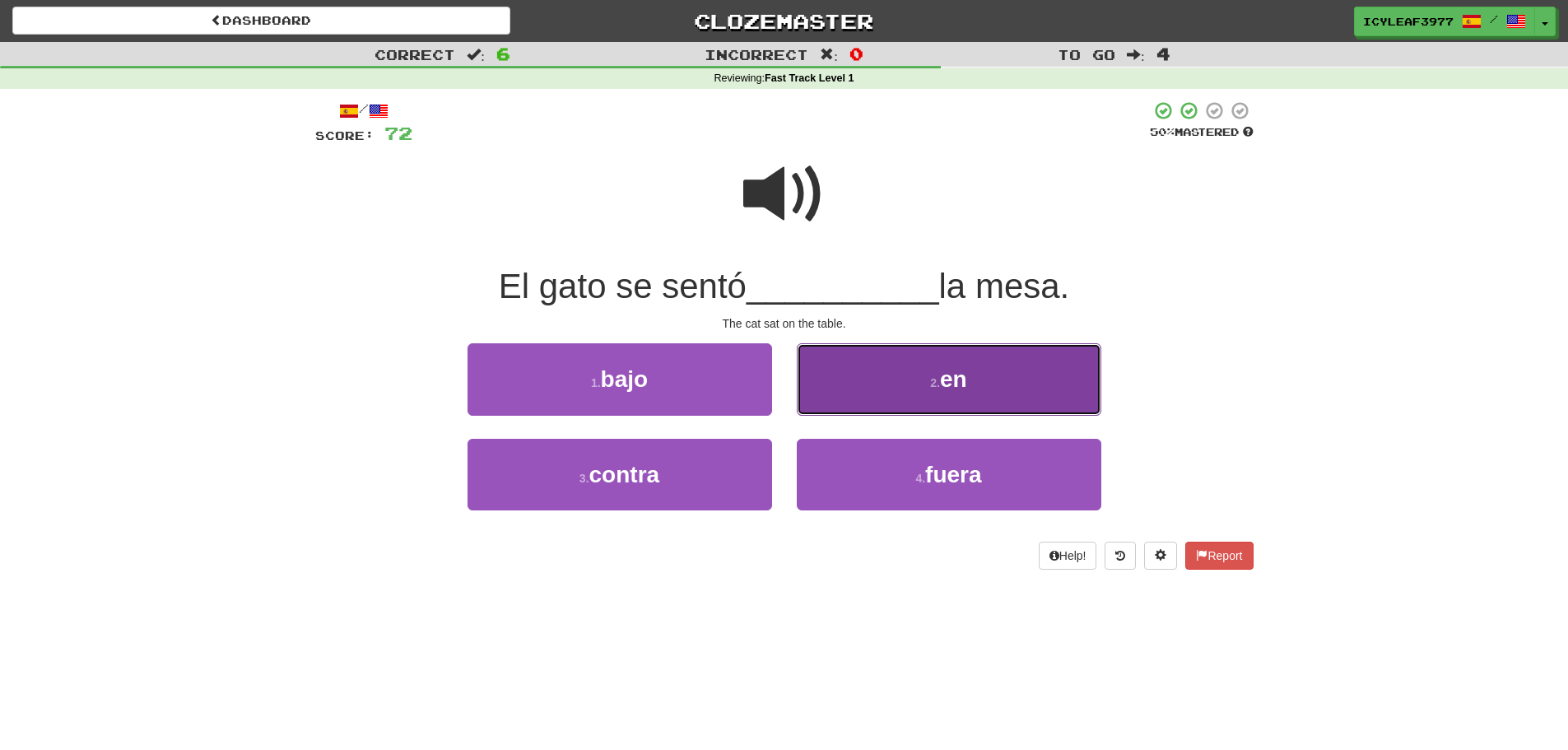
click at [867, 379] on button "2 . en" at bounding box center [949, 379] width 305 height 72
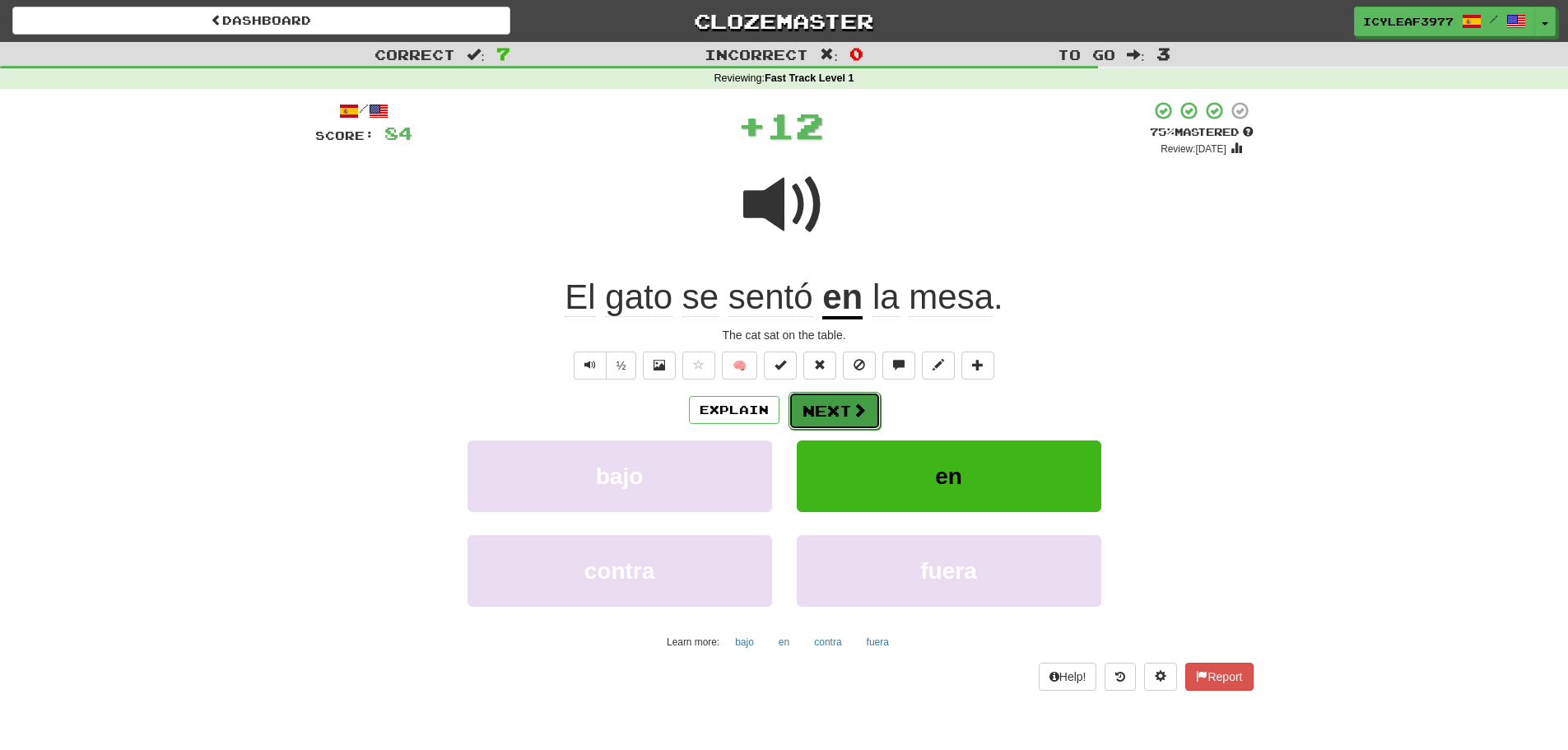
click at [837, 407] on button "Next" at bounding box center [834, 410] width 92 height 38
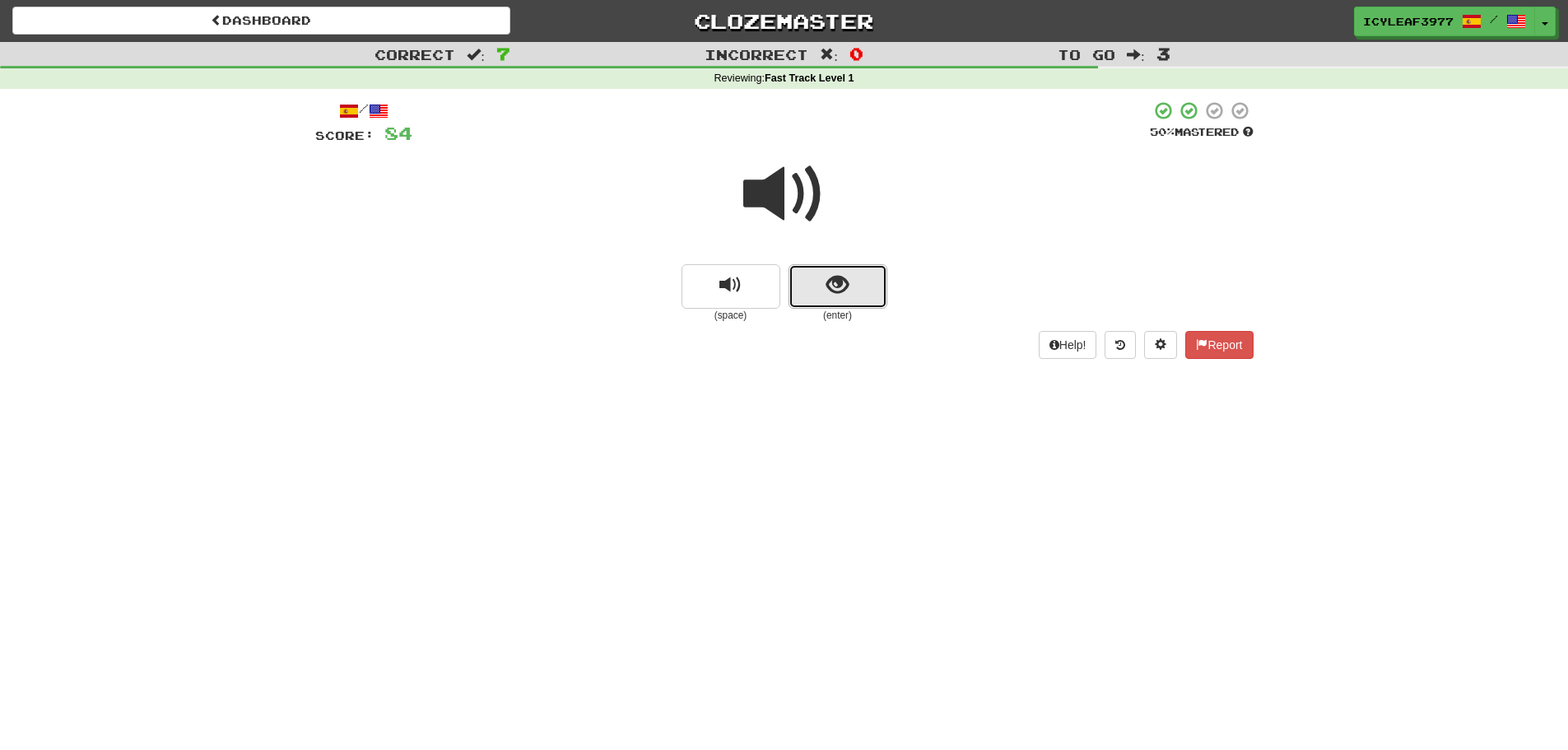
click at [821, 299] on button "show sentence" at bounding box center [838, 287] width 99 height 45
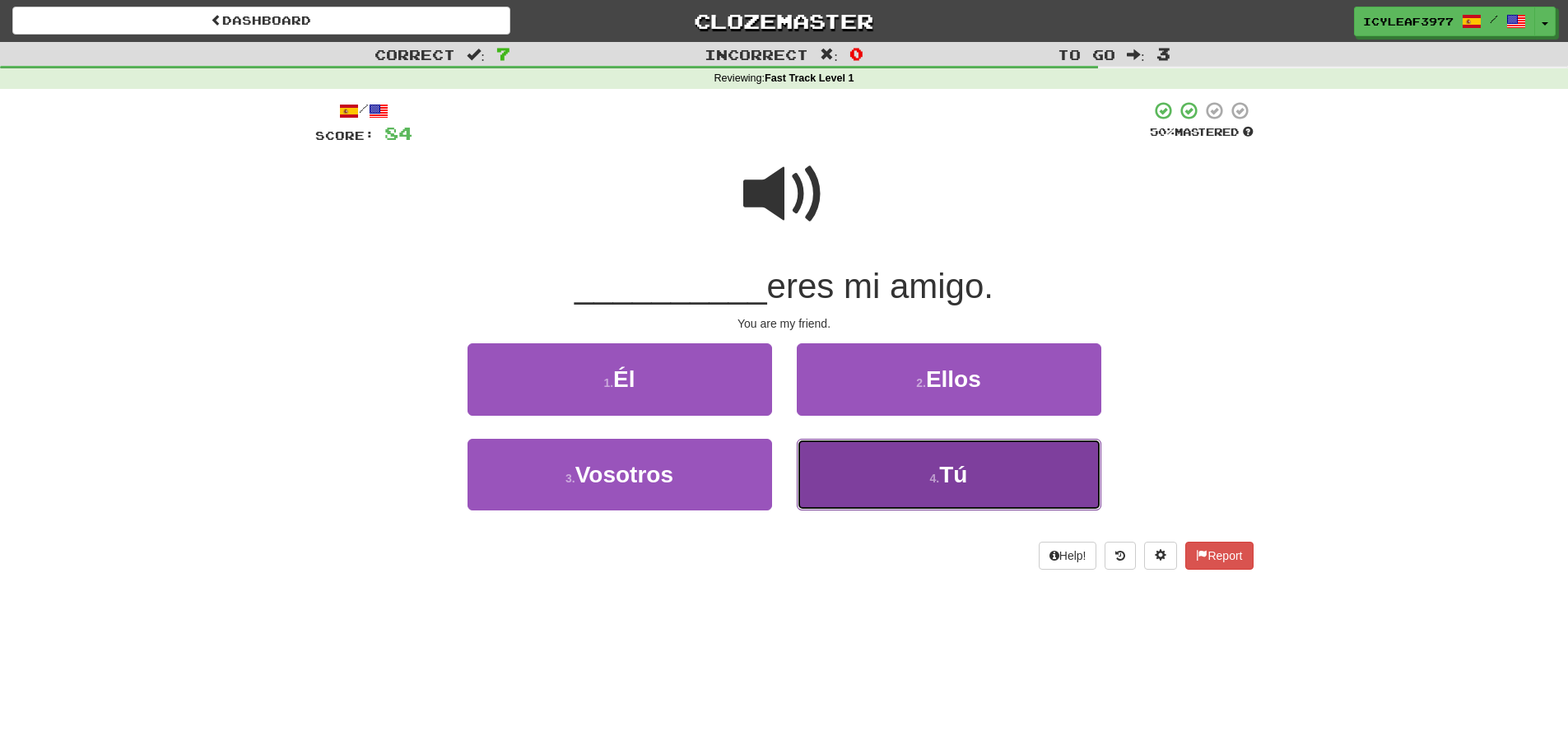
click at [831, 446] on button "4 . Tú" at bounding box center [949, 475] width 305 height 72
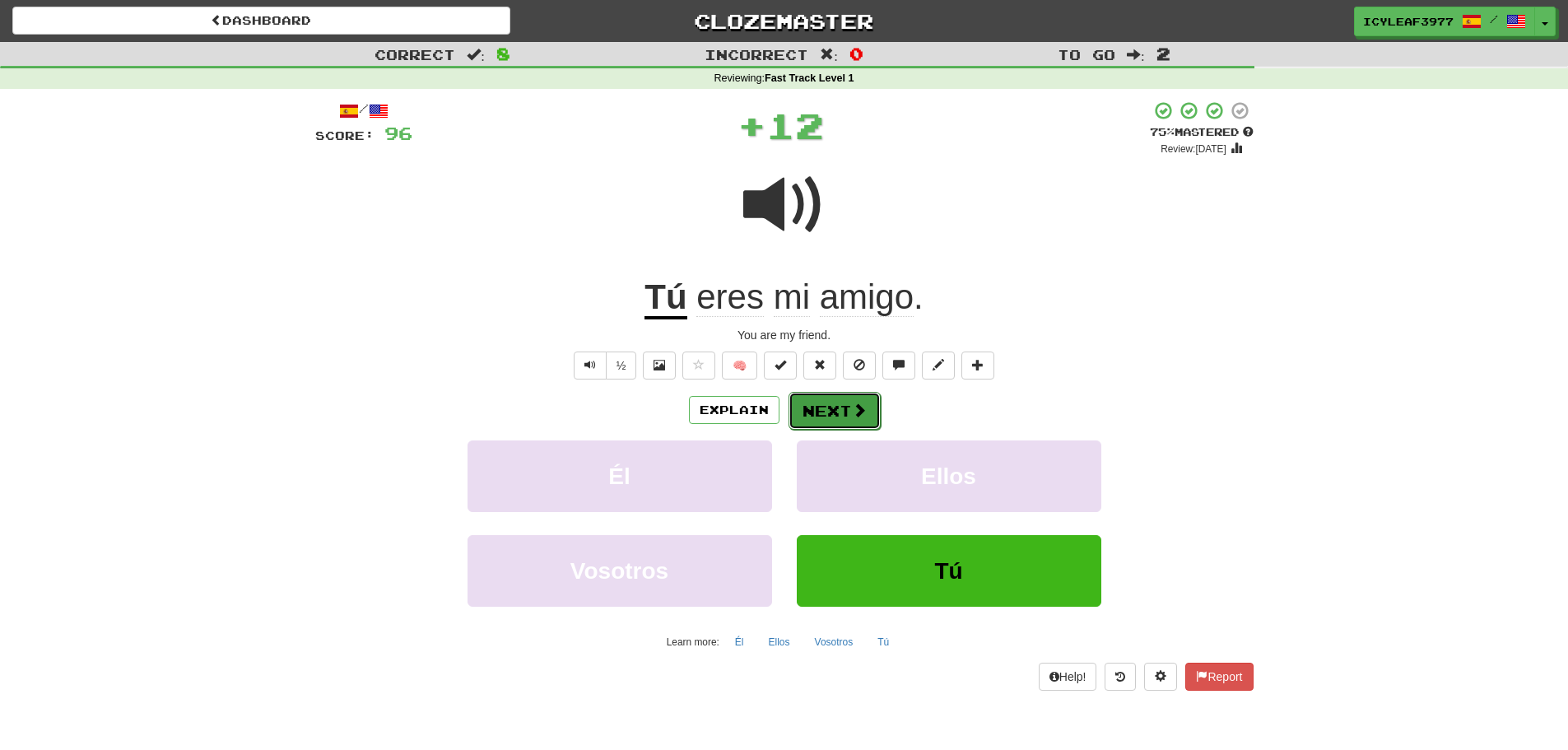
click at [830, 409] on button "Next" at bounding box center [834, 410] width 92 height 38
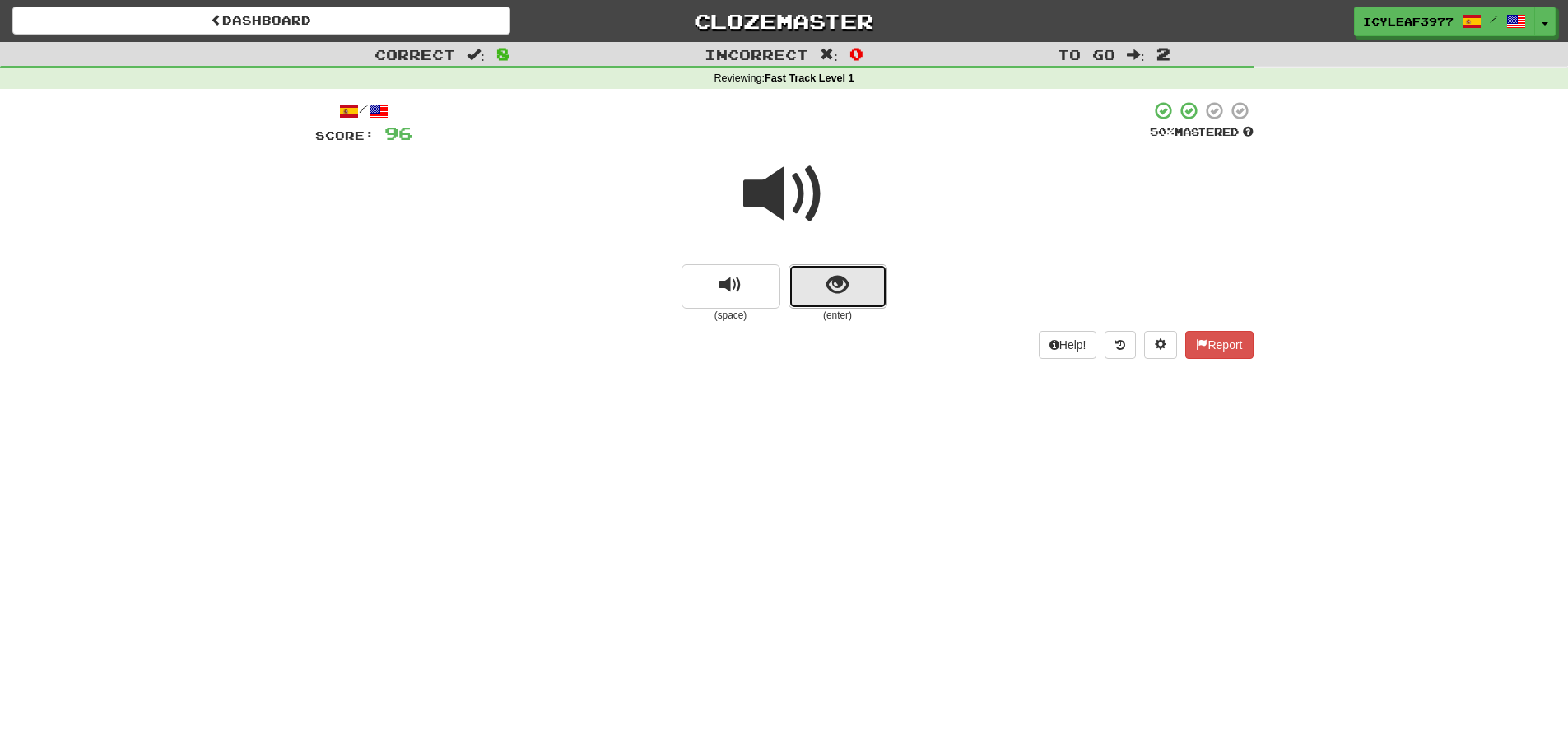
click at [828, 293] on span "show sentence" at bounding box center [837, 285] width 22 height 22
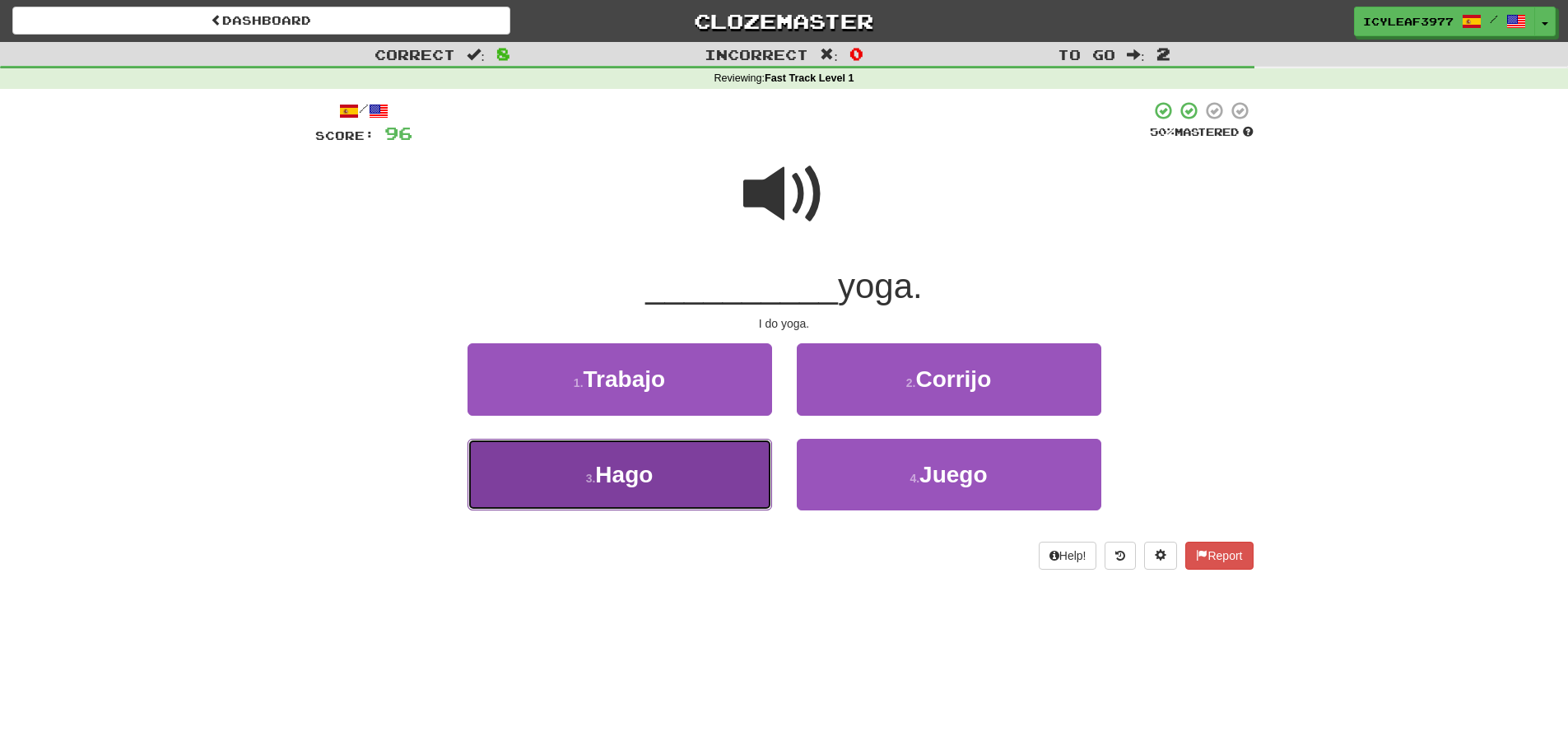
click at [745, 470] on button "3 . Hago" at bounding box center [620, 475] width 305 height 72
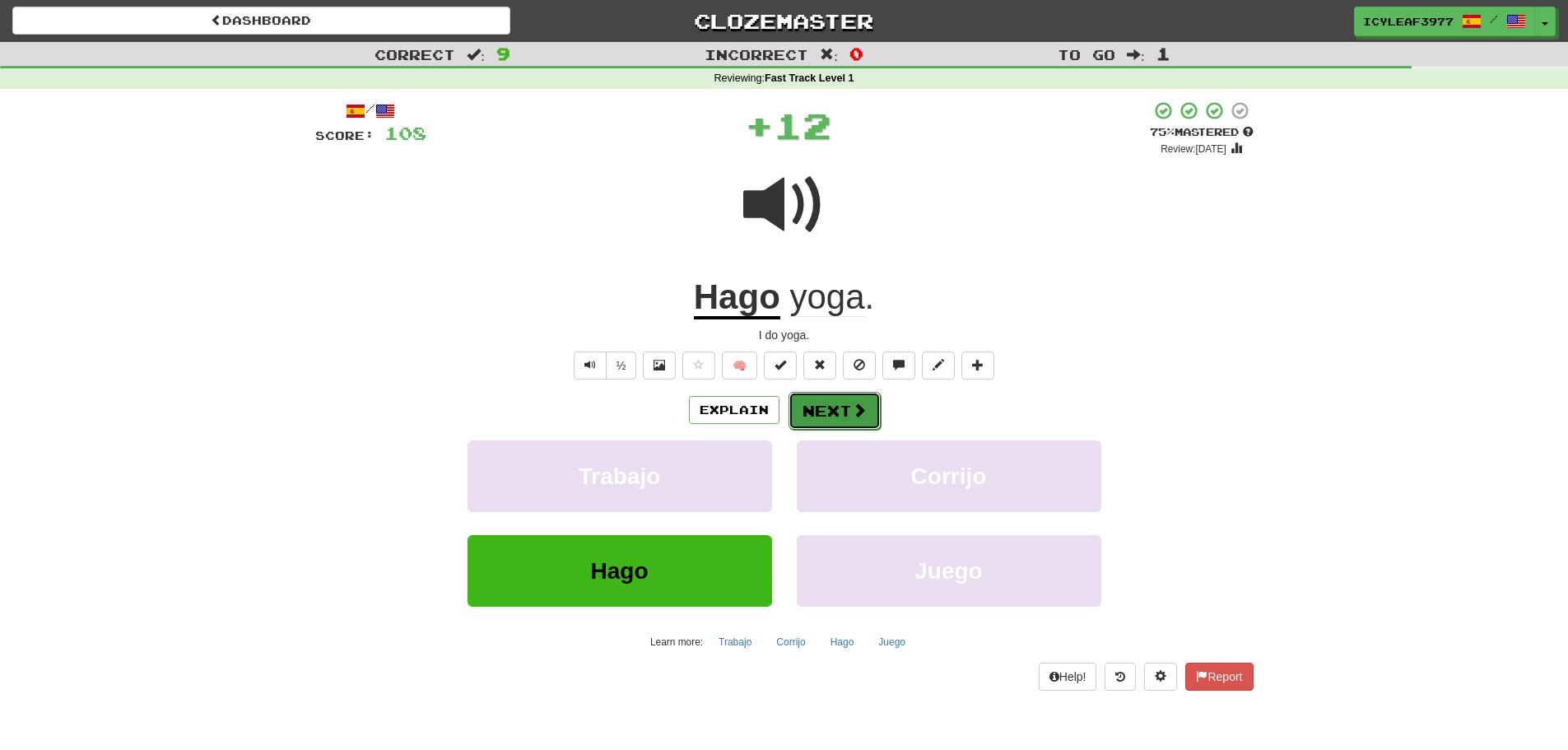
click at [797, 402] on button "Next" at bounding box center [834, 410] width 92 height 38
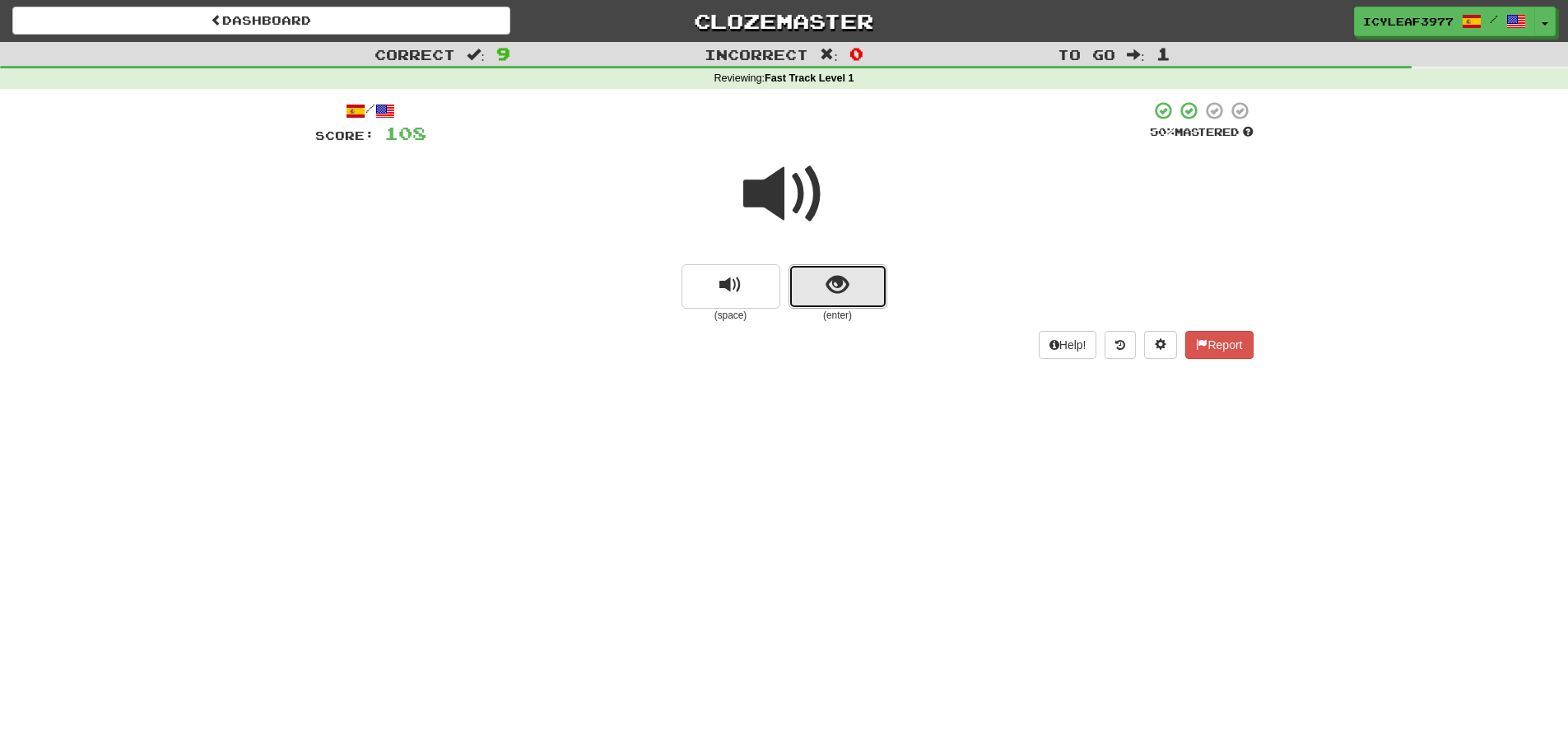
click at [807, 307] on button "show sentence" at bounding box center [838, 287] width 99 height 45
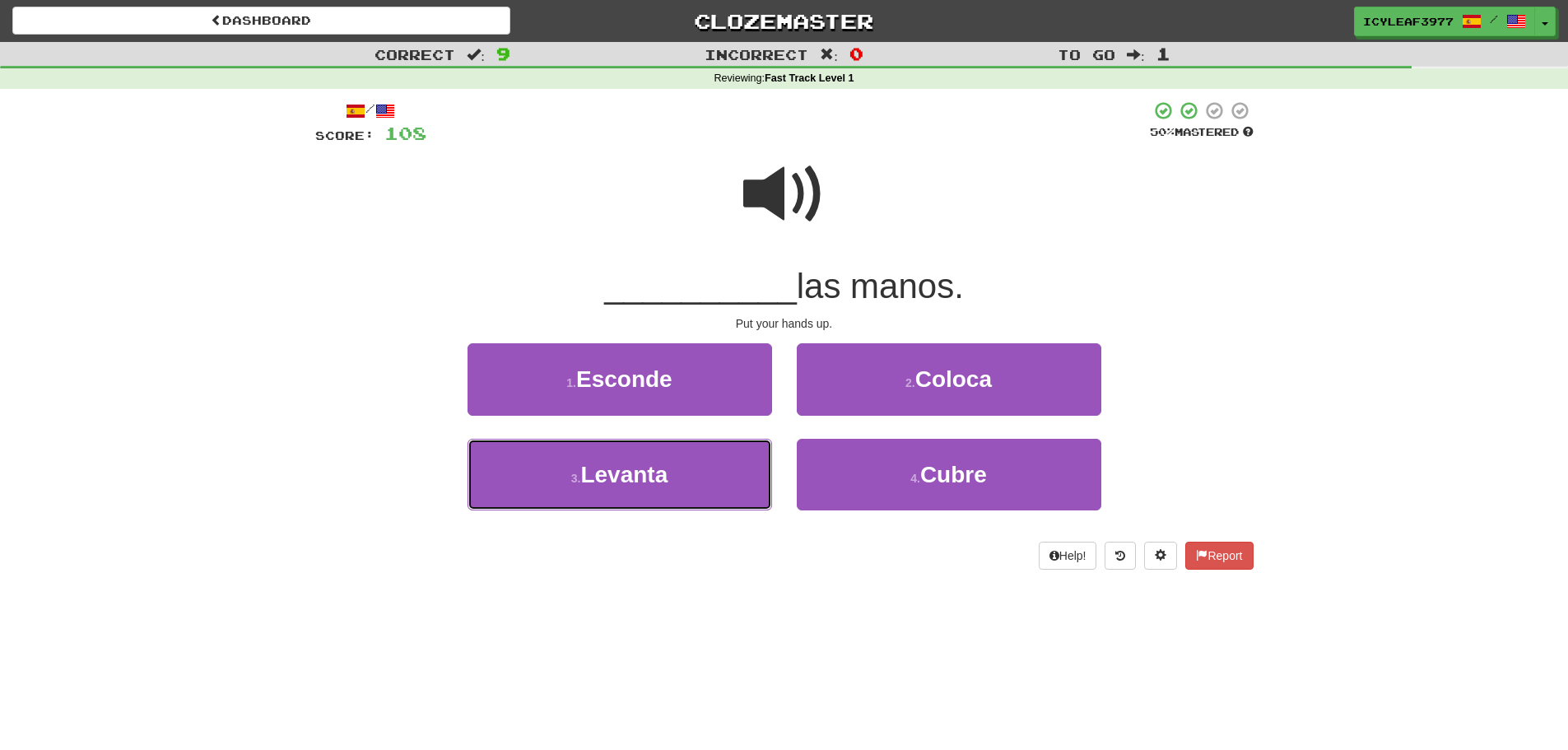
drag, startPoint x: 767, startPoint y: 460, endPoint x: 772, endPoint y: 447, distance: 13.9
click at [771, 450] on button "3 . [GEOGRAPHIC_DATA]" at bounding box center [620, 475] width 305 height 72
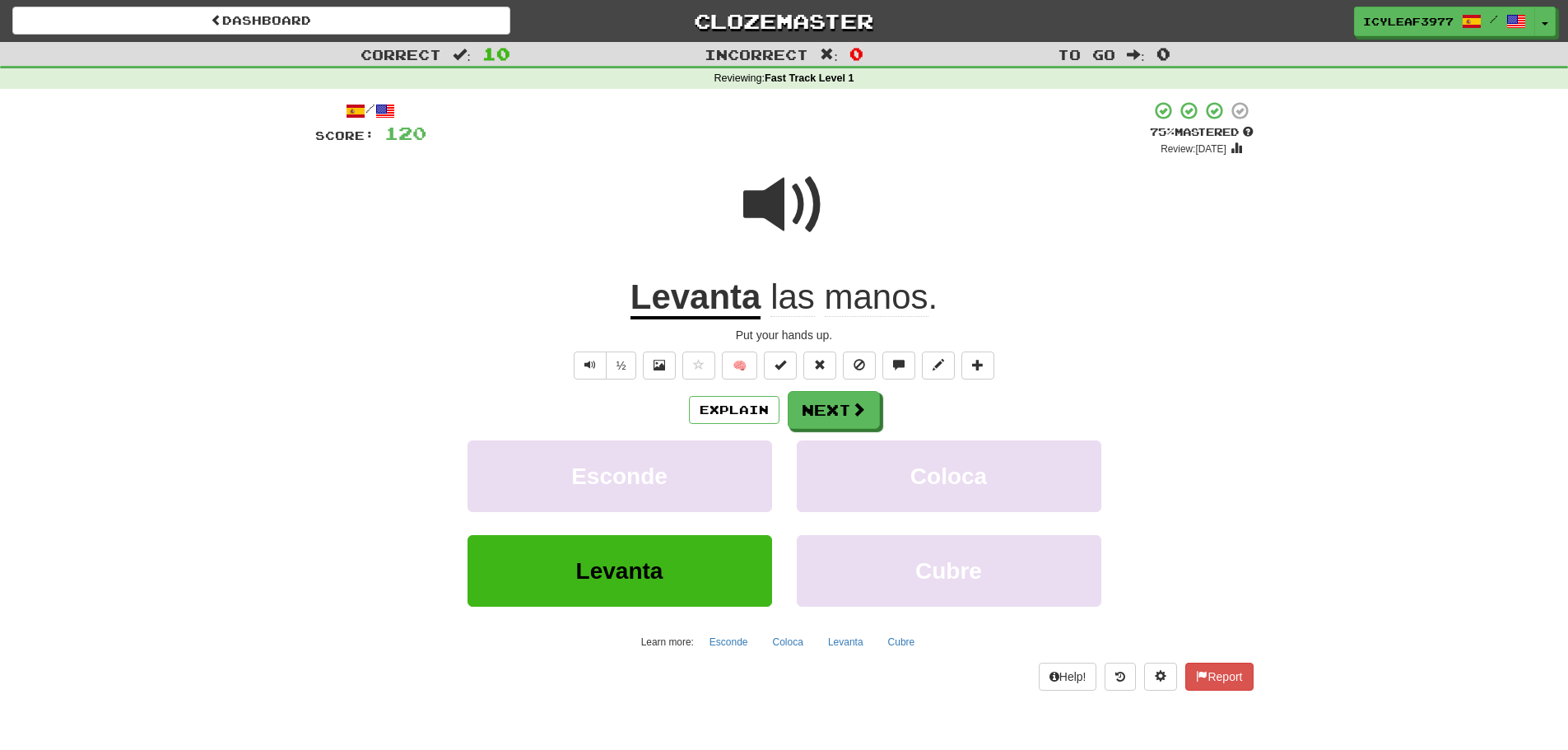
click at [784, 211] on span at bounding box center [785, 205] width 82 height 82
click at [854, 402] on span at bounding box center [859, 409] width 15 height 15
